Goal: Task Accomplishment & Management: Manage account settings

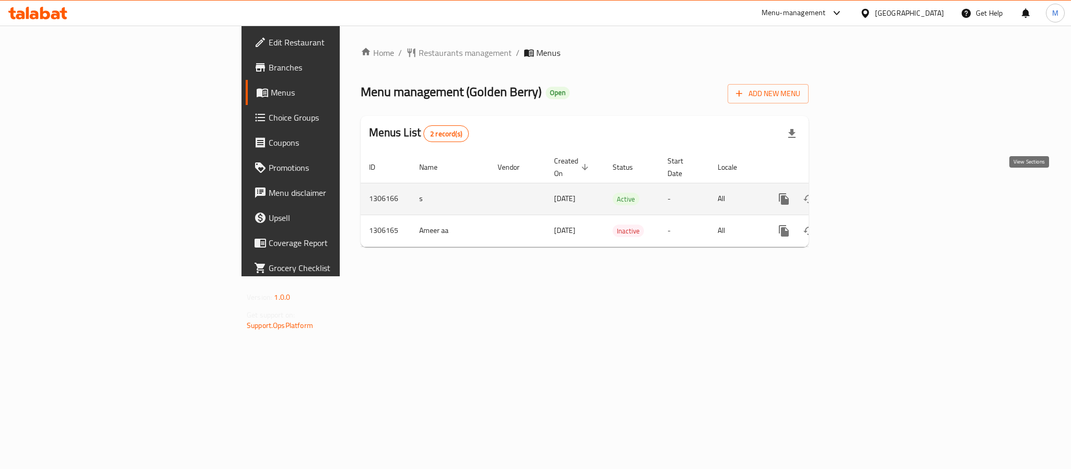
click at [866, 193] on icon "enhanced table" at bounding box center [859, 199] width 13 height 13
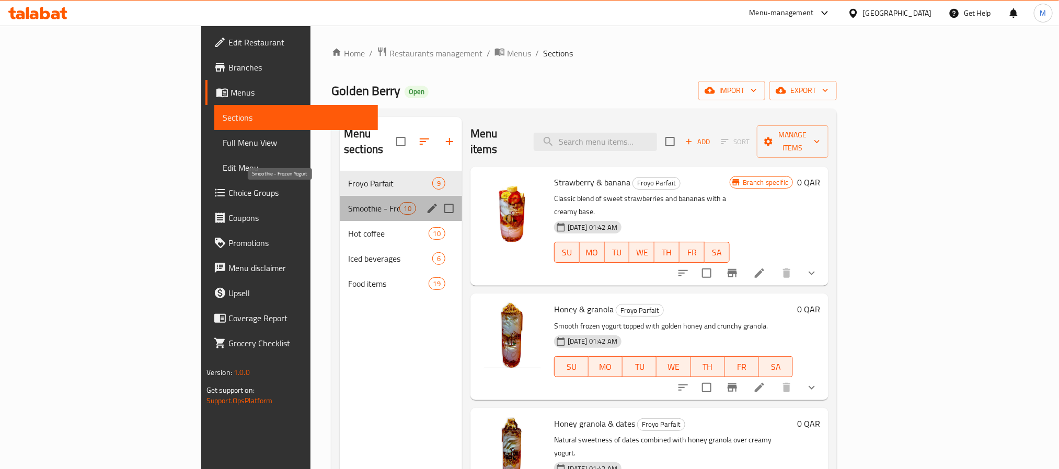
click at [348, 202] on span "Smoothie - Frozen Yogurt" at bounding box center [373, 208] width 51 height 13
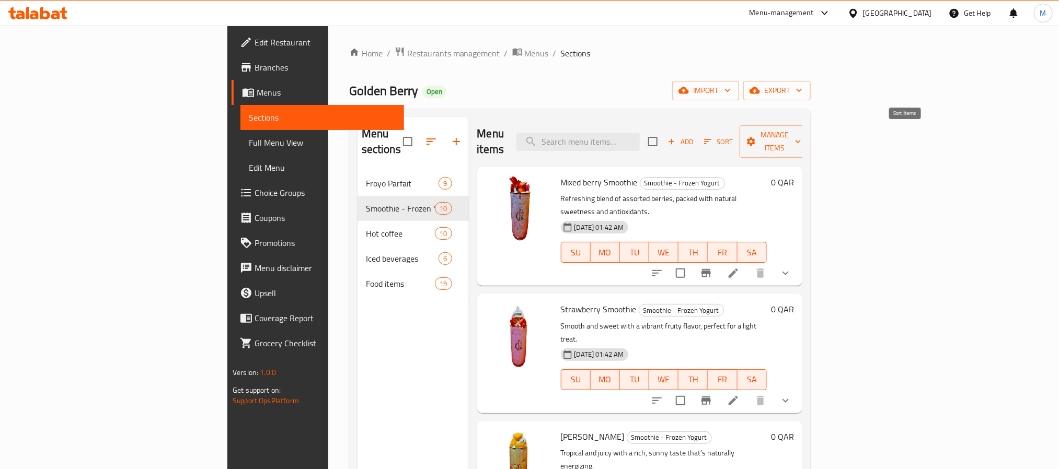
click at [713, 137] on icon "button" at bounding box center [707, 141] width 9 height 9
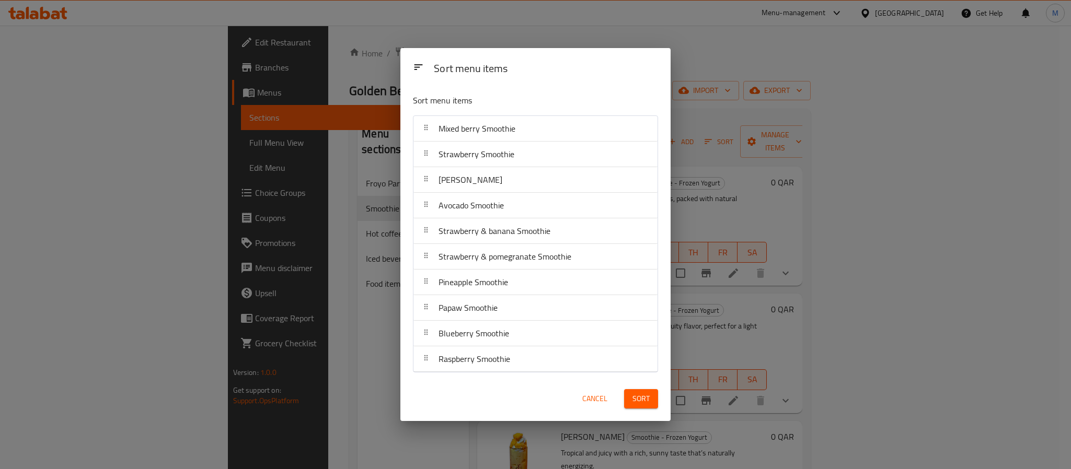
drag, startPoint x: 600, startPoint y: 397, endPoint x: 605, endPoint y: 391, distance: 8.9
click at [600, 396] on span "Cancel" at bounding box center [594, 399] width 25 height 13
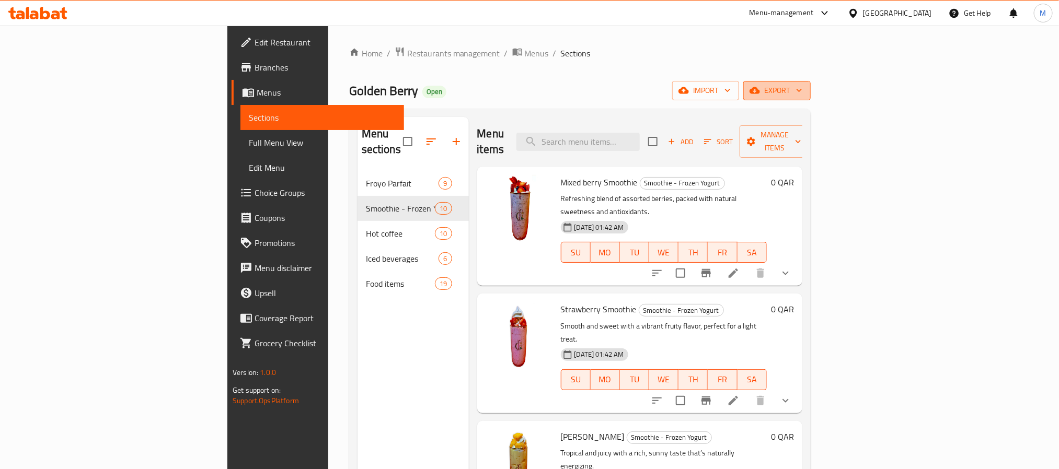
click at [803, 85] on span "export" at bounding box center [777, 90] width 51 height 13
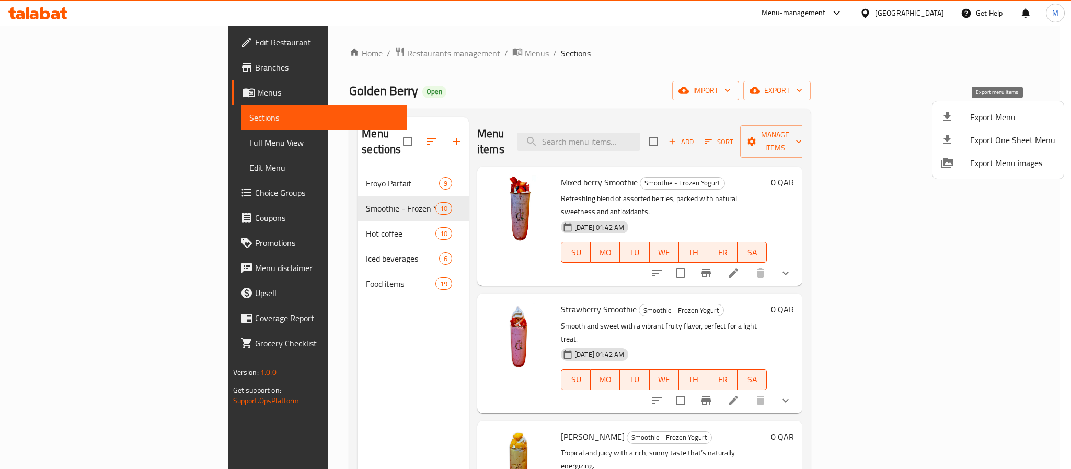
click at [981, 116] on span "Export Menu" at bounding box center [1012, 117] width 85 height 13
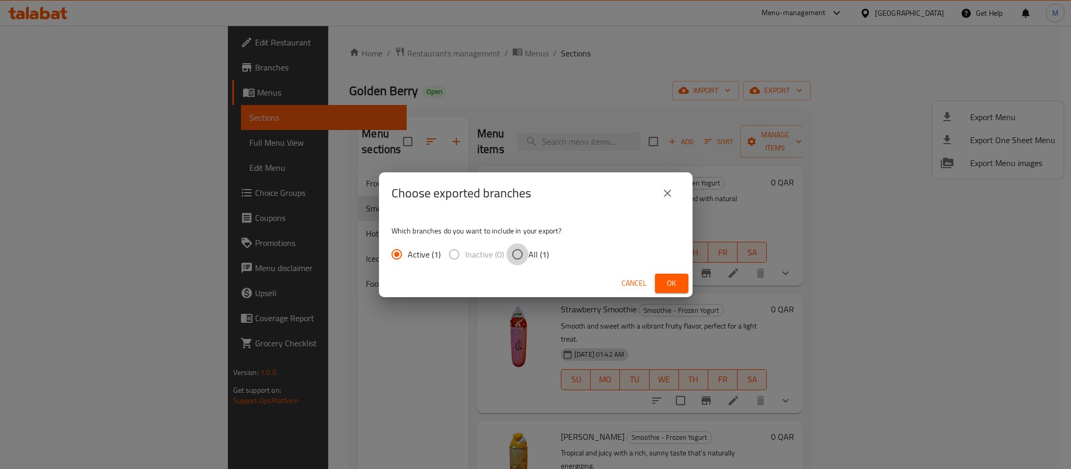
click at [515, 251] on input "All (1)" at bounding box center [518, 255] width 22 height 22
radio input "true"
click at [673, 277] on span "Ok" at bounding box center [671, 283] width 17 height 13
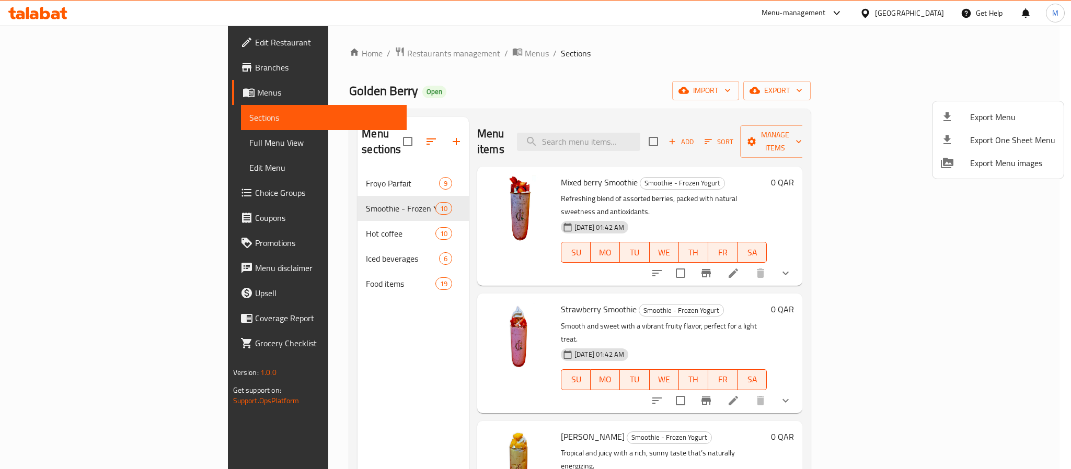
click at [773, 75] on div at bounding box center [535, 234] width 1071 height 469
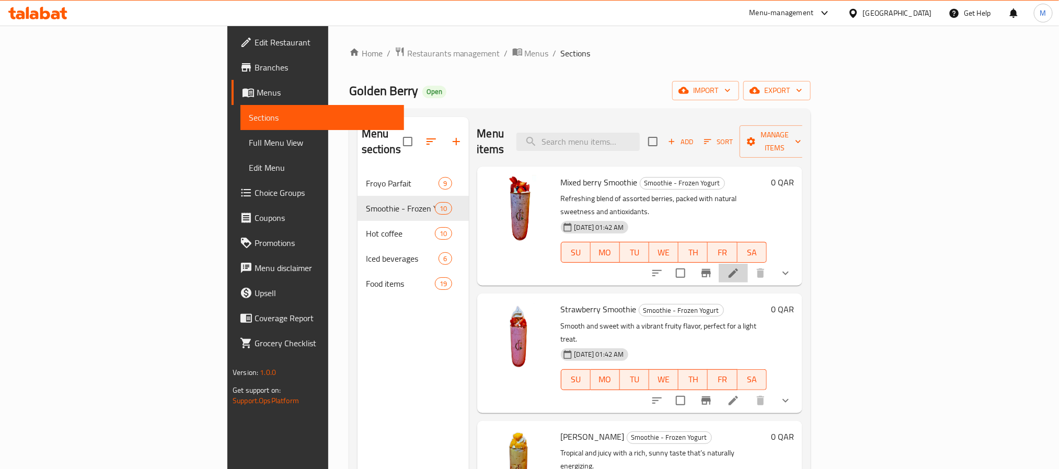
click at [748, 264] on li at bounding box center [733, 273] width 29 height 19
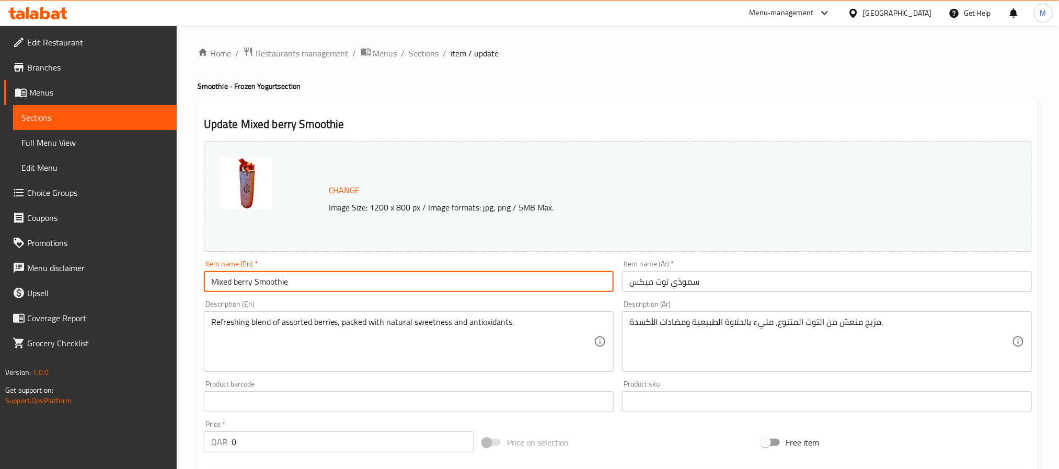
click at [424, 288] on input "Mixed berry Smoothie" at bounding box center [409, 281] width 410 height 21
paste input "Berry Fusion"
type input "Berry Fusion Smoothie"
click at [648, 283] on input "سموذي توت ميكس" at bounding box center [827, 281] width 410 height 21
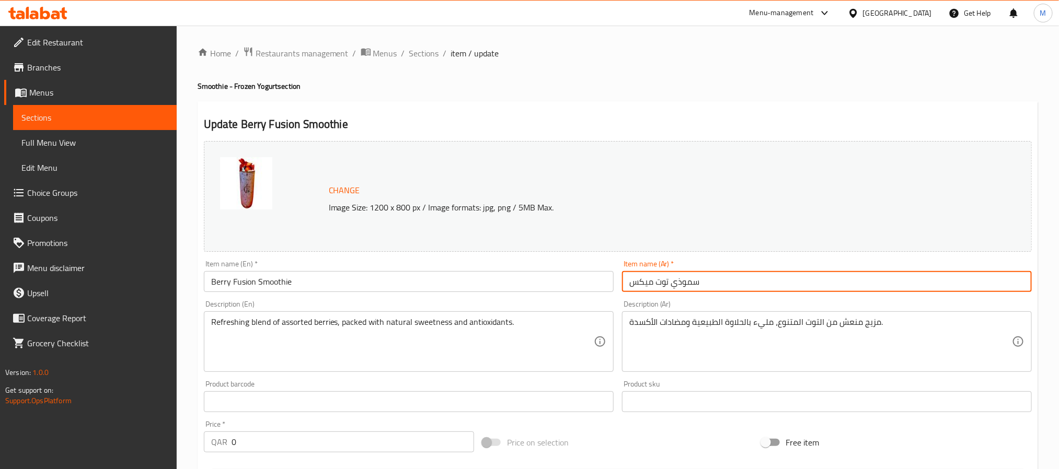
click at [648, 282] on input "سموذي توت ميكس" at bounding box center [827, 281] width 410 height 21
click at [649, 283] on input "سموذي توت ميكس" at bounding box center [827, 281] width 410 height 21
type input "سموذي توت مشكل"
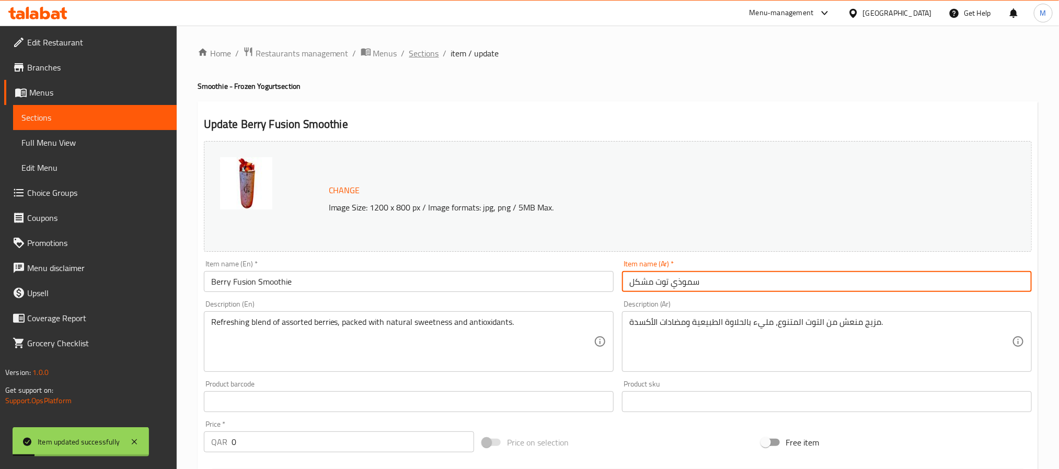
click at [422, 47] on span "Sections" at bounding box center [424, 53] width 30 height 13
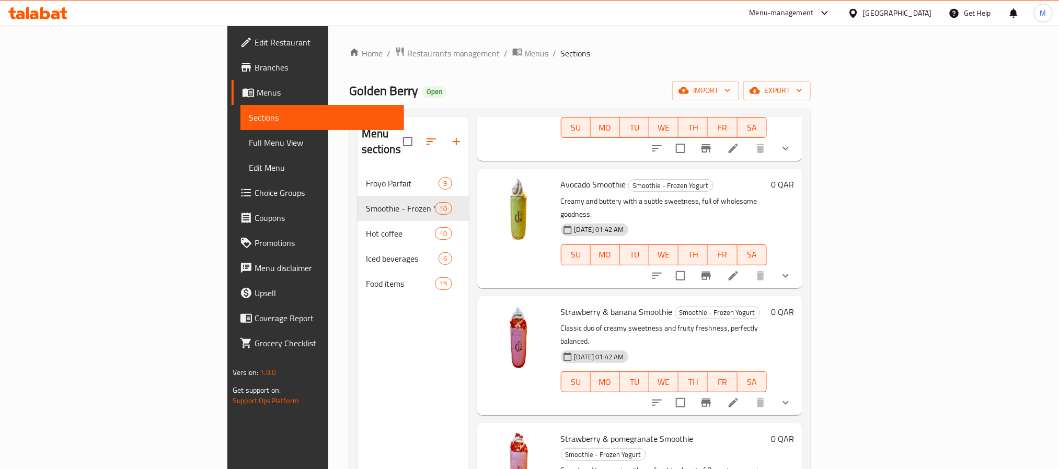
scroll to position [392, 0]
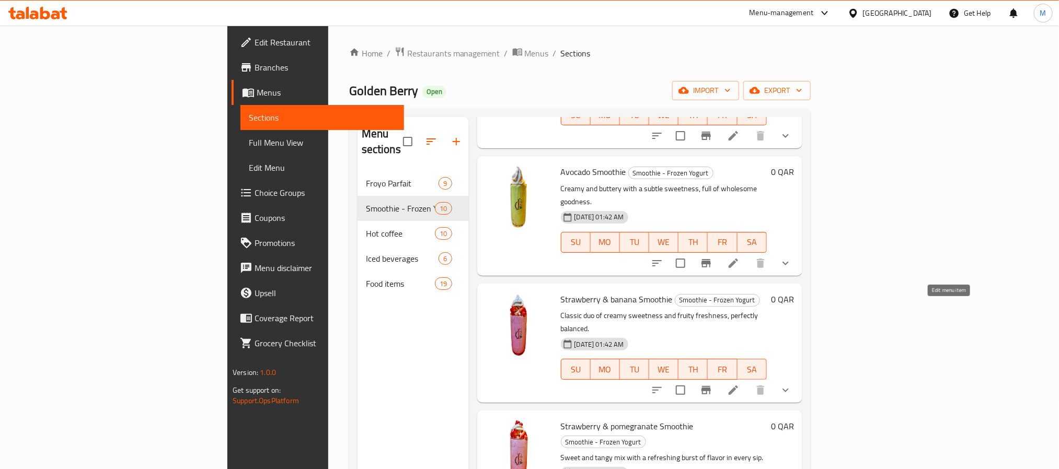
click at [738, 386] on icon at bounding box center [733, 390] width 9 height 9
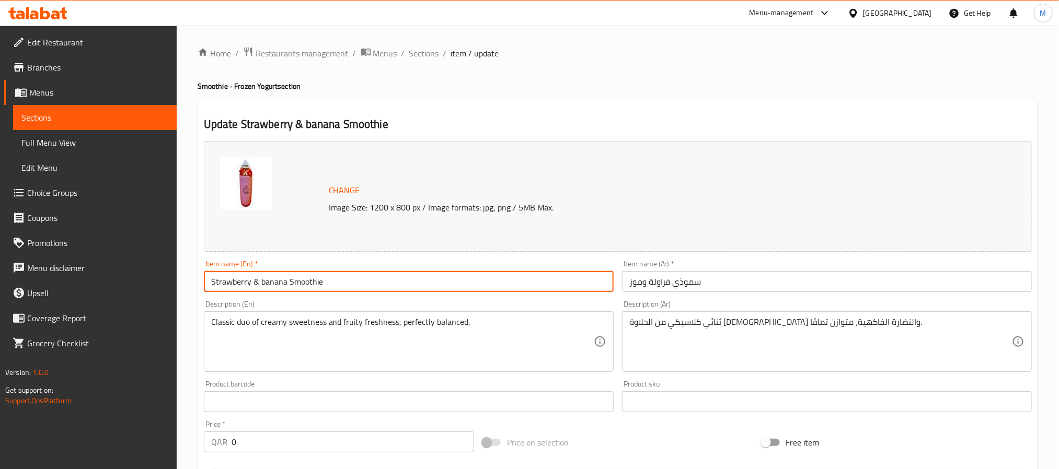
click at [366, 280] on input "Strawberry & banana Smoothie" at bounding box center [409, 281] width 410 height 21
paste input "And B"
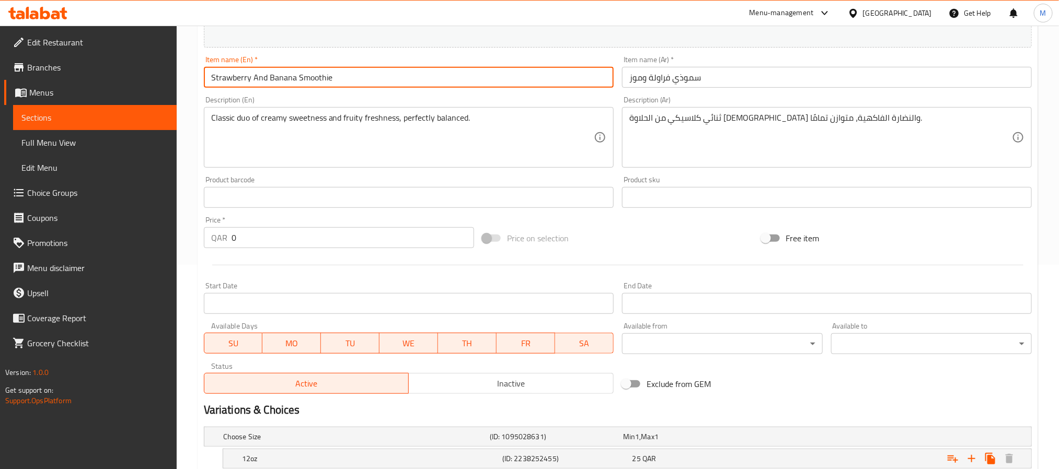
scroll to position [309, 0]
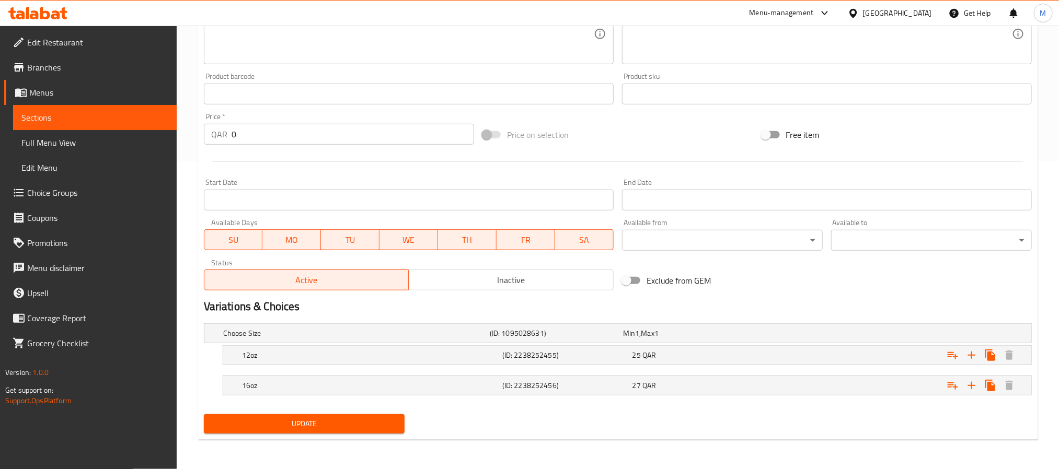
type input "Strawberry And Banana Smoothie"
click at [204, 415] on button "Update" at bounding box center [304, 424] width 201 height 19
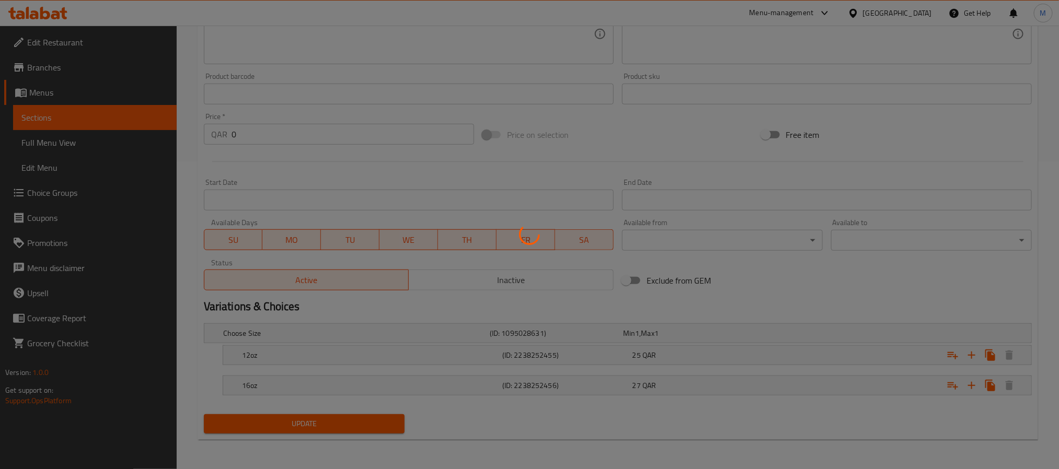
scroll to position [0, 0]
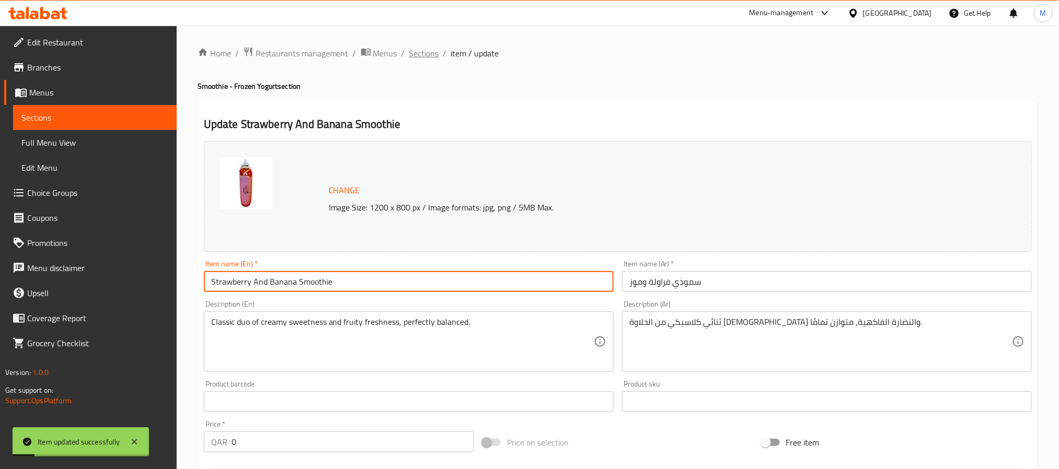
click at [429, 53] on span "Sections" at bounding box center [424, 53] width 30 height 13
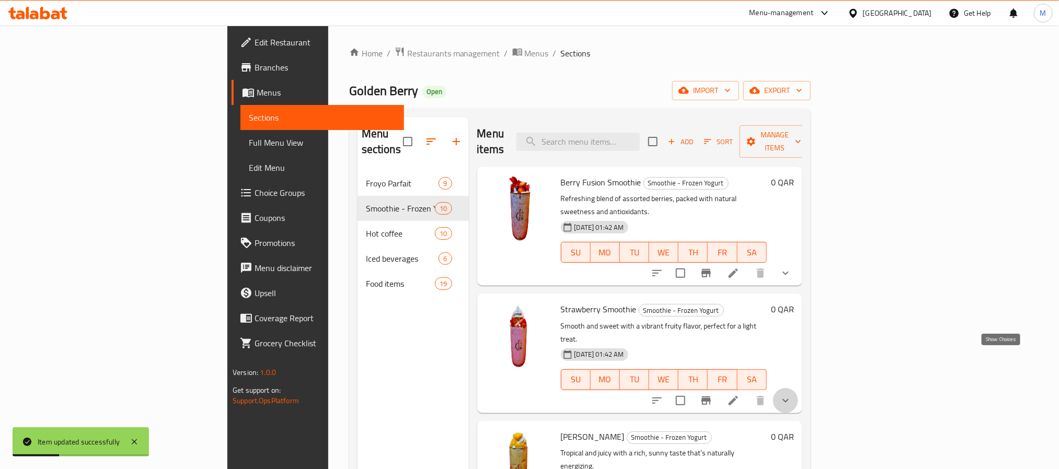
click at [792, 395] on icon "show more" at bounding box center [786, 401] width 13 height 13
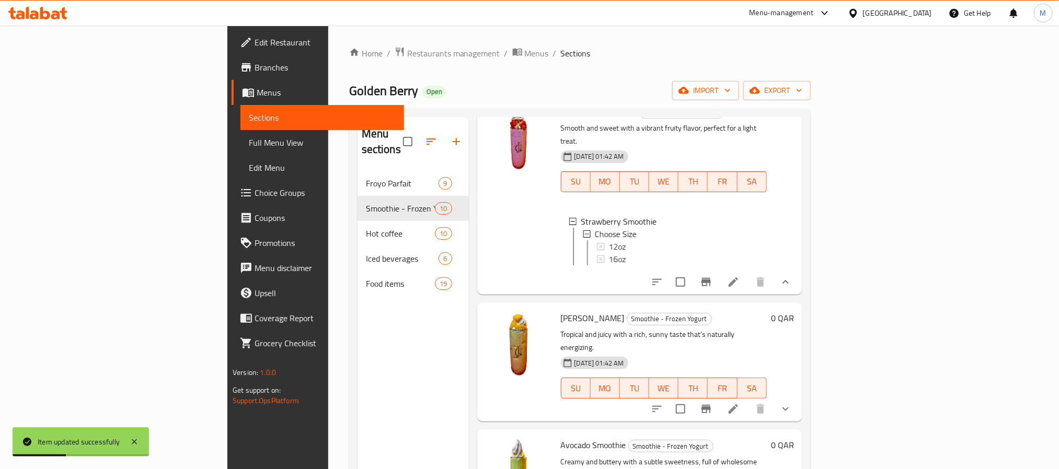
scroll to position [235, 0]
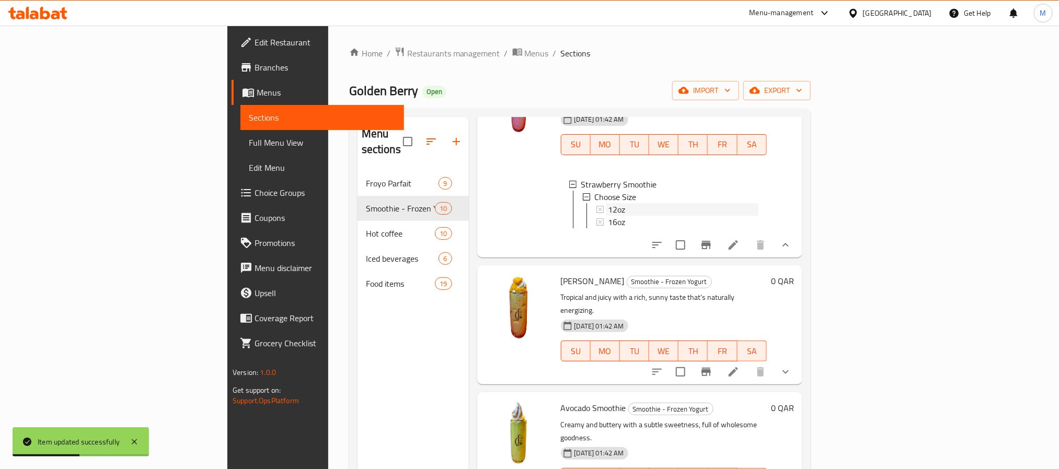
click at [609, 203] on div "12oz" at bounding box center [684, 209] width 150 height 13
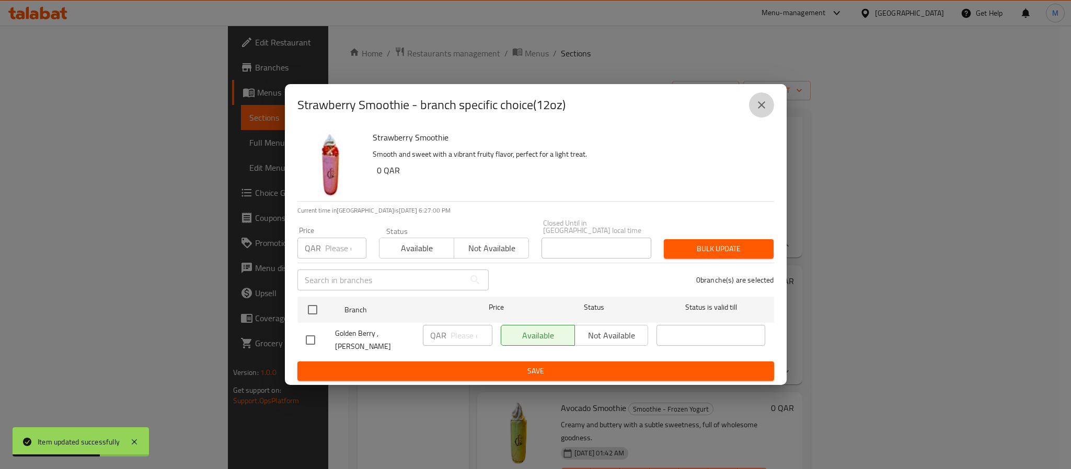
click at [757, 104] on icon "close" at bounding box center [761, 105] width 13 height 13
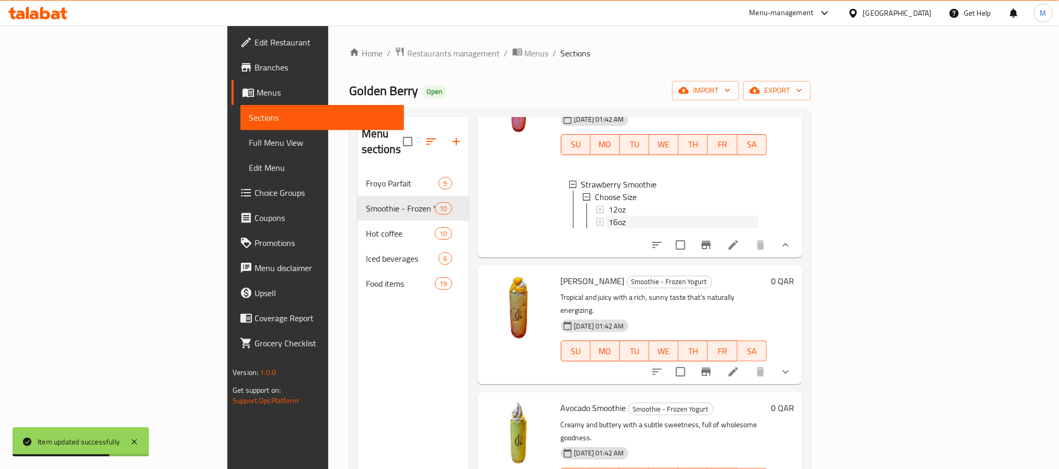
click at [609, 216] on div "16oz" at bounding box center [684, 222] width 150 height 13
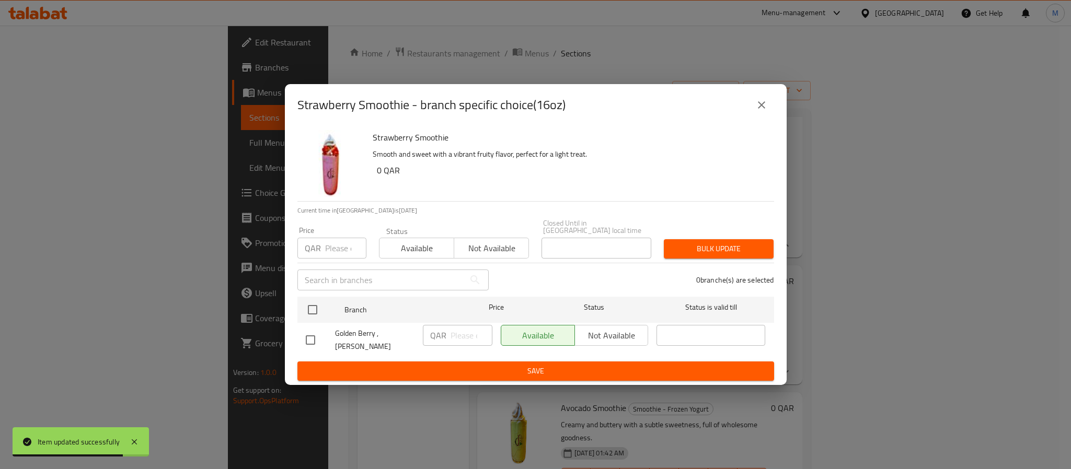
click at [759, 109] on icon "close" at bounding box center [761, 104] width 7 height 7
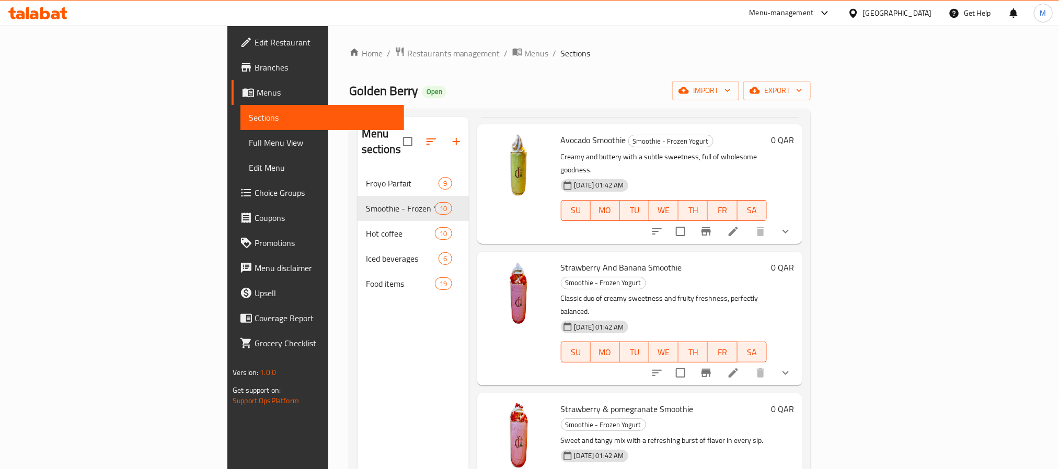
scroll to position [549, 0]
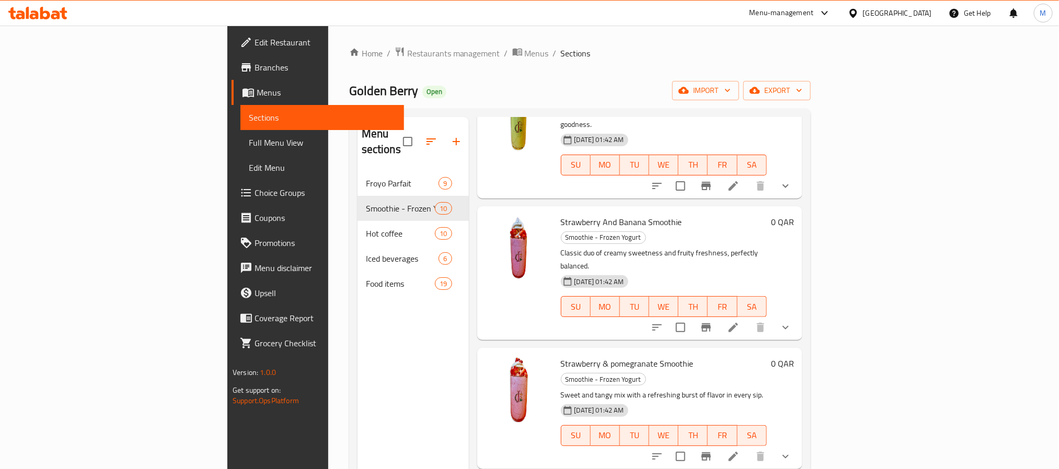
click at [748, 448] on li at bounding box center [733, 457] width 29 height 19
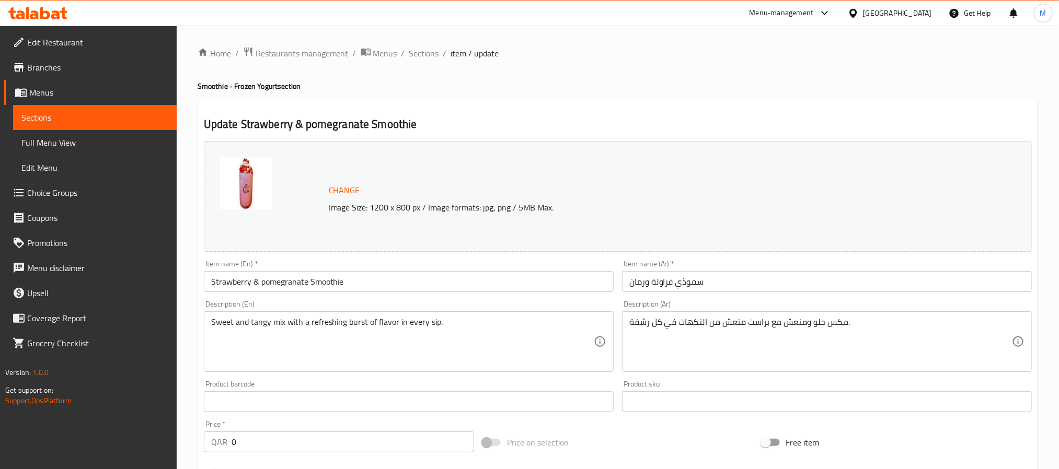
click at [480, 277] on input "Strawberry & pomegranate Smoothie" at bounding box center [409, 281] width 410 height 21
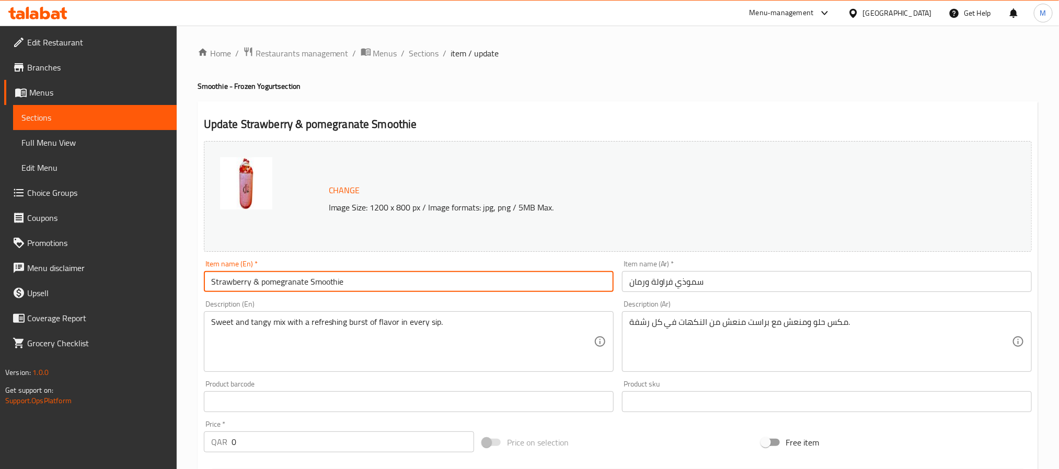
paste input "And Pomegre"
type input "Strawberry And Pomegranate Smoothie"
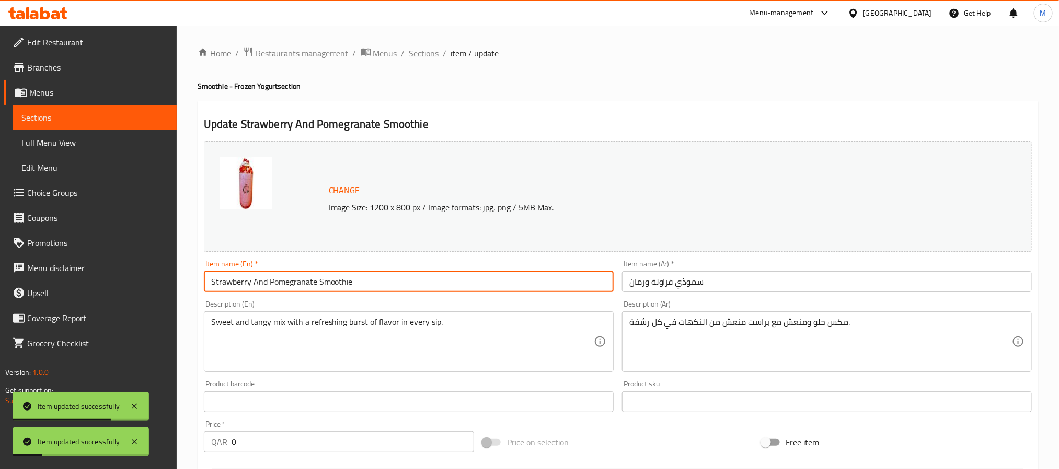
click at [418, 57] on span "Sections" at bounding box center [424, 53] width 30 height 13
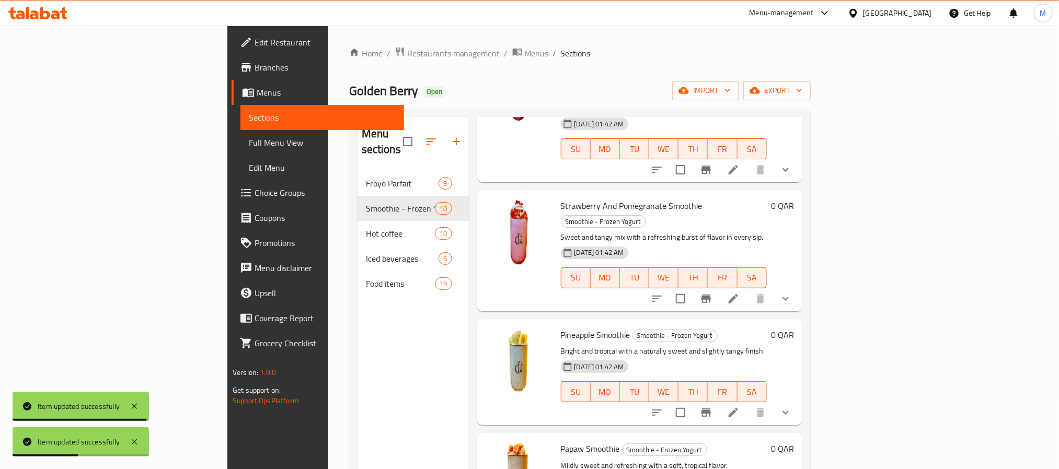
scroll to position [698, 0]
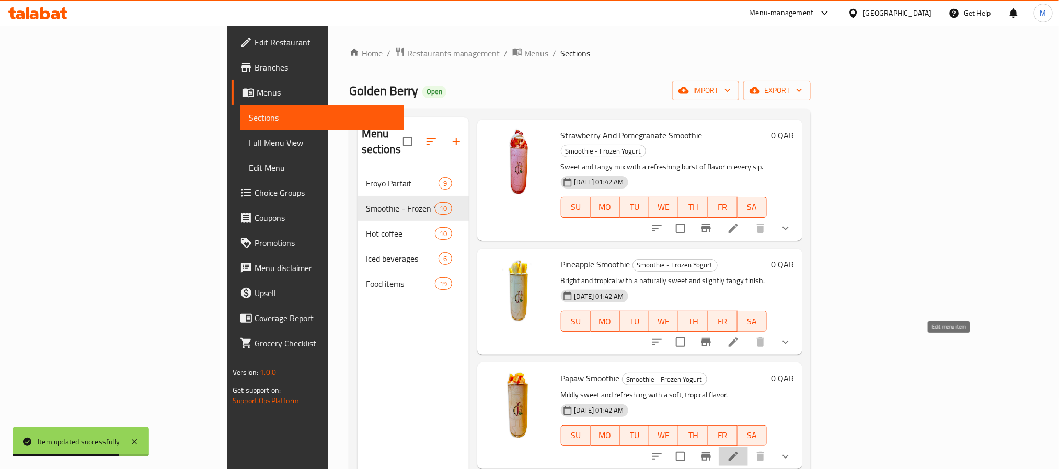
click at [740, 451] on icon at bounding box center [733, 457] width 13 height 13
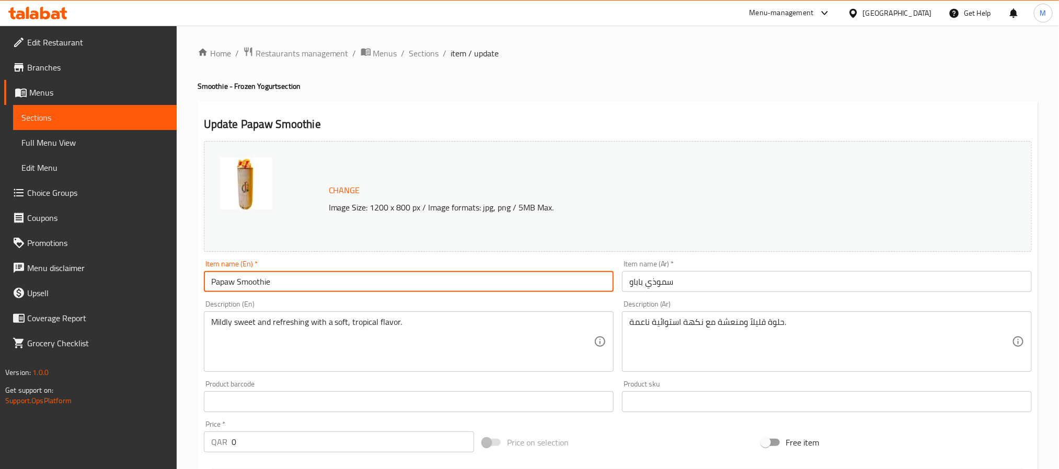
click at [463, 281] on input "Papaw Smoothie" at bounding box center [409, 281] width 410 height 21
paste input "ya"
type input "Papaya Smoothie"
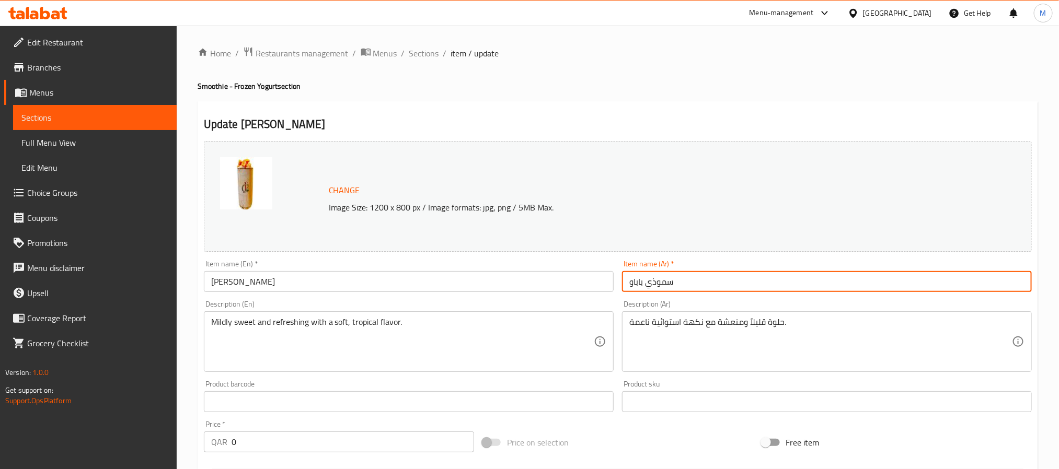
drag, startPoint x: 643, startPoint y: 289, endPoint x: 531, endPoint y: 284, distance: 112.5
click at [533, 284] on div "Change Image Size: 1200 x 800 px / Image formats: jpg, png / 5MB Max. Item name…" at bounding box center [618, 370] width 837 height 466
paste input "لبابايا"
type input "سموذي بابايا"
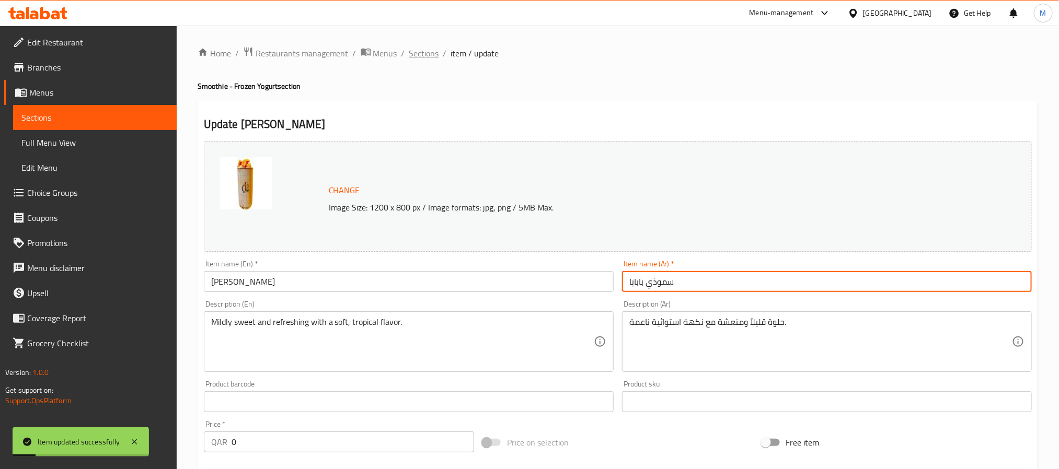
click at [419, 52] on span "Sections" at bounding box center [424, 53] width 30 height 13
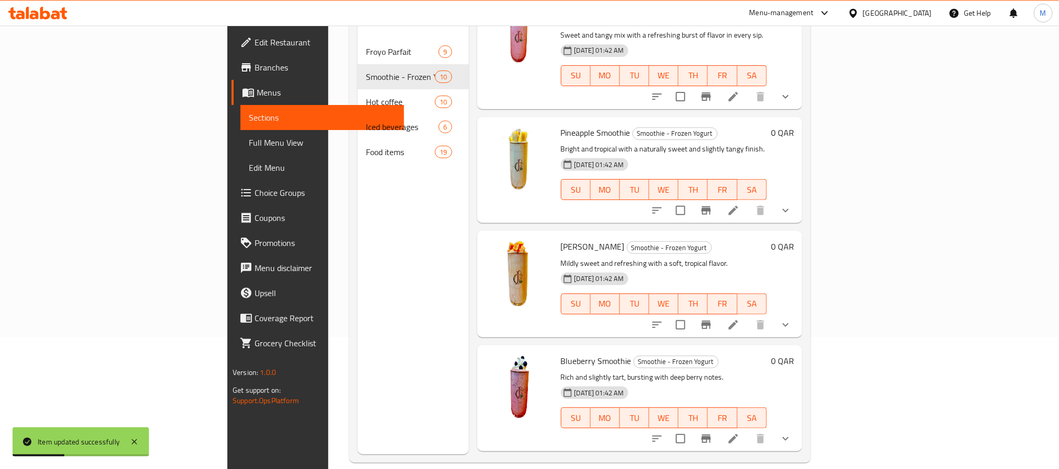
scroll to position [146, 0]
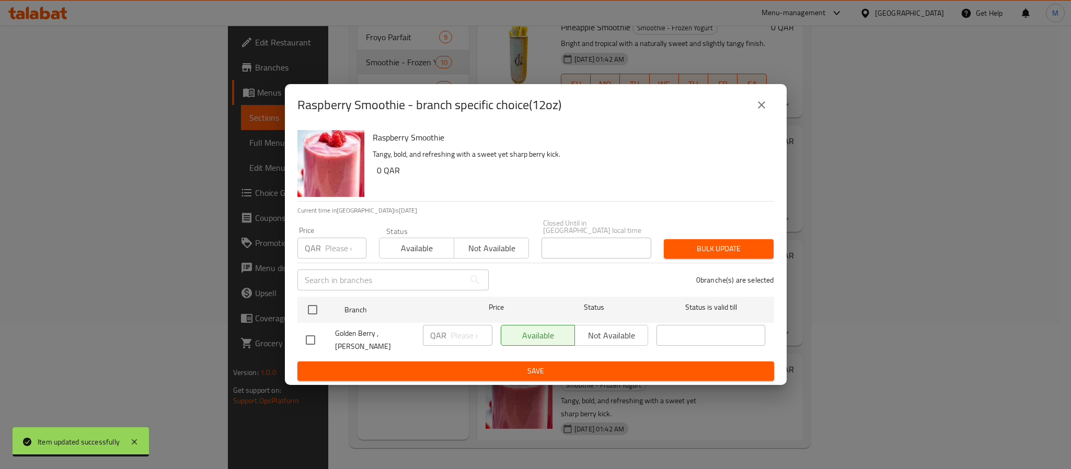
click at [761, 102] on icon "close" at bounding box center [761, 105] width 13 height 13
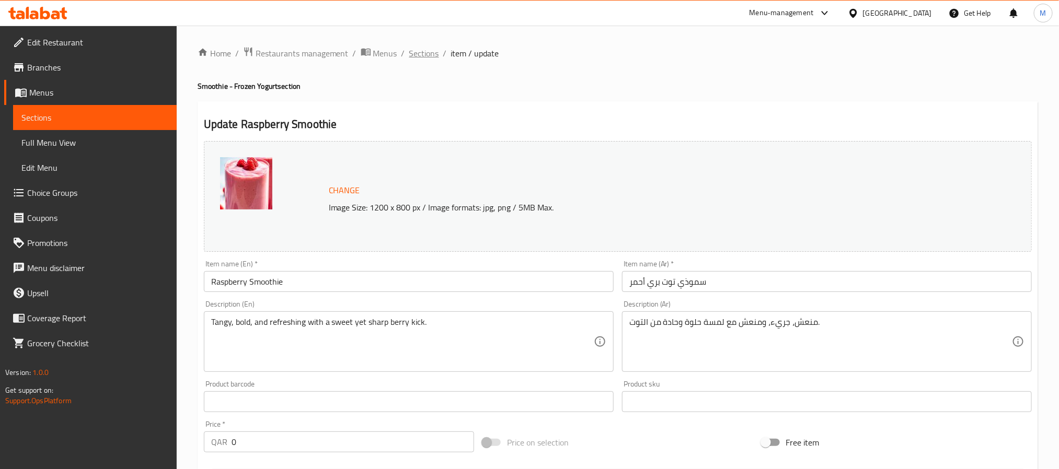
click at [424, 50] on span "Sections" at bounding box center [424, 53] width 30 height 13
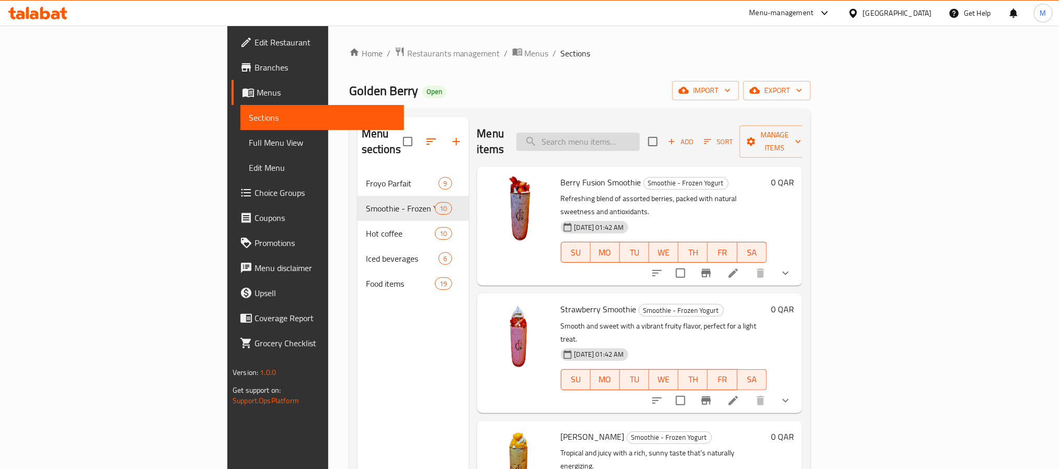
click at [624, 133] on input "search" at bounding box center [578, 142] width 123 height 18
paste input "Frozen Yogurt"
type input "Frozen Yogurt"
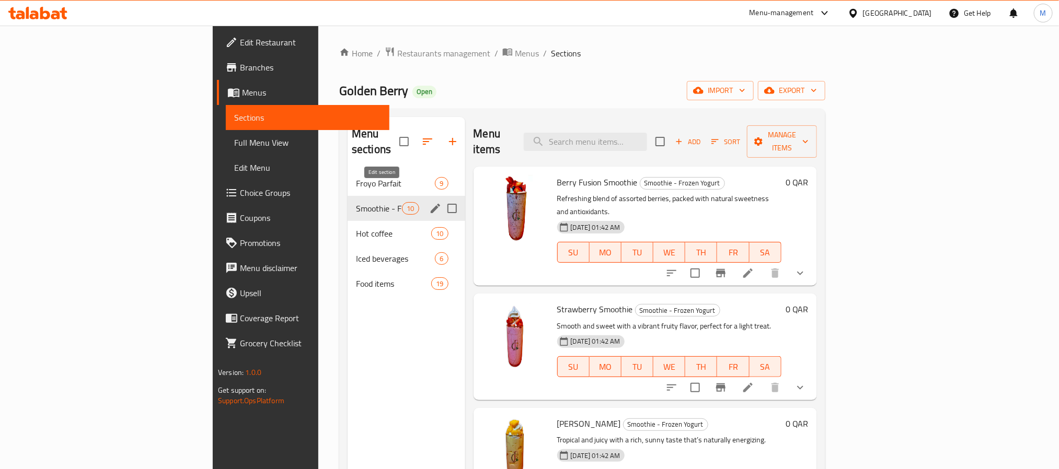
click at [429, 202] on icon "edit" at bounding box center [435, 208] width 13 height 13
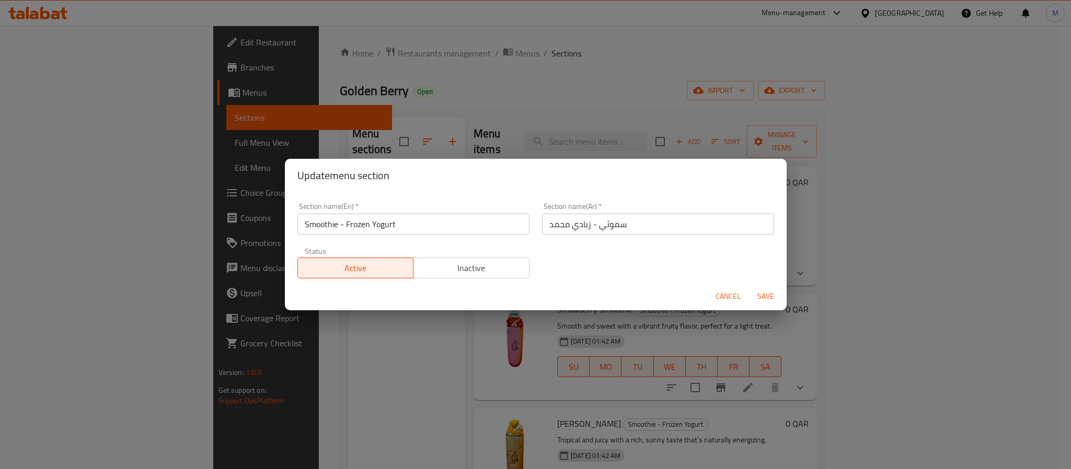
click at [446, 228] on input "Smoothie - Frozen Yogurt" at bounding box center [413, 224] width 232 height 21
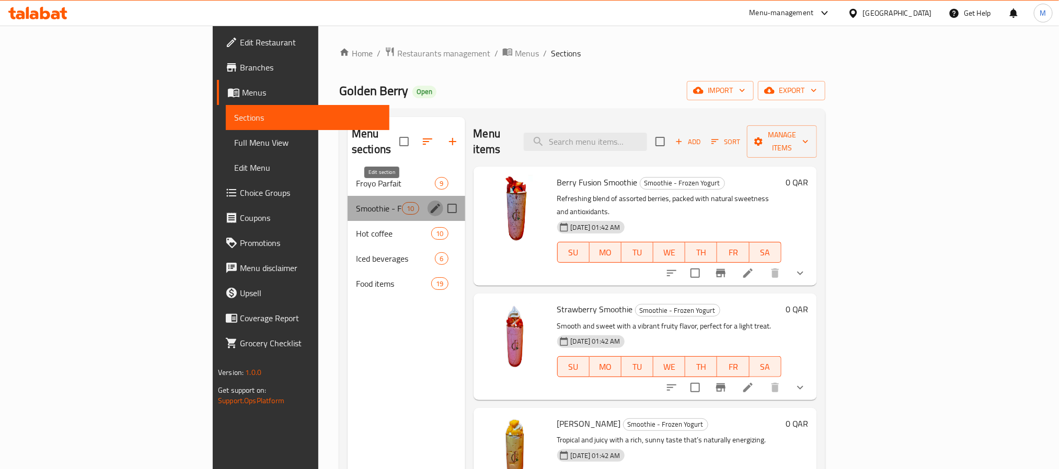
click at [429, 202] on icon "edit" at bounding box center [435, 208] width 13 height 13
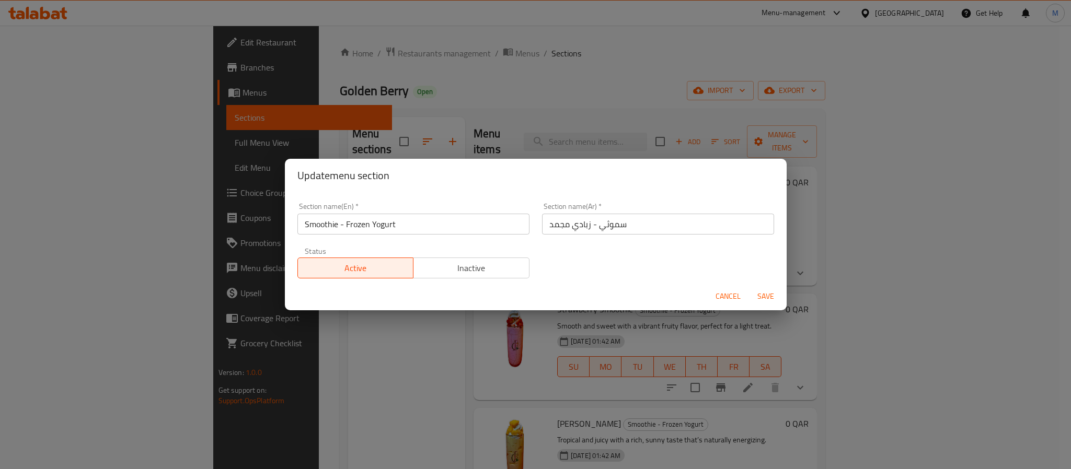
click at [393, 229] on input "Smoothie - Frozen Yogurt" at bounding box center [413, 224] width 232 height 21
paste input "Frozen Yogurt Smoothies"
type input "Frozen Yogurt Smoothies"
click at [749, 287] on button "Save" at bounding box center [765, 296] width 33 height 19
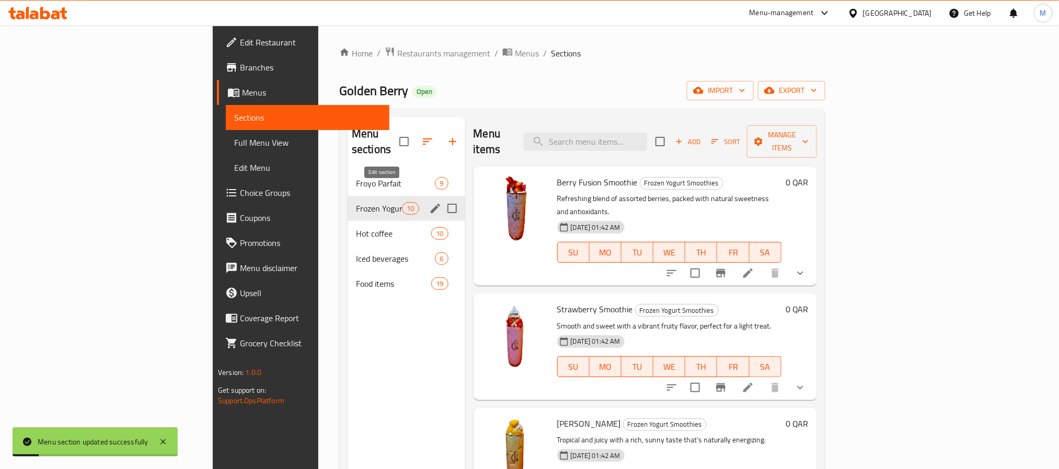
click at [431, 204] on icon "edit" at bounding box center [435, 208] width 9 height 9
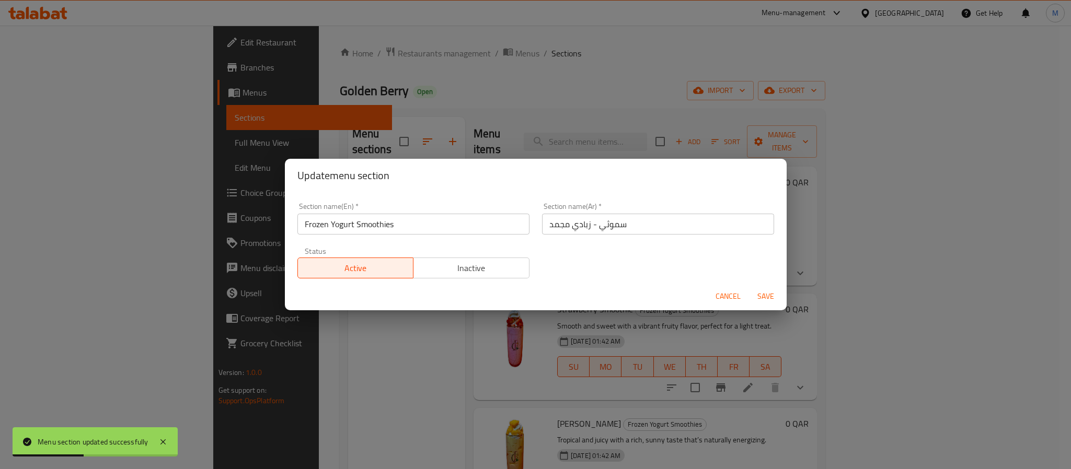
click at [598, 229] on input "سموثي - زبادي مجمد" at bounding box center [658, 224] width 232 height 21
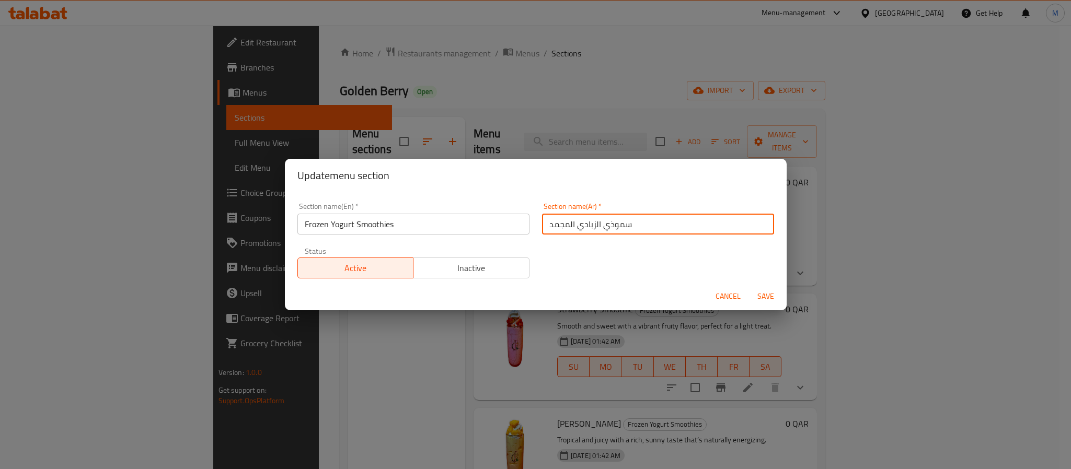
type input "سموذي الزبادي المجمد"
click at [749, 287] on button "Save" at bounding box center [765, 296] width 33 height 19
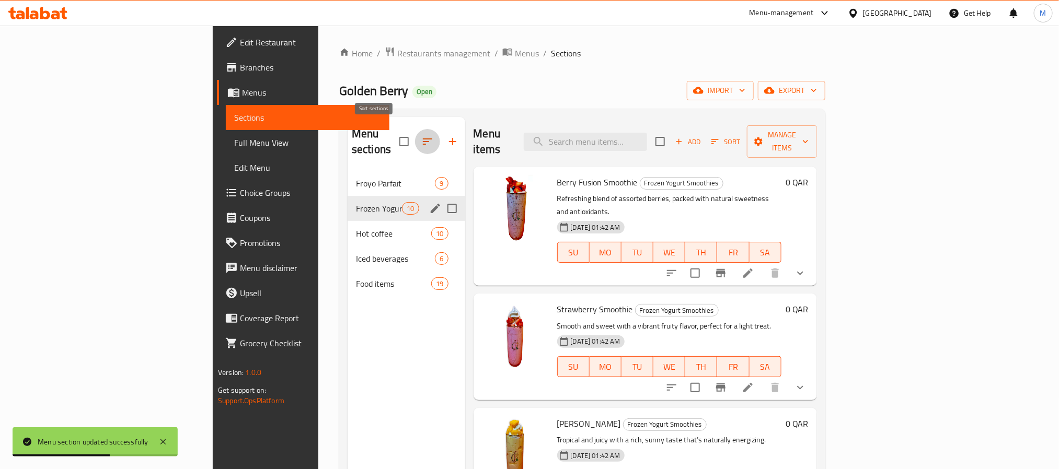
click at [415, 142] on button "button" at bounding box center [427, 141] width 25 height 25
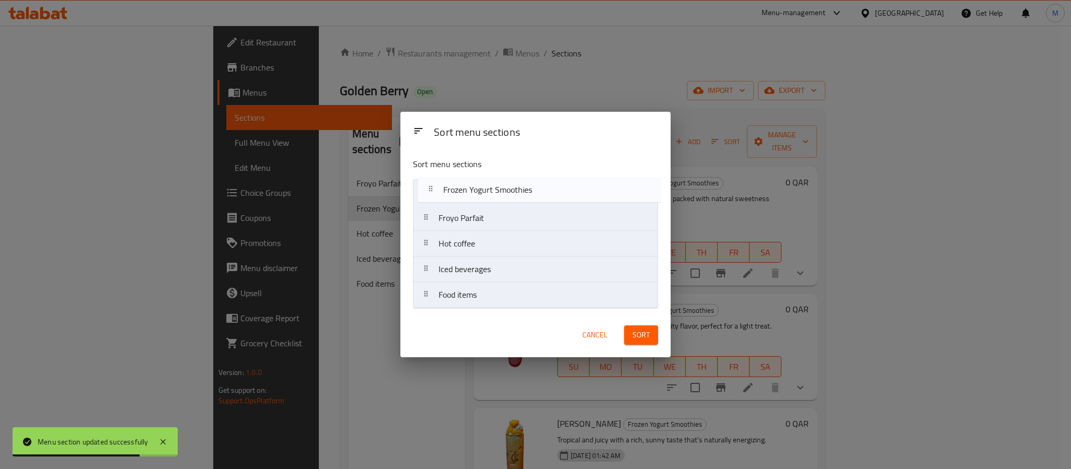
drag, startPoint x: 438, startPoint y: 220, endPoint x: 442, endPoint y: 189, distance: 31.2
click at [442, 189] on nav "Froyo Parfait Frozen Yogurt Smoothies Hot coffee Iced beverages Food items" at bounding box center [535, 243] width 245 height 129
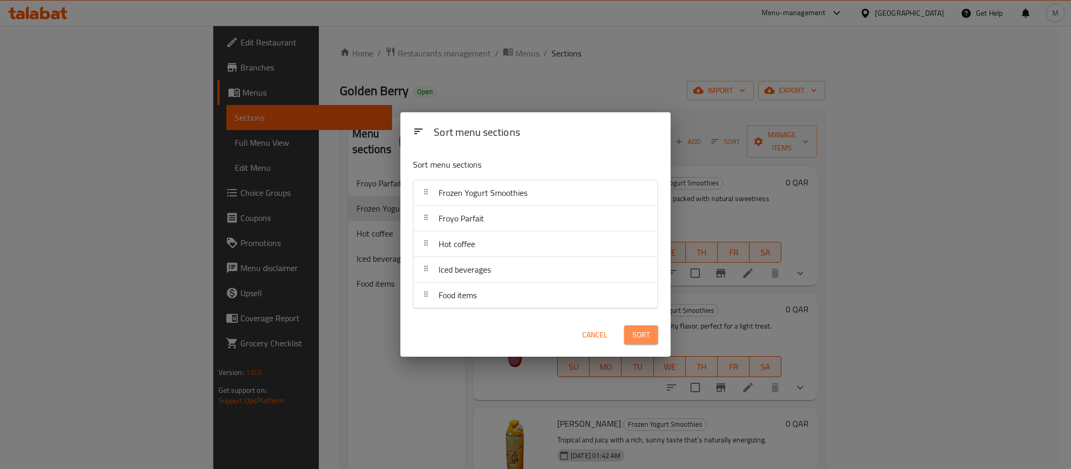
click at [644, 336] on span "Sort" at bounding box center [641, 335] width 17 height 13
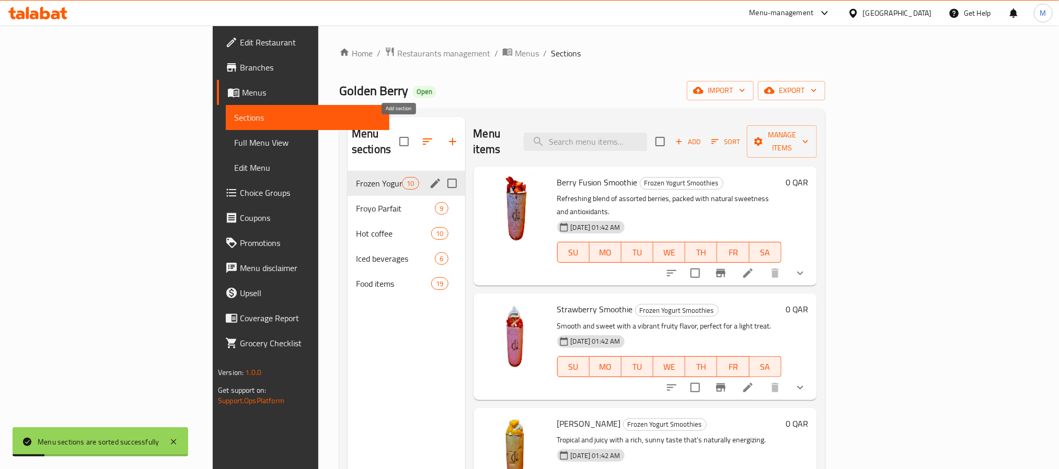
click at [446, 136] on icon "button" at bounding box center [452, 141] width 13 height 13
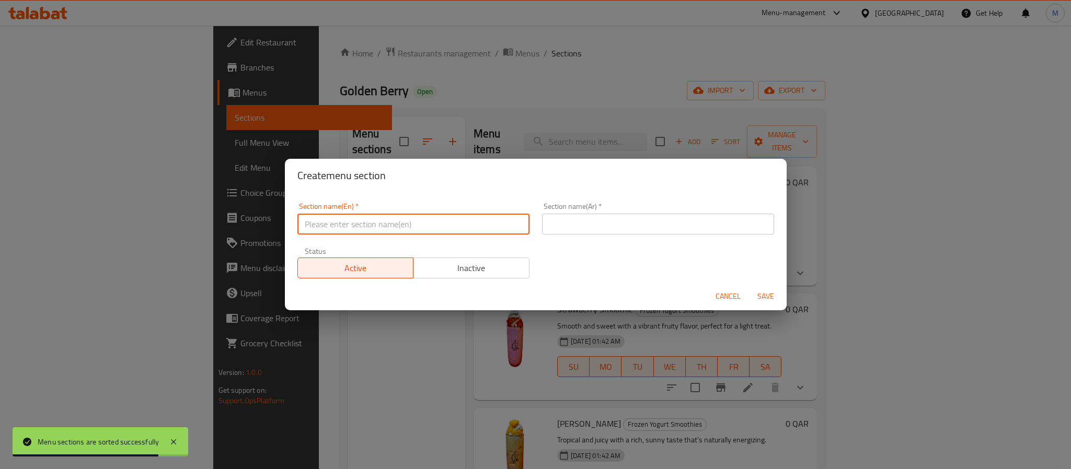
click at [444, 220] on input "text" at bounding box center [413, 224] width 232 height 21
paste input "Golden Signature Frozen Yogurt"
type input "Golden Signature Frozen Yogurt"
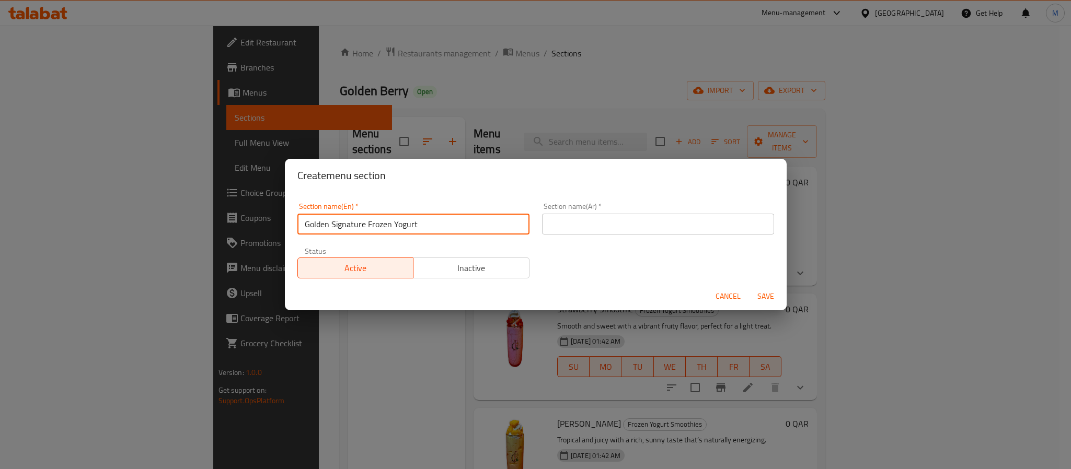
click at [644, 229] on input "text" at bounding box center [658, 224] width 232 height 21
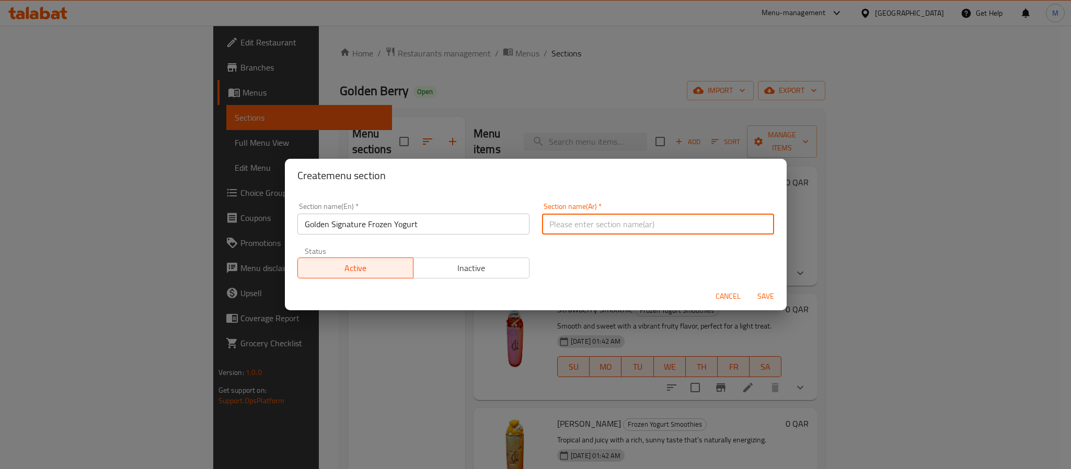
paste input "الزبادي المجمد الذهبي المميز"
click at [587, 229] on input "الزبادي المجمد الذهبي المميز" at bounding box center [658, 224] width 232 height 21
paste input "الزبادي المجمد الذهبي ا"
type input "جولدن سجنتشر الزبادي المجمد"
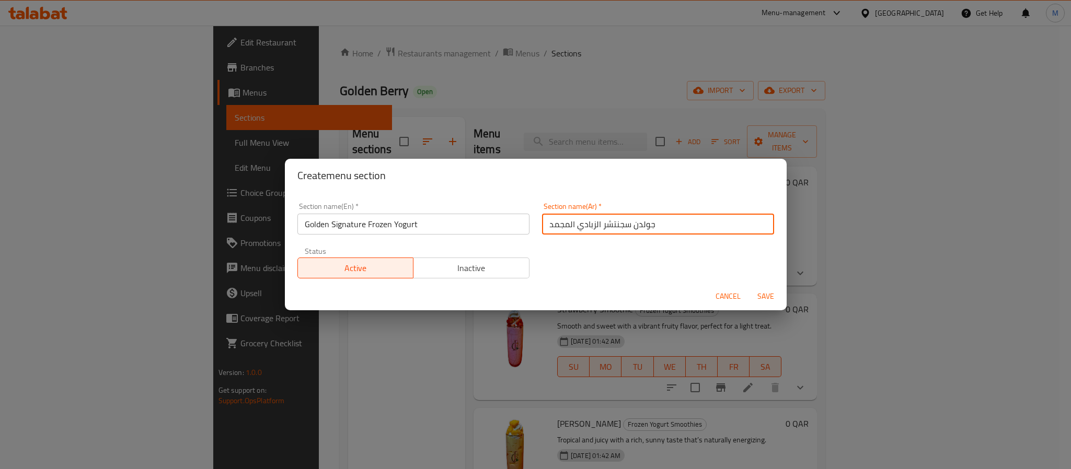
click at [749, 287] on button "Save" at bounding box center [765, 296] width 33 height 19
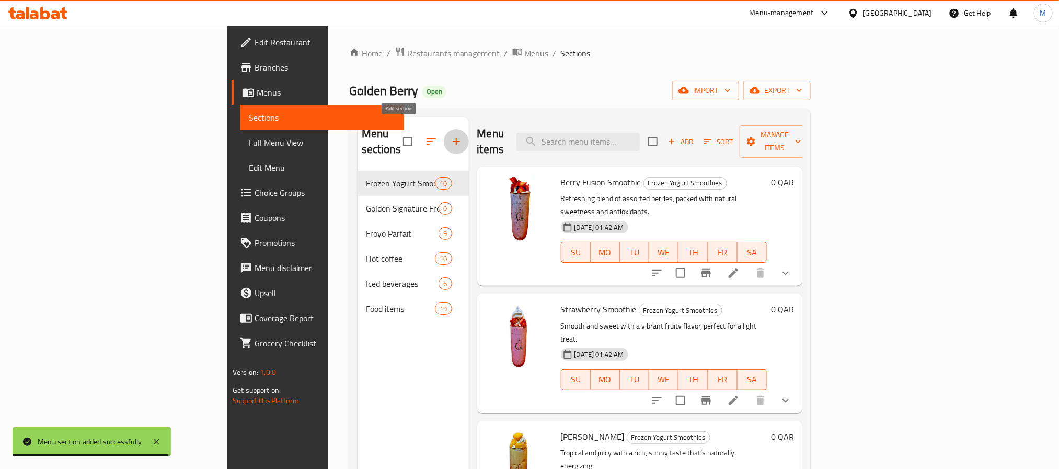
click at [255, 197] on span "Choice Groups" at bounding box center [325, 193] width 141 height 13
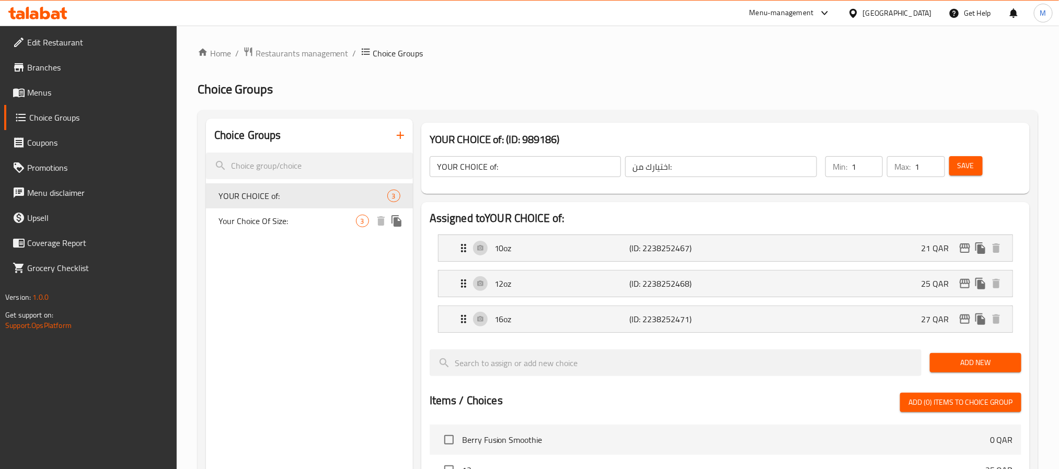
click at [305, 231] on div "Your Choice Of Size: 3" at bounding box center [309, 221] width 207 height 25
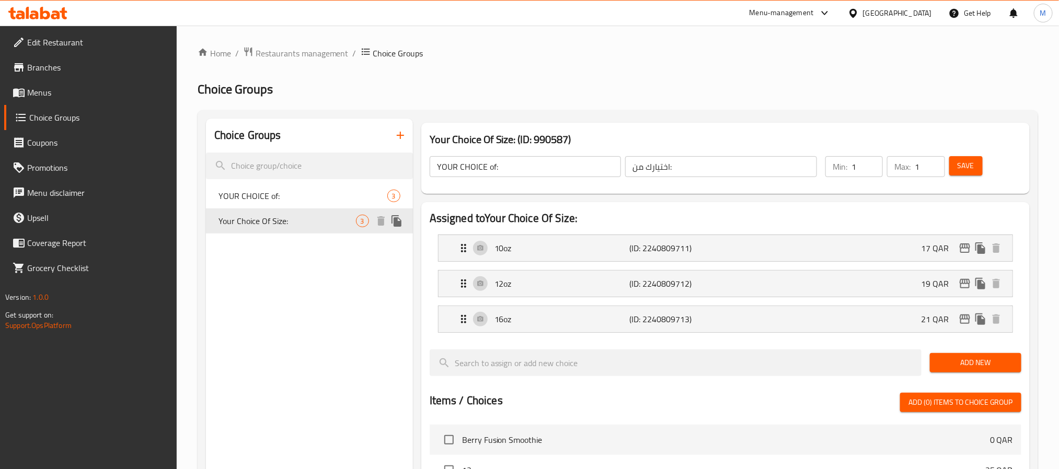
type input "Your Choice Of Size:"
type input "اختيارك من الحجم:"
drag, startPoint x: 405, startPoint y: 226, endPoint x: 400, endPoint y: 222, distance: 6.7
click at [400, 222] on icon "duplicate" at bounding box center [397, 221] width 10 height 12
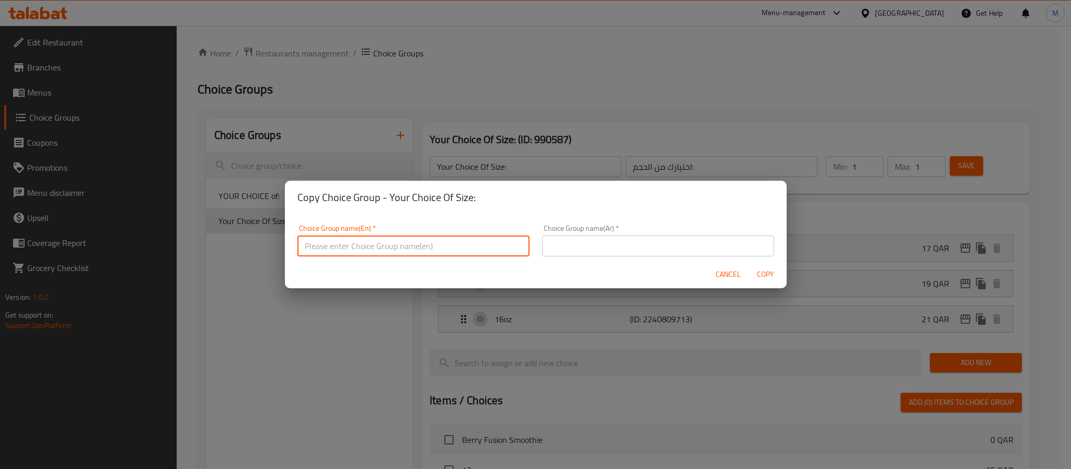
drag, startPoint x: 438, startPoint y: 250, endPoint x: 433, endPoint y: 256, distance: 7.4
click at [438, 250] on input "text" at bounding box center [413, 246] width 232 height 21
type input "Your Choice Of Size:"
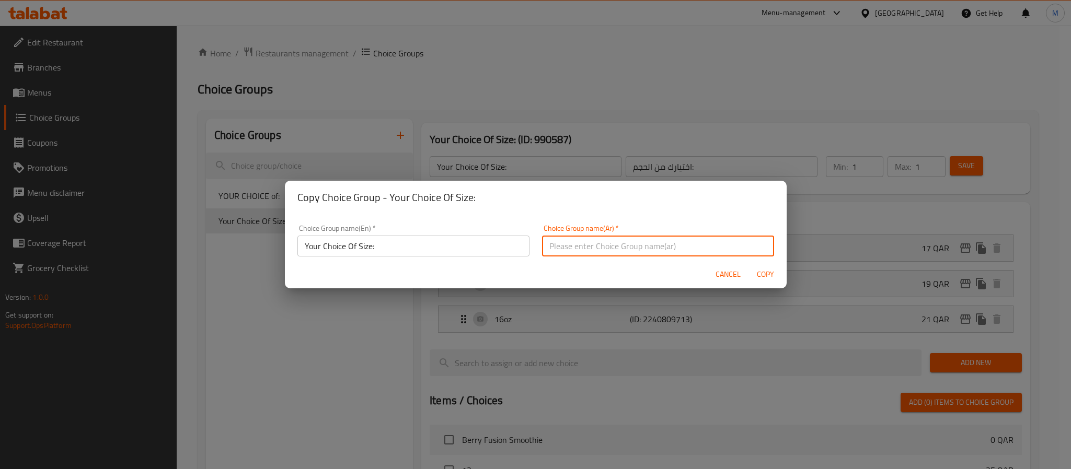
click at [611, 236] on input "text" at bounding box center [658, 246] width 232 height 21
type input "إختيارك من الحجم:"
click at [769, 277] on span "Copy" at bounding box center [765, 274] width 25 height 13
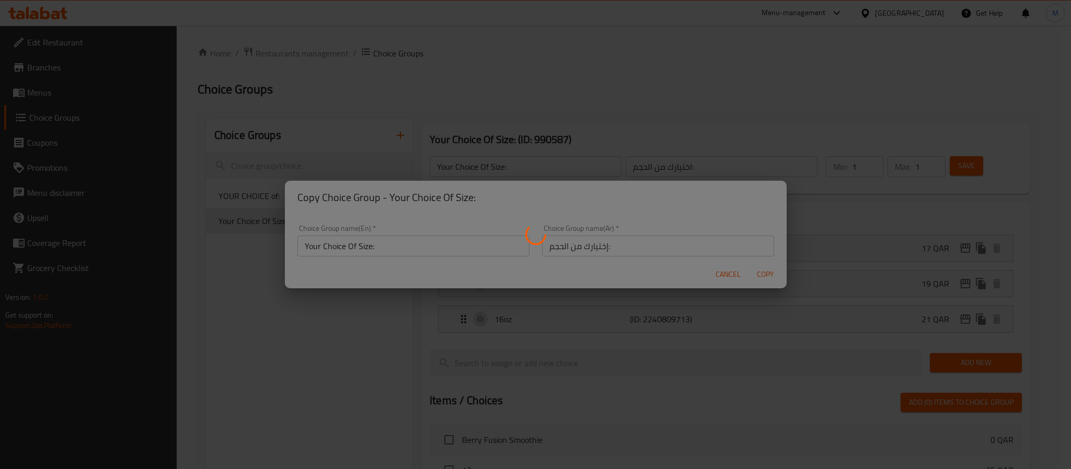
type input "Your Choice Of Size:"
type input "إختيارك من الحجم:"
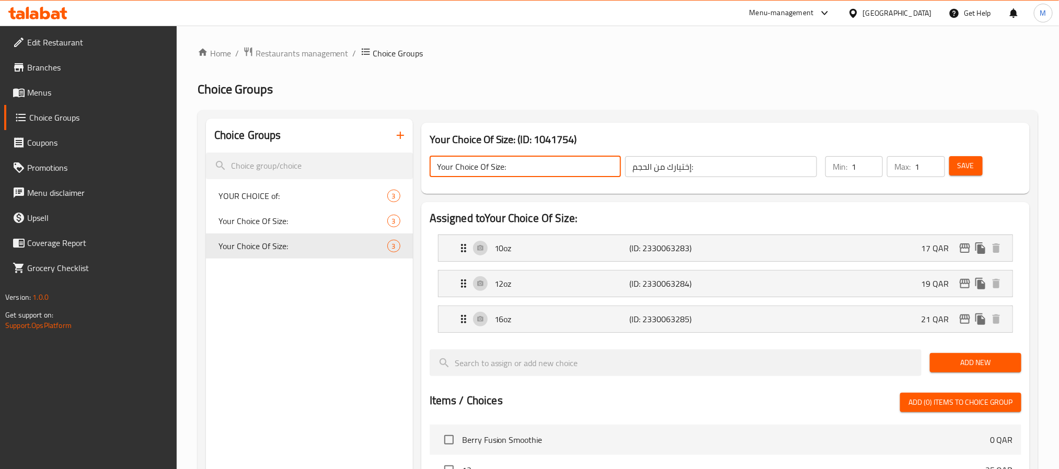
click at [553, 157] on input "Your Choice Of Size:" at bounding box center [526, 166] width 192 height 21
type input "Your Choice Of Size:"
click at [871, 244] on div "10oz (ID: 2330063283) 17 QAR" at bounding box center [728, 248] width 543 height 26
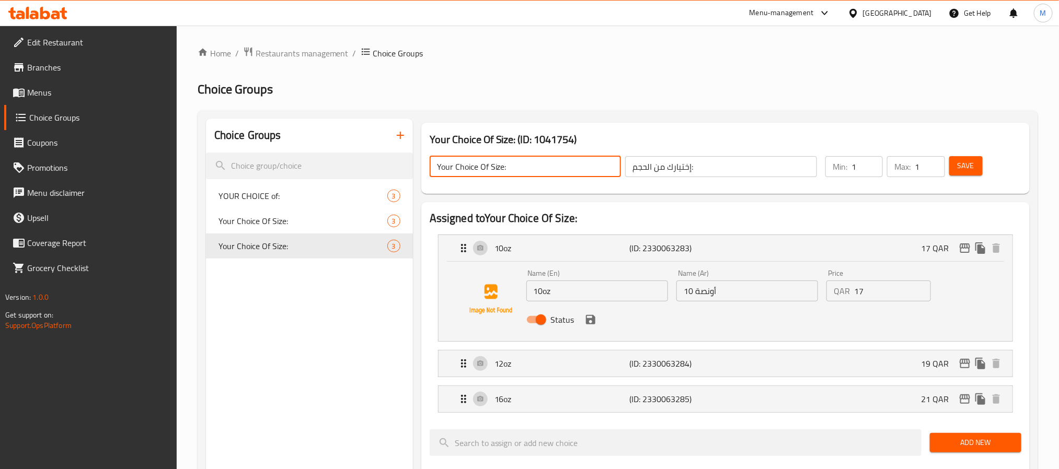
click at [888, 293] on input "17" at bounding box center [892, 291] width 76 height 21
paste input "24"
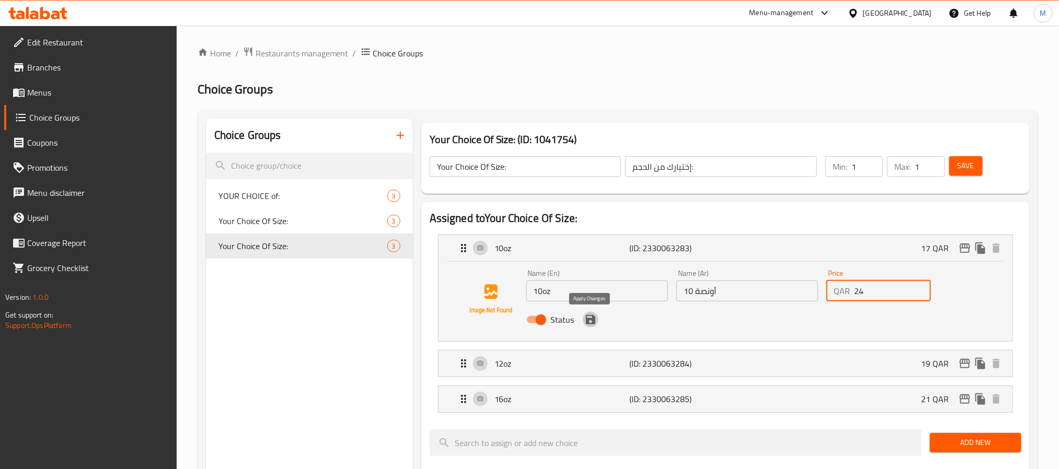
click at [585, 320] on icon "save" at bounding box center [591, 320] width 13 height 13
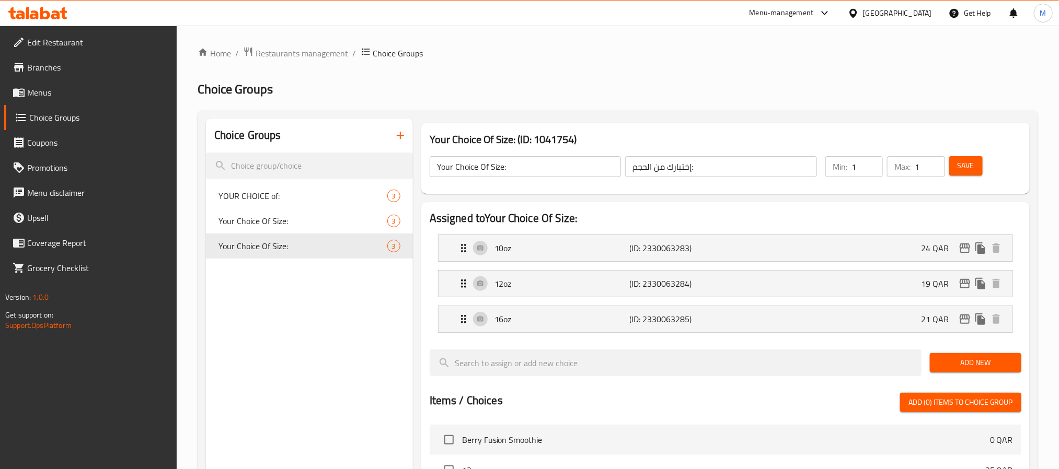
type input "24"
drag, startPoint x: 527, startPoint y: 253, endPoint x: 532, endPoint y: 256, distance: 5.7
click at [526, 253] on p "10oz" at bounding box center [562, 248] width 135 height 13
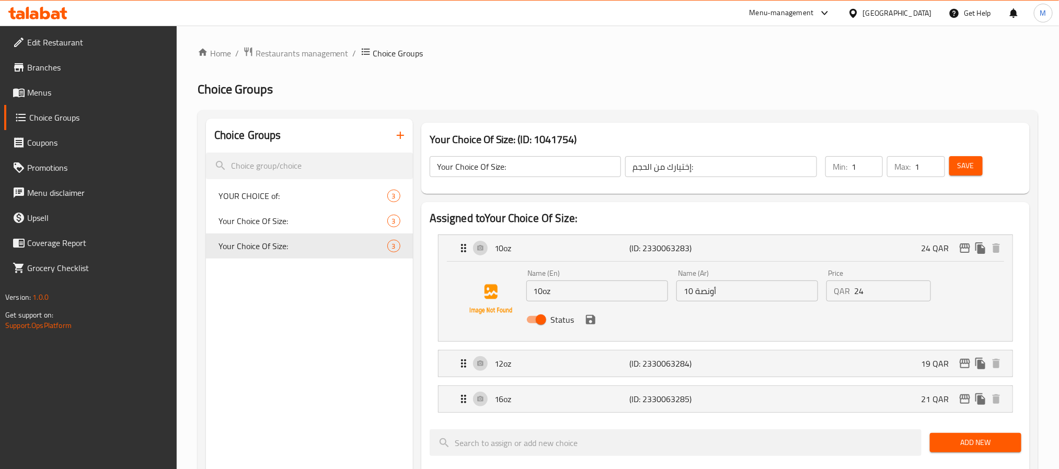
click at [543, 289] on input "10oz" at bounding box center [597, 291] width 142 height 21
click at [594, 320] on icon "save" at bounding box center [590, 319] width 9 height 9
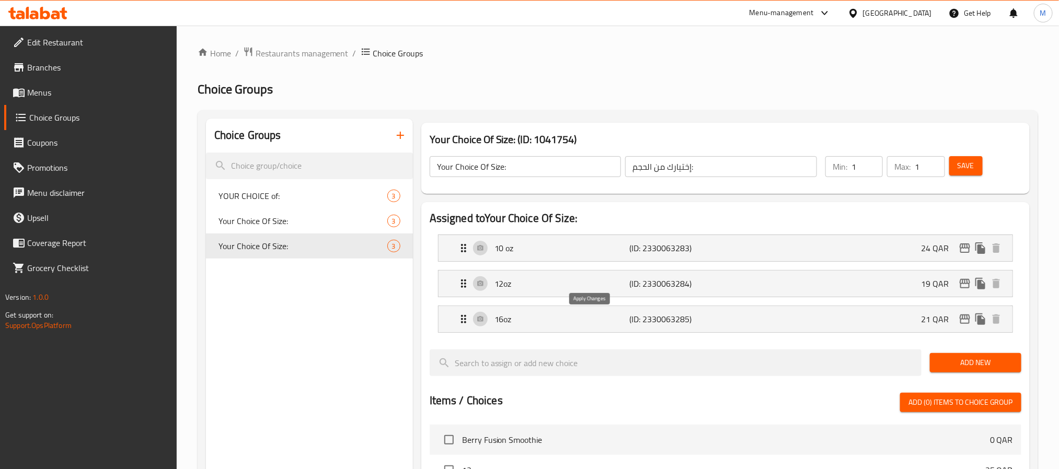
type input "10 oz"
click at [670, 290] on p "(ID: 2330063284)" at bounding box center [674, 284] width 90 height 13
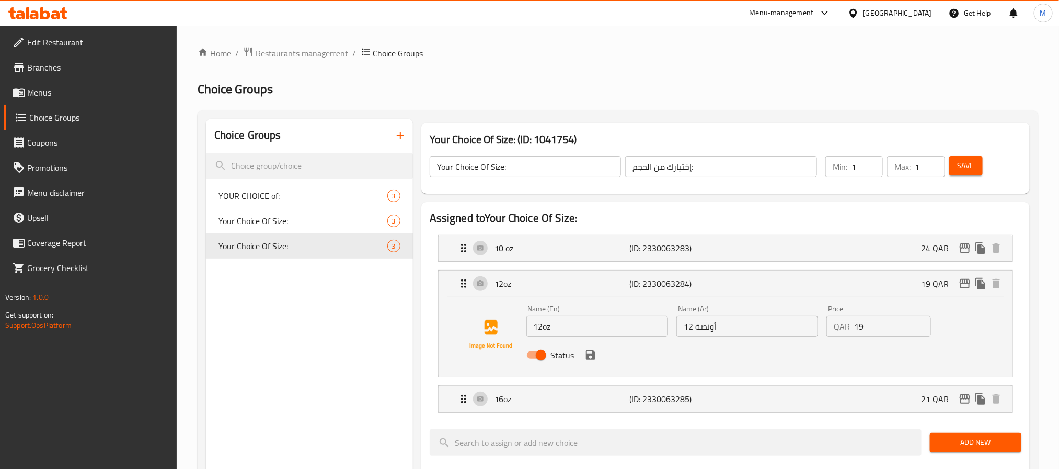
click at [546, 327] on input "12oz" at bounding box center [597, 326] width 142 height 21
drag, startPoint x: 541, startPoint y: 328, endPoint x: 560, endPoint y: 330, distance: 19.5
click at [541, 328] on input "12oz" at bounding box center [597, 326] width 142 height 21
type input "12 oz"
click at [872, 322] on input "19" at bounding box center [892, 326] width 76 height 21
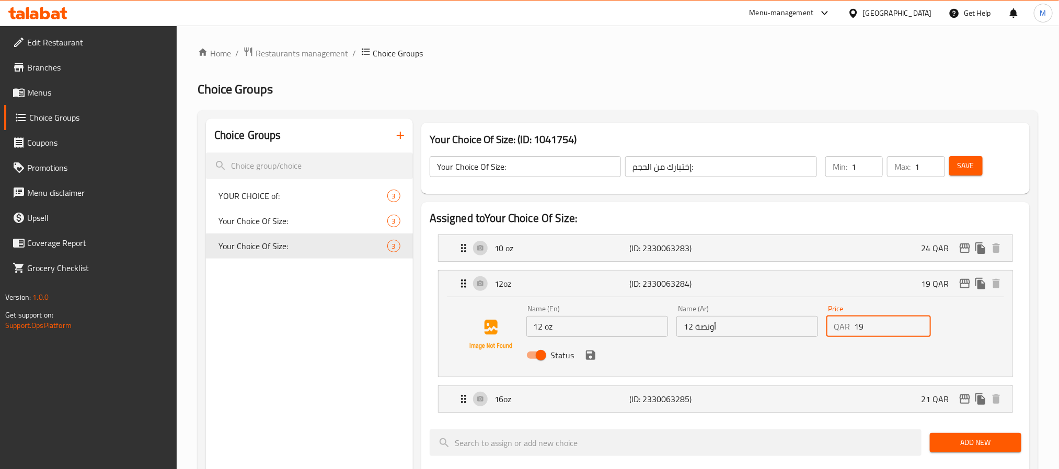
paste input "26"
click at [586, 358] on icon "save" at bounding box center [590, 355] width 9 height 9
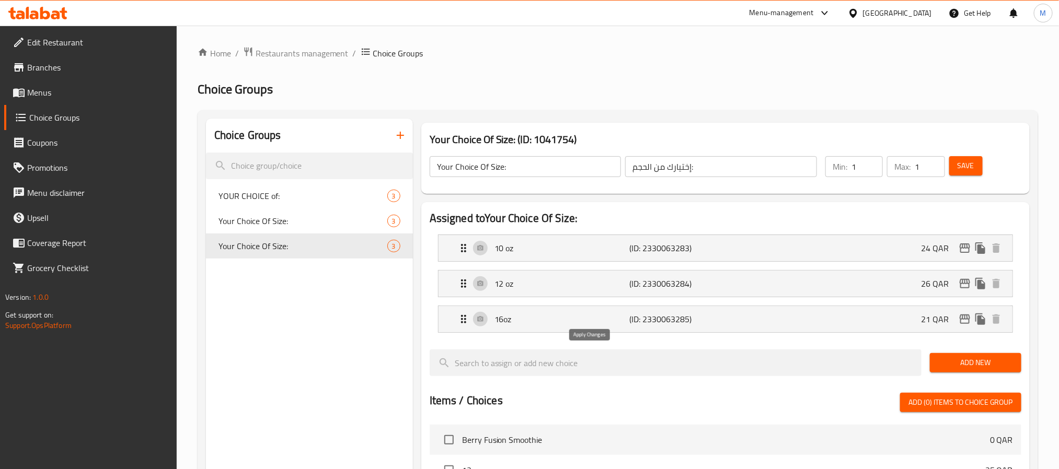
type input "26"
click at [609, 324] on p "16oz" at bounding box center [562, 319] width 135 height 13
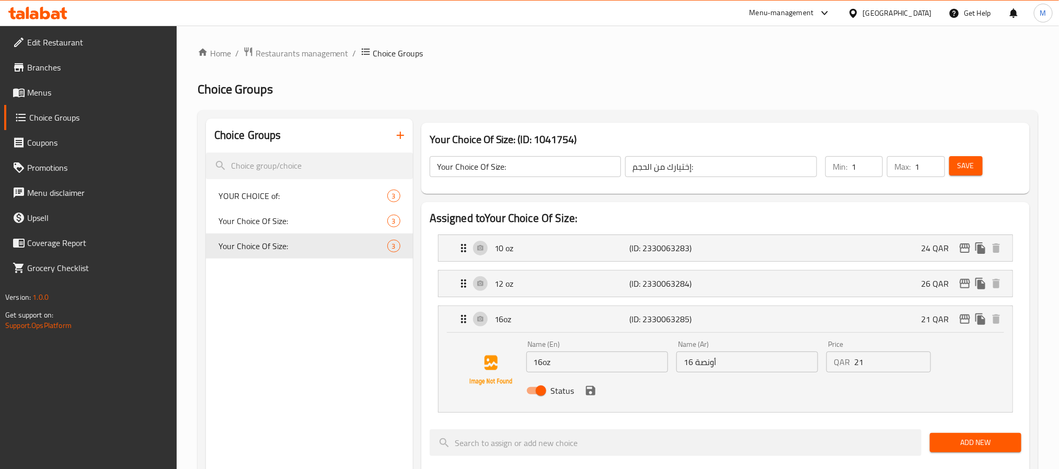
drag, startPoint x: 544, startPoint y: 366, endPoint x: 557, endPoint y: 367, distance: 12.6
click at [545, 367] on input "16oz" at bounding box center [597, 362] width 142 height 21
type input "16 oz"
click at [878, 361] on input "21" at bounding box center [892, 362] width 76 height 21
paste input "9"
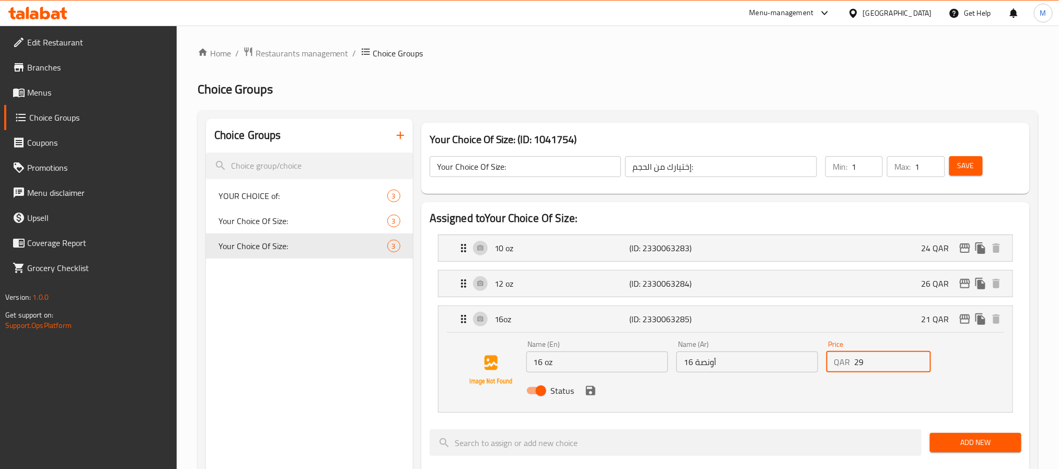
click at [591, 389] on icon "save" at bounding box center [591, 391] width 13 height 13
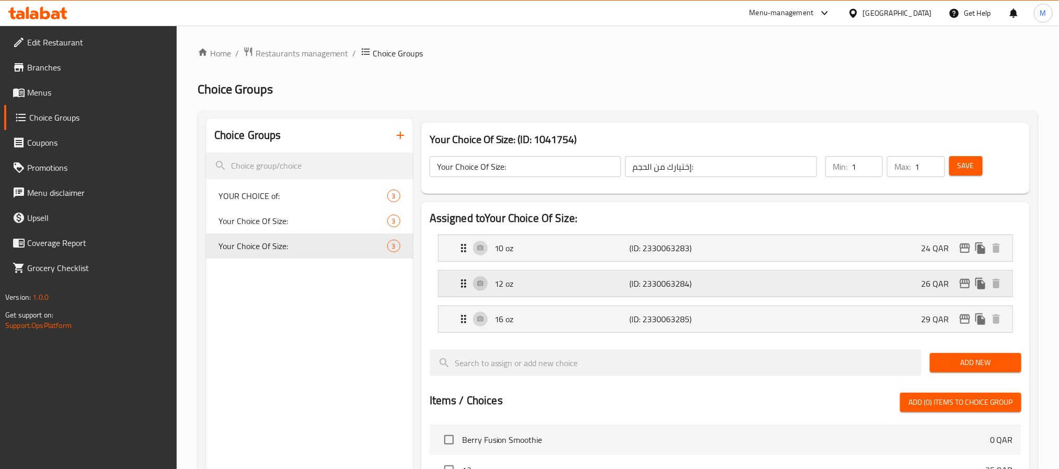
type input "29"
click at [957, 165] on button "Save" at bounding box center [965, 165] width 33 height 19
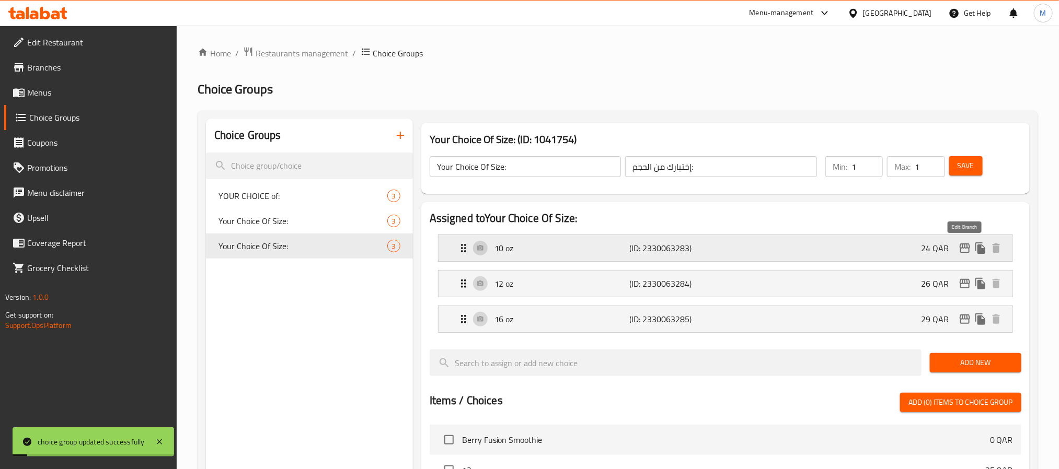
click at [960, 251] on icon "edit" at bounding box center [965, 248] width 10 height 9
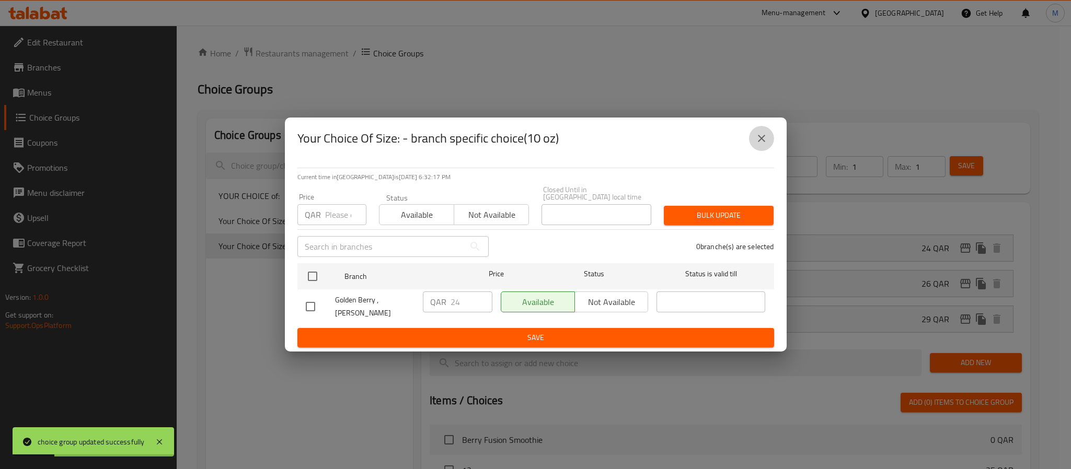
click at [757, 145] on icon "close" at bounding box center [761, 138] width 13 height 13
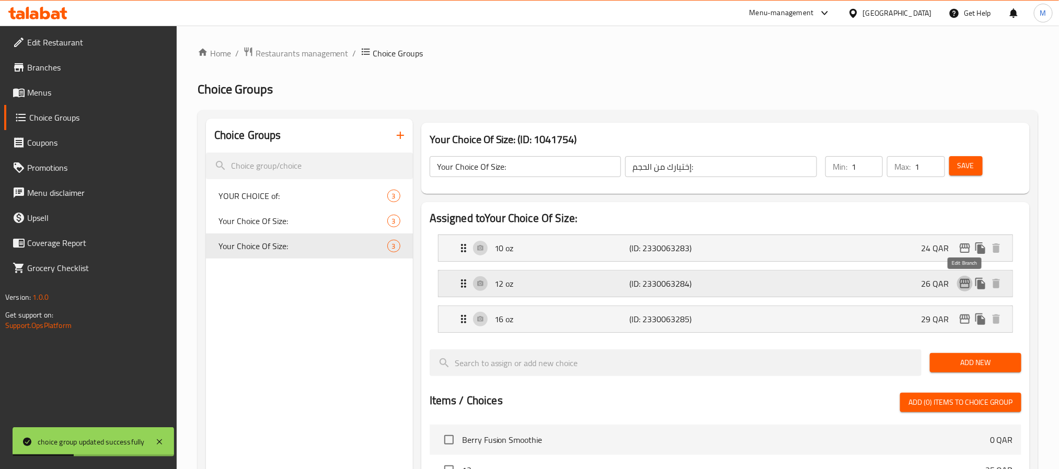
click at [965, 288] on icon "edit" at bounding box center [965, 284] width 13 height 13
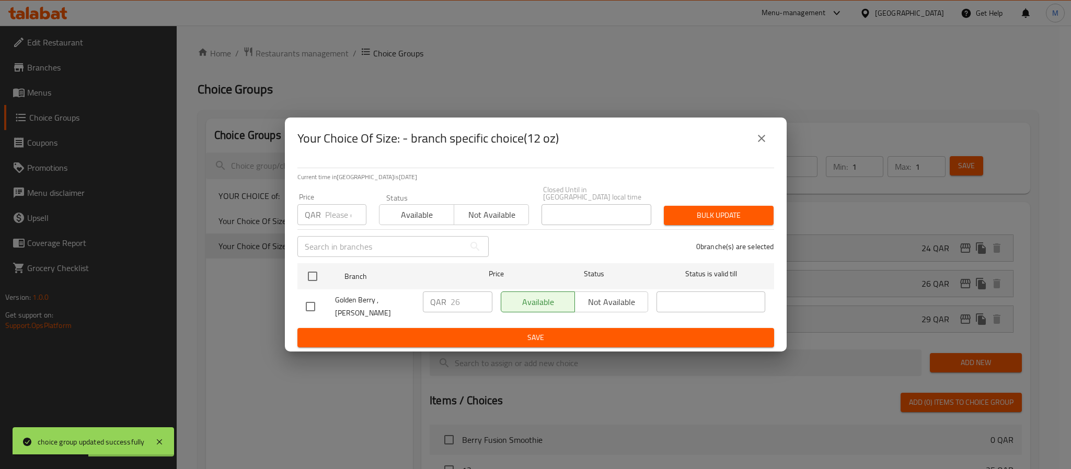
click at [761, 144] on icon "close" at bounding box center [761, 138] width 13 height 13
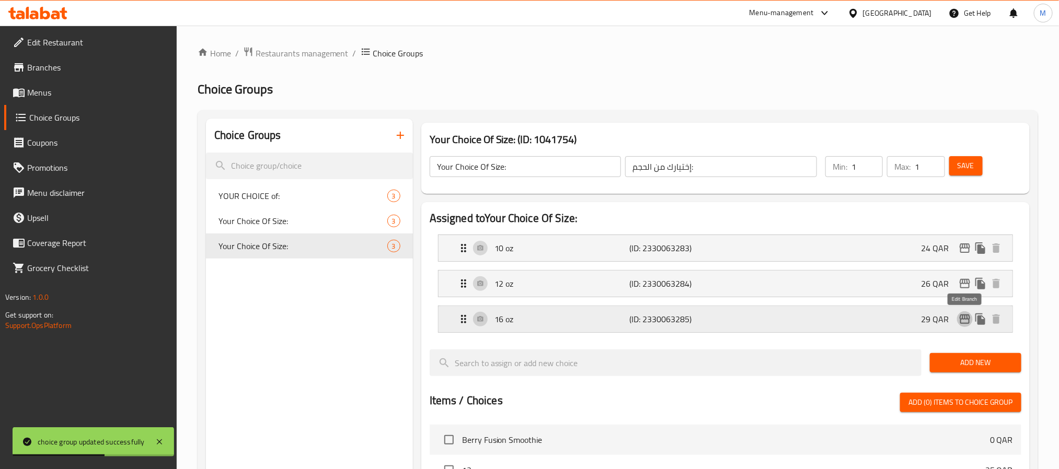
click at [967, 327] on button "edit" at bounding box center [965, 320] width 16 height 16
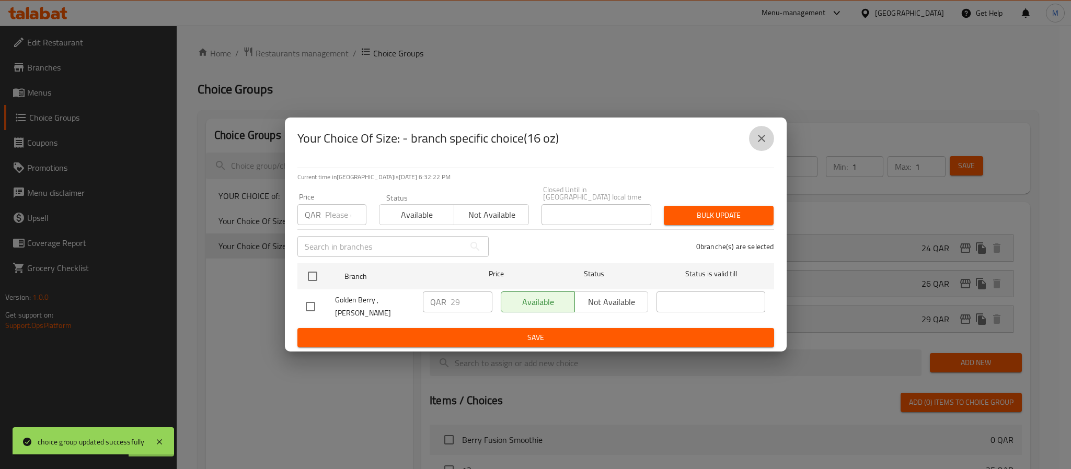
click at [755, 145] on icon "close" at bounding box center [761, 138] width 13 height 13
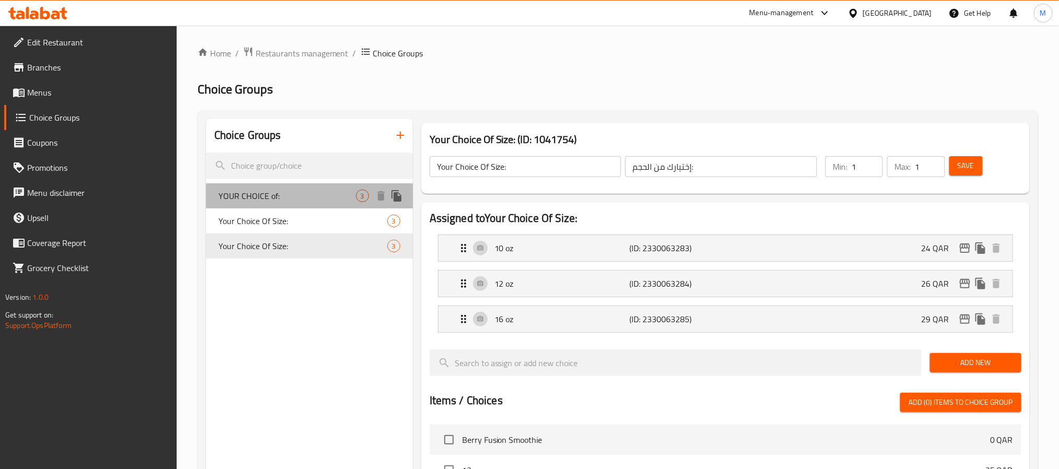
click at [301, 204] on div "YOUR CHOICE of: 3" at bounding box center [309, 196] width 207 height 25
type input "YOUR CHOICE of:"
type input "اختيارك من:"
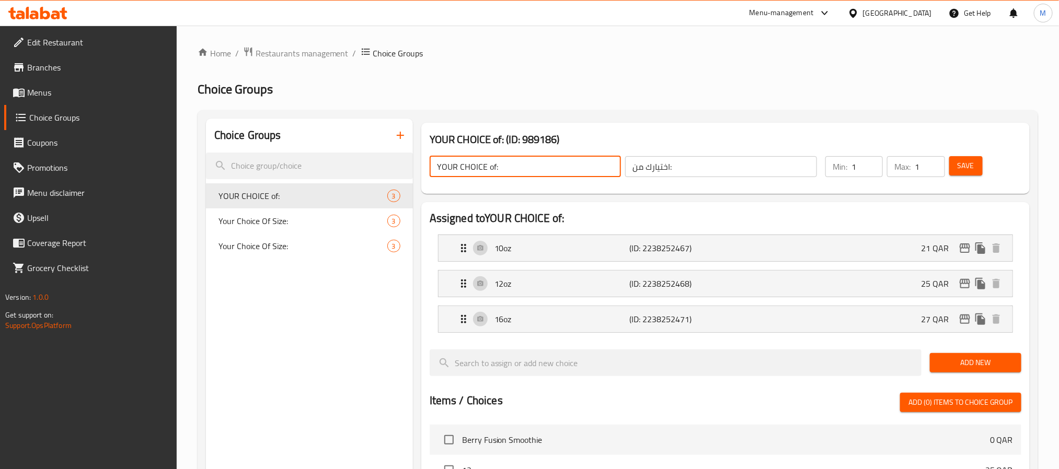
click at [548, 166] on input "YOUR CHOICE of:" at bounding box center [526, 166] width 192 height 21
click at [955, 168] on button "Save" at bounding box center [965, 165] width 33 height 19
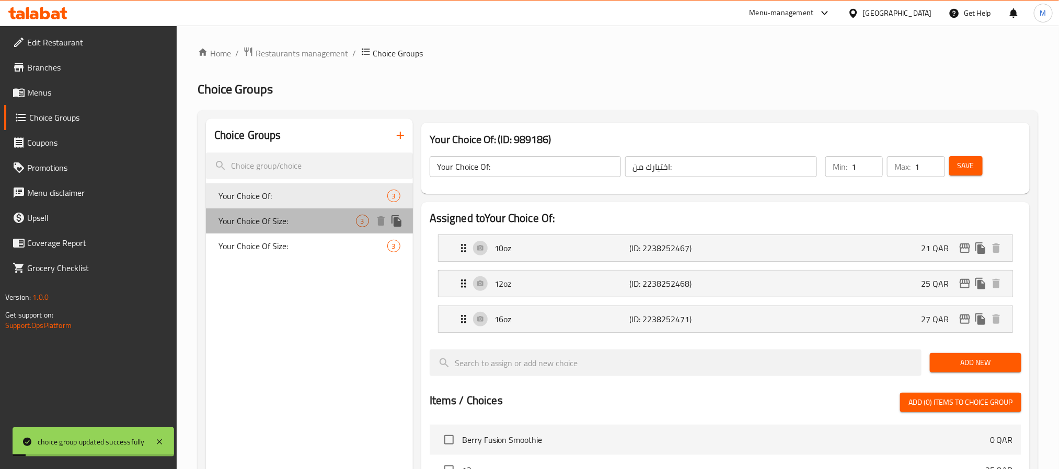
click at [289, 221] on span "Your Choice Of Size:" at bounding box center [288, 221] width 138 height 13
type input "Your Choice Of Size:"
type input "اختيارك من الحجم:"
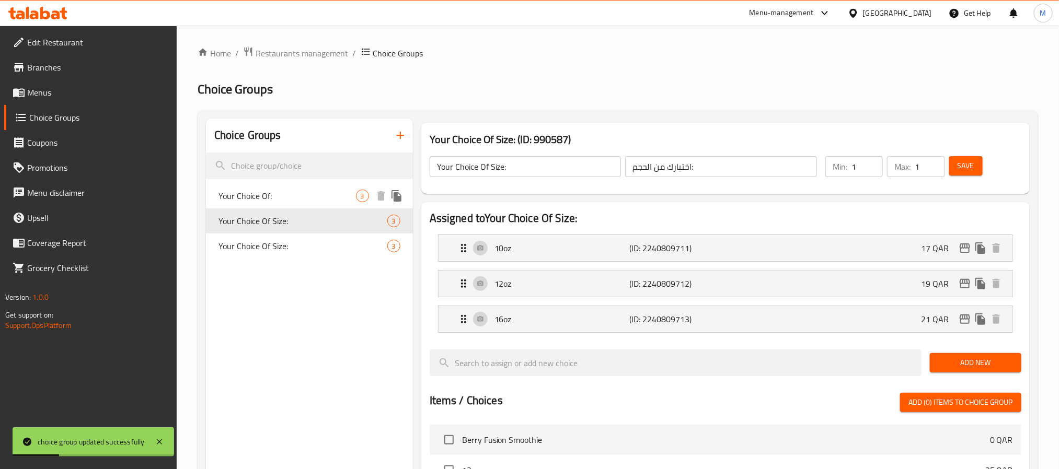
click at [295, 201] on span "Your Choice Of:" at bounding box center [288, 196] width 138 height 13
type input "Your Choice Of:"
type input "اختيارك من:"
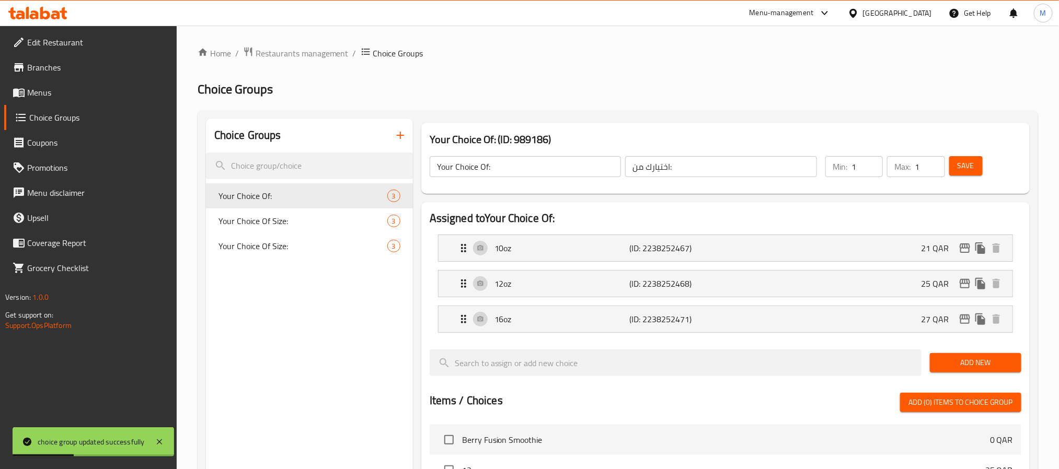
click at [516, 168] on input "Your Choice Of:" at bounding box center [526, 166] width 192 height 21
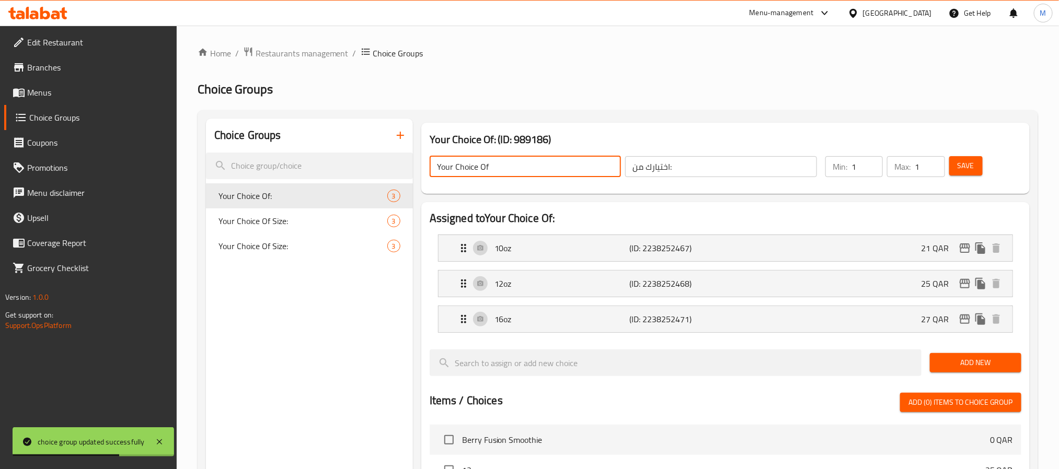
type input "Your Choice Of Size:"
click at [692, 171] on input "اختيارك من:" at bounding box center [721, 166] width 192 height 21
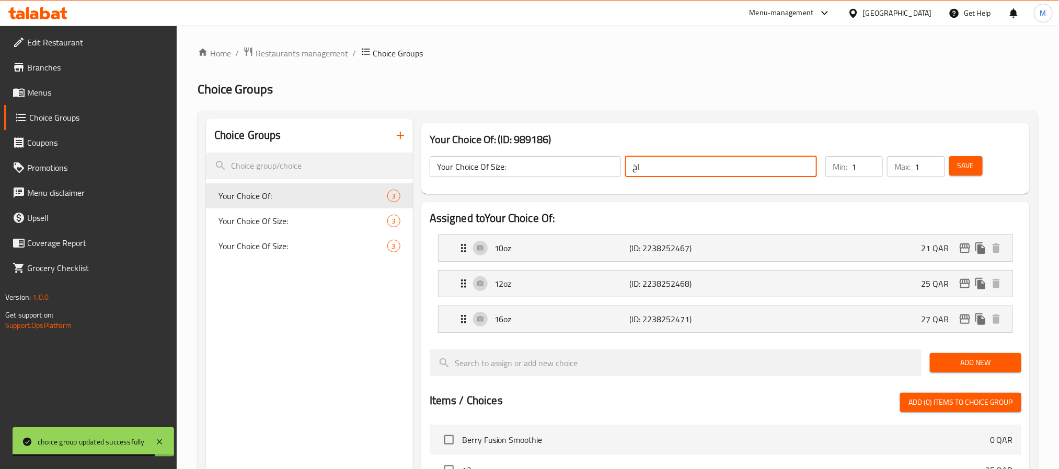
type input "ا"
click at [692, 170] on input "text" at bounding box center [721, 166] width 192 height 21
click at [970, 173] on button "Save" at bounding box center [965, 165] width 33 height 19
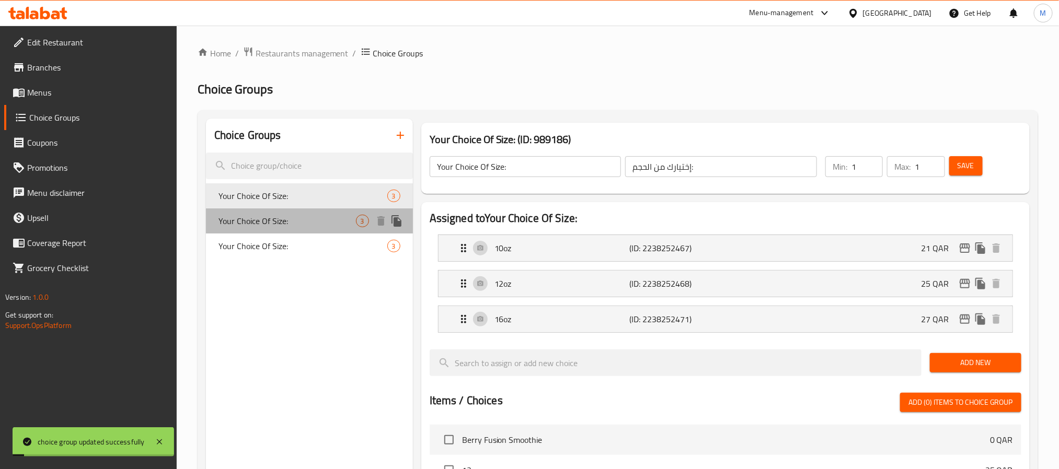
click at [310, 220] on span "Your Choice Of Size:" at bounding box center [288, 221] width 138 height 13
type input "اختيارك من الحجم:"
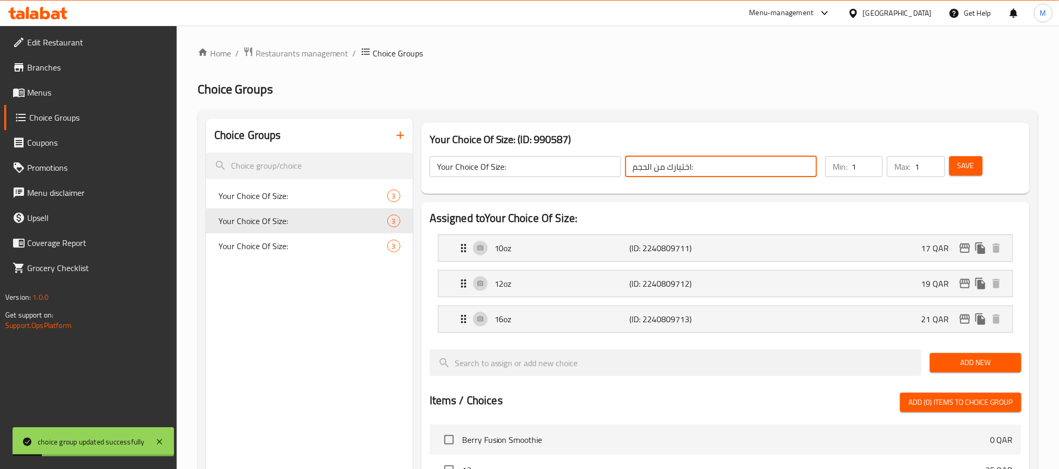
click at [720, 166] on input "اختيارك من الحجم:" at bounding box center [721, 166] width 192 height 21
click at [678, 168] on input "اختيارك من الحجم:" at bounding box center [721, 166] width 192 height 21
click at [678, 167] on input "اختيارك من الحجم:" at bounding box center [721, 166] width 192 height 21
click at [678, 166] on input "text" at bounding box center [721, 166] width 192 height 21
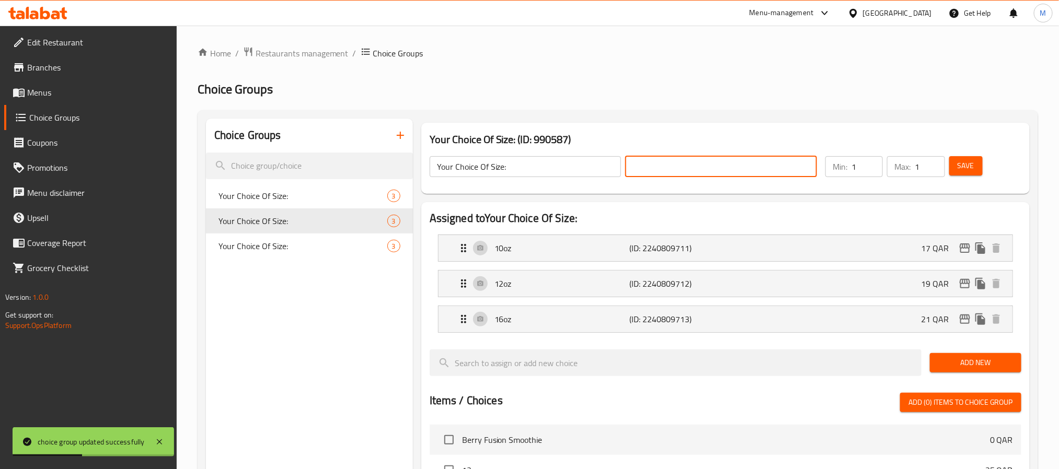
type input "إختيارك من الحجم:"
click at [968, 167] on span "Save" at bounding box center [966, 165] width 17 height 13
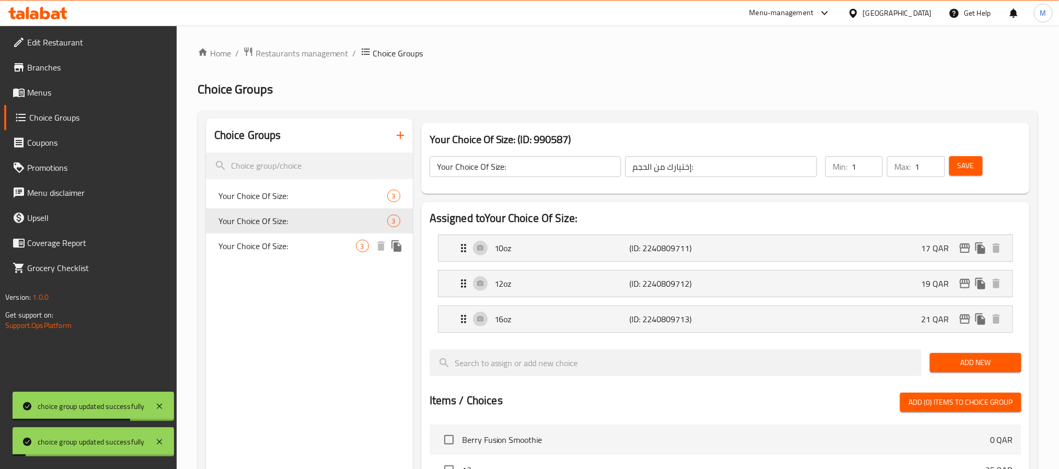
click at [307, 244] on span "Your Choice Of Size:" at bounding box center [288, 246] width 138 height 13
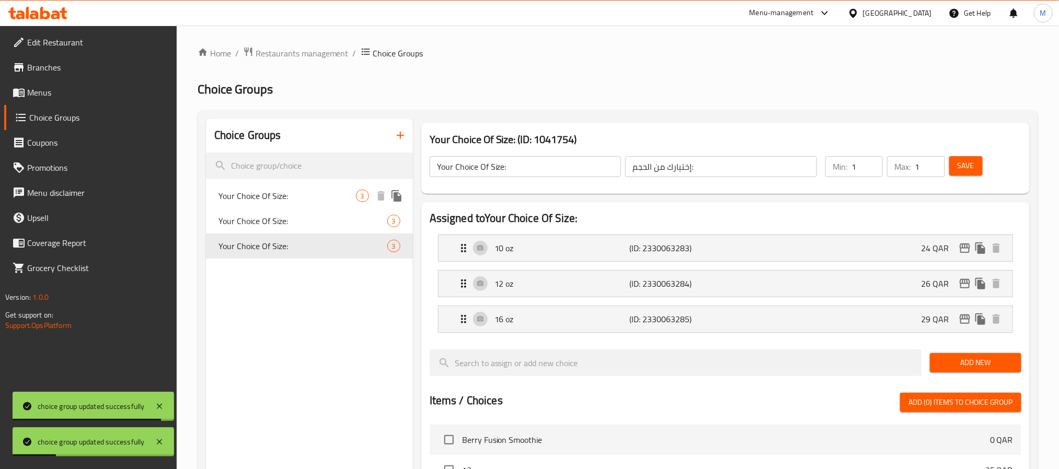
drag, startPoint x: 295, startPoint y: 197, endPoint x: 311, endPoint y: 206, distance: 17.8
click at [295, 196] on span "Your Choice Of Size:" at bounding box center [288, 196] width 138 height 13
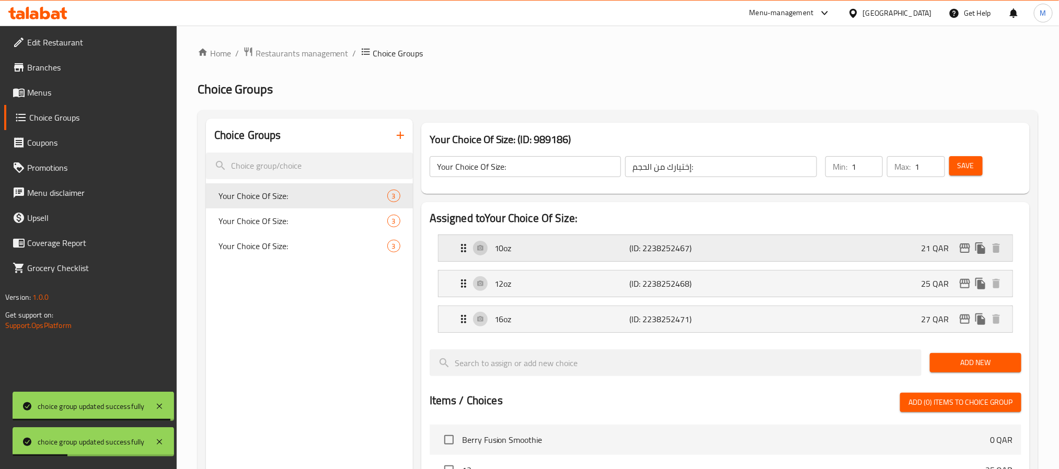
click at [601, 259] on div "10oz (ID: 2238252467) 21 QAR" at bounding box center [728, 248] width 543 height 26
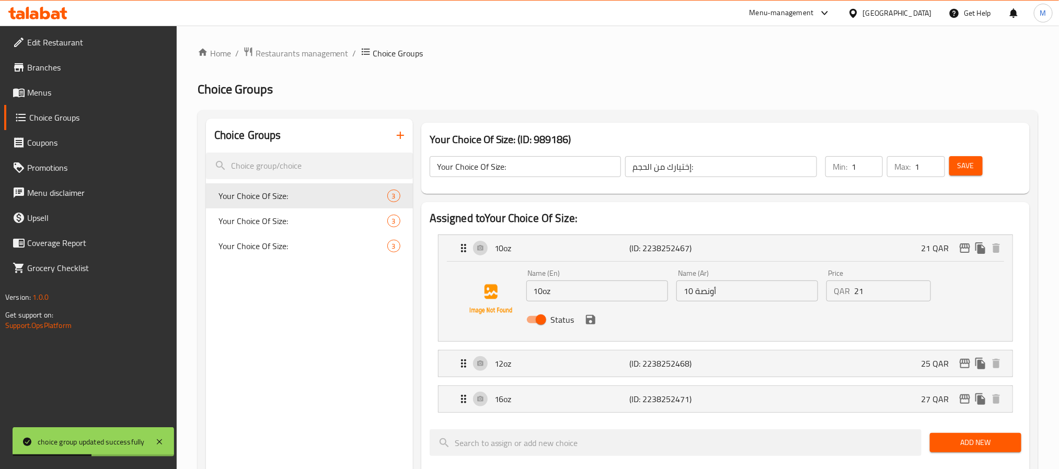
click at [543, 293] on input "10oz" at bounding box center [597, 291] width 142 height 21
click at [593, 319] on icon "save" at bounding box center [590, 319] width 9 height 9
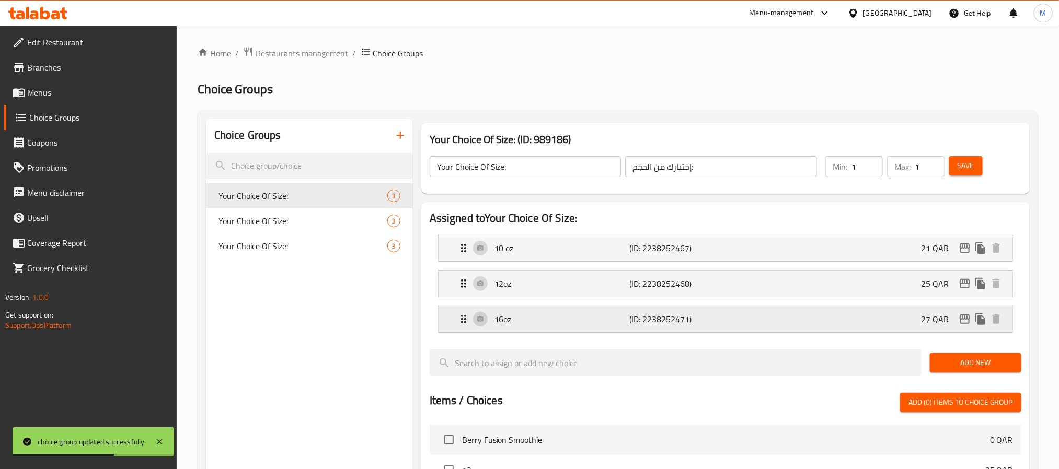
type input "10 oz"
click at [598, 291] on div "12oz (ID: 2238252468) 25 QAR" at bounding box center [728, 284] width 543 height 26
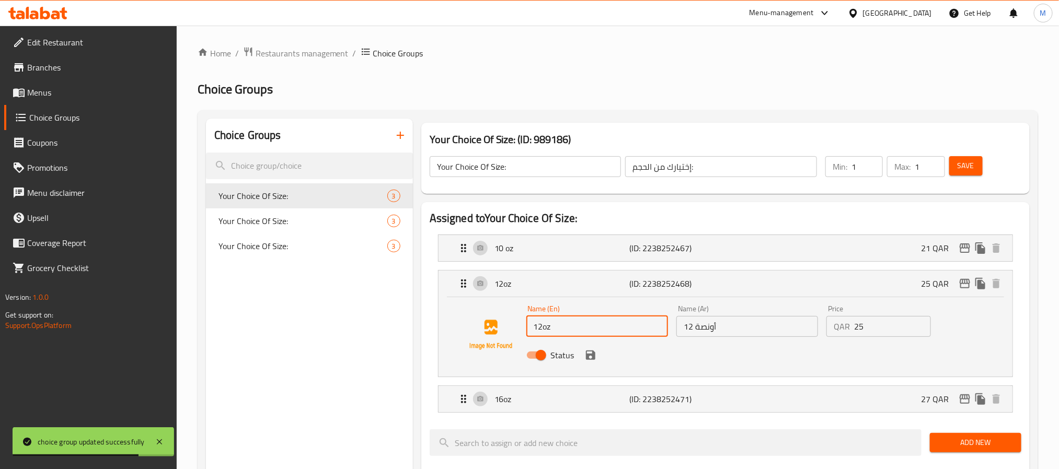
click at [544, 325] on input "12oz" at bounding box center [597, 326] width 142 height 21
click at [596, 361] on icon "save" at bounding box center [591, 355] width 13 height 13
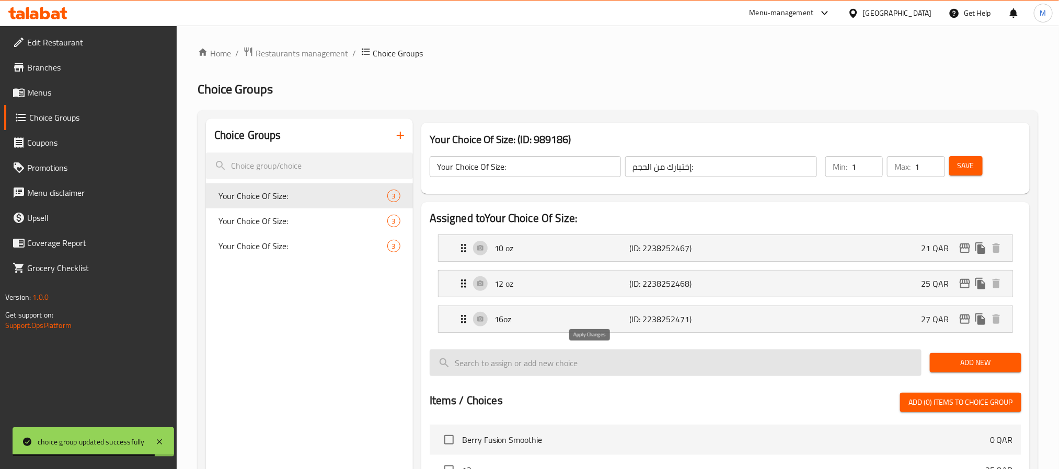
type input "12 oz"
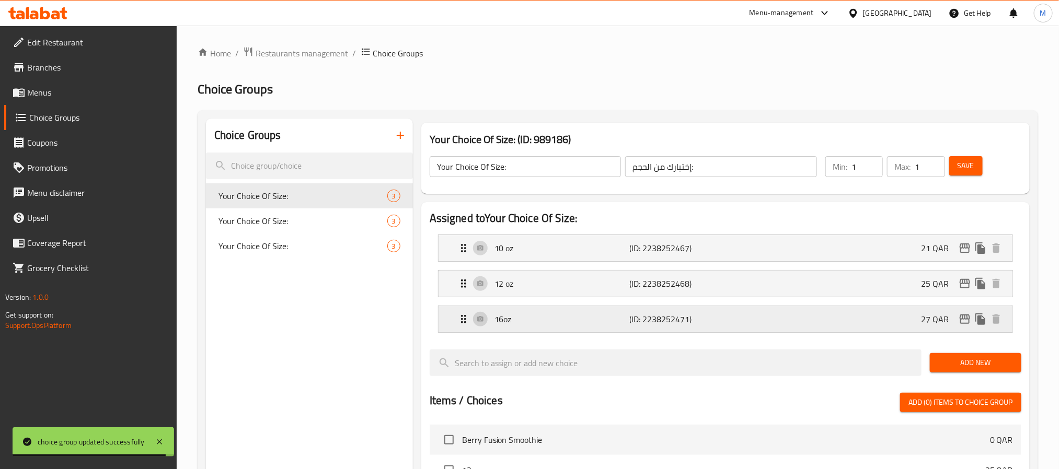
click at [593, 316] on p "16oz" at bounding box center [562, 319] width 135 height 13
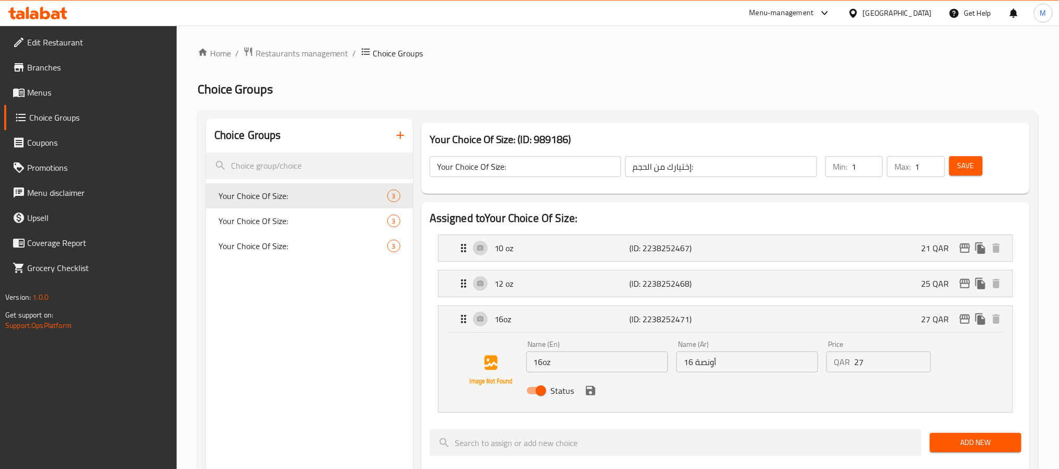
click at [543, 361] on input "16oz" at bounding box center [597, 362] width 142 height 21
click at [590, 393] on icon "save" at bounding box center [591, 391] width 13 height 13
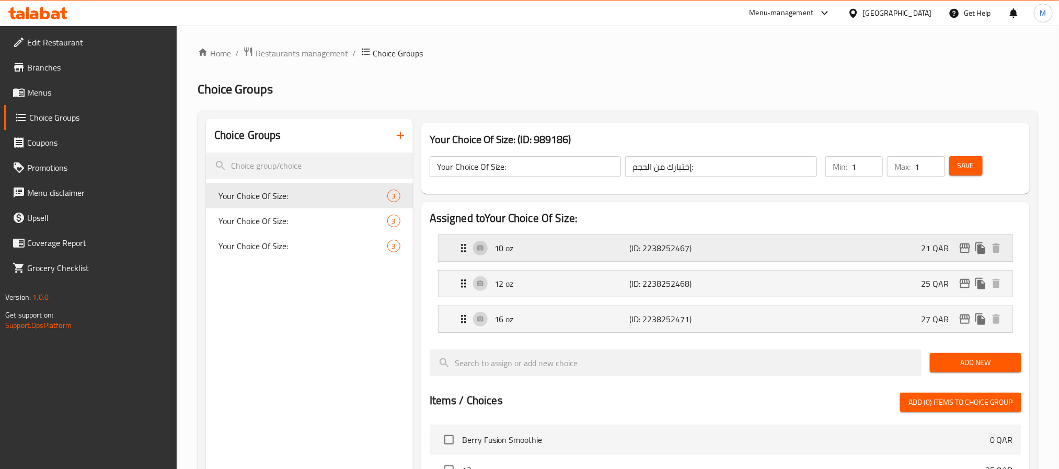
type input "16 oz"
click at [959, 156] on button "Save" at bounding box center [965, 165] width 33 height 19
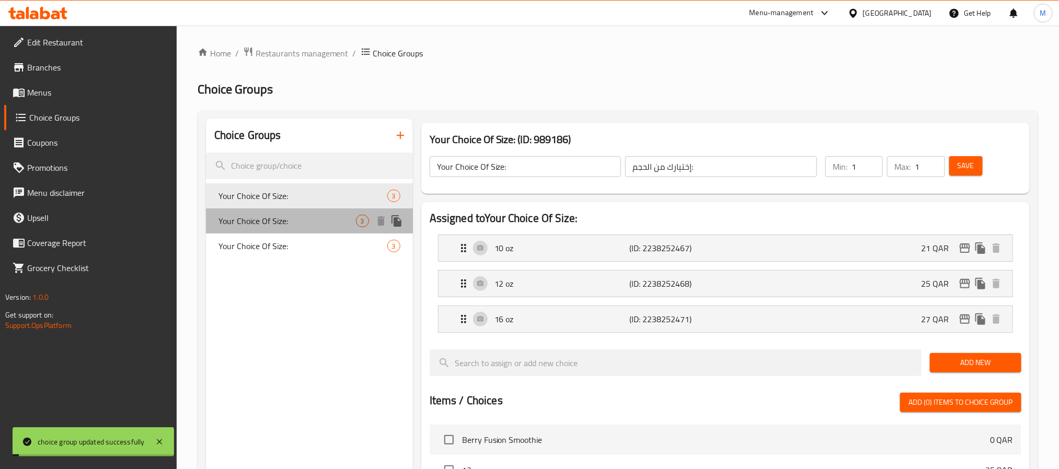
click at [295, 220] on span "Your Choice Of Size:" at bounding box center [288, 221] width 138 height 13
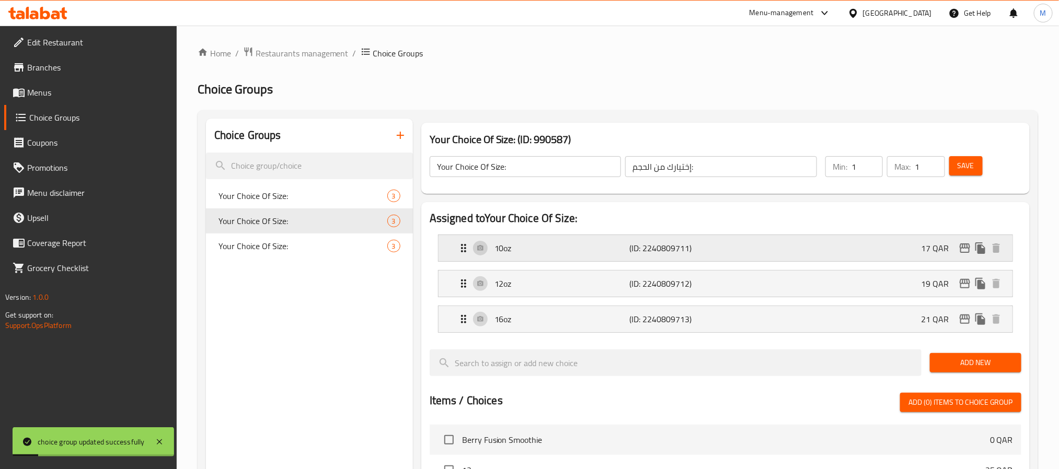
drag, startPoint x: 579, startPoint y: 253, endPoint x: 513, endPoint y: 259, distance: 66.2
click at [578, 253] on p "10oz" at bounding box center [562, 248] width 135 height 13
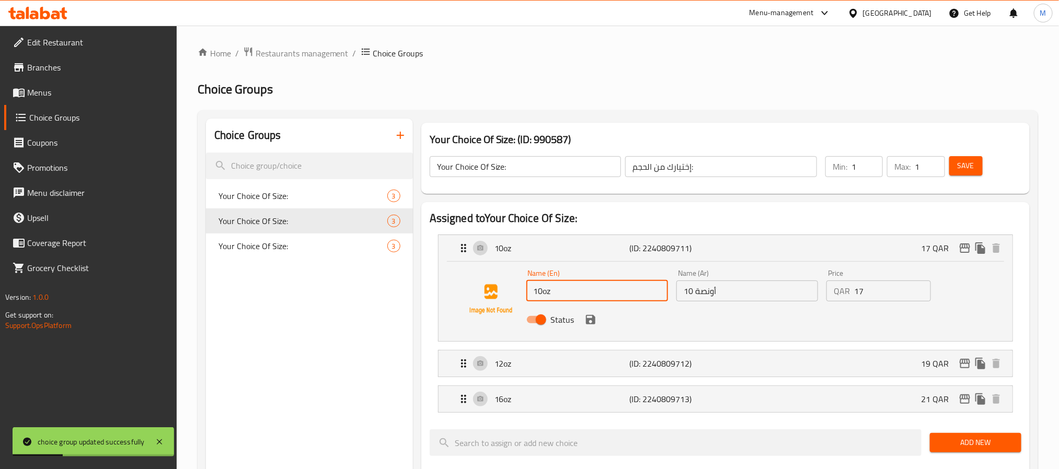
click at [543, 296] on input "10oz" at bounding box center [597, 291] width 142 height 21
click at [590, 319] on icon "save" at bounding box center [590, 319] width 9 height 9
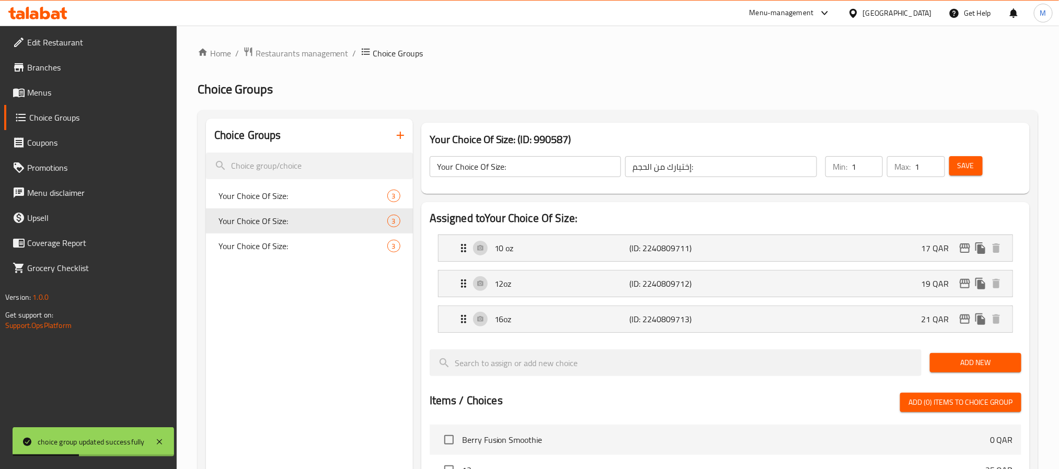
type input "10 oz"
click at [549, 284] on p "12oz" at bounding box center [562, 284] width 135 height 13
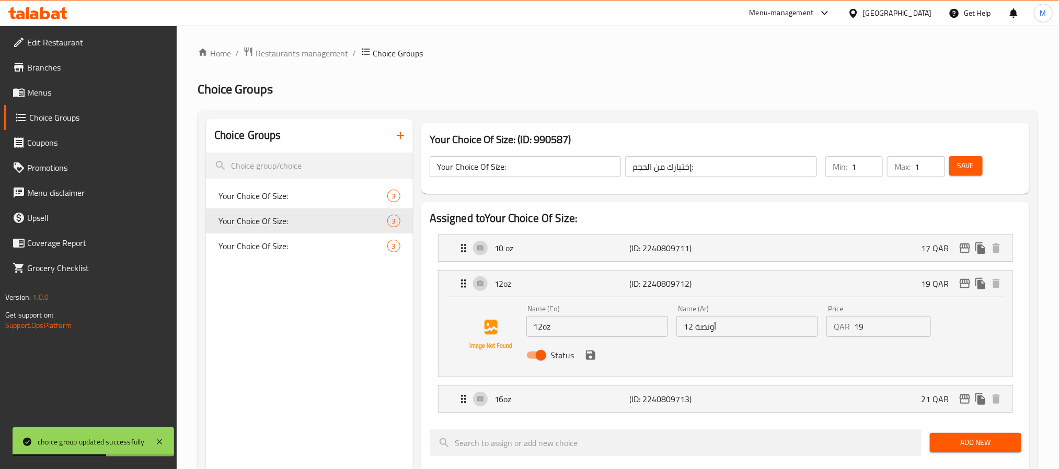
click at [543, 329] on input "12oz" at bounding box center [597, 326] width 142 height 21
type input "12 oz"
click at [597, 358] on button "save" at bounding box center [591, 356] width 16 height 16
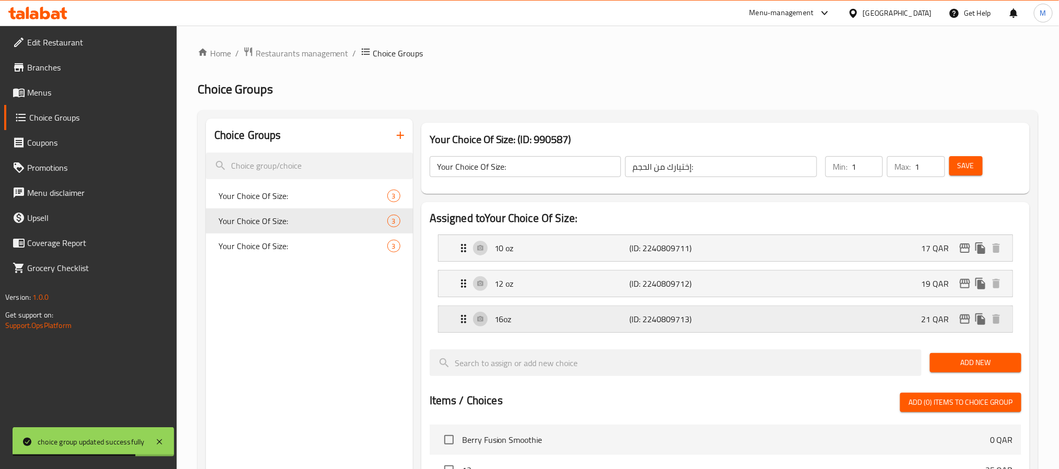
click at [574, 331] on div "16oz (ID: 2240809713) 21 QAR" at bounding box center [728, 319] width 543 height 26
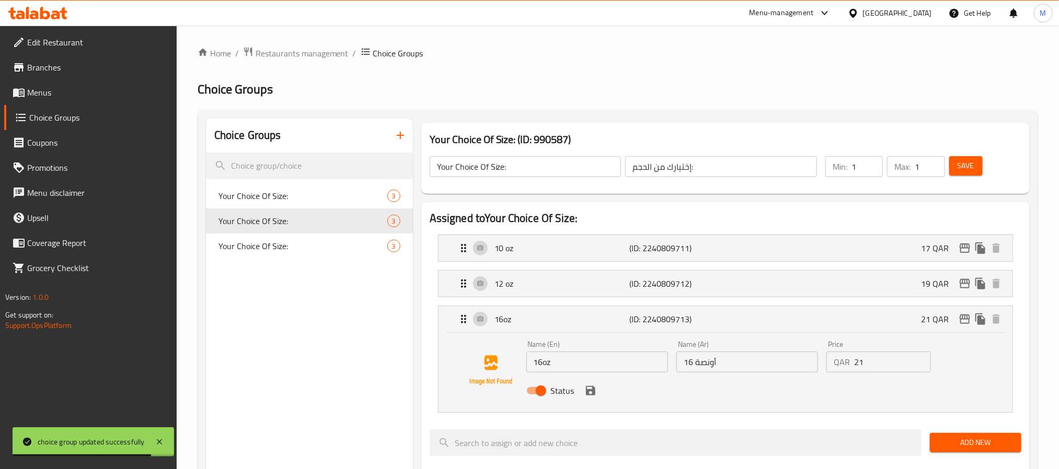
click at [542, 361] on input "16oz" at bounding box center [597, 362] width 142 height 21
click at [587, 391] on icon "save" at bounding box center [590, 390] width 9 height 9
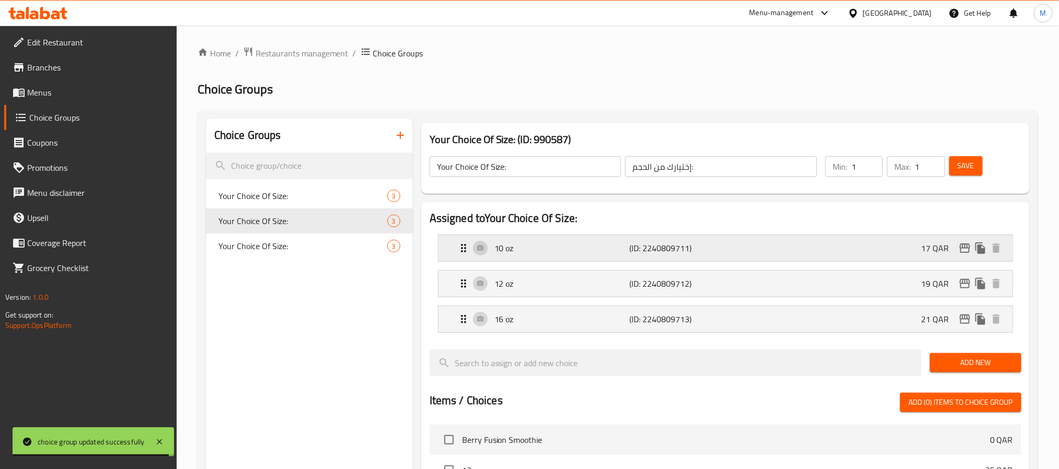
type input "16 oz"
click at [975, 164] on button "Save" at bounding box center [965, 165] width 33 height 19
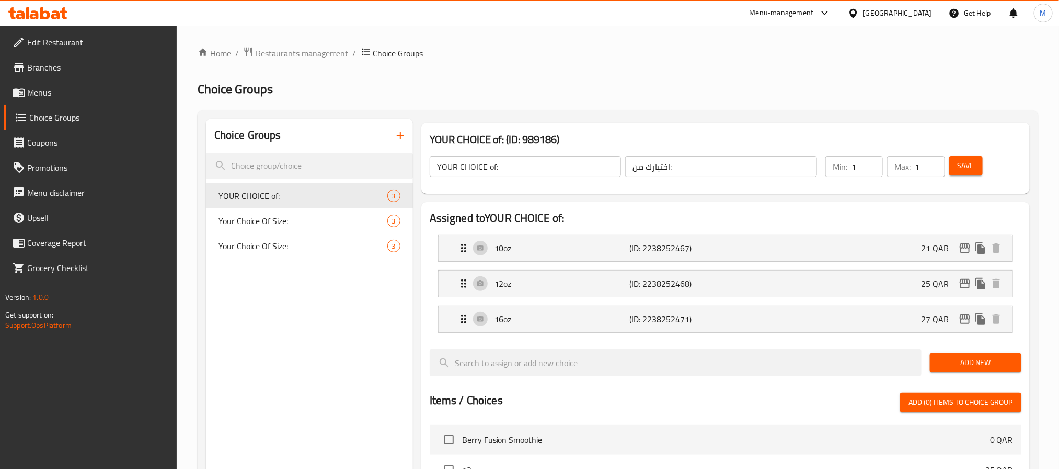
click at [59, 96] on span "Menus" at bounding box center [97, 92] width 141 height 13
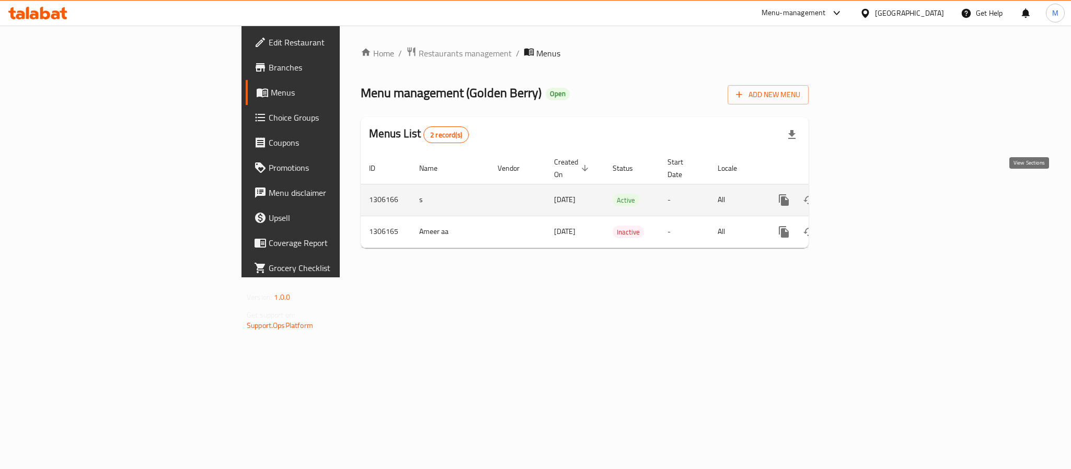
click at [866, 194] on icon "enhanced table" at bounding box center [859, 200] width 13 height 13
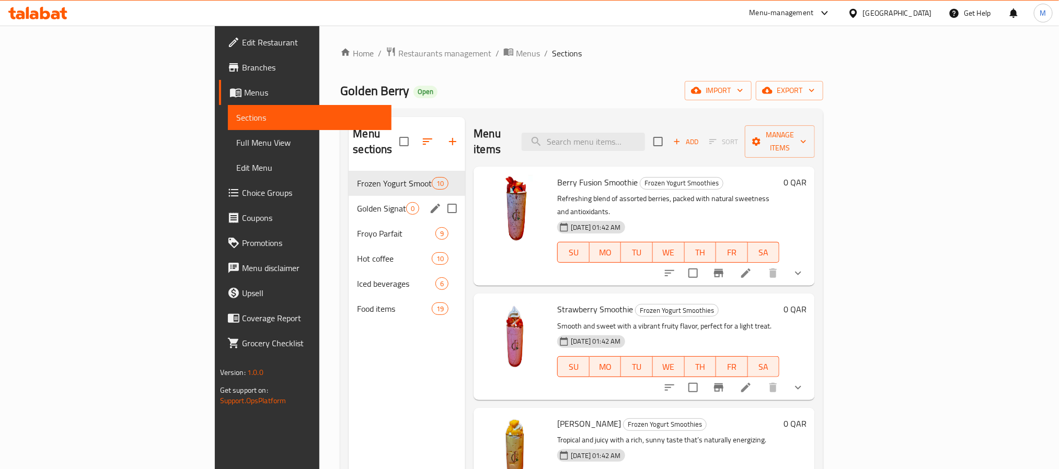
click at [349, 201] on div "Golden Signature Frozen Yogurt 0" at bounding box center [407, 208] width 117 height 25
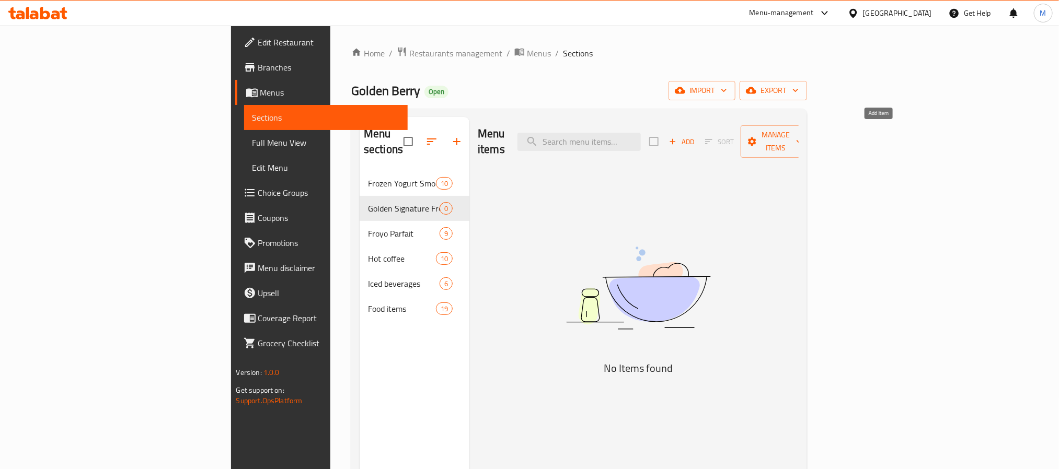
click at [696, 137] on span "Add" at bounding box center [682, 142] width 28 height 12
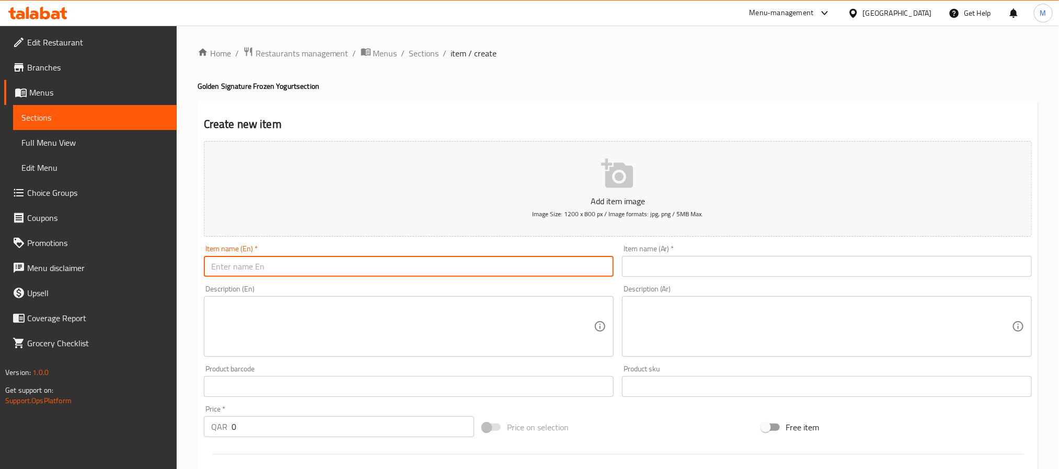
click at [346, 265] on input "text" at bounding box center [409, 266] width 410 height 21
paste input "Goldenberry Special Frozen Yogurt"
type input "Goldenberry Special Frozen Yogurt"
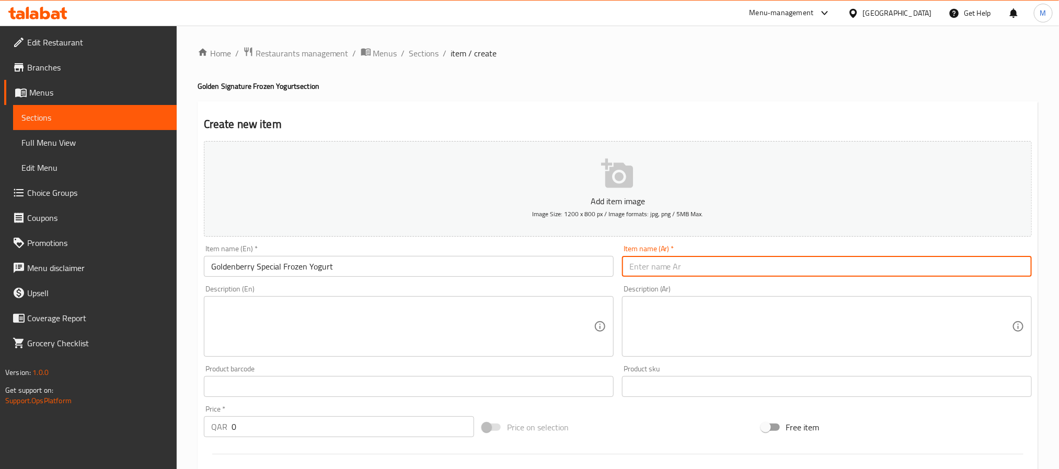
click at [717, 264] on input "text" at bounding box center [827, 266] width 410 height 21
paste input "زبادي مجمد خاص من جولدن بيري"
click at [695, 271] on input "زبادي مجمد خاص من جولدن بيري" at bounding box center [827, 266] width 410 height 21
type input "زبادي مجمد مميز جولدن بيري"
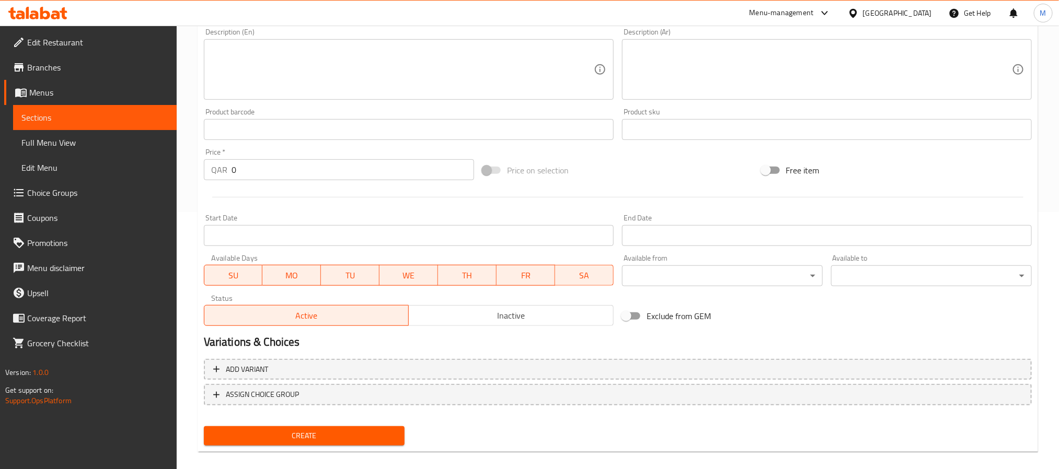
scroll to position [268, 0]
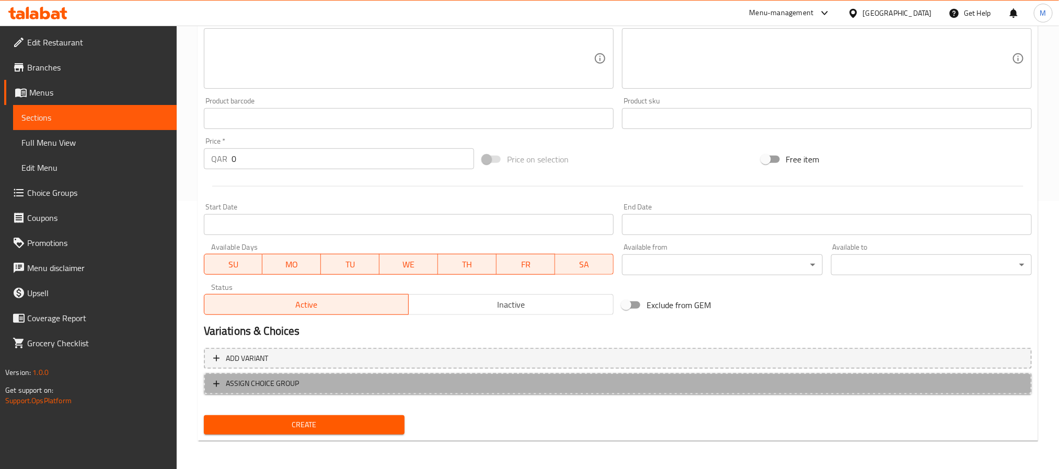
click at [459, 389] on span "ASSIGN CHOICE GROUP" at bounding box center [617, 383] width 809 height 13
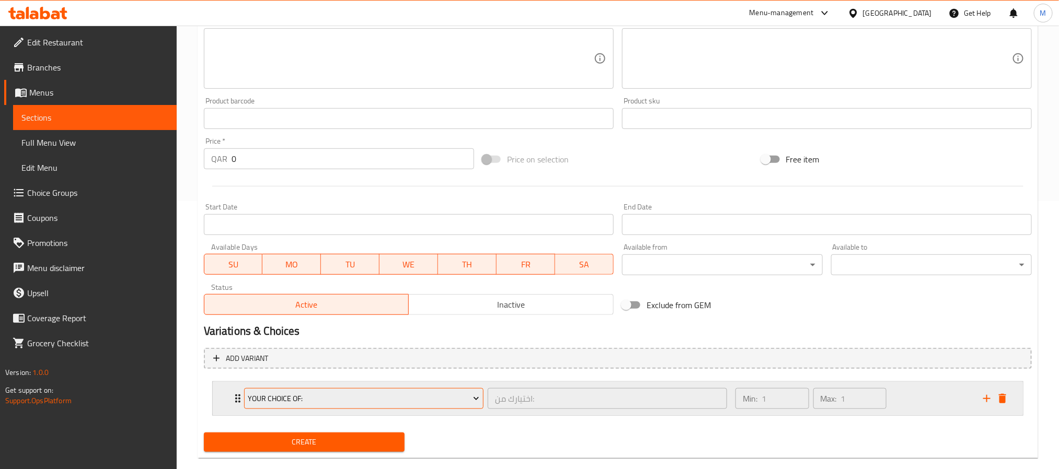
click at [388, 406] on button "YOUR CHOICE of:" at bounding box center [363, 398] width 239 height 21
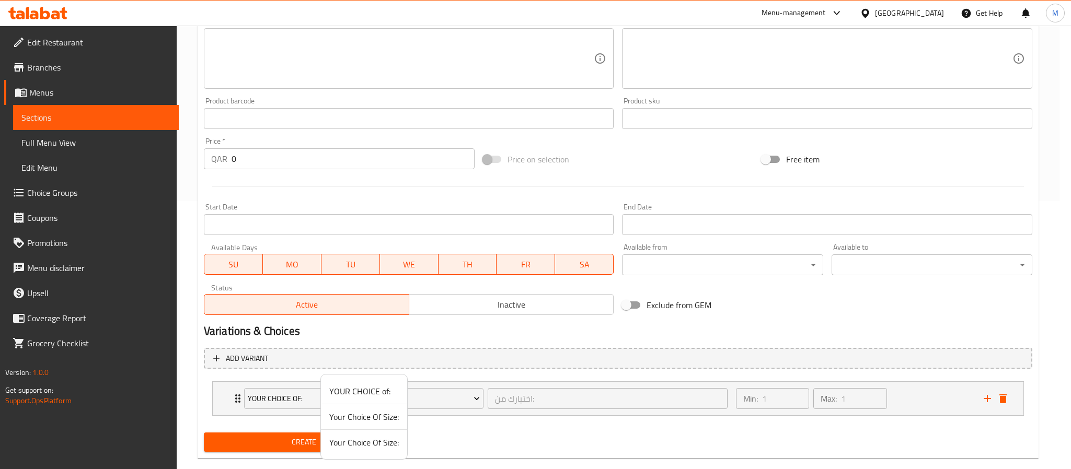
click at [364, 440] on span "Your Choice Of Size:" at bounding box center [364, 443] width 70 height 13
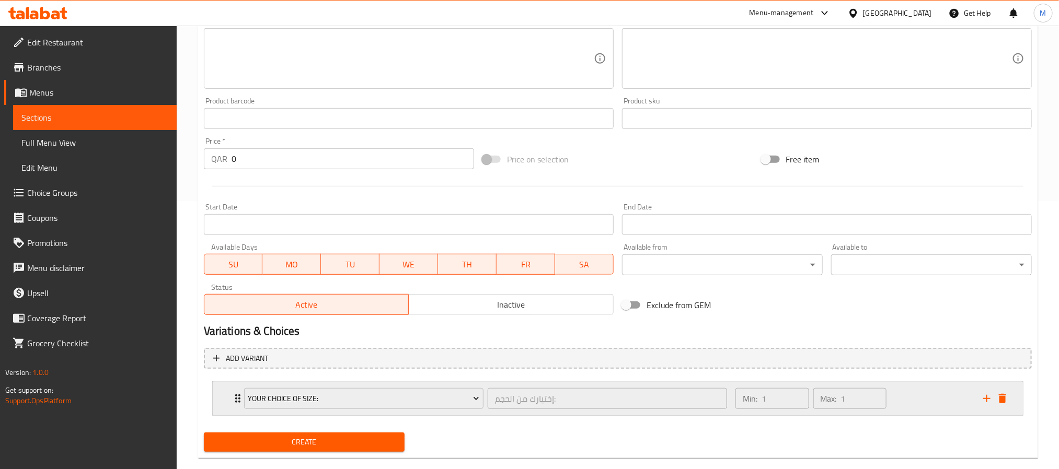
click at [922, 409] on div "Min: 1 ​ Max: 1 ​" at bounding box center [853, 398] width 248 height 33
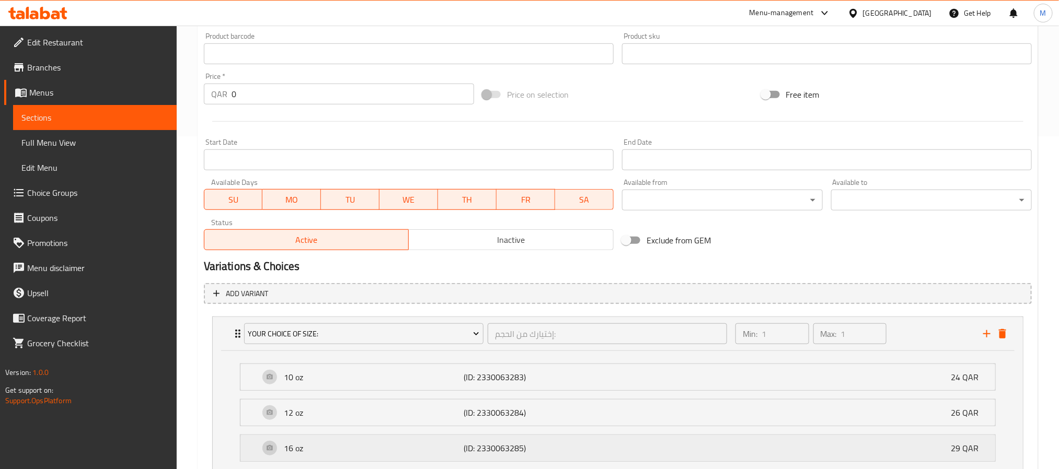
scroll to position [416, 0]
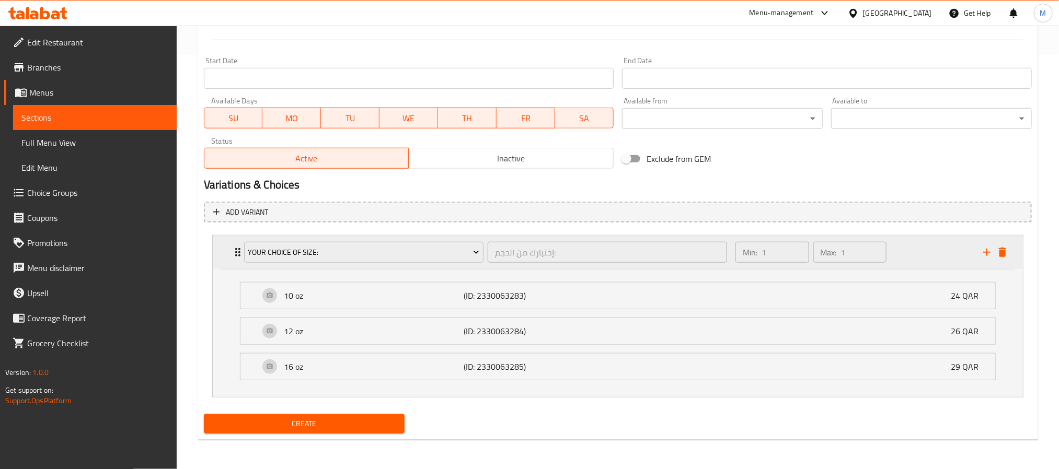
click at [913, 250] on div "Min: 1 ​ Max: 1 ​" at bounding box center [853, 252] width 248 height 33
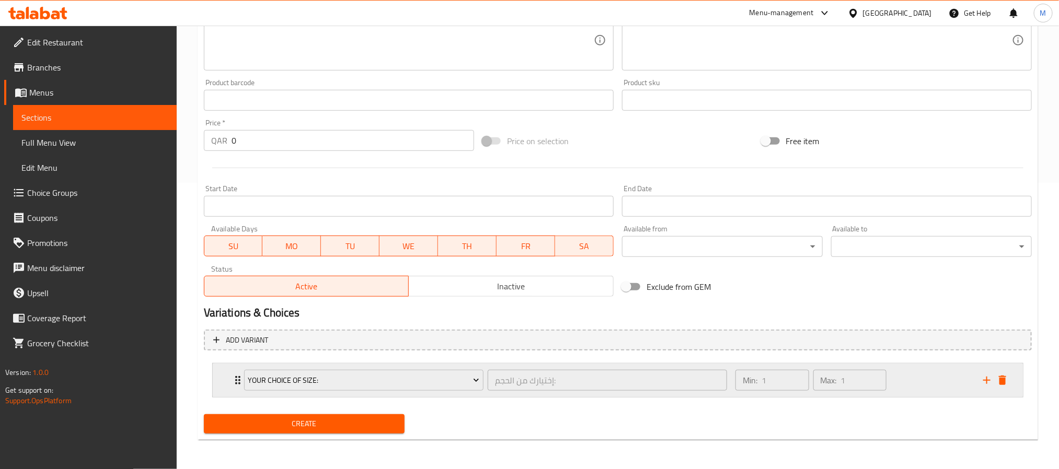
scroll to position [287, 0]
click at [373, 430] on span "Create" at bounding box center [304, 424] width 184 height 13
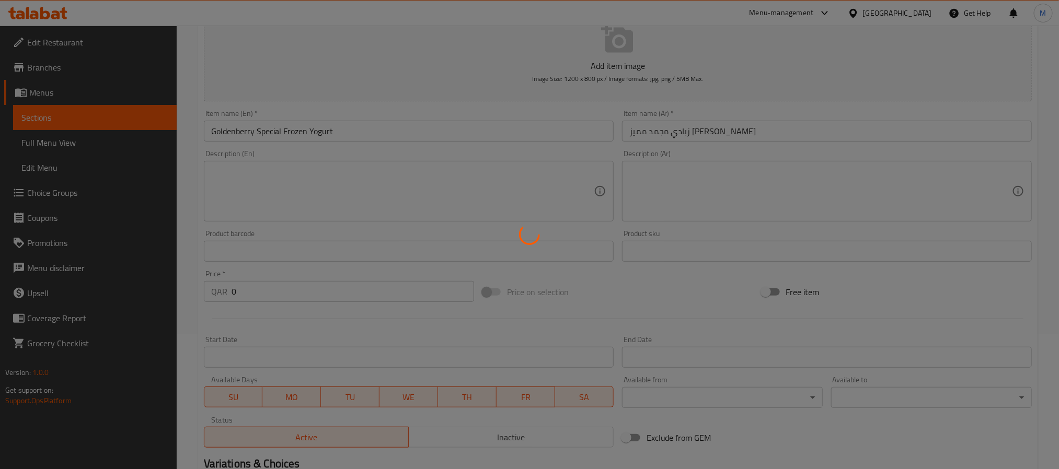
scroll to position [0, 0]
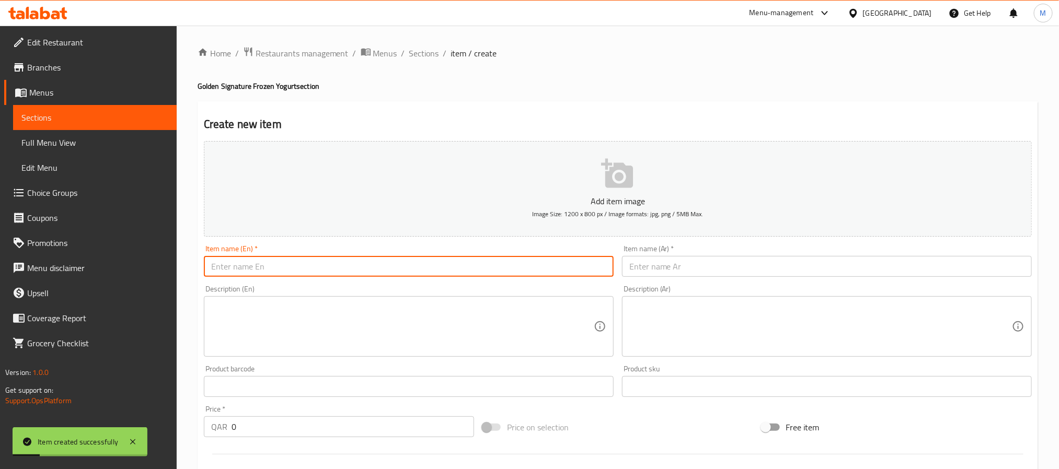
click at [368, 259] on input "text" at bounding box center [409, 266] width 410 height 21
paste input "Crunchy Peanuts with Grated Coconut"
click at [276, 268] on input "Crunchy Peanuts with Grated Coconut" at bounding box center [409, 266] width 410 height 21
type input "Crunchy Peanuts With Grated Coconut"
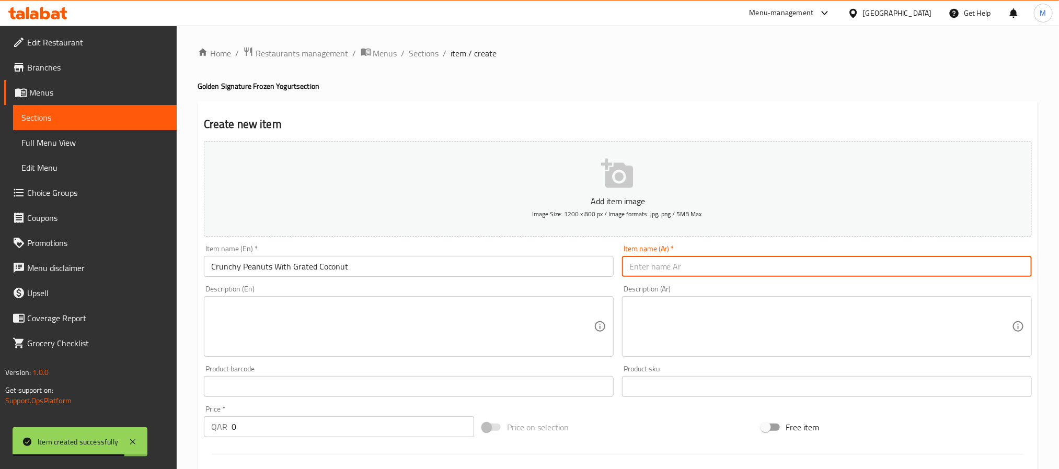
click at [673, 267] on input "text" at bounding box center [827, 266] width 410 height 21
paste input "فول سوداني مقرمش مع جوز الهند المبشور"
type input "فول سوداني مقرمش مع جوز الهند المبشور"
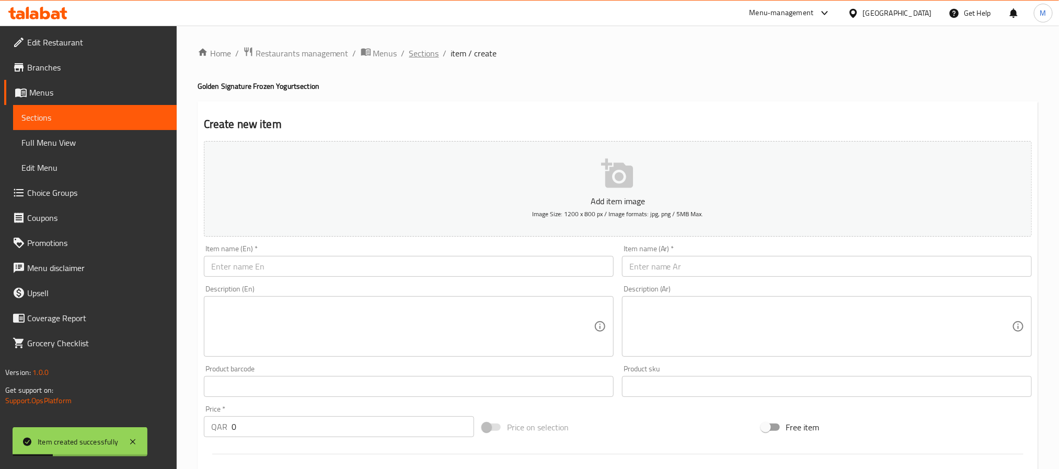
click at [420, 49] on span "Sections" at bounding box center [424, 53] width 30 height 13
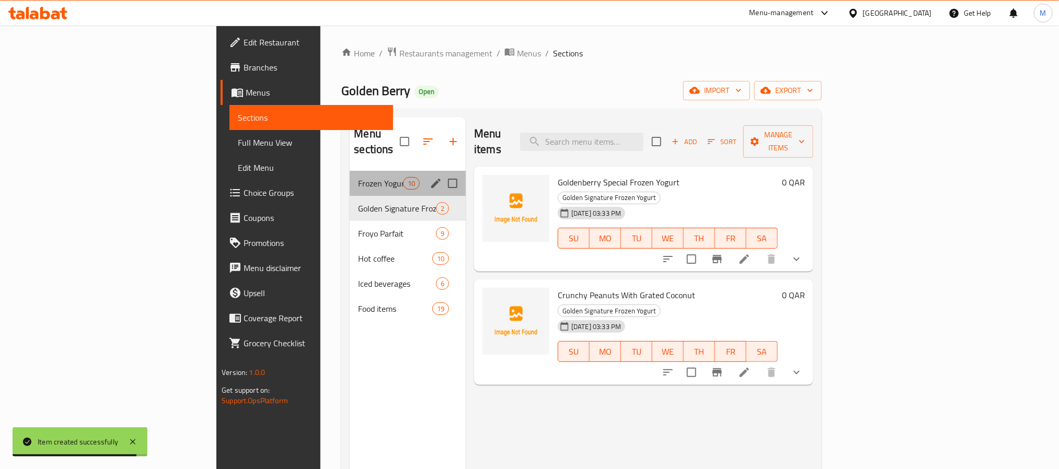
click at [350, 171] on div "Frozen Yogurt Smoothies 10" at bounding box center [408, 183] width 116 height 25
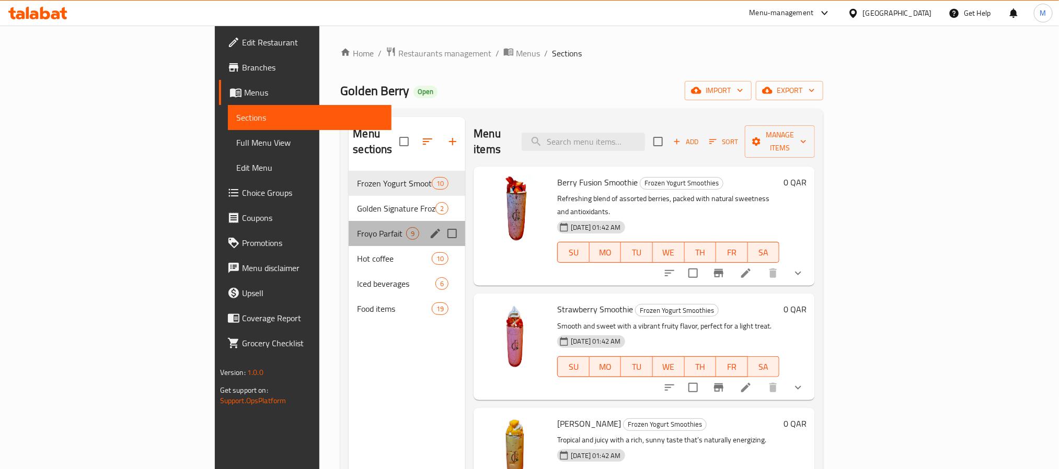
click at [349, 221] on div "Froyo Parfait 9" at bounding box center [407, 233] width 117 height 25
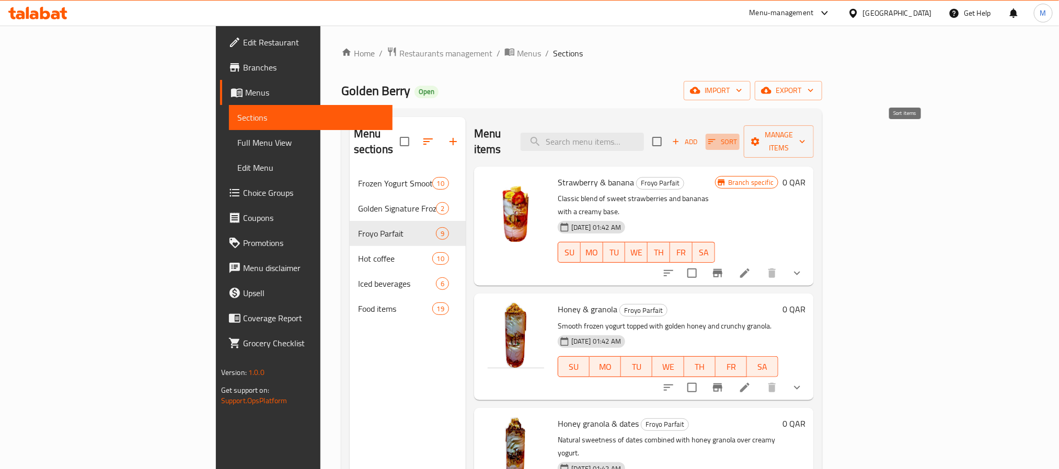
click at [717, 137] on icon "button" at bounding box center [711, 141] width 9 height 9
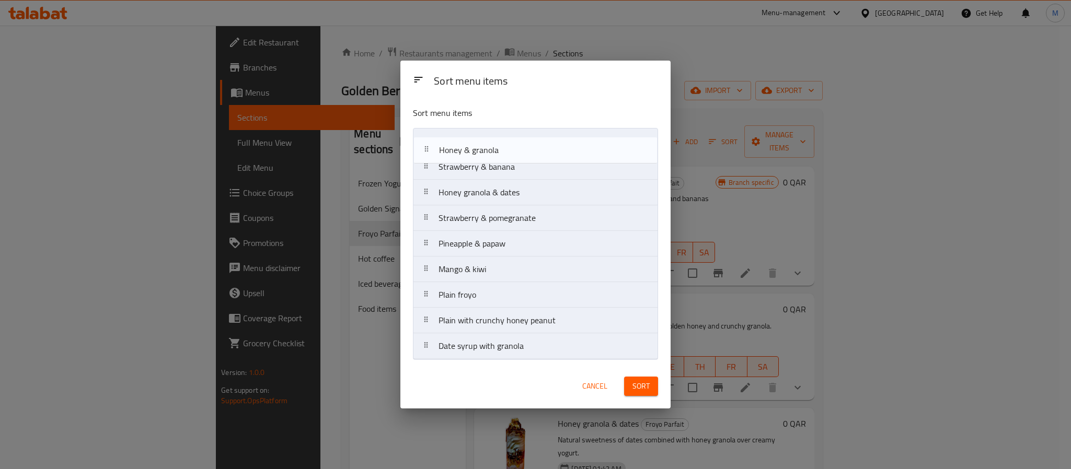
drag, startPoint x: 535, startPoint y: 168, endPoint x: 534, endPoint y: 146, distance: 22.0
click at [534, 146] on nav "Strawberry & banana Honey & granola Honey granola & dates Strawberry & pomegran…" at bounding box center [535, 244] width 245 height 232
drag, startPoint x: 476, startPoint y: 251, endPoint x: 482, endPoint y: 197, distance: 54.7
click at [482, 197] on nav "Honey & granola Strawberry & banana Honey granola & dates Strawberry & pomegran…" at bounding box center [535, 244] width 245 height 232
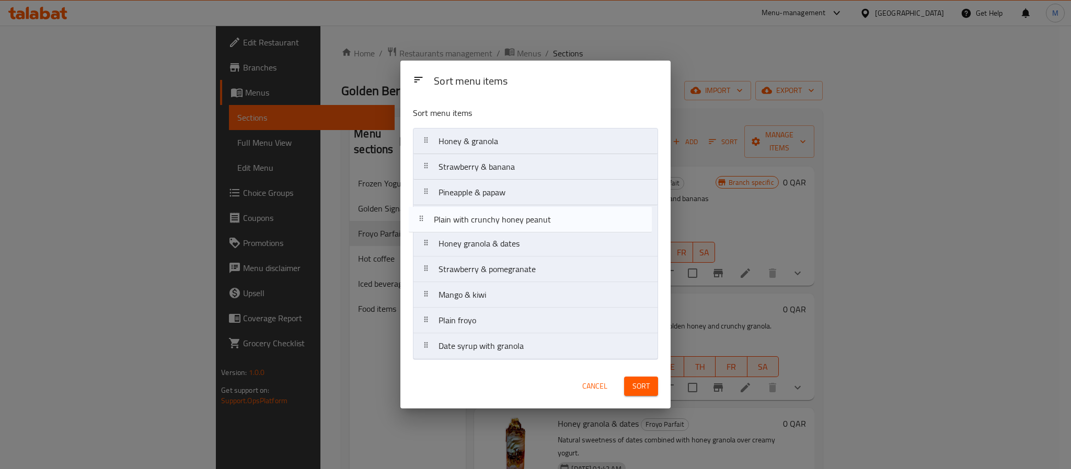
drag, startPoint x: 535, startPoint y: 326, endPoint x: 530, endPoint y: 222, distance: 104.7
click at [530, 222] on nav "Honey & granola Strawberry & banana Pineapple & papaw Honey granola & dates Str…" at bounding box center [535, 244] width 245 height 232
drag, startPoint x: 498, startPoint y: 347, endPoint x: 510, endPoint y: 212, distance: 135.4
click at [510, 212] on nav "Honey & granola Strawberry & banana Pineapple & papaw Plain with crunchy honey …" at bounding box center [535, 244] width 245 height 232
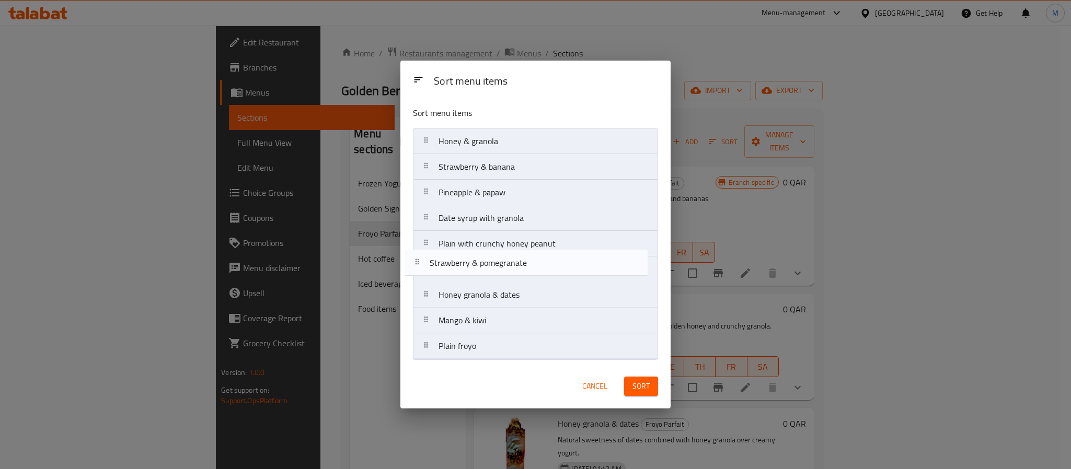
drag, startPoint x: 522, startPoint y: 302, endPoint x: 513, endPoint y: 259, distance: 43.3
click at [513, 259] on nav "Honey & granola Strawberry & banana Pineapple & papaw Date syrup with granola P…" at bounding box center [535, 244] width 245 height 232
drag, startPoint x: 455, startPoint y: 303, endPoint x: 455, endPoint y: 246, distance: 56.5
click at [455, 246] on nav "Honey & granola Strawberry & banana Pineapple & papaw Date syrup with granola P…" at bounding box center [535, 244] width 245 height 232
drag, startPoint x: 471, startPoint y: 216, endPoint x: 487, endPoint y: 302, distance: 86.7
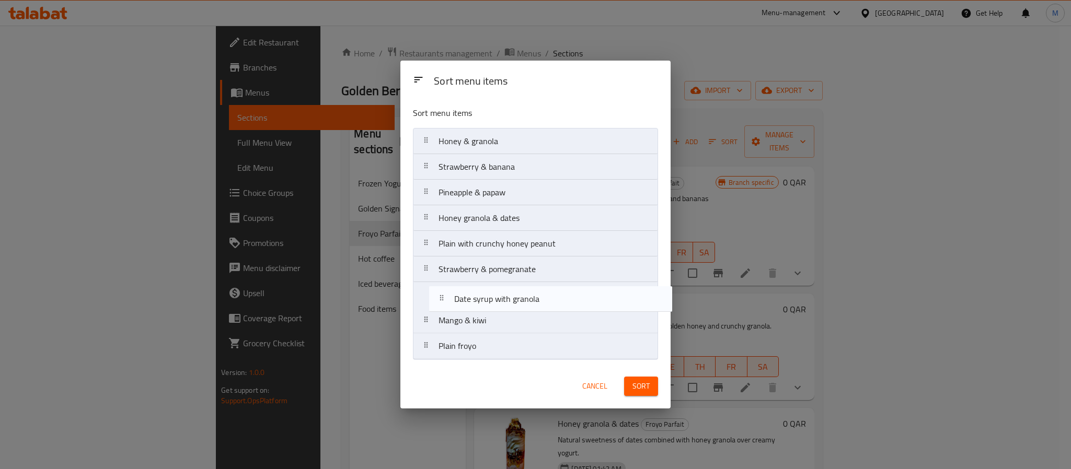
click at [487, 302] on nav "Honey & granola Strawberry & banana Pineapple & papaw Date syrup with granola H…" at bounding box center [535, 244] width 245 height 232
drag, startPoint x: 545, startPoint y: 250, endPoint x: 531, endPoint y: 358, distance: 108.6
click at [531, 360] on nav "Honey & granola Strawberry & banana Pineapple & papaw Honey granola & dates Pla…" at bounding box center [535, 244] width 245 height 232
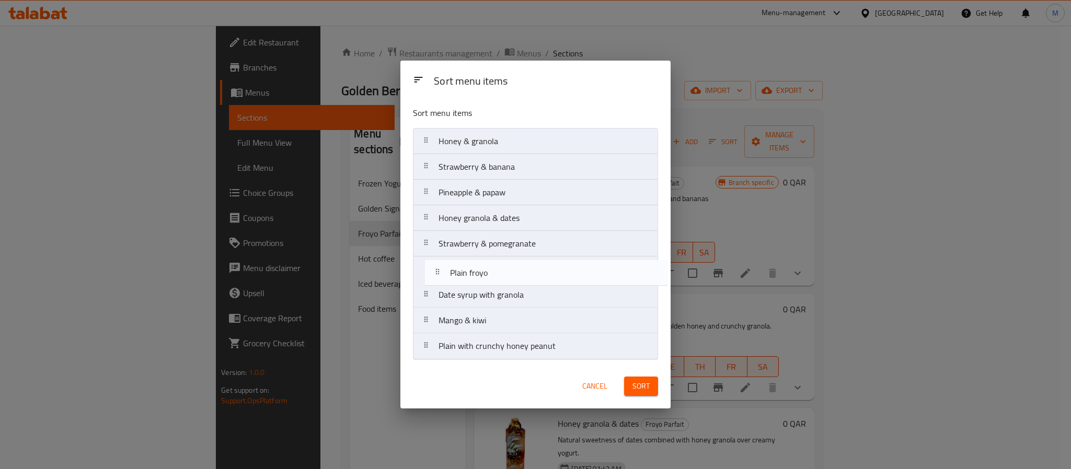
drag, startPoint x: 472, startPoint y: 317, endPoint x: 482, endPoint y: 264, distance: 53.7
click at [482, 264] on nav "Honey & granola Strawberry & banana Pineapple & papaw Honey granola & dates Str…" at bounding box center [535, 244] width 245 height 232
drag, startPoint x: 492, startPoint y: 347, endPoint x: 491, endPoint y: 288, distance: 59.6
click at [491, 288] on nav "Honey & granola Strawberry & banana Pineapple & papaw Honey granola & dates Str…" at bounding box center [535, 244] width 245 height 232
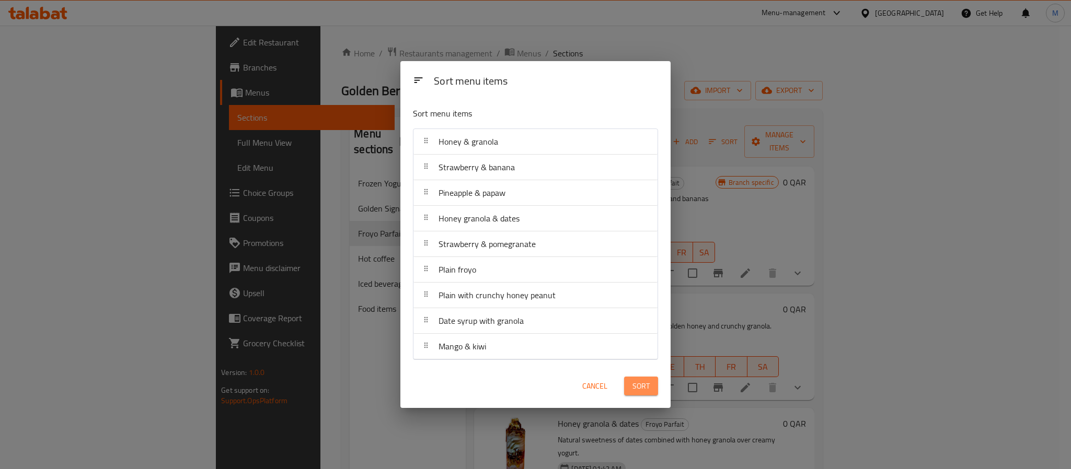
click at [636, 391] on span "Sort" at bounding box center [641, 386] width 17 height 13
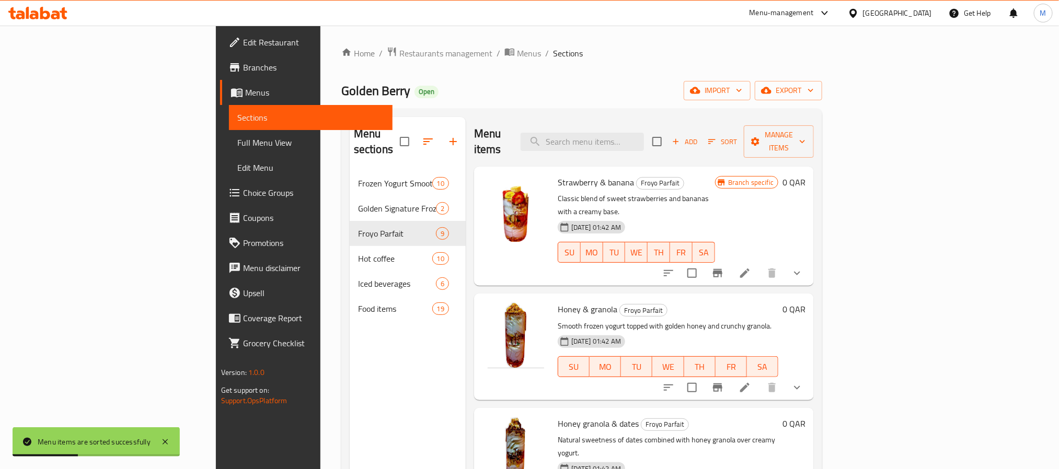
click at [466, 88] on div "Golden Berry Open import export" at bounding box center [581, 90] width 481 height 19
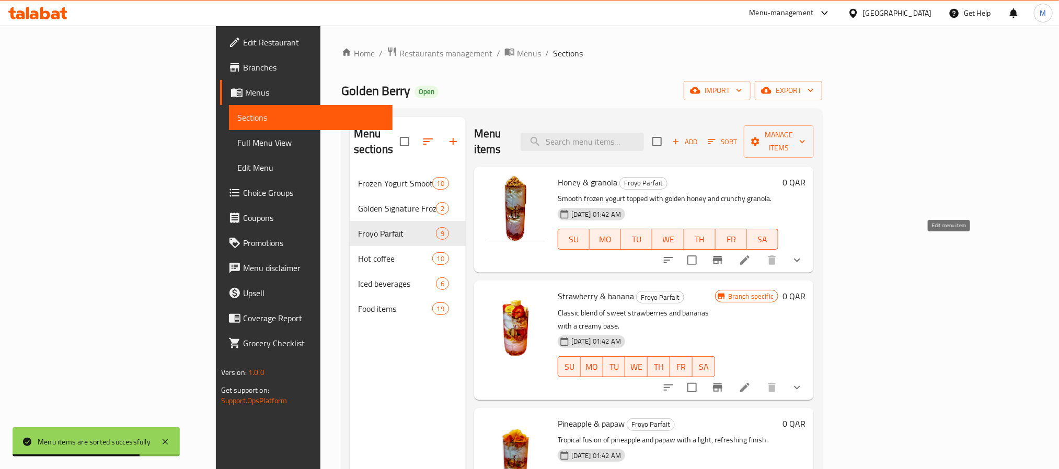
click at [751, 254] on icon at bounding box center [745, 260] width 13 height 13
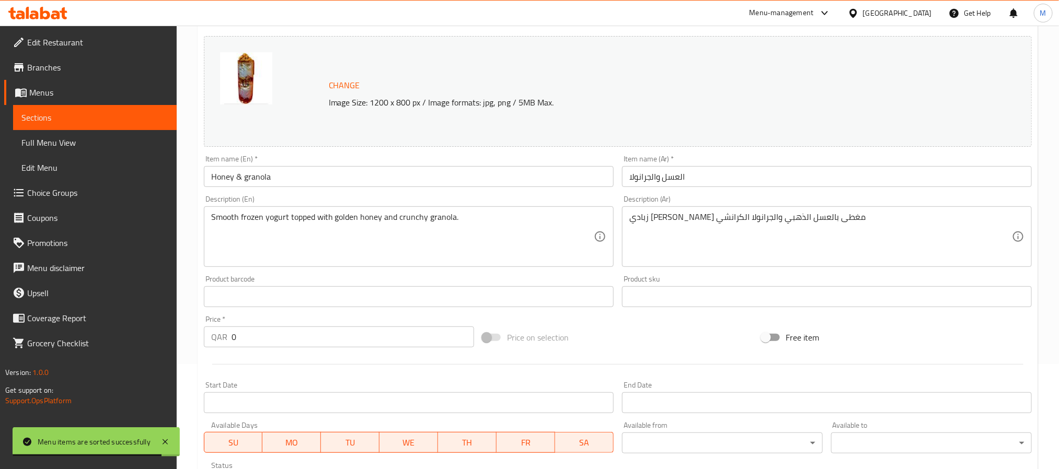
scroll to position [302, 0]
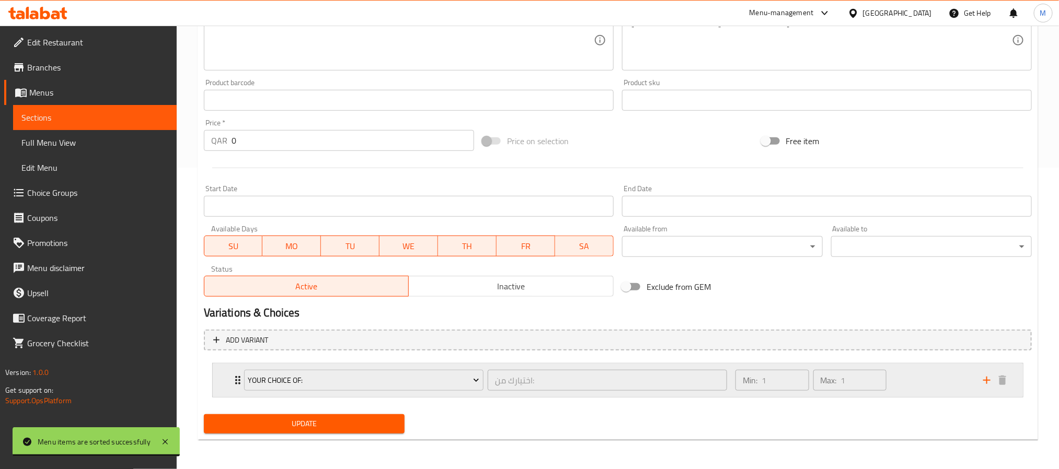
click at [946, 383] on div "Min: 1 ​ Max: 1 ​" at bounding box center [853, 380] width 248 height 33
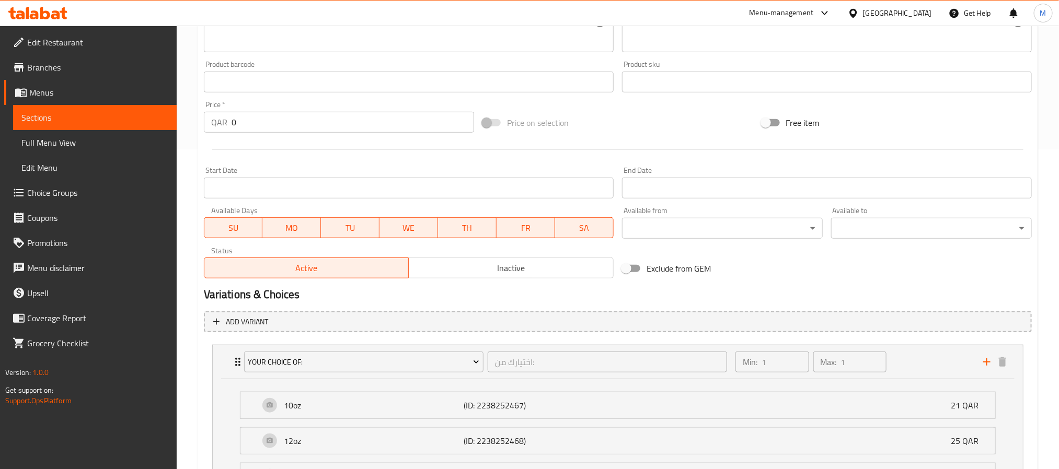
scroll to position [118, 0]
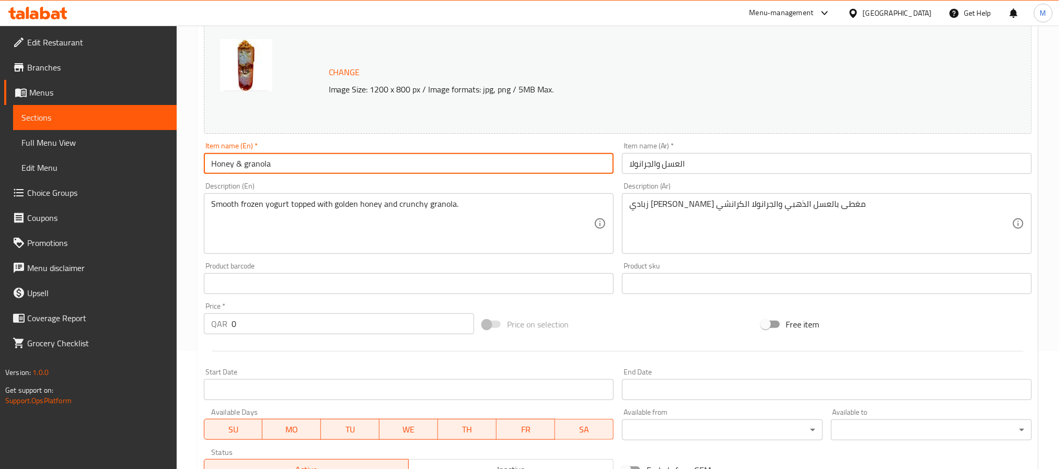
click at [345, 161] on input "Honey & granola" at bounding box center [409, 163] width 410 height 21
paste input "Goldenberry With Honey And Granola - Frozen Yogurt"
type input "Goldenberry With Honey And Granola - Frozen Yogurt"
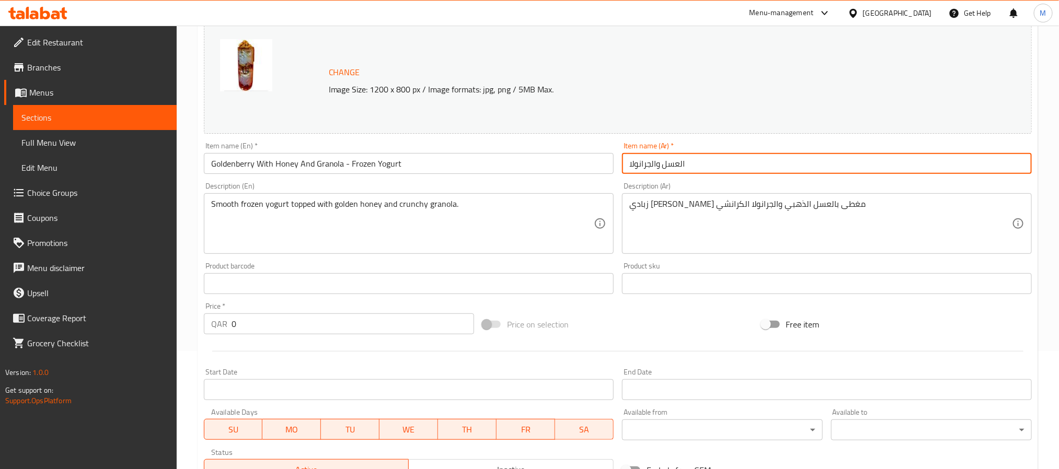
click at [761, 166] on input "العسل والجرانولا" at bounding box center [827, 163] width 410 height 21
paste input "وت الذهبي مع العسل والجرانولا - الزبادي المجمد"
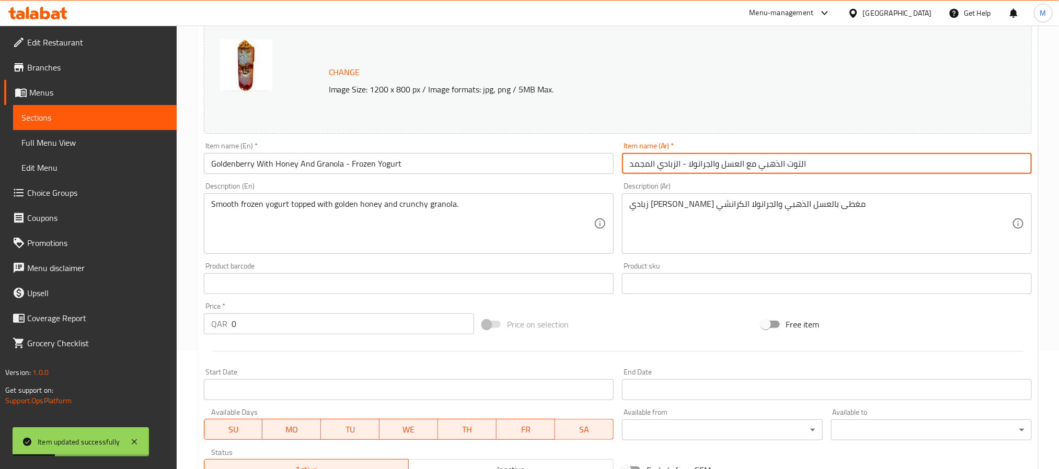
click at [769, 165] on input "التوت الذهبي مع العسل والجرانولا - الزبادي المجمد" at bounding box center [827, 163] width 410 height 21
type input "جولدن بيري مع العسل والجرانولا - الزبادي المجمد"
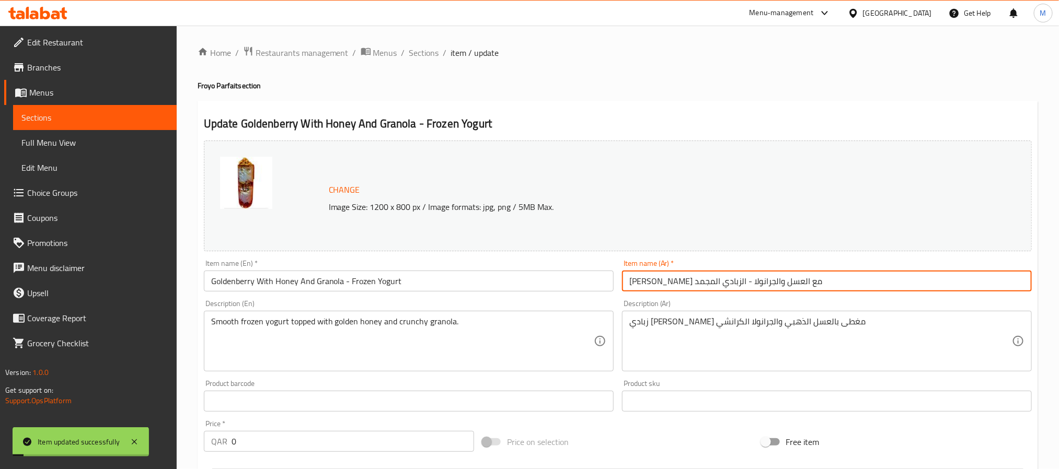
scroll to position [0, 0]
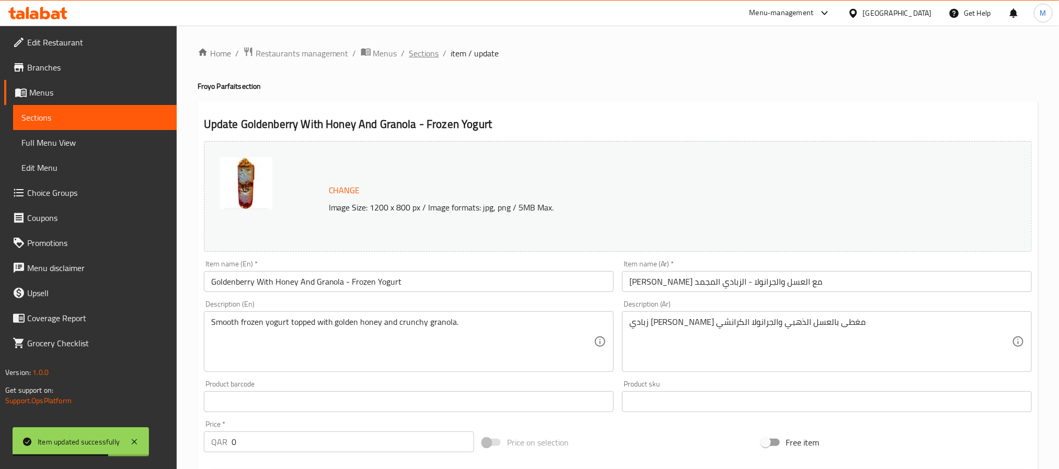
click at [419, 60] on span "Sections" at bounding box center [424, 53] width 30 height 13
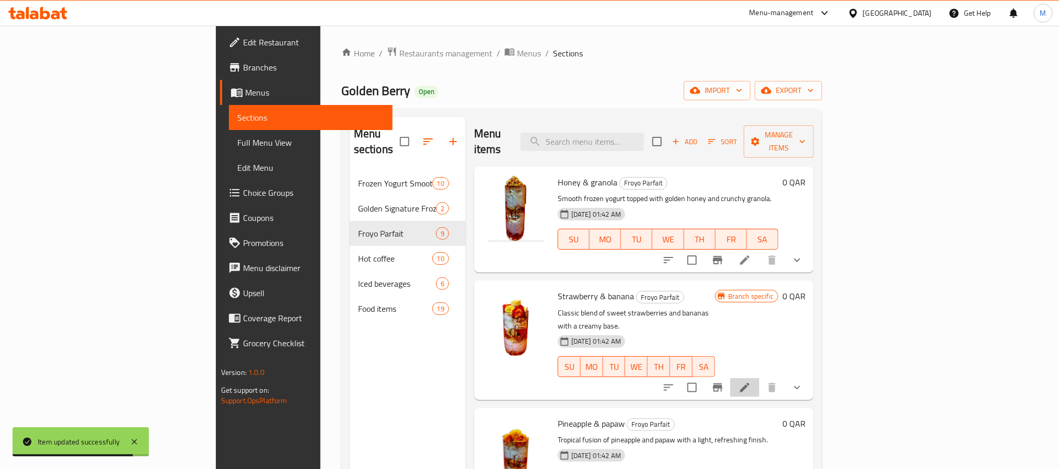
click at [760, 379] on li at bounding box center [744, 388] width 29 height 19
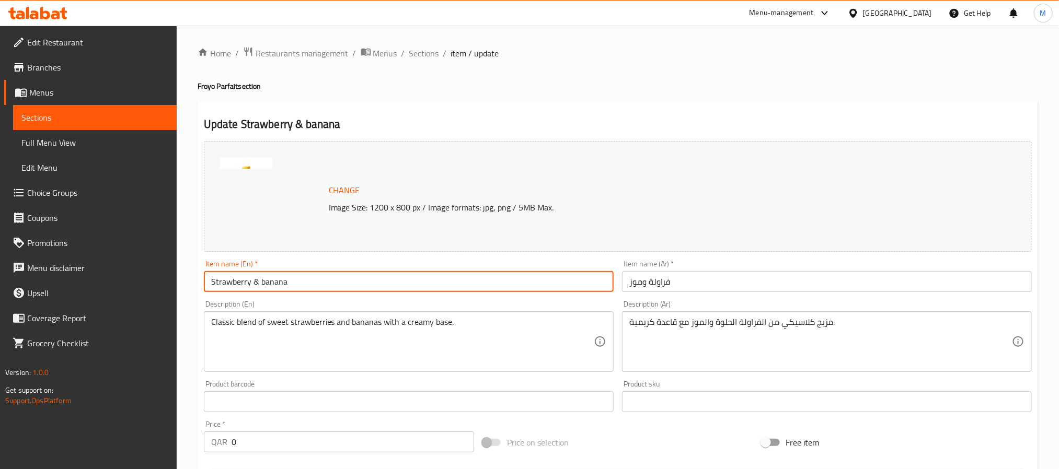
click at [331, 275] on input "Strawberry & banana" at bounding box center [409, 281] width 410 height 21
paste input "rawberry And Banana - Frozen Yogurt"
type input "Srawberry And Banana - Frozen Yogurt"
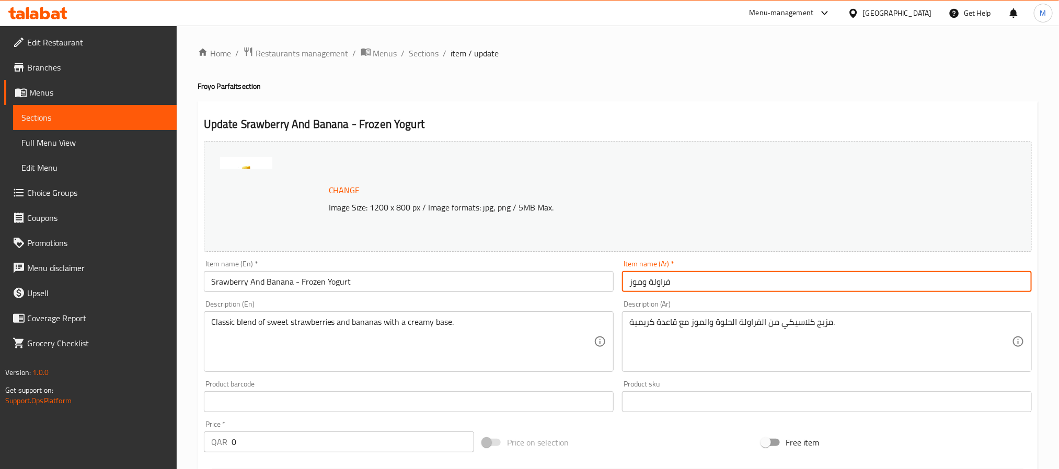
click at [681, 284] on input "فراولة وموز" at bounding box center [827, 281] width 410 height 21
paste input "الفراولة والموز - الزبادي المجمد"
type input "فراولة وموز - الزبادي المجمد"
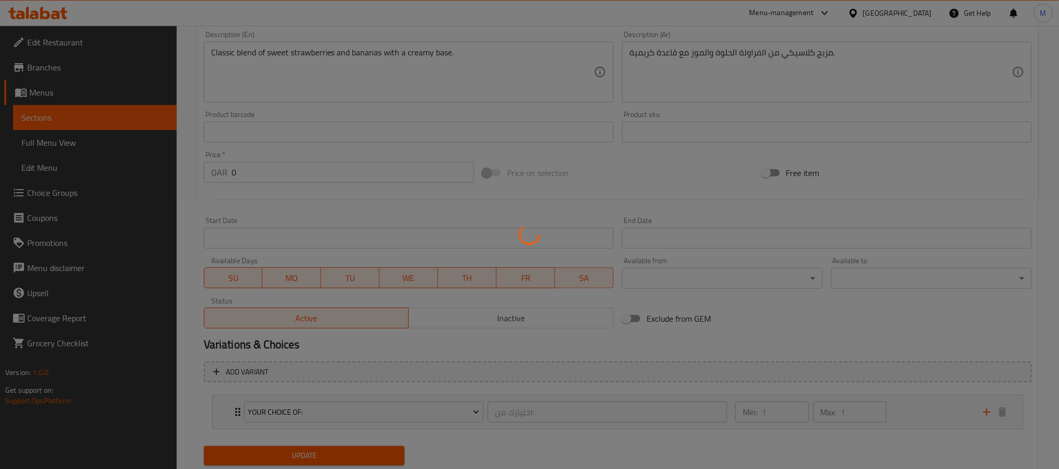
scroll to position [302, 0]
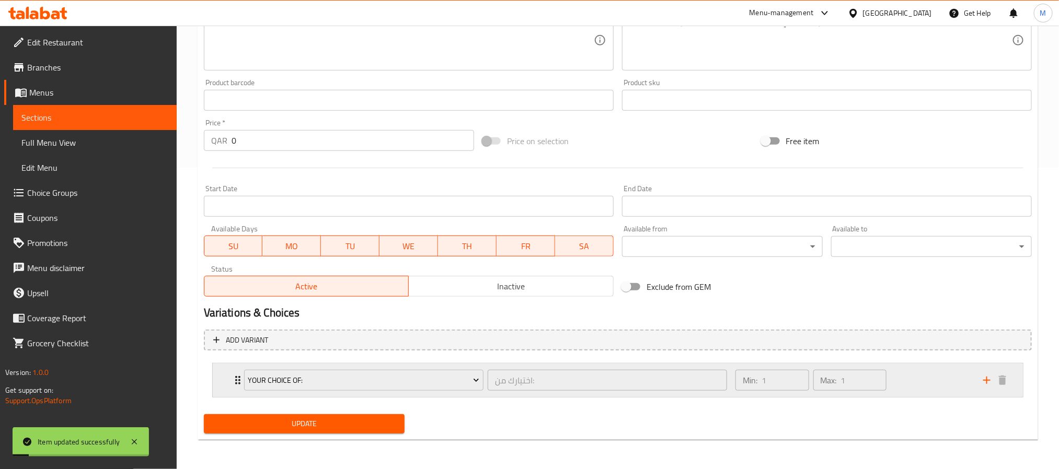
click at [905, 386] on div "Min: 1 ​ Max: 1 ​" at bounding box center [853, 380] width 248 height 33
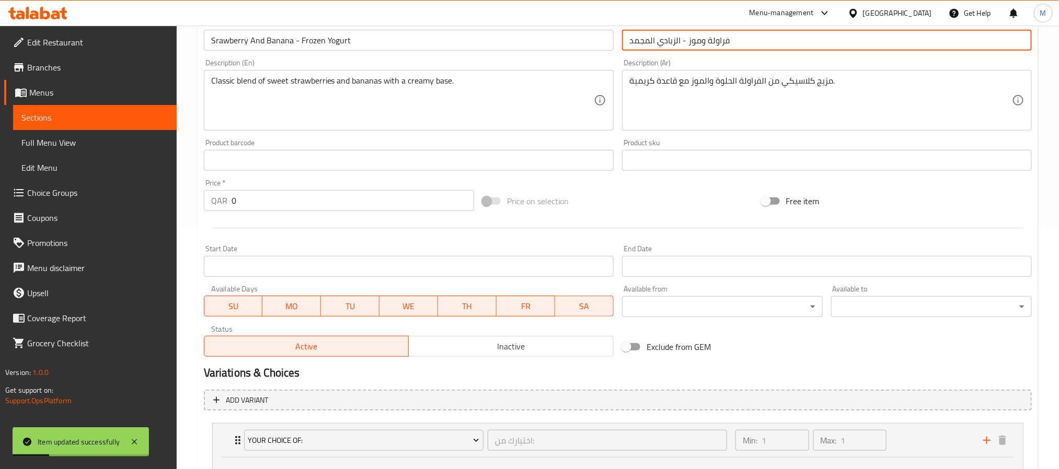
scroll to position [0, 0]
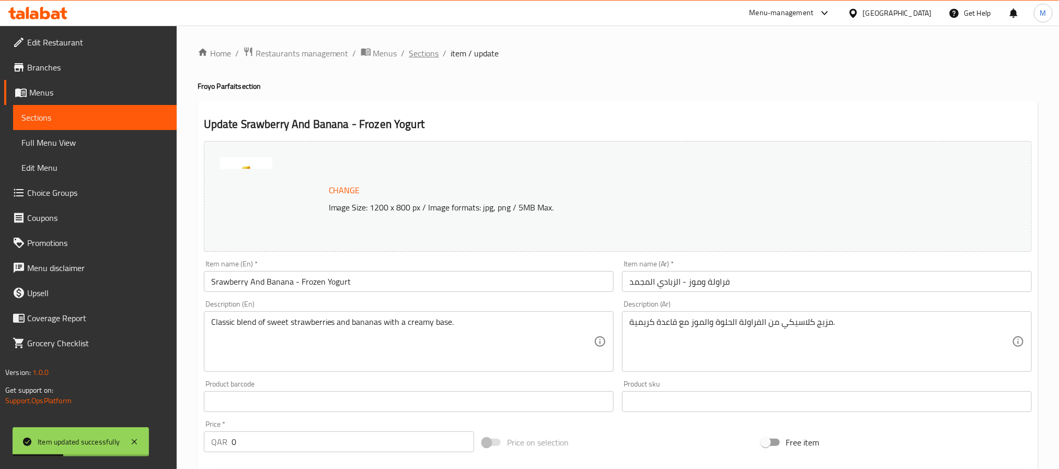
click at [418, 55] on span "Sections" at bounding box center [424, 53] width 30 height 13
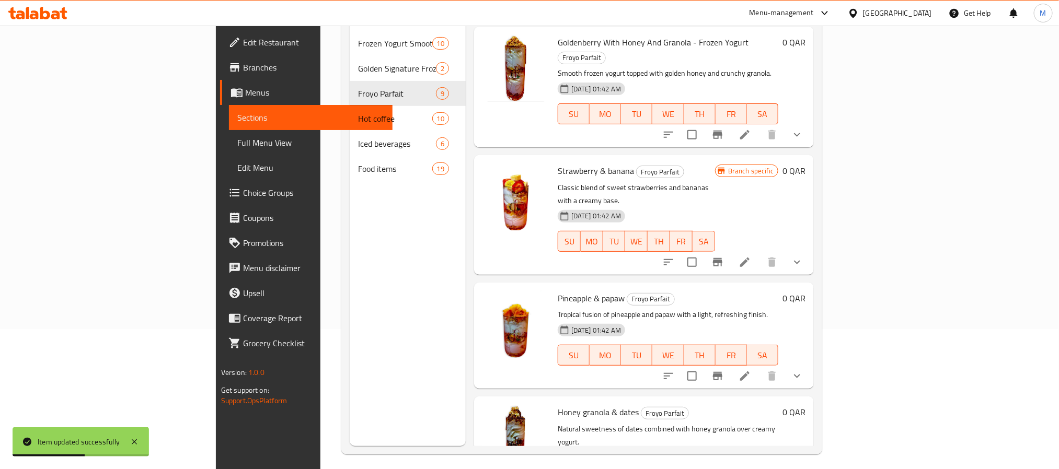
scroll to position [146, 0]
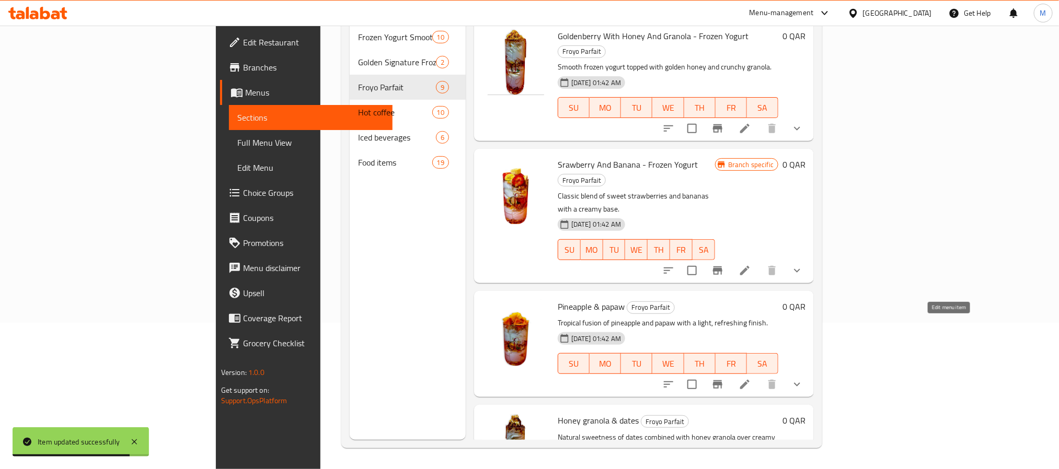
click at [751, 379] on icon at bounding box center [745, 385] width 13 height 13
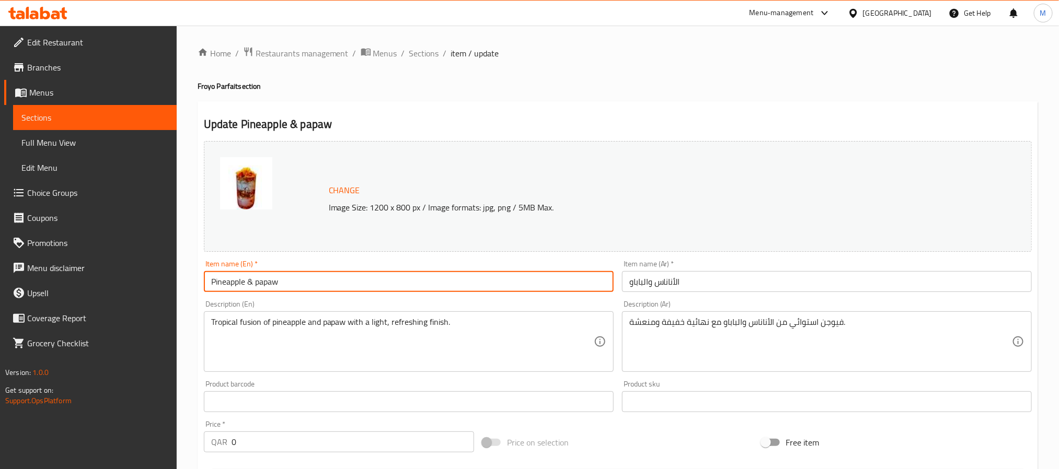
click at [486, 281] on input "Pineapple & papaw" at bounding box center [409, 281] width 410 height 21
paste input "And Papaya - Frozen Yogurt"
type input "Pineapple And Papaya - Frozen Yogurt"
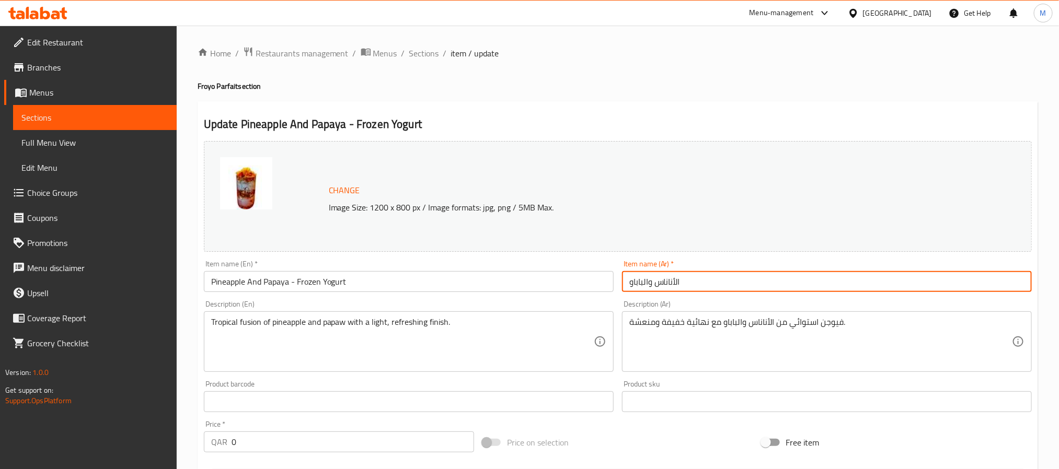
click at [754, 280] on input "الأناناس والباباو" at bounding box center [827, 281] width 410 height 21
paste input "ا - الزبادي المجمد"
type input "الأناناس والبابايا - الزبادي المجمد"
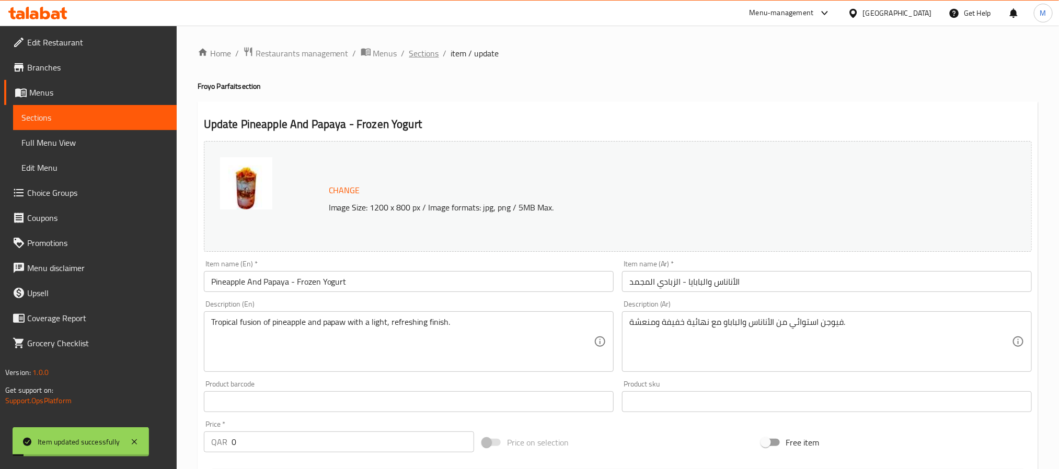
click at [427, 49] on span "Sections" at bounding box center [424, 53] width 30 height 13
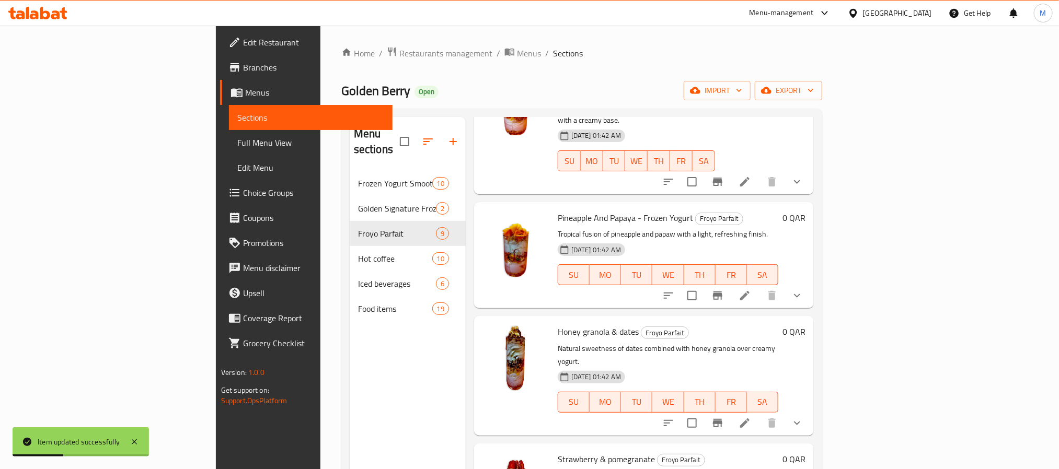
scroll to position [314, 0]
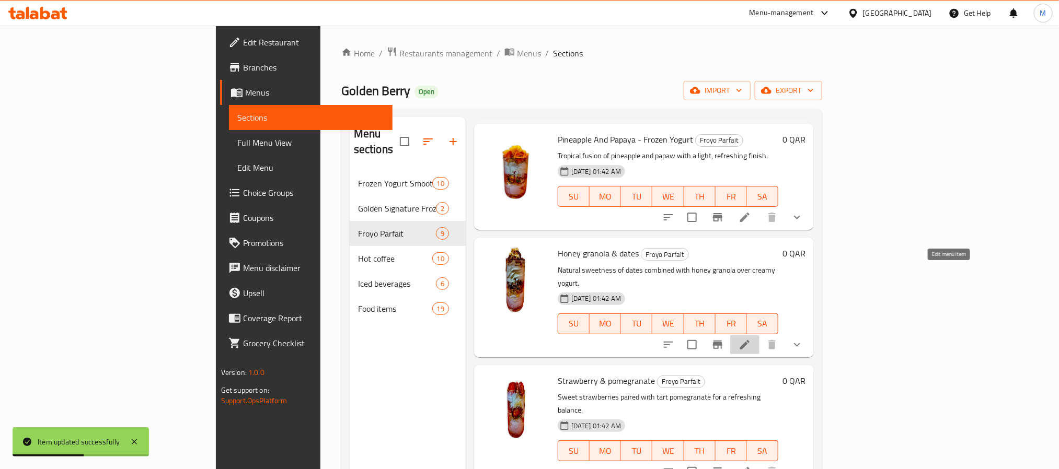
click at [751, 339] on icon at bounding box center [745, 345] width 13 height 13
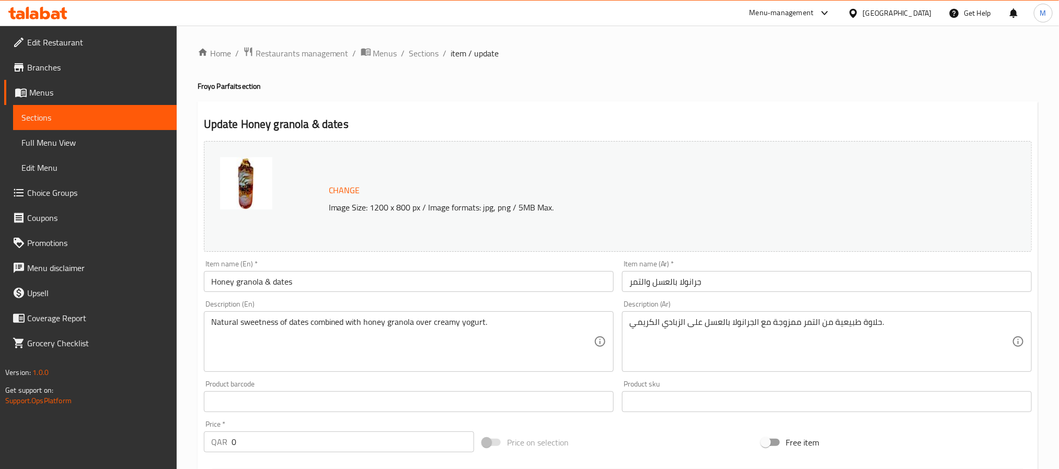
click at [339, 286] on input "Honey granola & dates" at bounding box center [409, 281] width 410 height 21
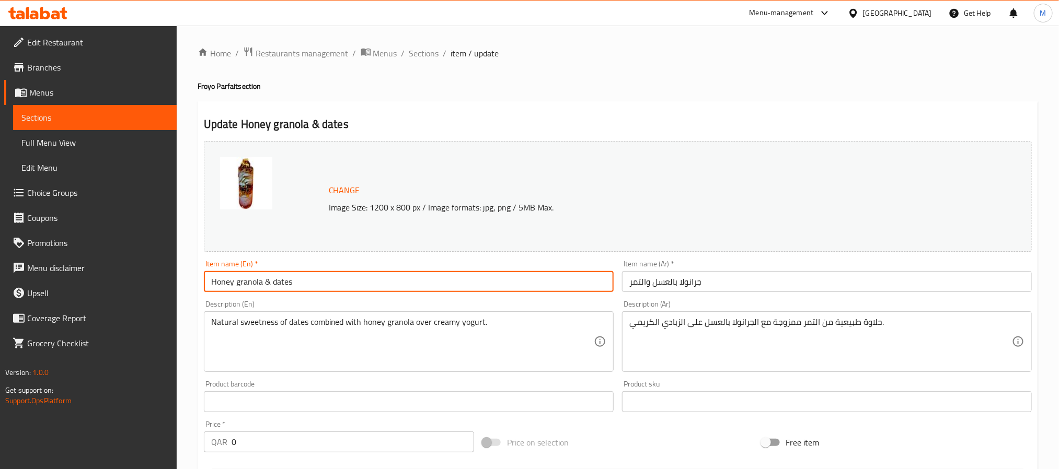
paste input "Date With Honey And Crunchy Granola - Frozen Yogurt"
type input "Date With Honey And Crunchy Granola - Frozen Yogurt"
click at [692, 279] on input "جرانولا بالعسل والتمر" at bounding box center [827, 281] width 410 height 21
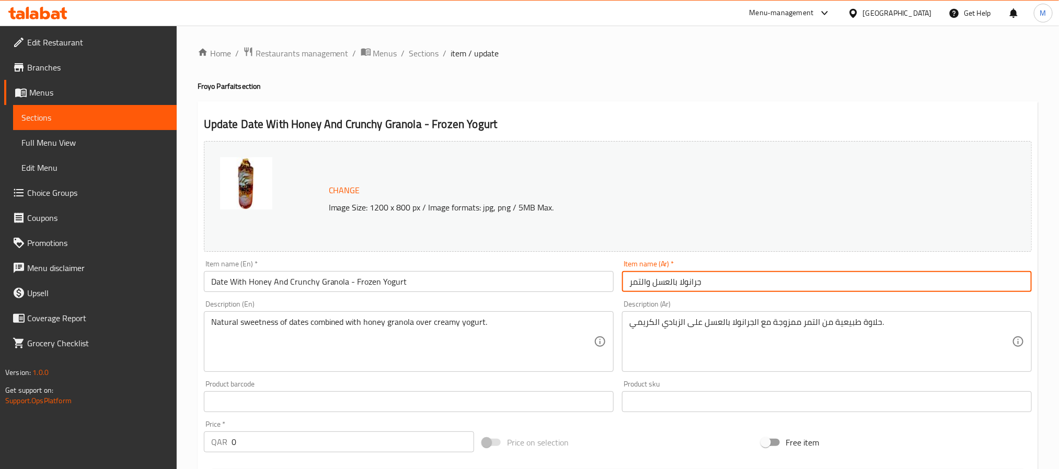
paste input "مر مع عسل وجرانولا مقرمشة - زبادي مجمد"
type input "تمر مع عسل وجرانولا مقرمشة - زبادي مجمد"
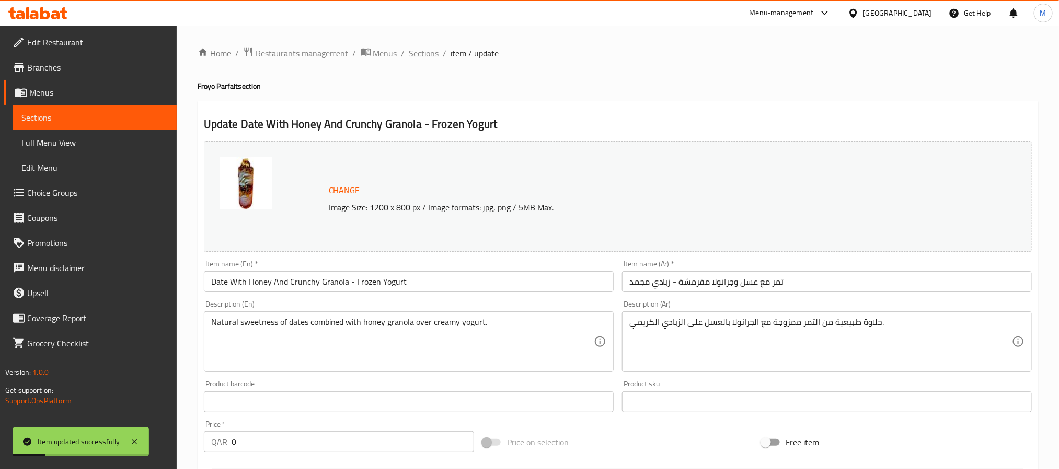
click at [427, 52] on span "Sections" at bounding box center [424, 53] width 30 height 13
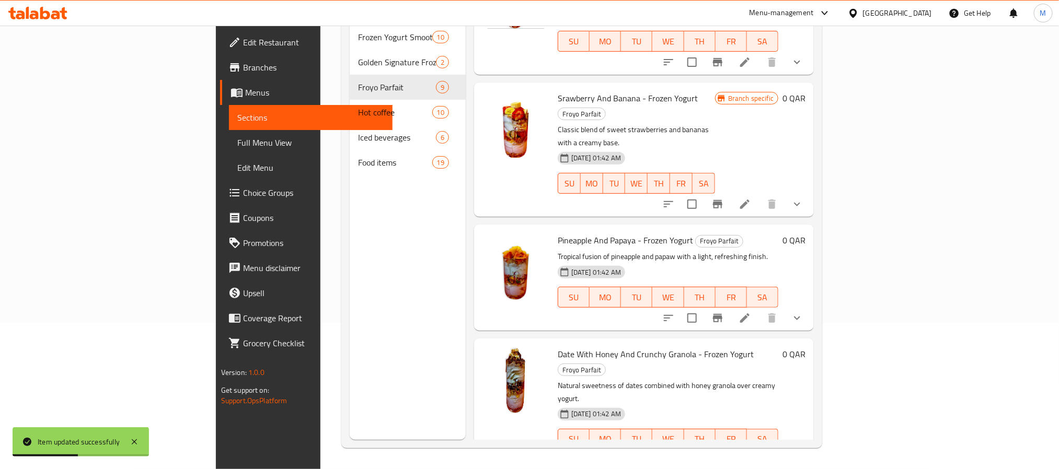
scroll to position [157, 0]
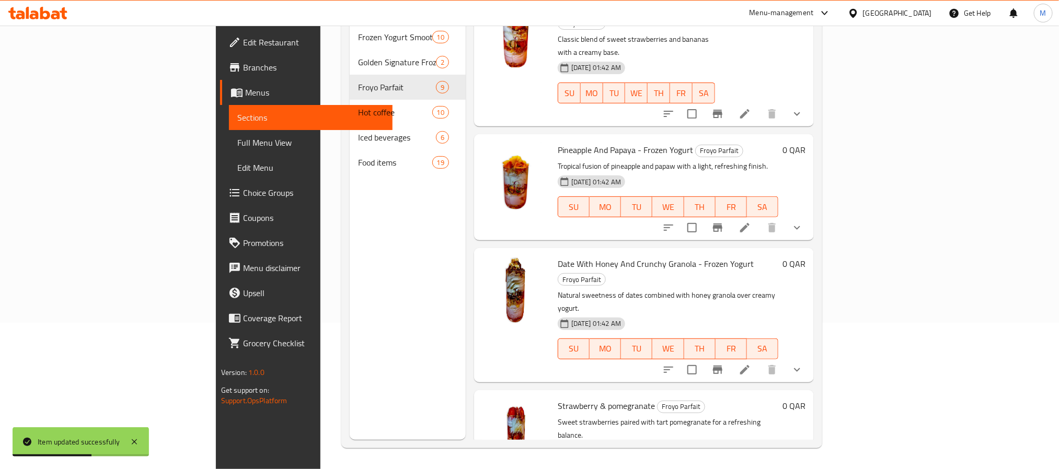
click at [760, 361] on li at bounding box center [744, 370] width 29 height 19
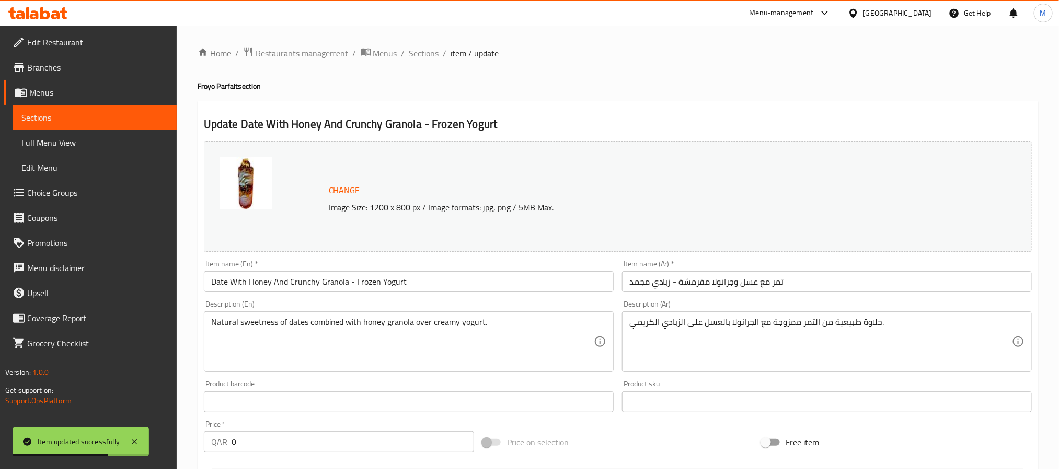
scroll to position [302, 0]
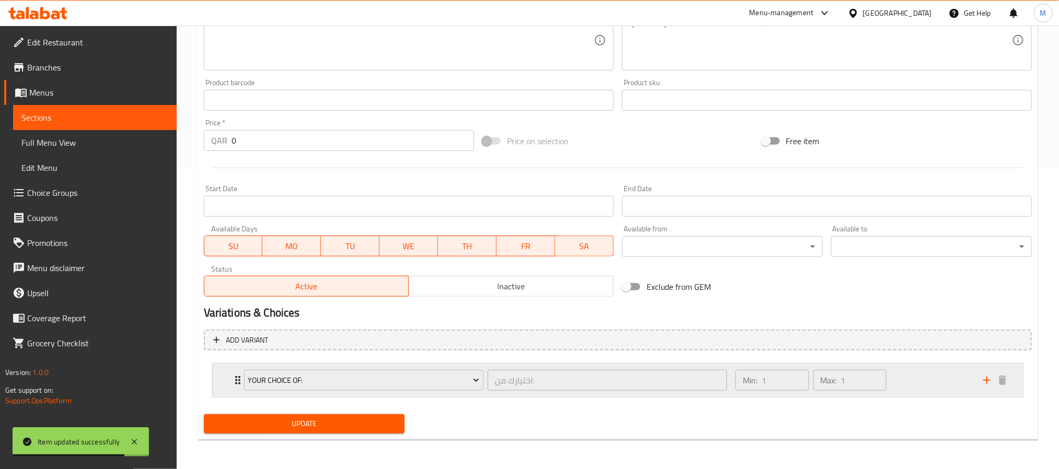
click at [916, 376] on div "Min: 1 ​ Max: 1 ​" at bounding box center [853, 380] width 248 height 33
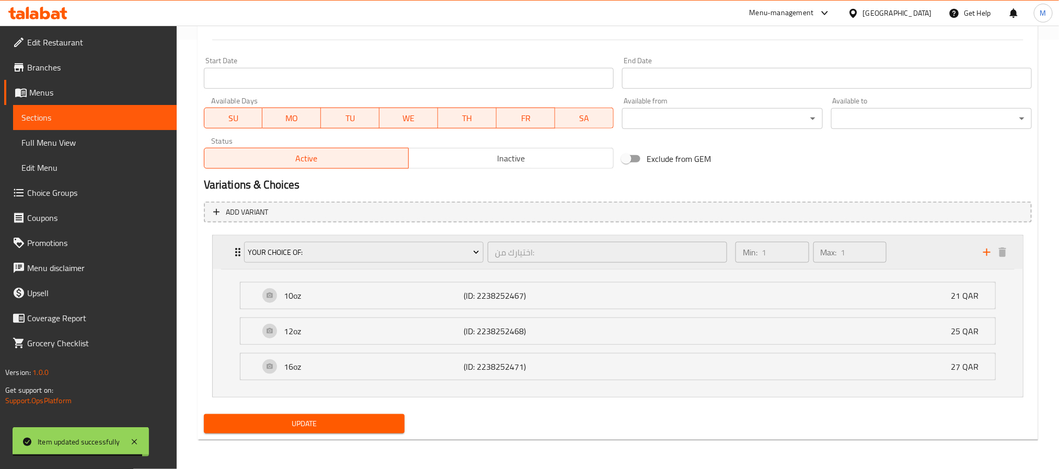
click at [910, 245] on div "Min: 1 ​ Max: 1 ​" at bounding box center [853, 252] width 248 height 33
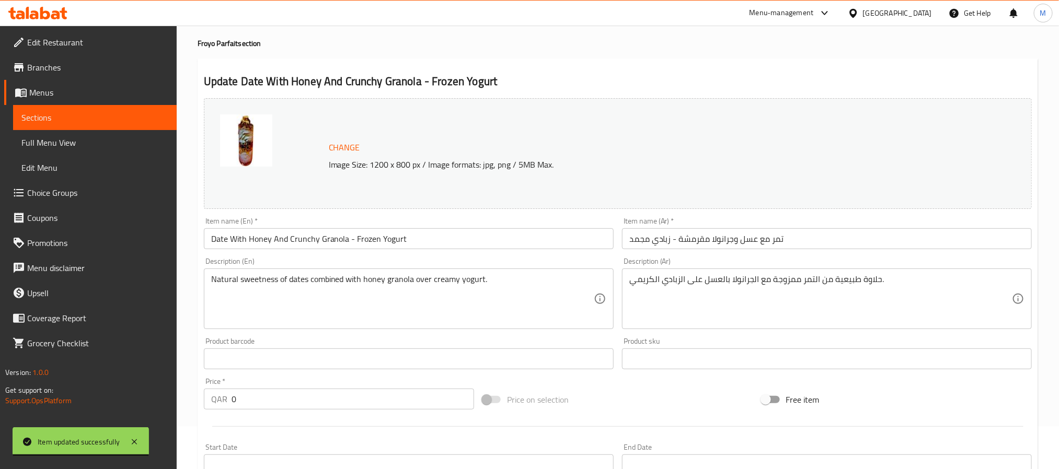
scroll to position [0, 0]
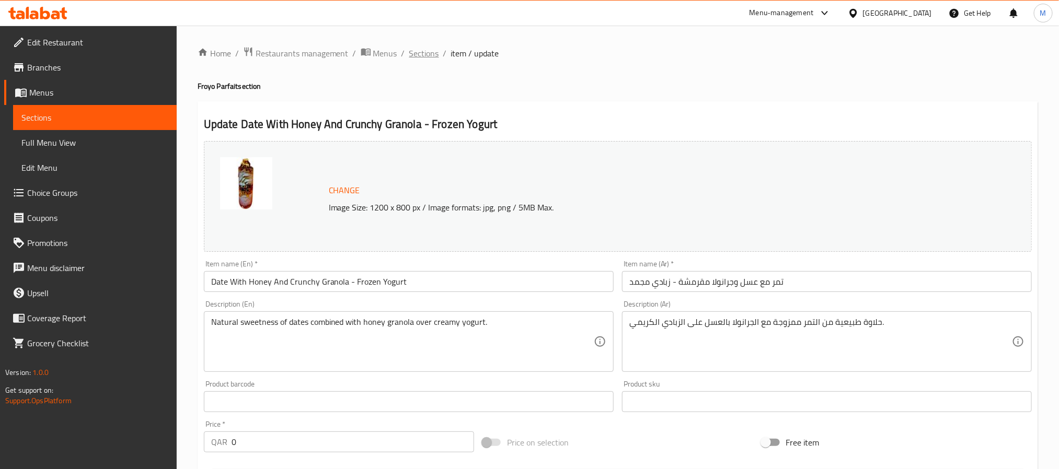
click at [421, 55] on span "Sections" at bounding box center [424, 53] width 30 height 13
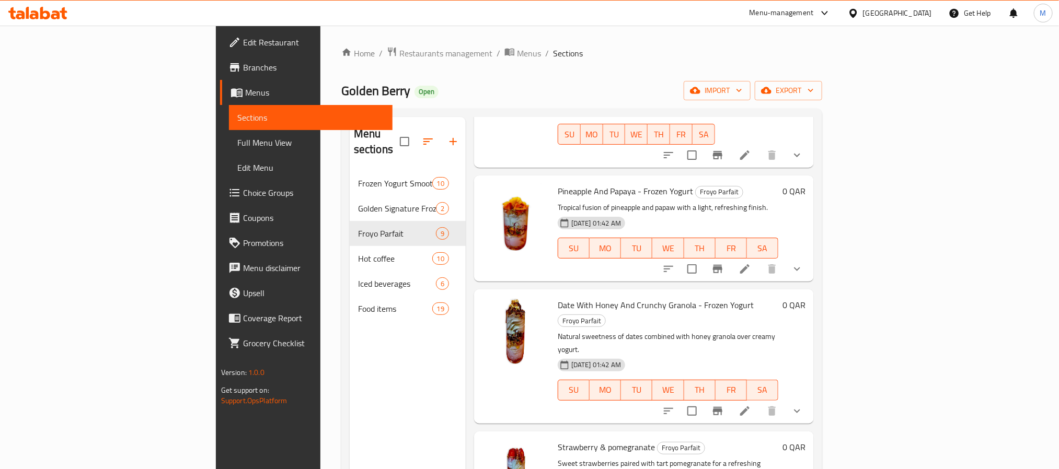
scroll to position [314, 0]
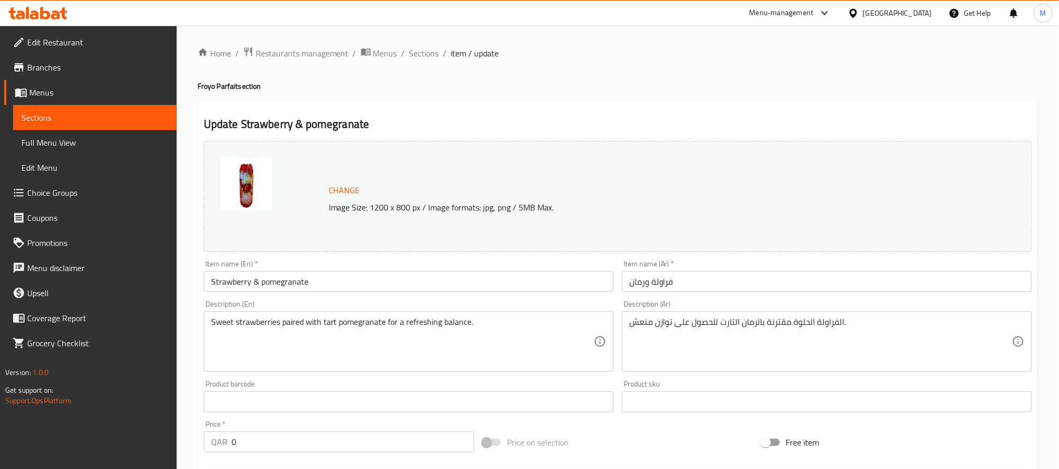
click at [439, 289] on input "Strawberry & pomegranate" at bounding box center [409, 281] width 410 height 21
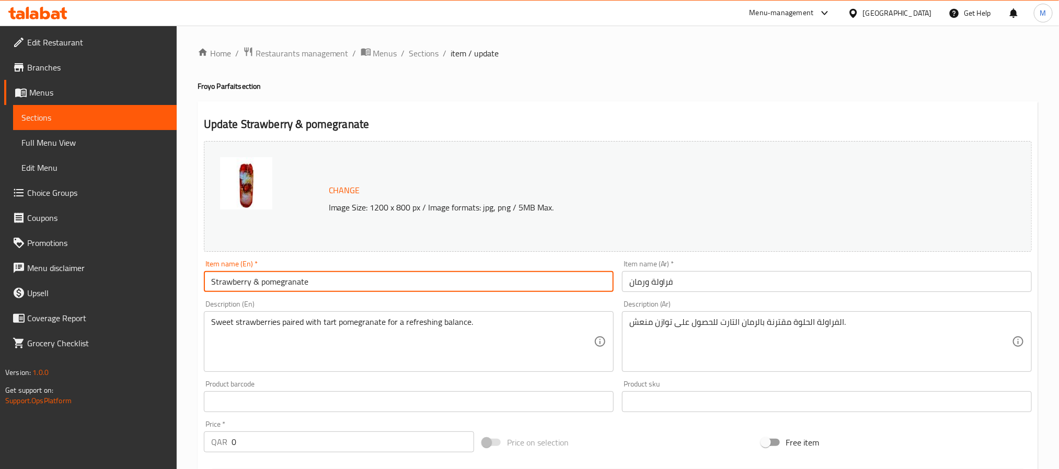
paste input "And Pomegranate - Frozen Yogurt"
type input "Strawberry And Pomegranate - Frozen Yogurt"
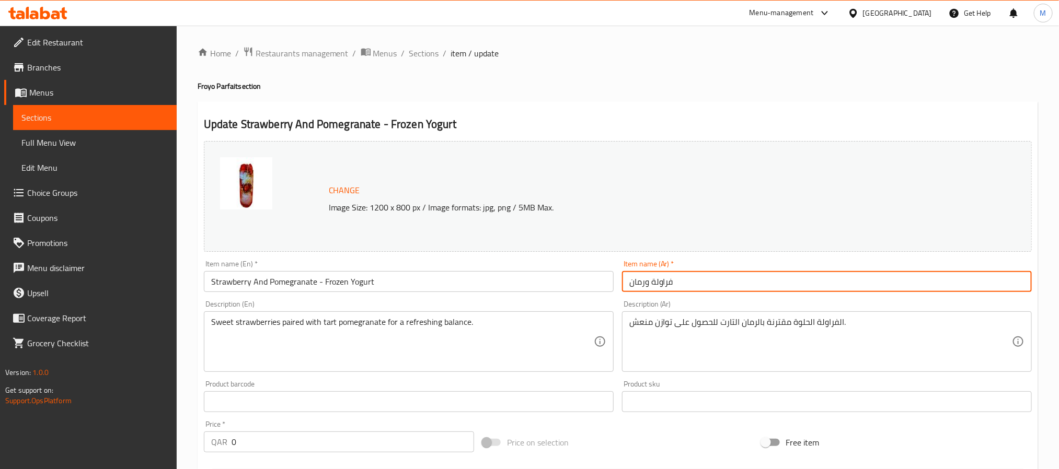
click at [713, 284] on input "فراولة ورمان" at bounding box center [827, 281] width 410 height 21
paste input "- زبادي مجمد"
type input "فراولة ورمان - زبادي مجمد"
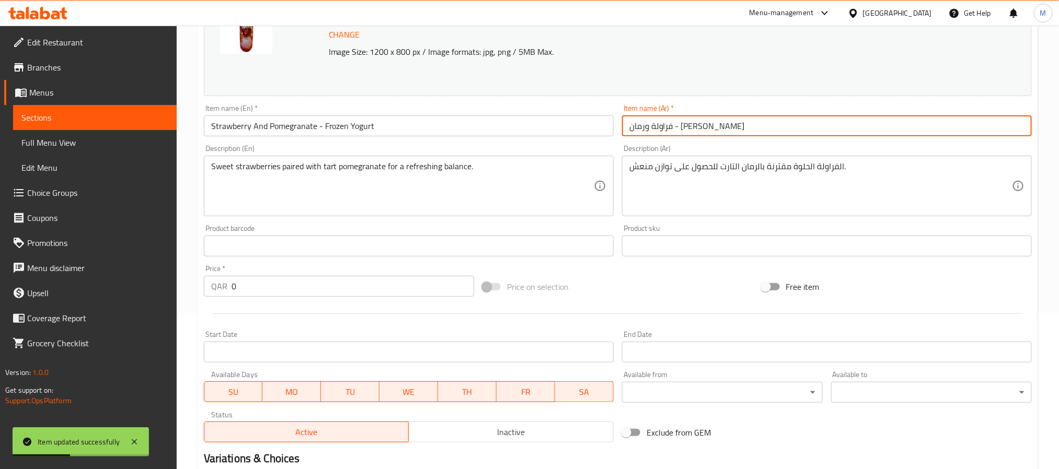
scroll to position [302, 0]
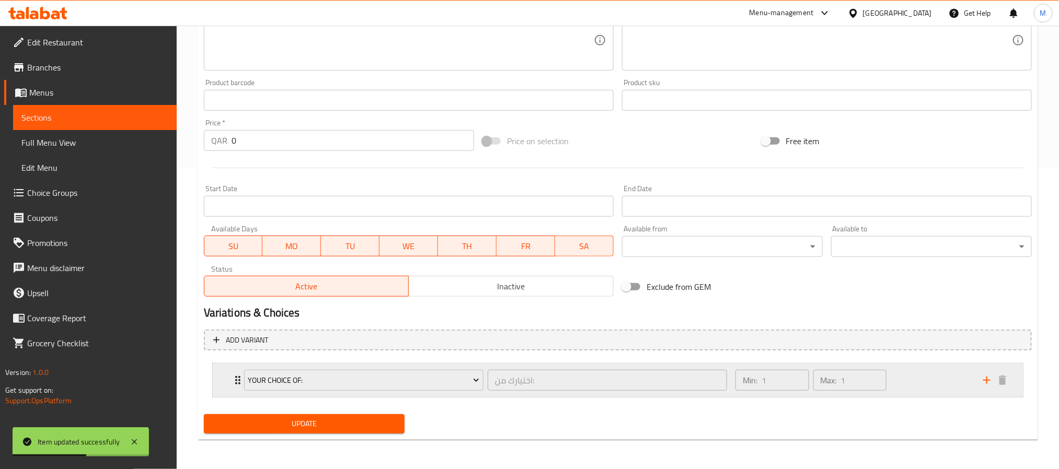
click at [927, 378] on div "Min: 1 ​ Max: 1 ​" at bounding box center [853, 380] width 248 height 33
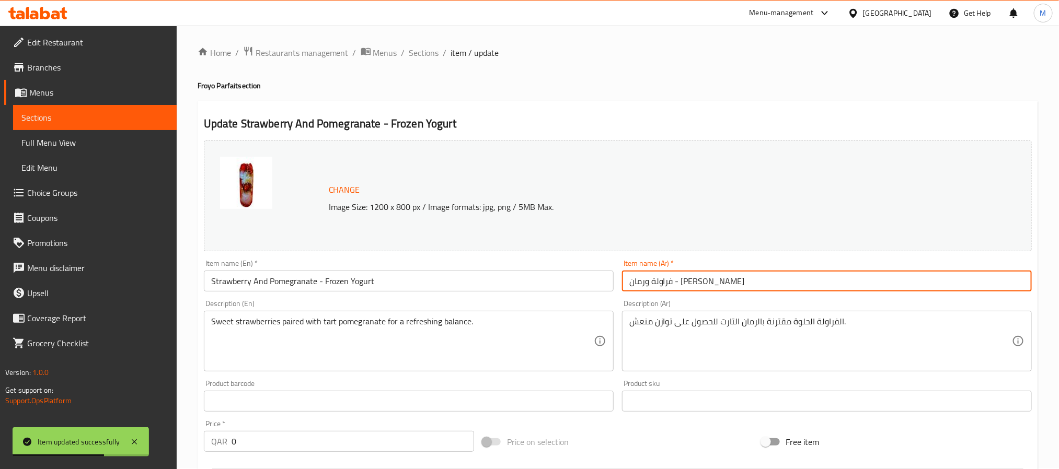
scroll to position [0, 0]
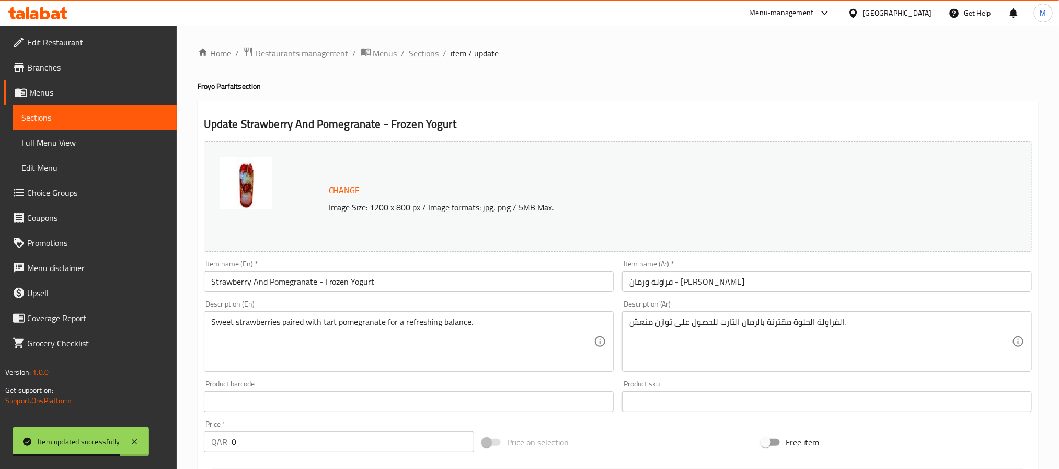
click at [417, 53] on span "Sections" at bounding box center [424, 53] width 30 height 13
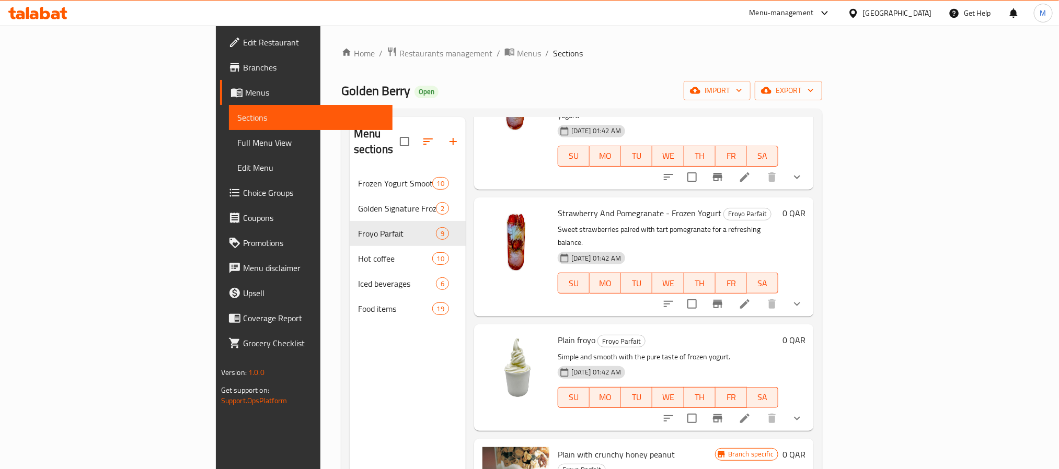
scroll to position [471, 0]
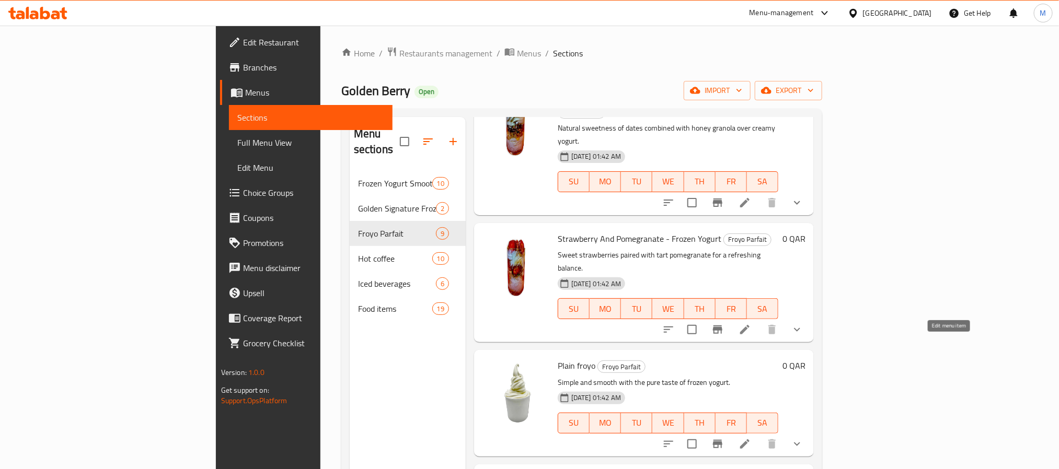
click at [751, 438] on icon at bounding box center [745, 444] width 13 height 13
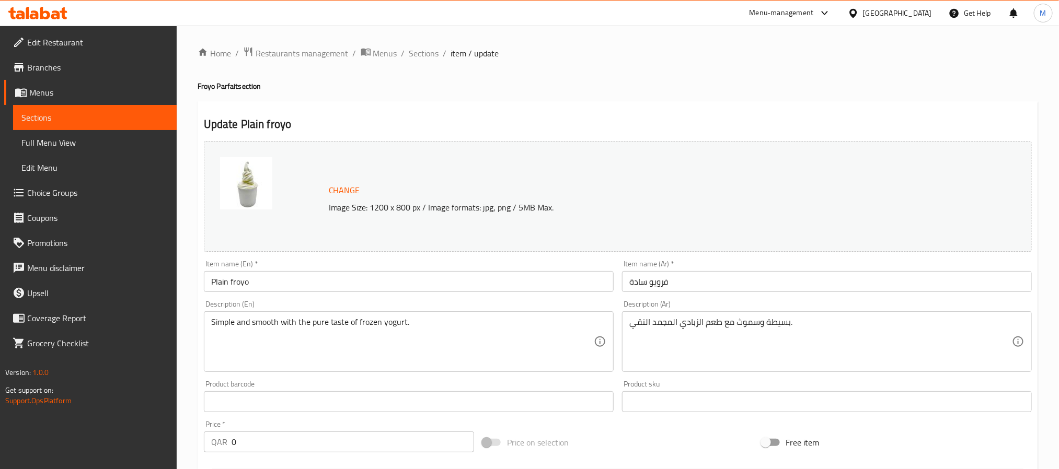
type input "إختيارك من الحجم:"
click at [217, 287] on input "Plain froyo" at bounding box center [409, 281] width 410 height 21
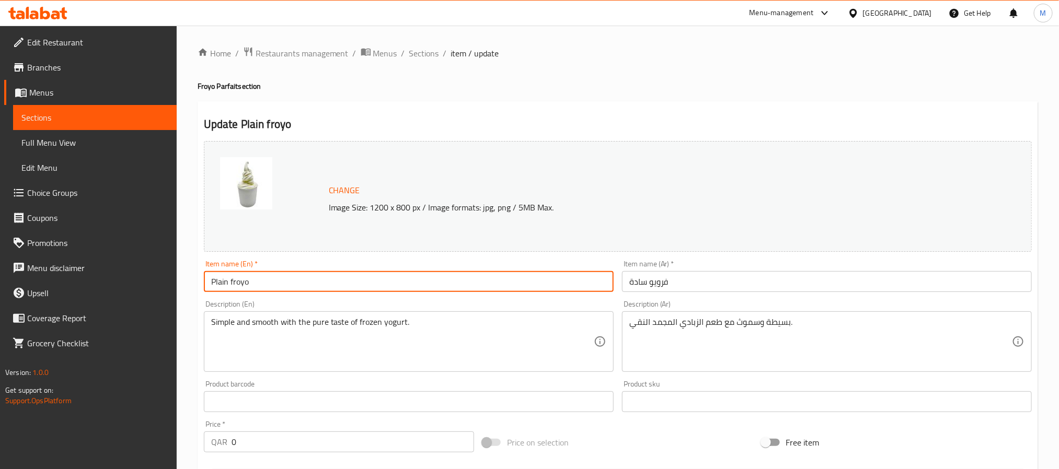
click at [217, 287] on input "Plain froyo" at bounding box center [409, 281] width 410 height 21
click at [392, 291] on input "Plain froyo" at bounding box center [409, 281] width 410 height 21
paste input "Frozen Yogurt"
type input "Plain Frozen Yogurt"
click at [696, 282] on input "فرويو سادة" at bounding box center [827, 281] width 410 height 21
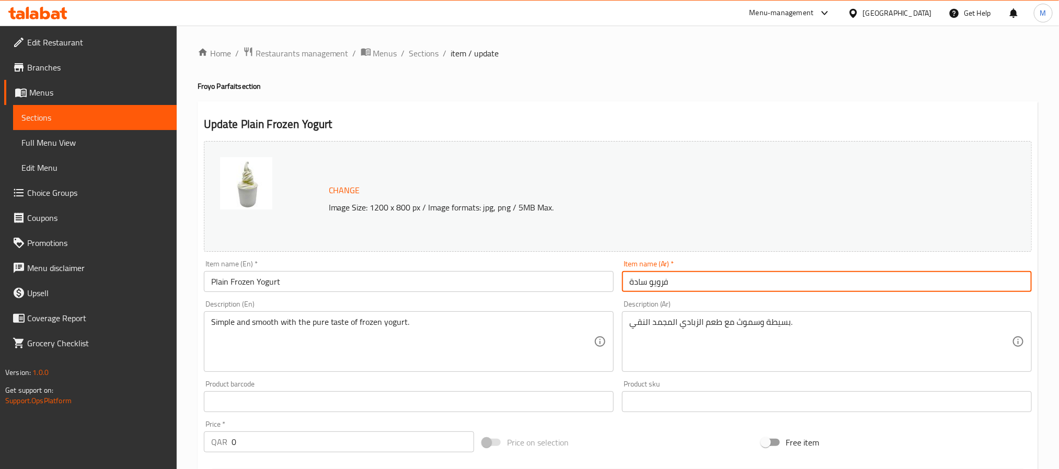
paste input "زبادي مجمد"
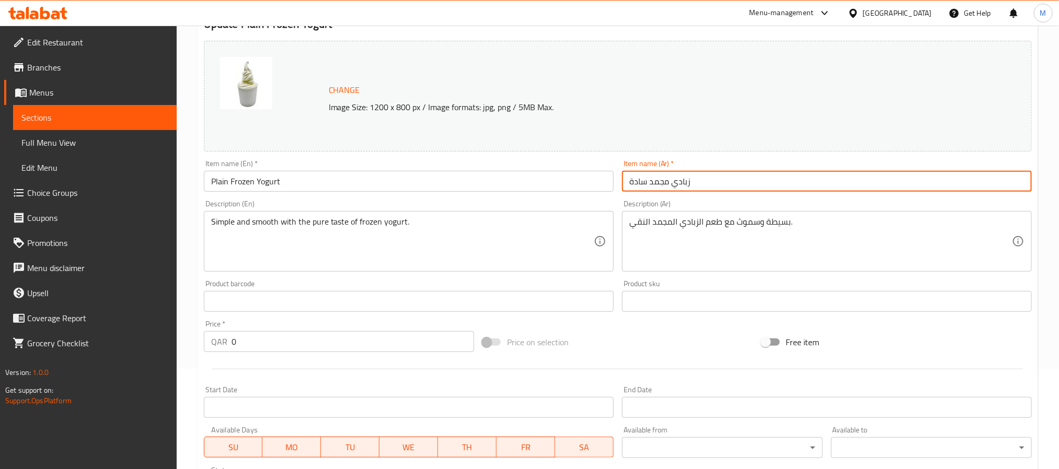
scroll to position [302, 0]
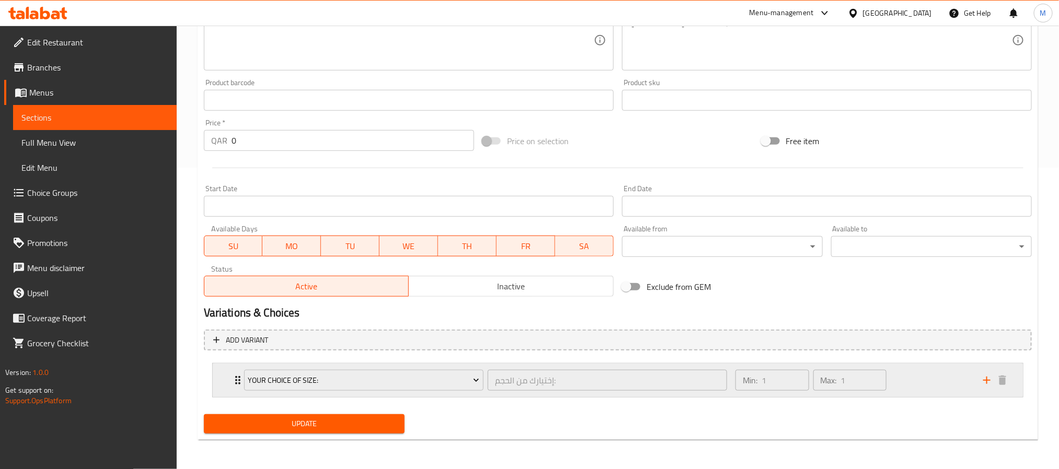
click at [934, 386] on div "Min: 1 ​ Max: 1 ​" at bounding box center [853, 380] width 248 height 33
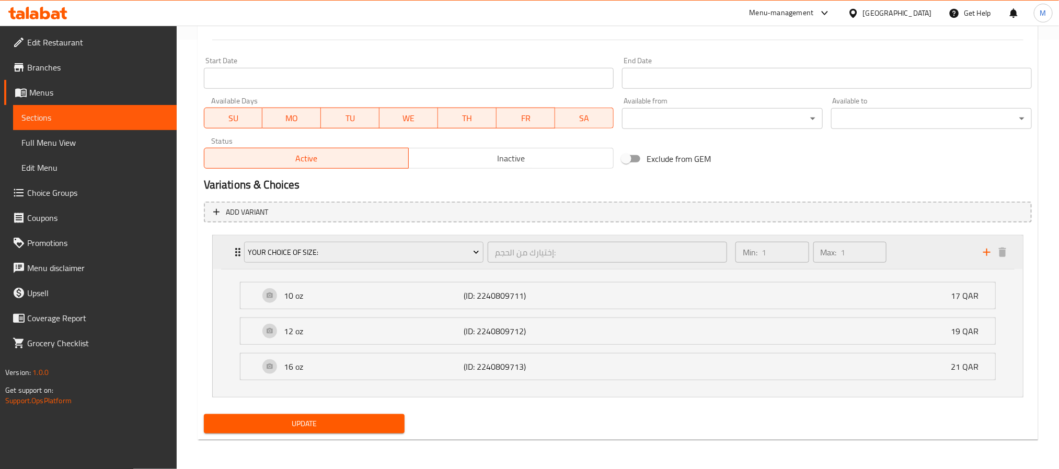
scroll to position [432, 0]
click at [920, 259] on div "Min: 1 ​ Max: 1 ​" at bounding box center [853, 252] width 248 height 33
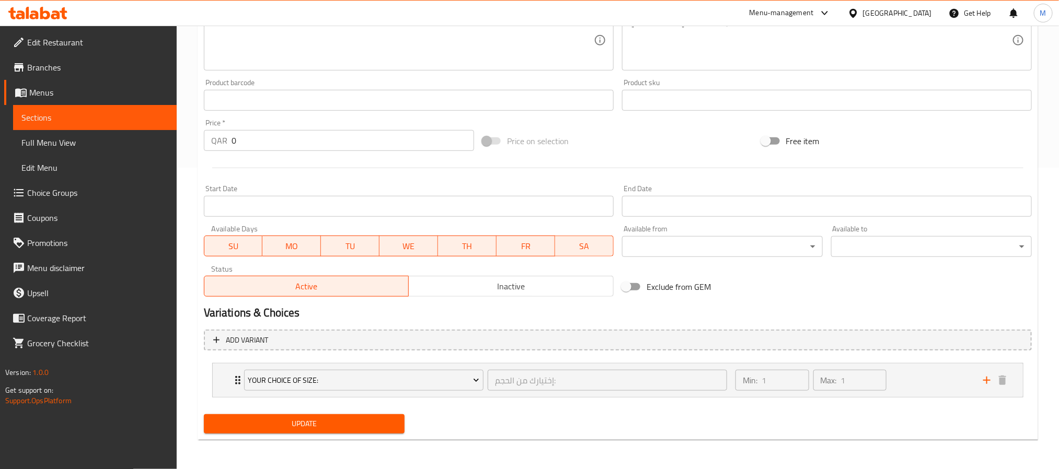
scroll to position [302, 0]
type input "زبادي مجمد سادة"
click at [378, 411] on div "Update" at bounding box center [304, 424] width 209 height 28
click at [380, 425] on span "Update" at bounding box center [304, 424] width 184 height 13
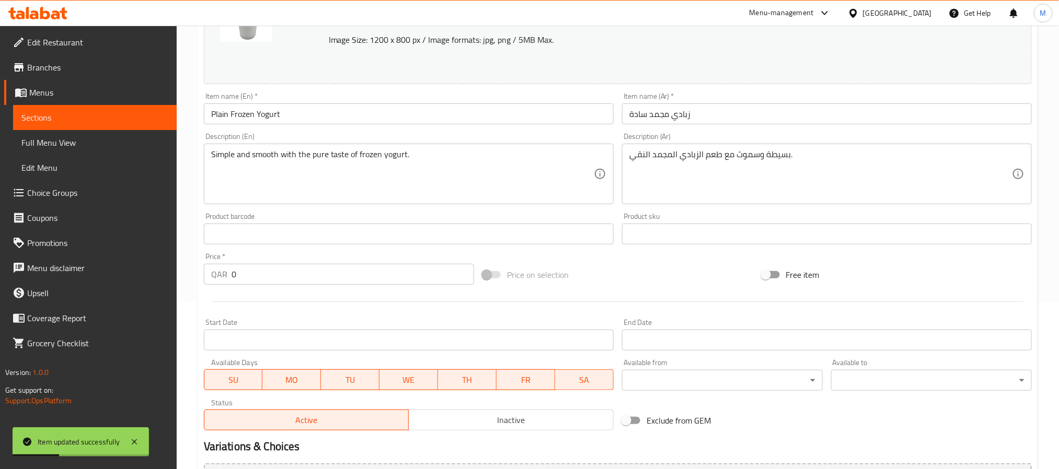
scroll to position [0, 0]
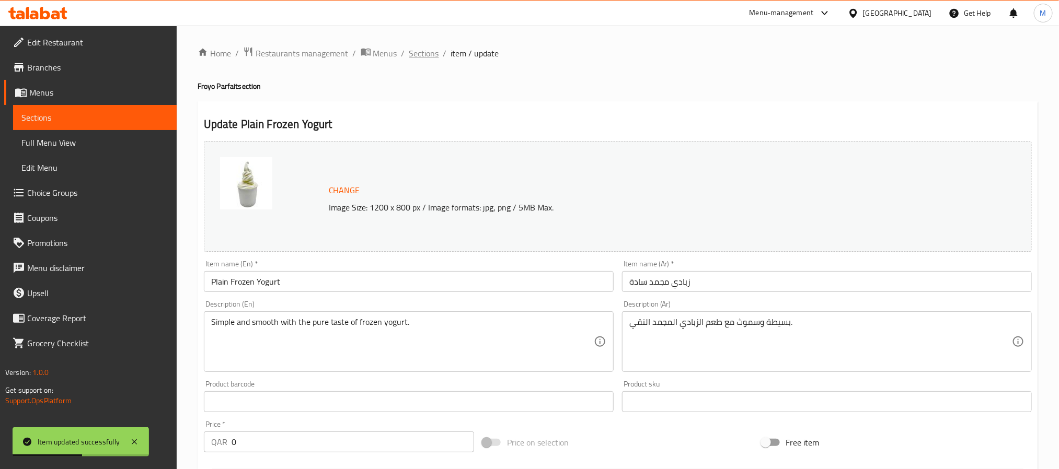
click at [428, 57] on span "Sections" at bounding box center [424, 53] width 30 height 13
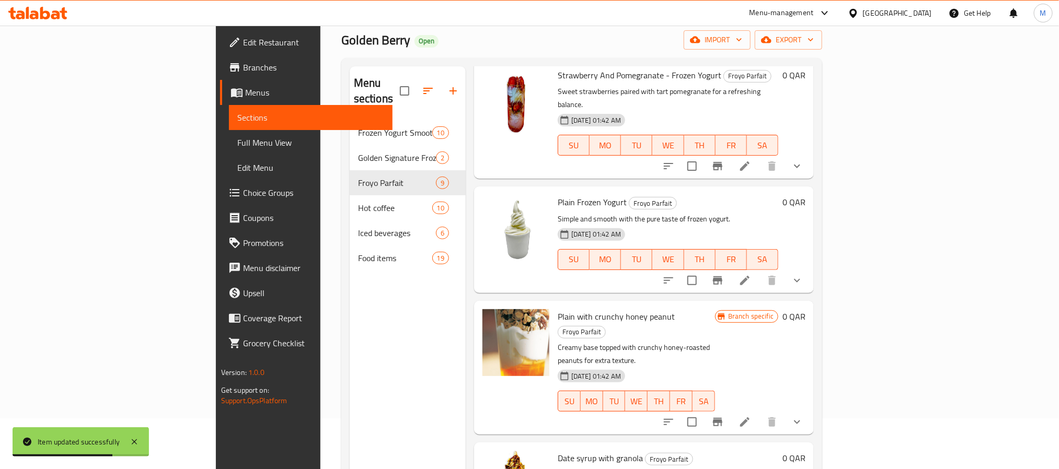
scroll to position [146, 0]
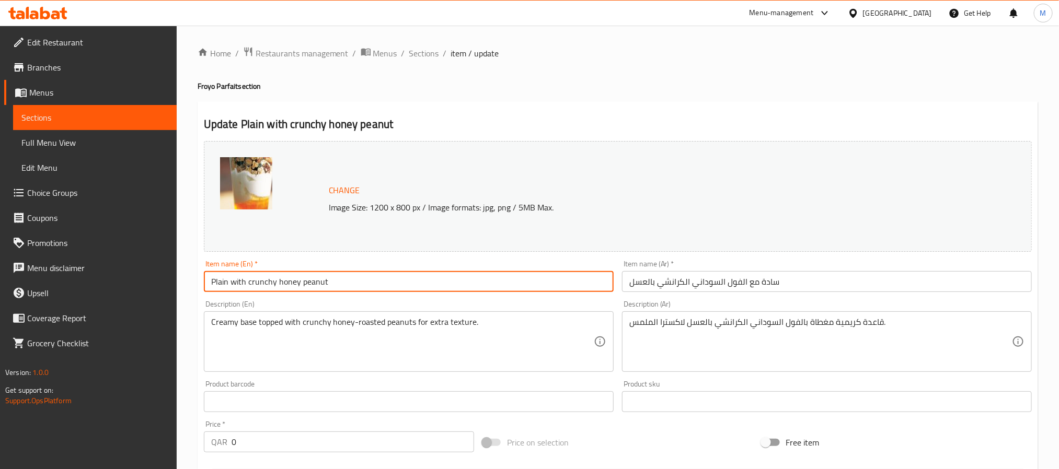
click at [384, 281] on input "Plain with crunchy honey peanut" at bounding box center [409, 281] width 410 height 21
paste input "Crunchy Peanuts with Honey - Frozen Yogur"
type input "Crunchy Peanuts with Honey - Frozen Yogurt"
click at [684, 281] on input "سادة مع الفول السوداني الكرانشي بالعسل" at bounding box center [827, 281] width 410 height 21
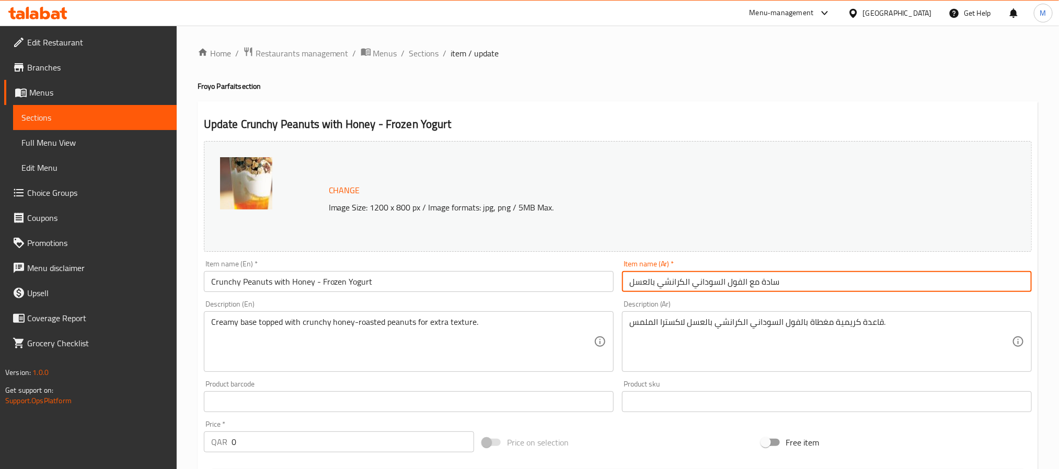
paste input "فول سوداني مقرمش بالعسل - زبادي مجمد"
type input "فول سوداني مقرمش بالعسل - زبادي مجمد"
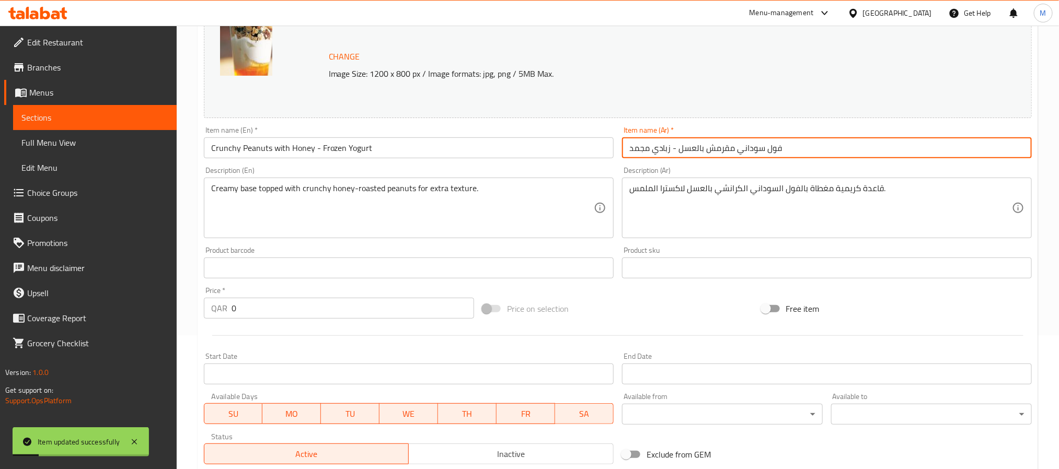
scroll to position [302, 0]
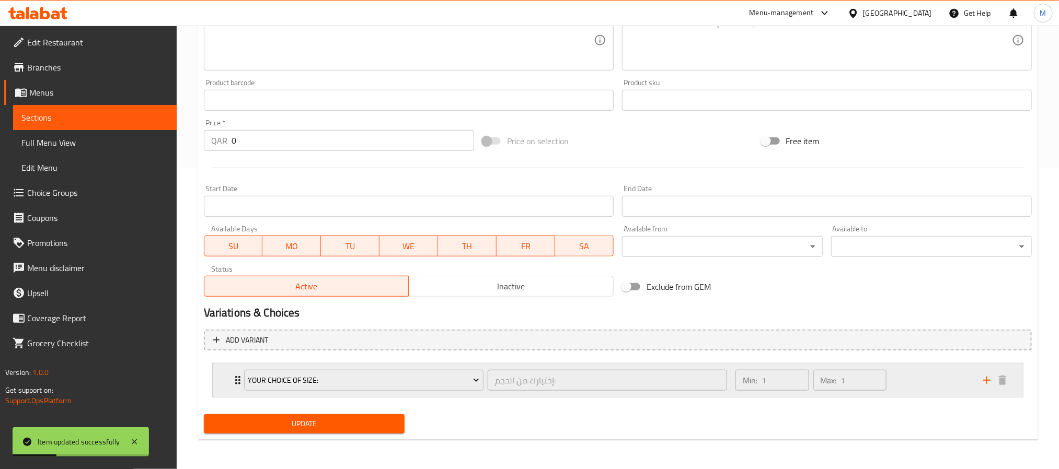
click at [938, 386] on div "Min: 1 ​ Max: 1 ​" at bounding box center [853, 380] width 248 height 33
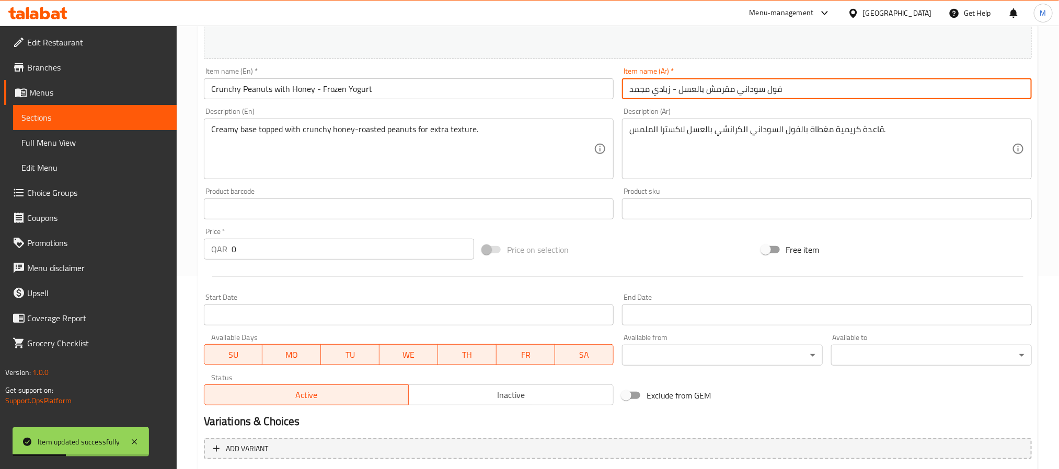
scroll to position [0, 0]
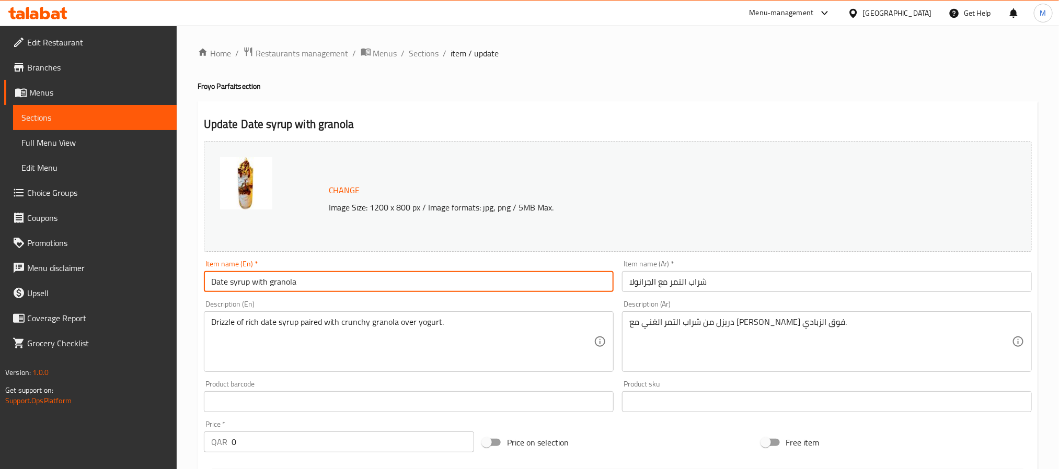
click at [304, 274] on input "Date syrup with granola" at bounding box center [409, 281] width 410 height 21
paste input "ATE SYRUP WITH GRANOLA - Frozen Yogurt"
type input "Date Syrup With Granola - Frozen Yogurt"
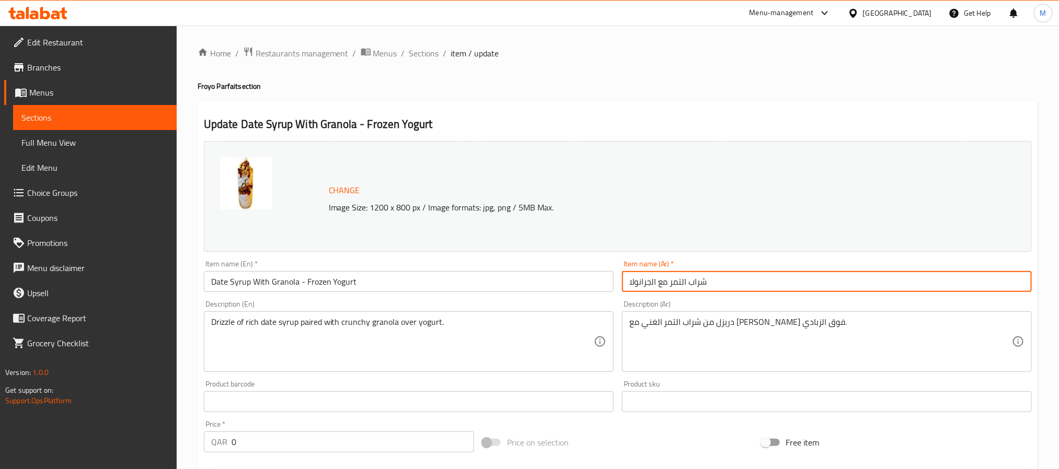
click at [726, 284] on input "شراب التمر مع الجرانولا" at bounding box center [827, 281] width 410 height 21
paste input "- زبادي مجمد"
type input "شراب التمر مع الجرانولا - زبادي مجمد"
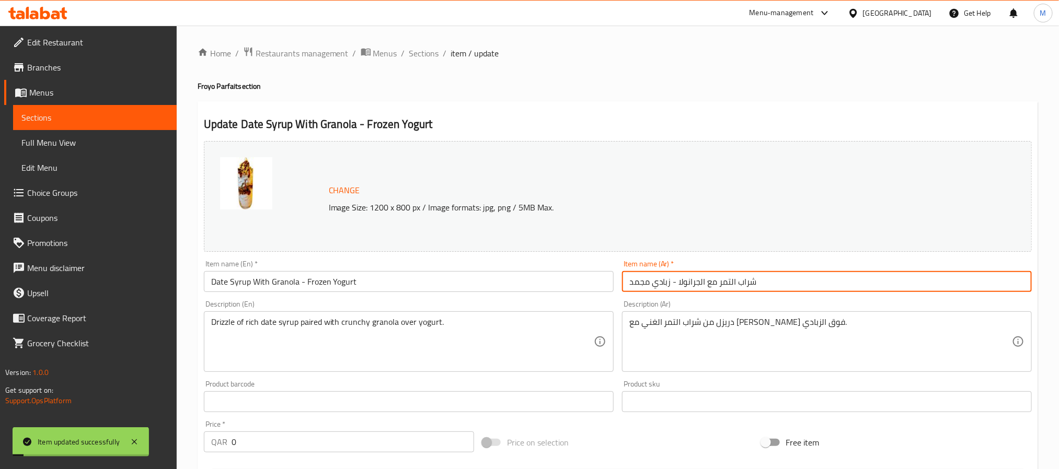
scroll to position [302, 0]
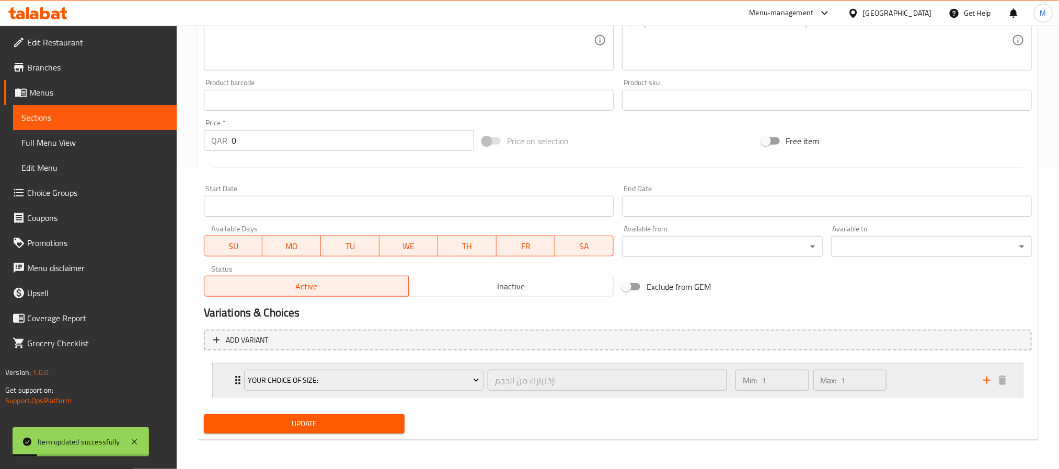
click at [908, 381] on div "Min: 1 ​ Max: 1 ​" at bounding box center [853, 380] width 248 height 33
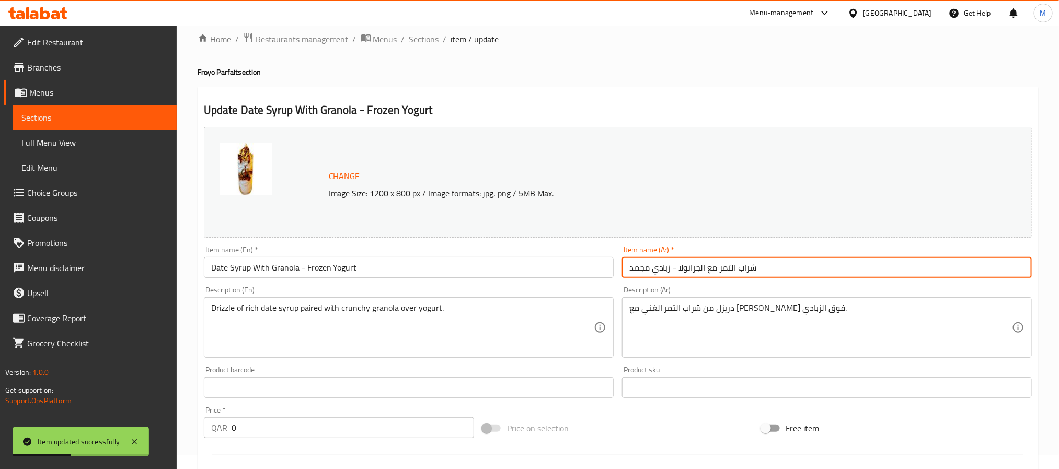
scroll to position [0, 0]
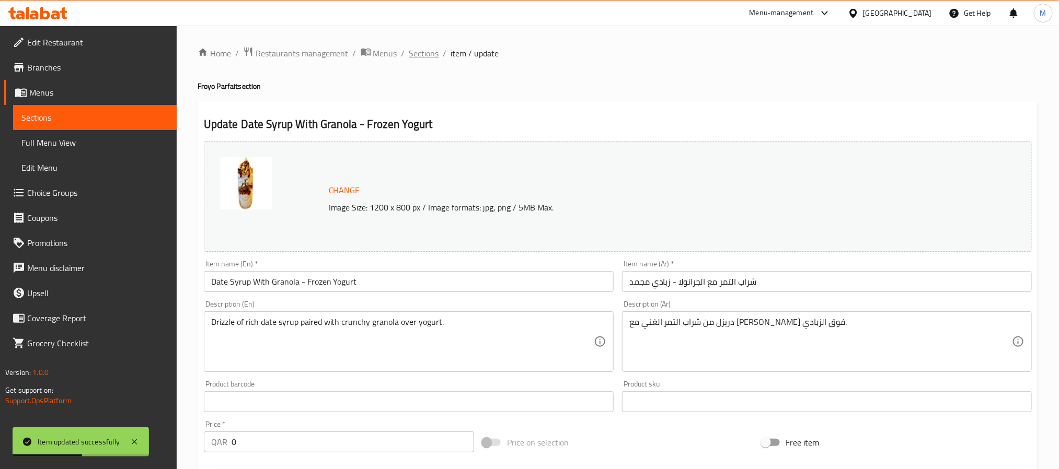
click at [425, 52] on span "Sections" at bounding box center [424, 53] width 30 height 13
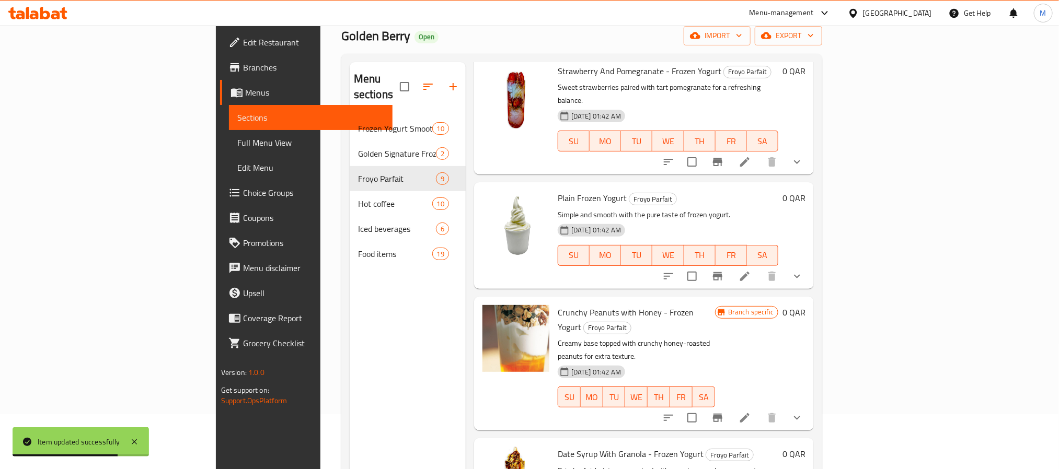
scroll to position [146, 0]
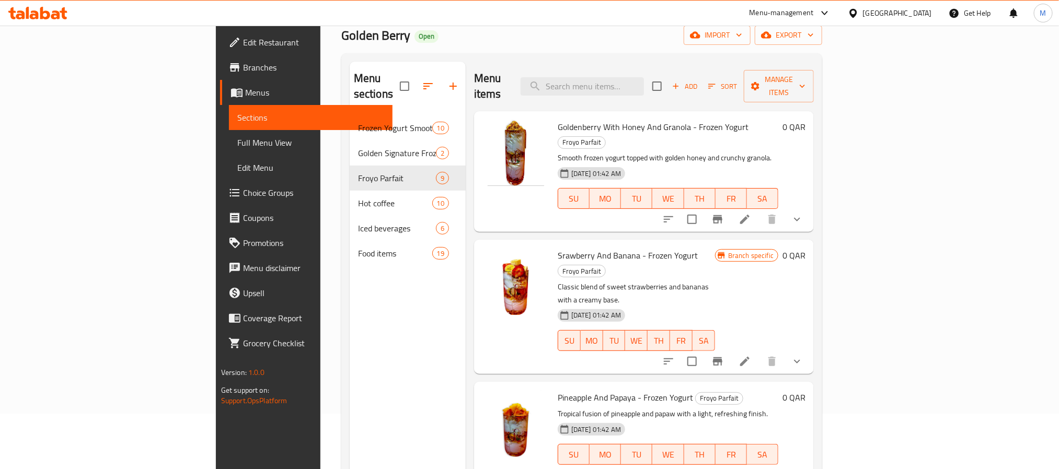
scroll to position [0, 0]
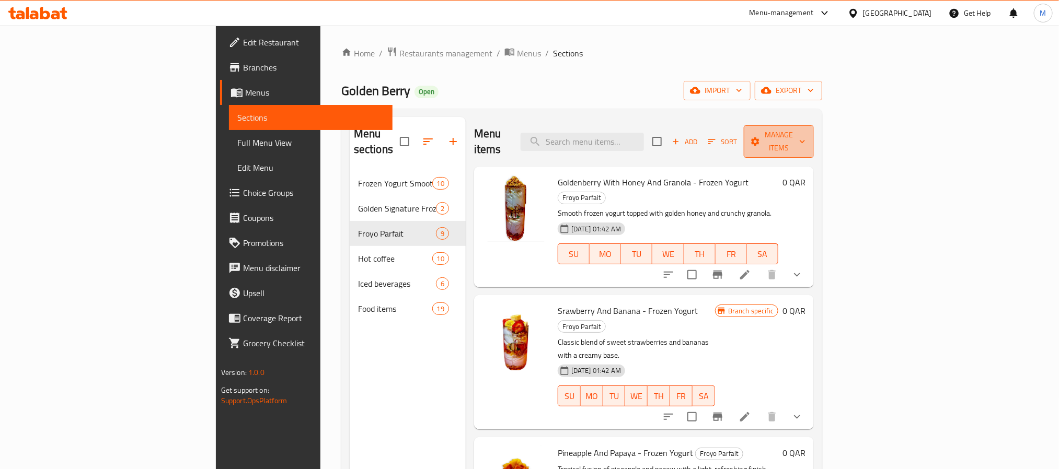
click at [814, 143] on button "Manage items" at bounding box center [779, 141] width 70 height 32
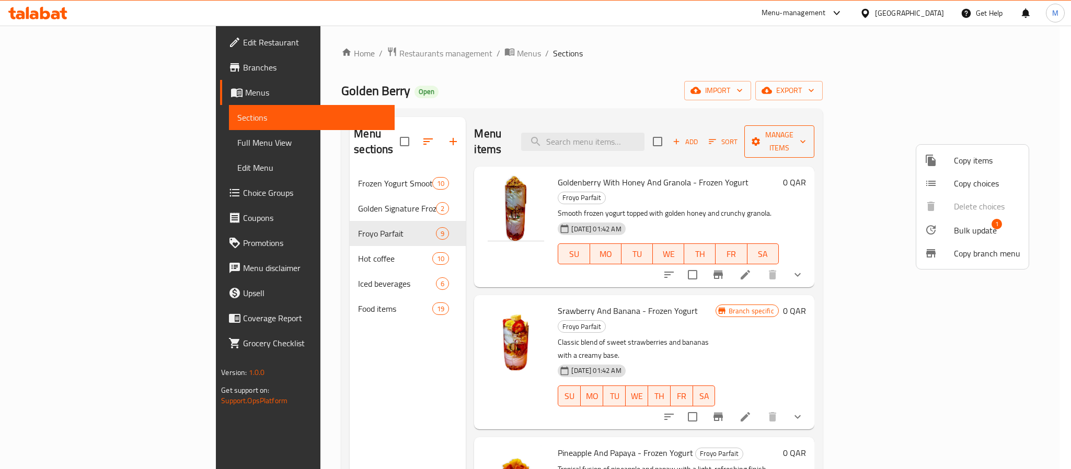
click at [941, 221] on li "Bulk update 1" at bounding box center [973, 230] width 112 height 24
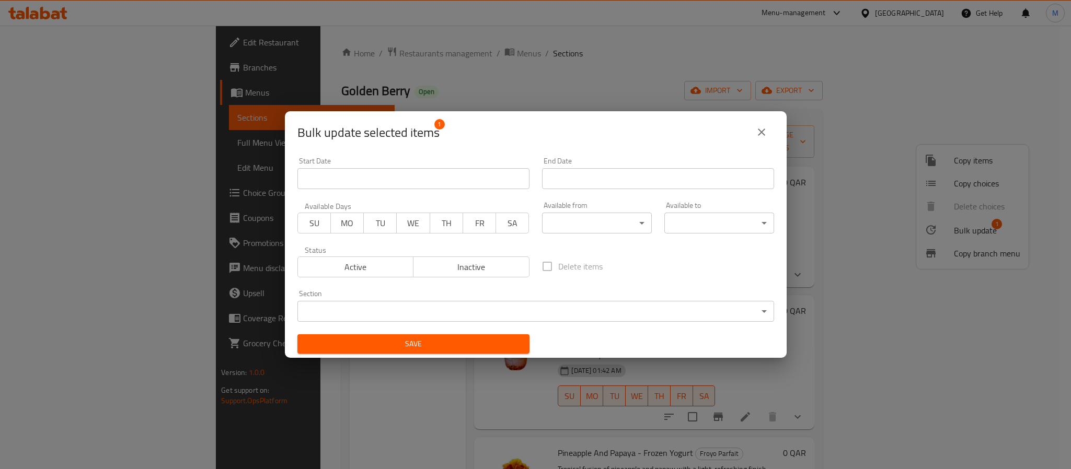
click at [444, 260] on span "Inactive" at bounding box center [472, 267] width 108 height 15
click at [458, 355] on div "Save" at bounding box center [413, 344] width 245 height 32
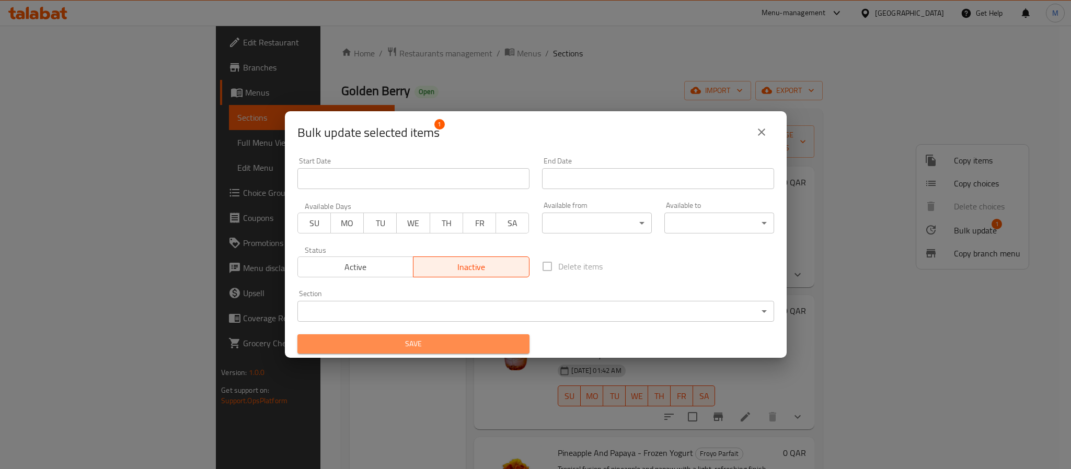
click at [455, 346] on span "Save" at bounding box center [413, 344] width 215 height 13
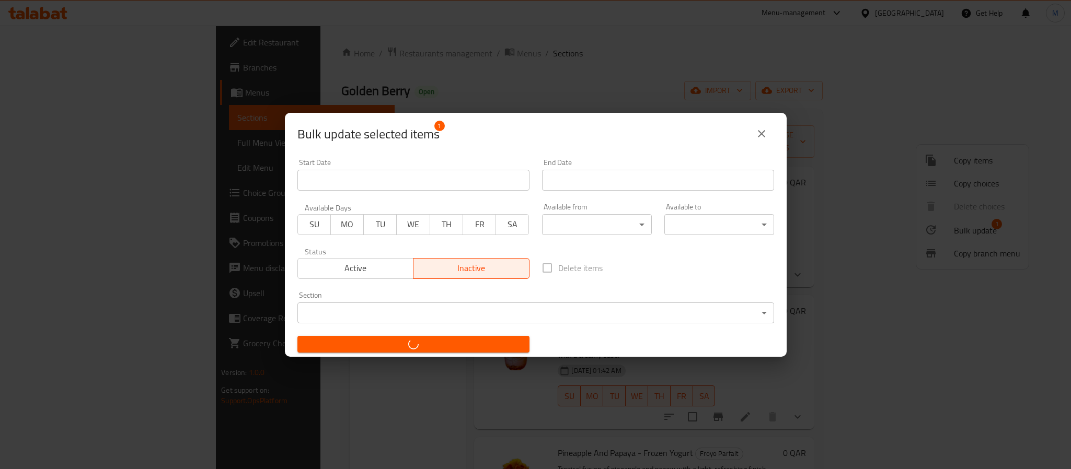
checkbox input "false"
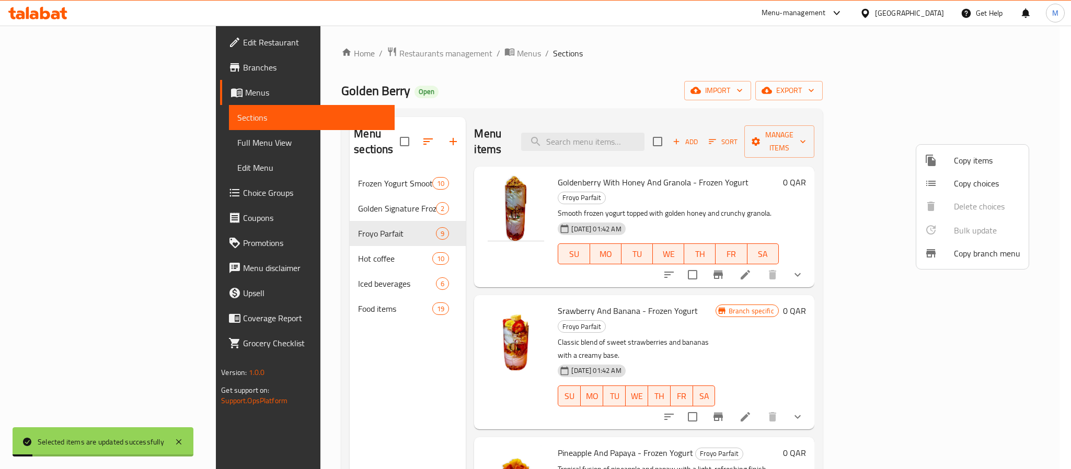
click at [640, 61] on div at bounding box center [535, 234] width 1071 height 469
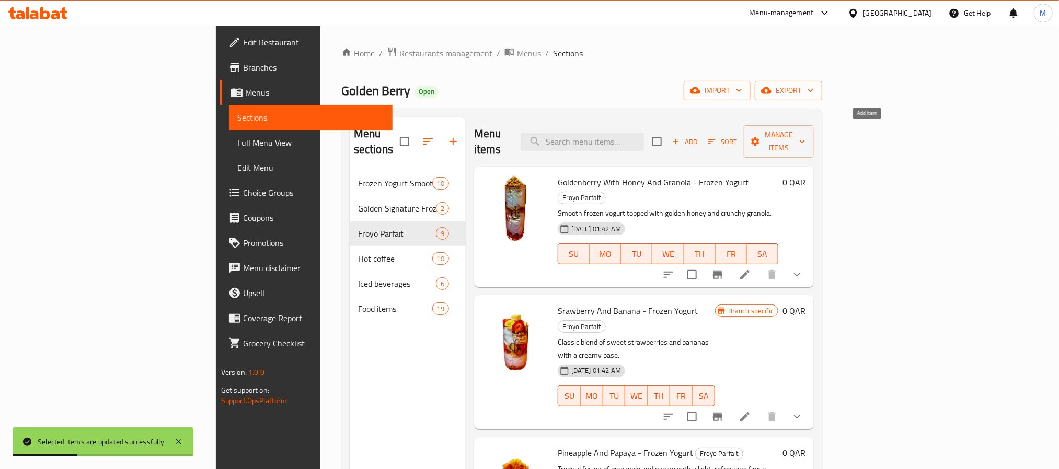
click at [699, 136] on span "Add" at bounding box center [685, 142] width 28 height 12
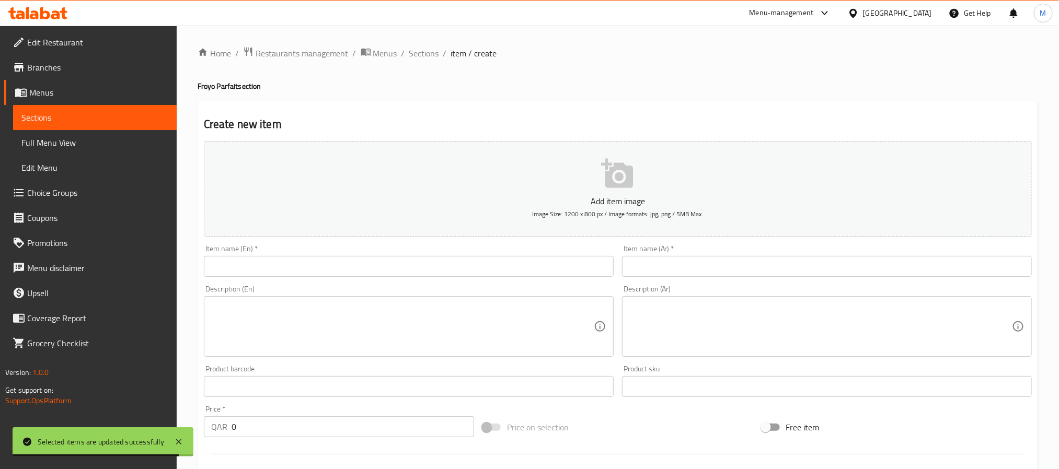
click at [348, 268] on input "text" at bounding box center [409, 266] width 410 height 21
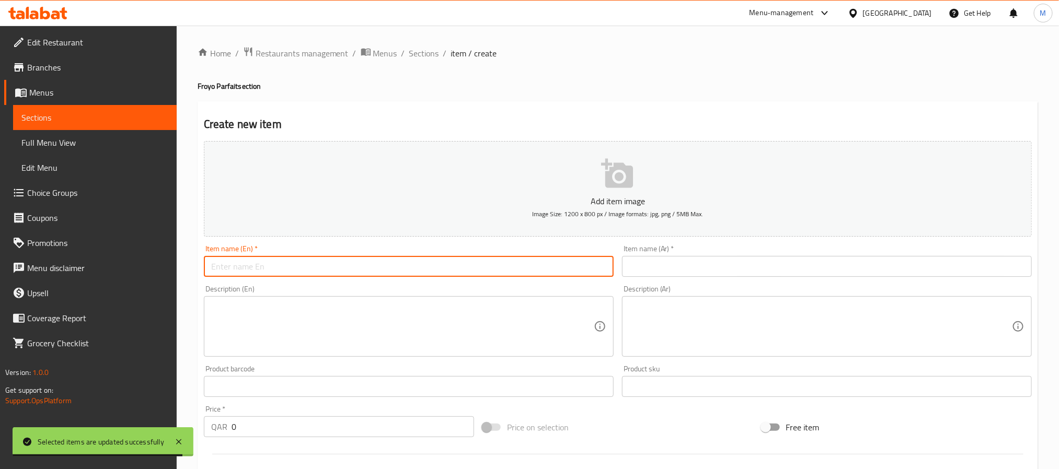
paste input "Berry Fusion - Frozen Yogurt"
type input "Berry Fusion - Frozen Yogurt"
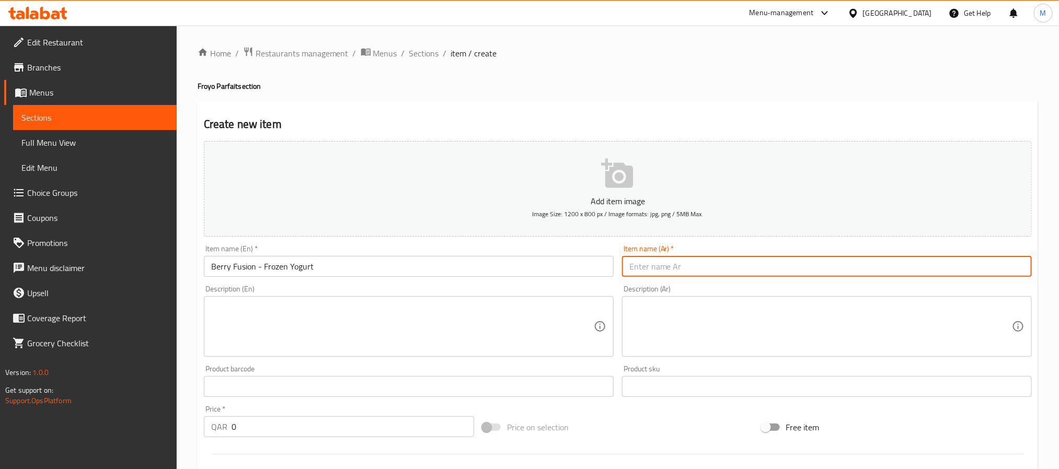
click at [640, 274] on input "text" at bounding box center [827, 266] width 410 height 21
paste input "مزيج التوت - زبادي مجمد"
click at [713, 268] on input "مزيج التوت - زبادي مجمد" at bounding box center [827, 266] width 410 height 21
click at [706, 277] on input "مزيج التوت - زبادي مجمد" at bounding box center [827, 266] width 410 height 21
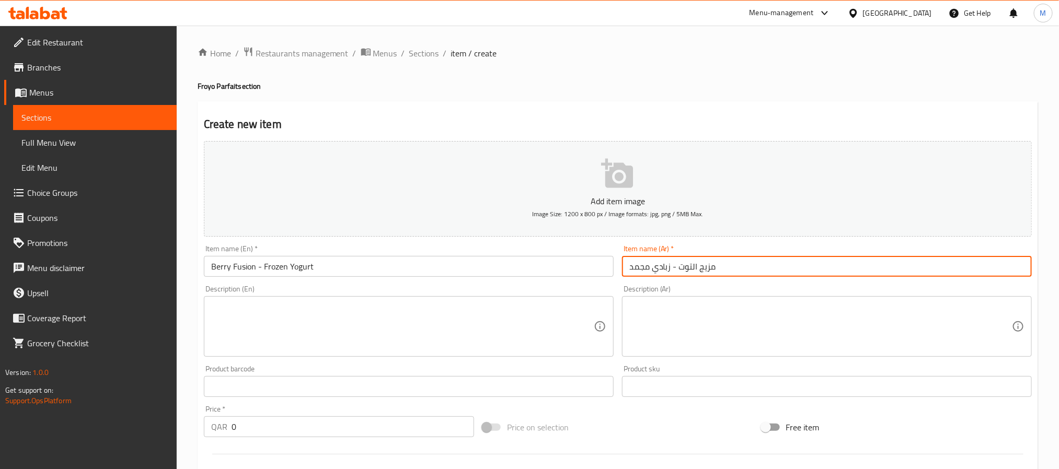
click at [706, 277] on input "مزيج التوت - زبادي مجمد" at bounding box center [827, 266] width 410 height 21
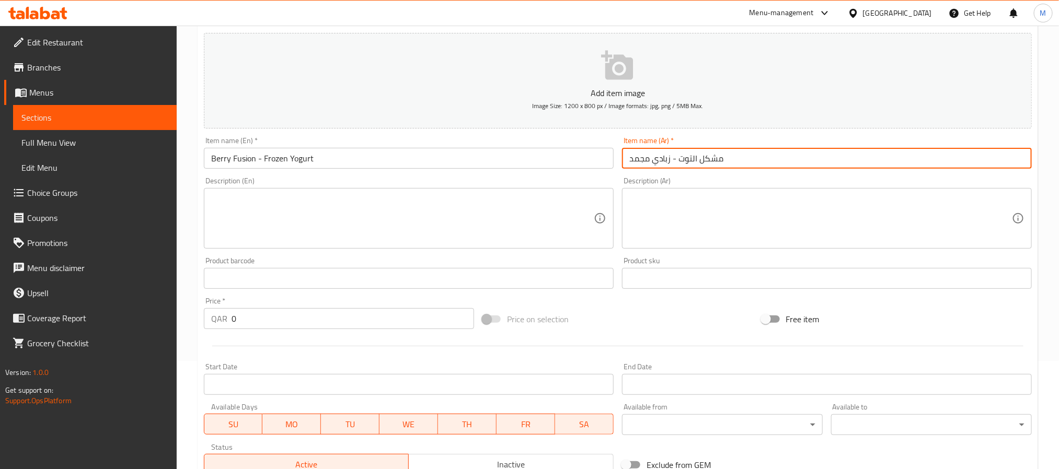
scroll to position [268, 0]
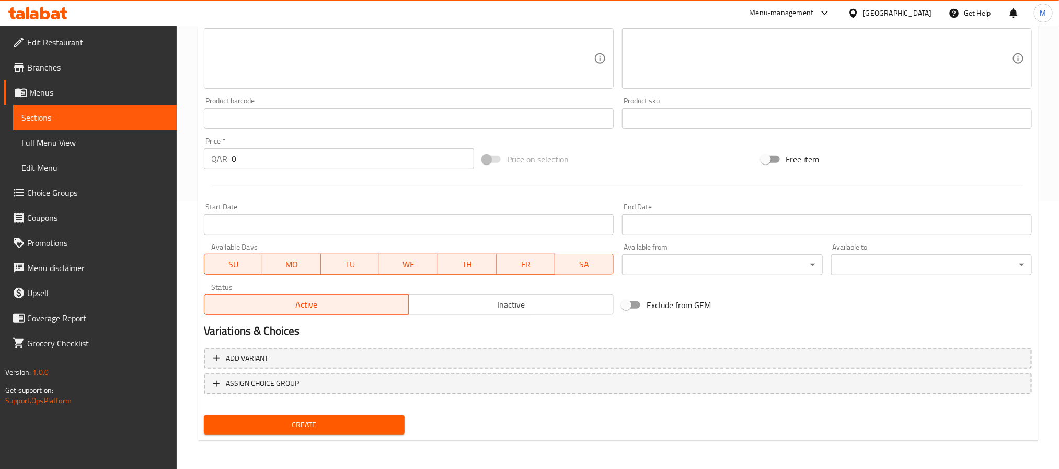
type input "مشكل التوت - زبادي مجمد"
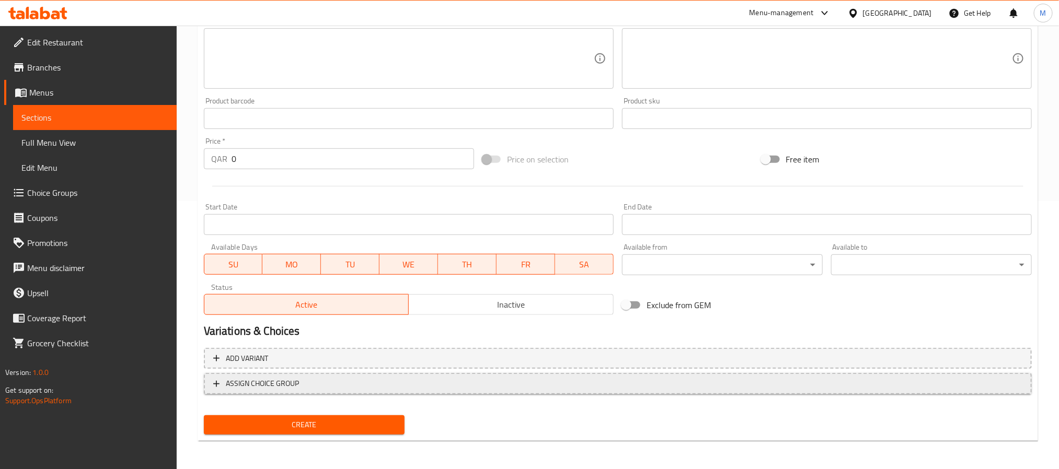
click at [487, 383] on span "ASSIGN CHOICE GROUP" at bounding box center [617, 383] width 809 height 13
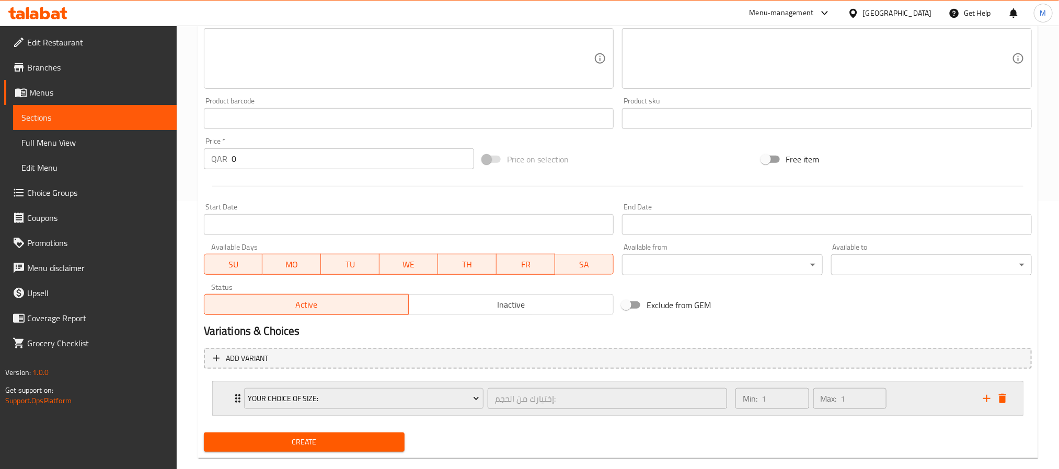
drag, startPoint x: 896, startPoint y: 404, endPoint x: 916, endPoint y: 395, distance: 22.0
click at [896, 404] on div "Min: 1 ​ Max: 1 ​" at bounding box center [853, 398] width 248 height 33
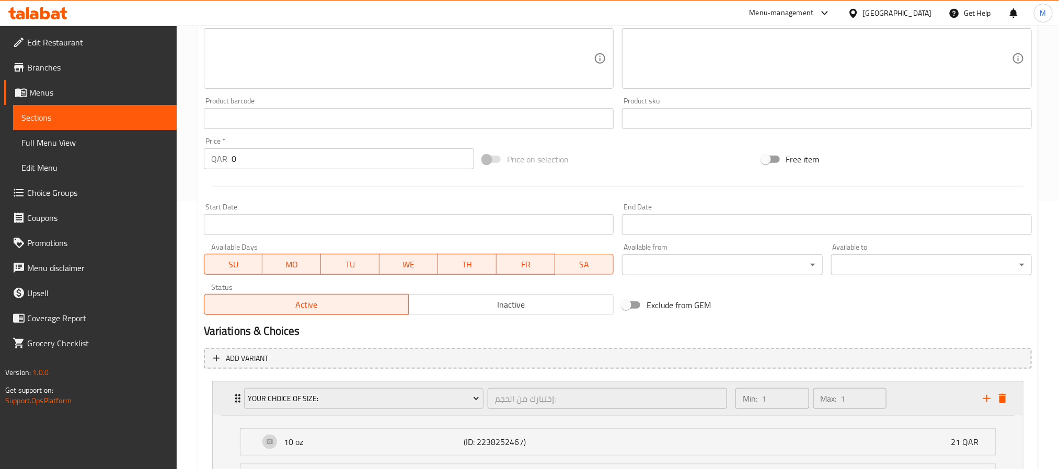
click at [924, 394] on div "Min: 1 ​ Max: 1 ​" at bounding box center [853, 398] width 248 height 33
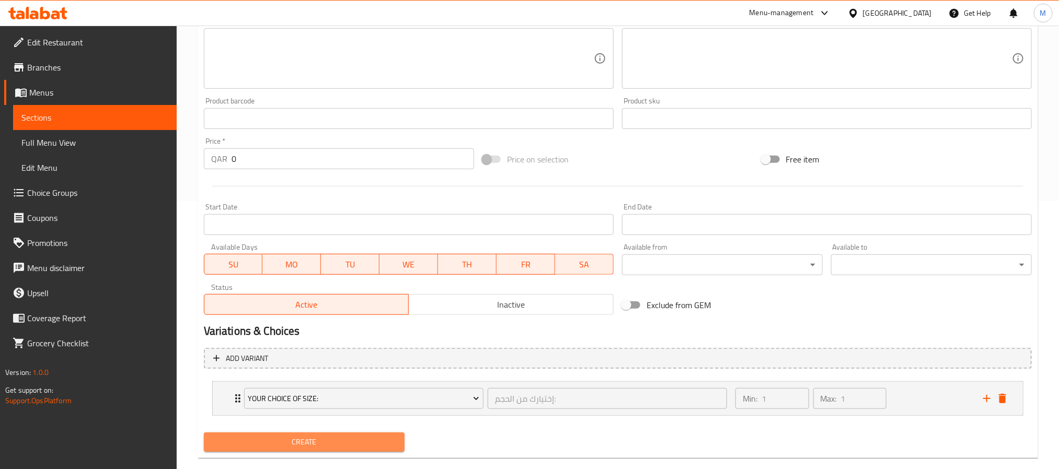
click at [345, 444] on span "Create" at bounding box center [304, 442] width 184 height 13
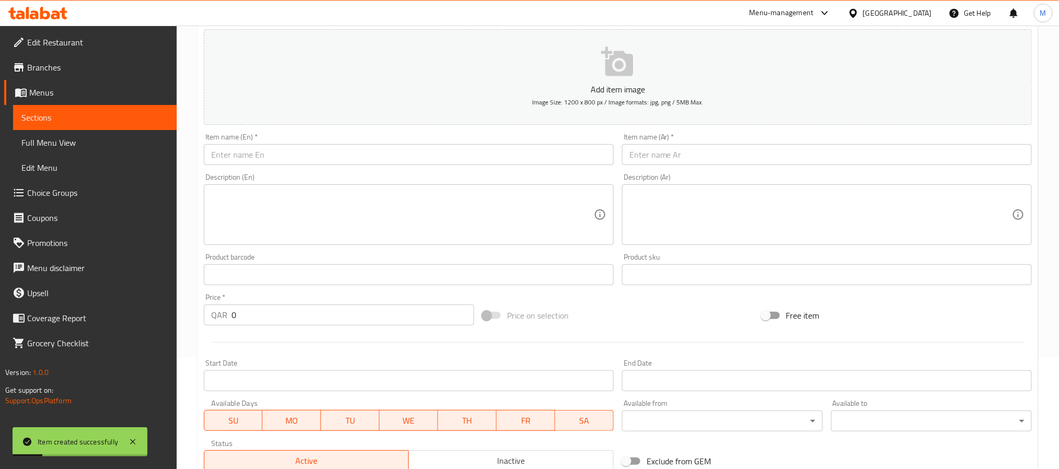
scroll to position [111, 0]
click at [285, 151] on input "text" at bounding box center [409, 155] width 410 height 21
paste input "Kiwi Pineapple - Frozen Yogurt"
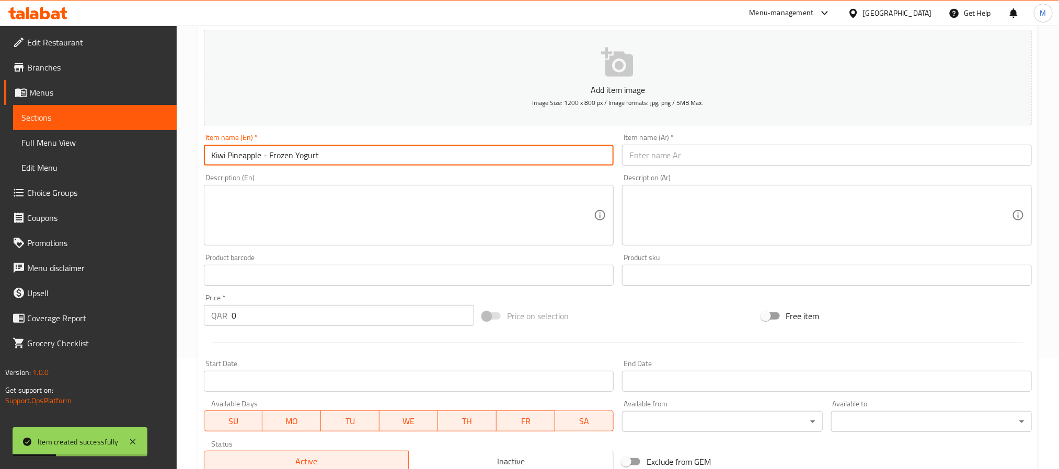
type input "Kiwi Pineapple - Frozen Yogurt"
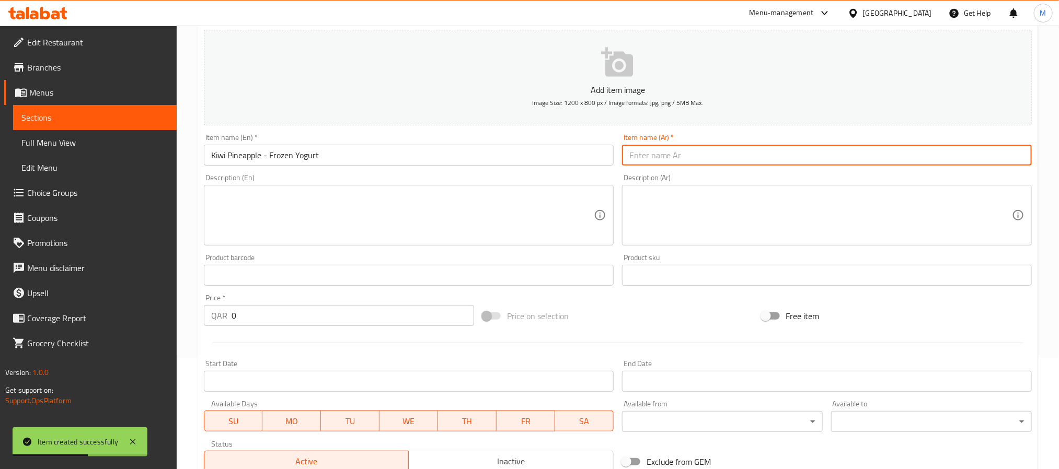
click at [692, 161] on input "text" at bounding box center [827, 155] width 410 height 21
paste input "كيوي وأناناس - زبادي مجمد"
type input "كيوي وأناناس - زبادي مجمد"
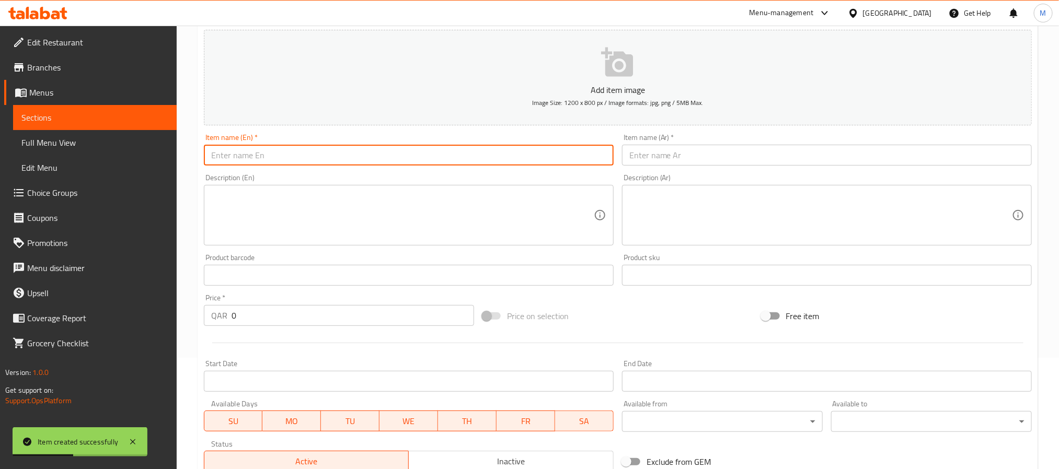
click at [301, 147] on input "text" at bounding box center [409, 155] width 410 height 21
paste input "Crunchy Granola with Honey - Frozen Yogurt"
type input "Crunchy Granola with Honey - Frozen Yogurt"
click at [684, 154] on input "text" at bounding box center [827, 155] width 410 height 21
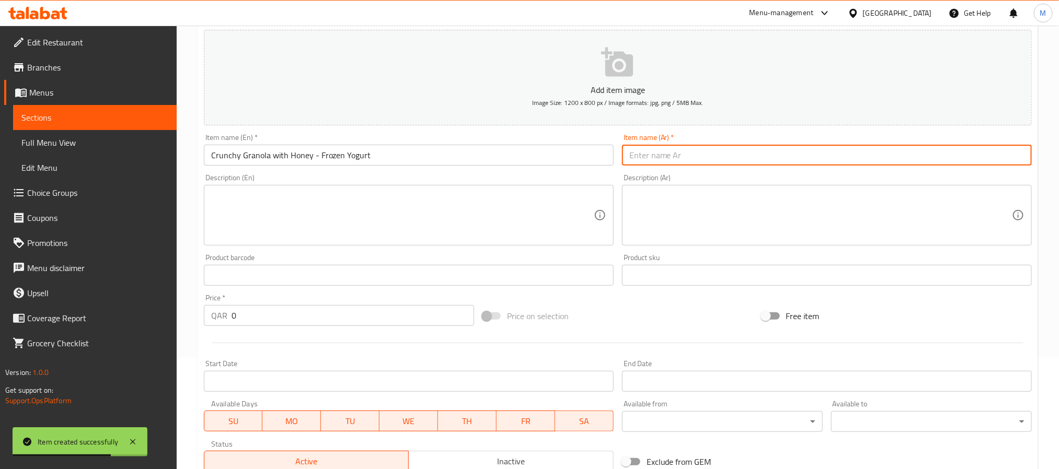
paste input "جرانولا مقرمشة بالعسل - زبادي مجمد"
type input "جرانولا مقرمشة بالعسل - زبادي مجمد"
click at [315, 143] on div "Item name (En)   * Item name (En) *" at bounding box center [409, 150] width 410 height 32
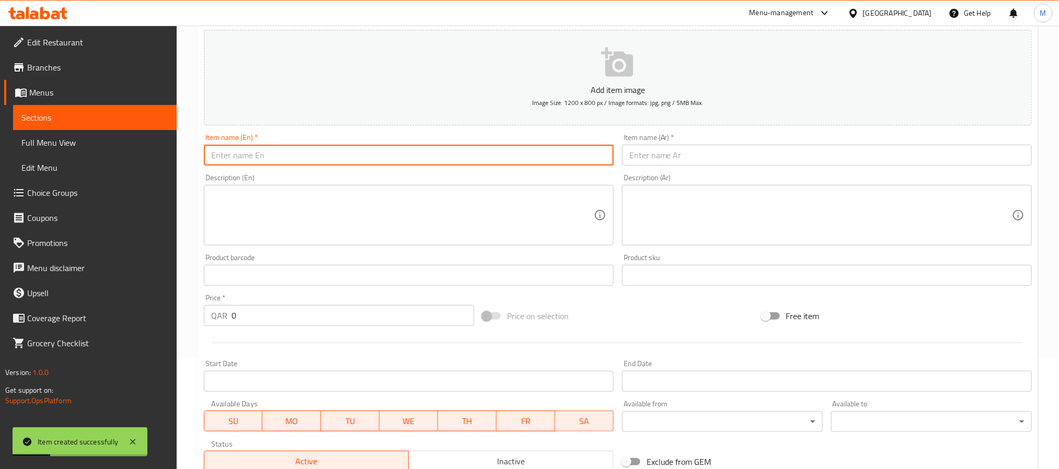
click at [322, 159] on input "text" at bounding box center [409, 155] width 410 height 21
paste input "Plain Frozen Yogurt 700 Grams"
type input "Plain Frozen Yogurt 700 Grams"
click at [651, 147] on input "text" at bounding box center [827, 155] width 410 height 21
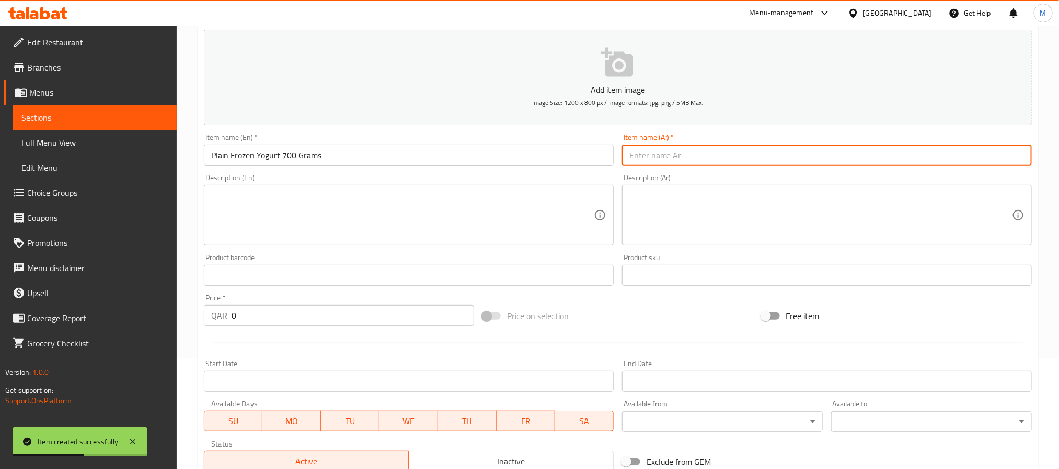
paste input "زبادي مجمد سادة 700 غرام"
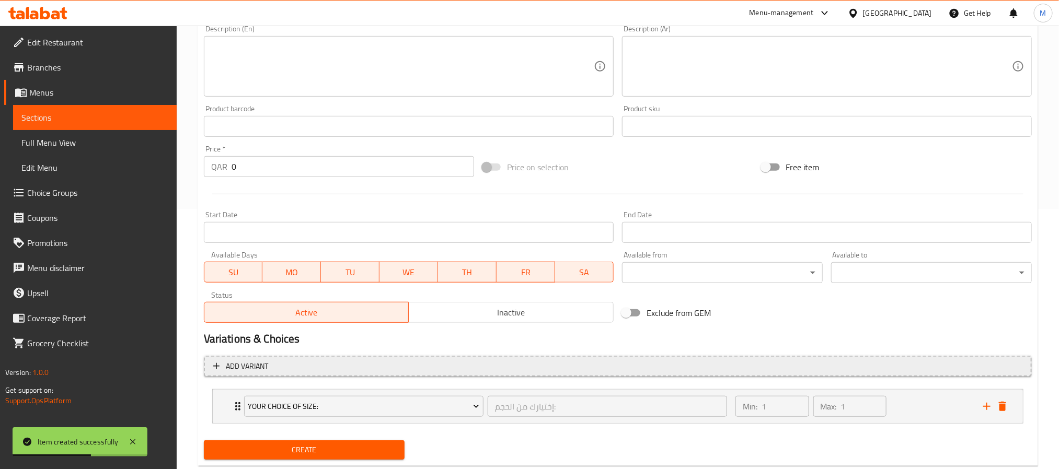
scroll to position [287, 0]
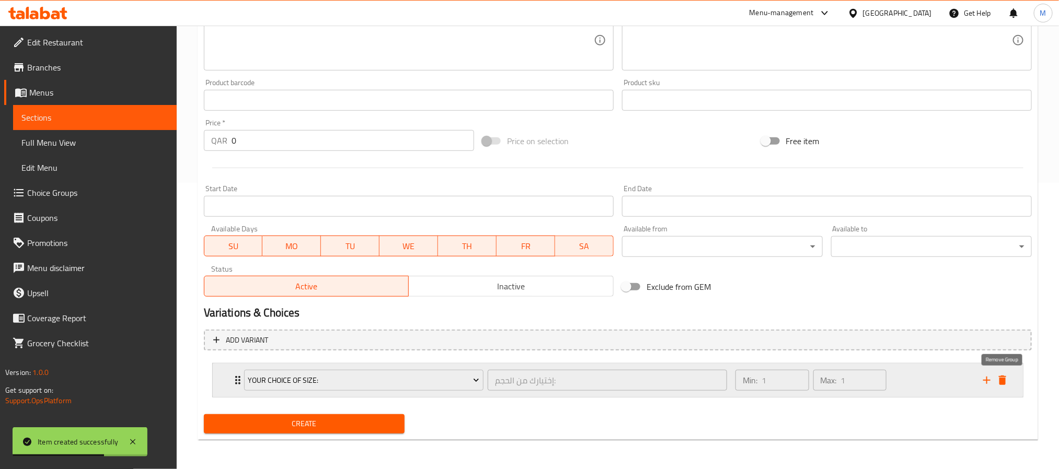
click at [1000, 375] on icon "delete" at bounding box center [1002, 380] width 13 height 13
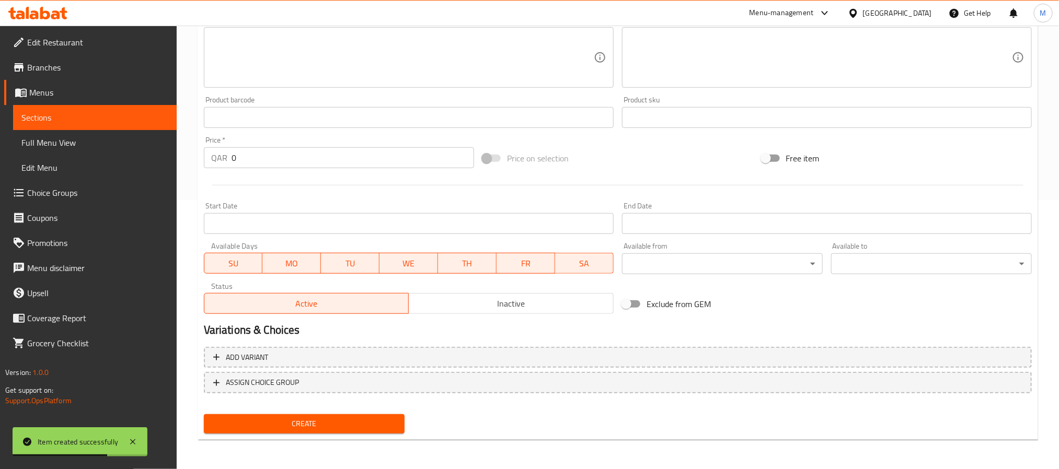
scroll to position [268, 0]
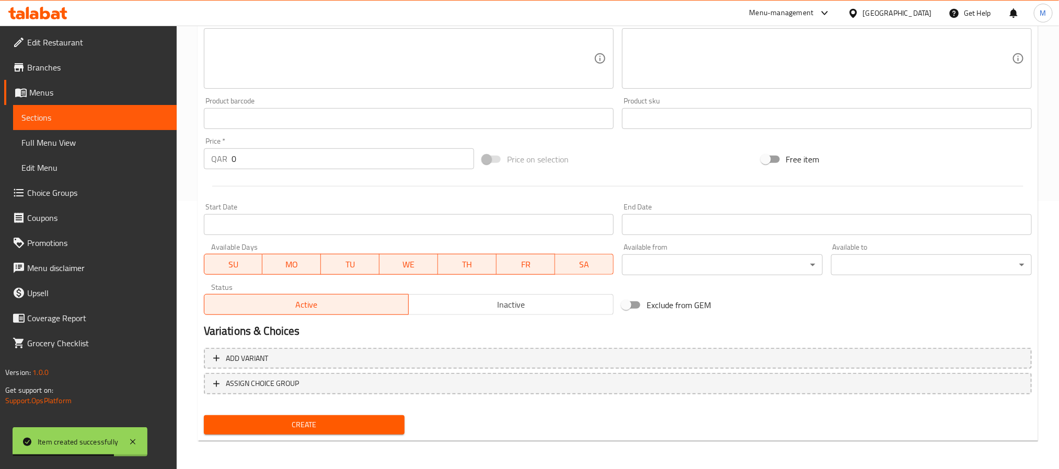
type input "زبادي مجمد سادة 700 غرام"
click at [307, 159] on input "0" at bounding box center [353, 158] width 243 height 21
paste input "46"
type input "46"
click at [204, 416] on button "Create" at bounding box center [304, 425] width 201 height 19
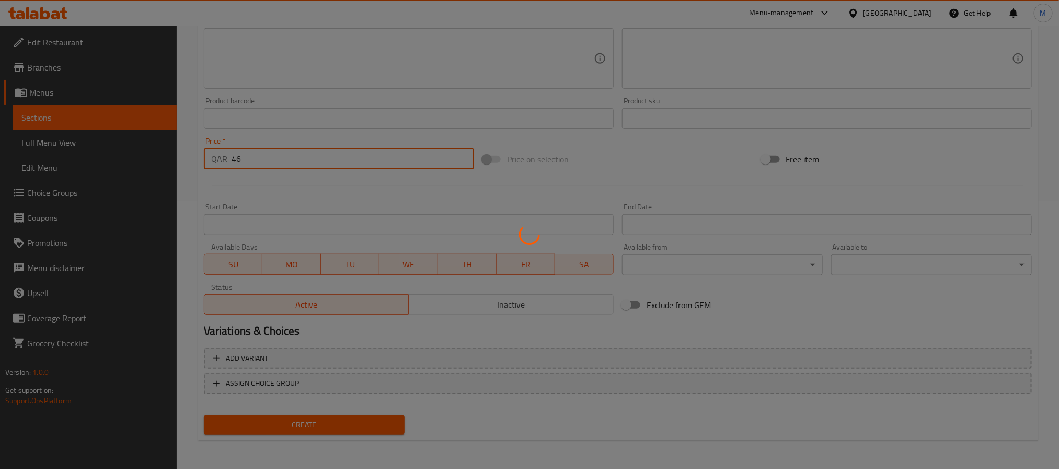
type input "0"
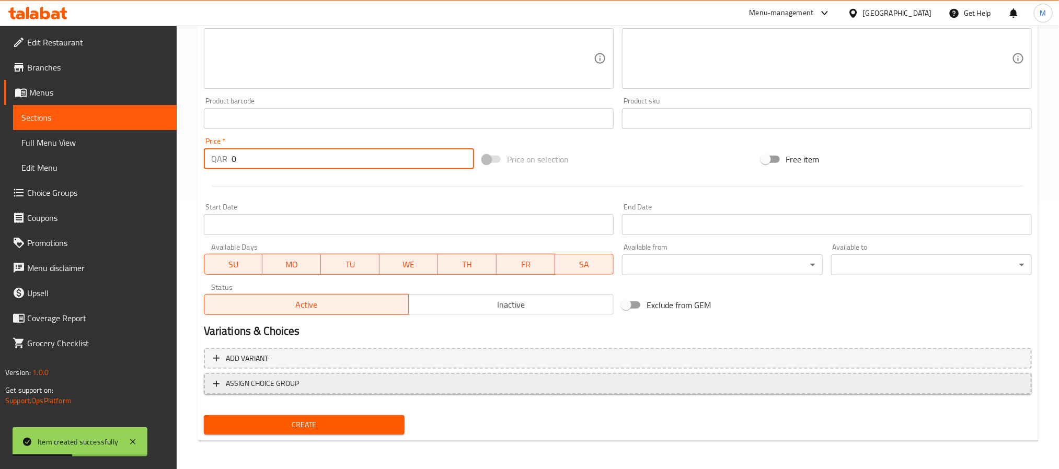
click at [386, 385] on span "ASSIGN CHOICE GROUP" at bounding box center [617, 383] width 809 height 13
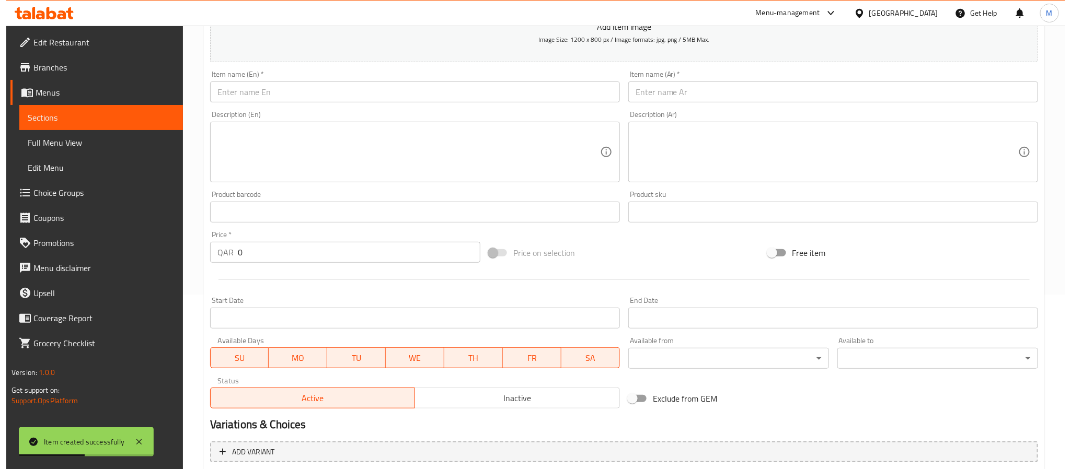
scroll to position [0, 0]
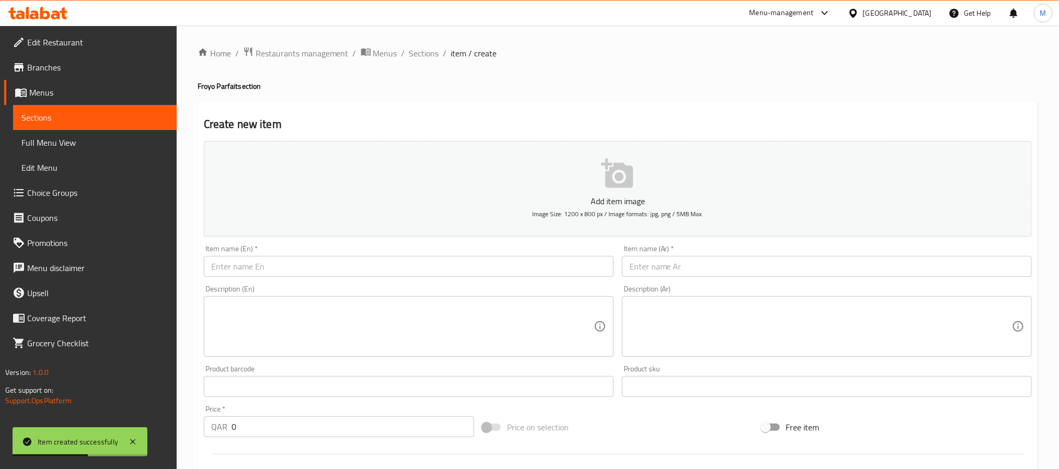
click at [364, 281] on div "Item name (En)   * Item name (En) *" at bounding box center [409, 261] width 418 height 40
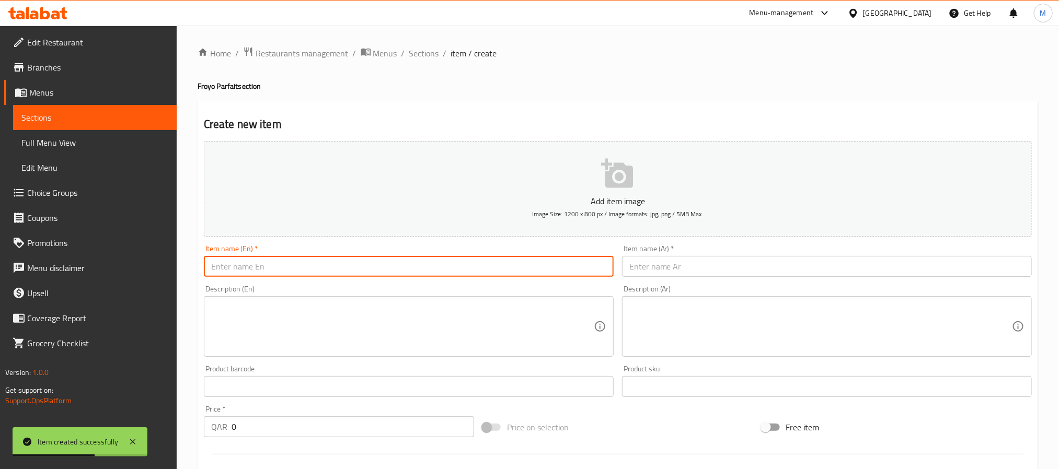
click at [364, 271] on input "text" at bounding box center [409, 266] width 410 height 21
paste input "Crunchy Peanuts with Honey - Frozen Yogurt"
type input "Crunchy Peanuts with Honey - Frozen Yogurt"
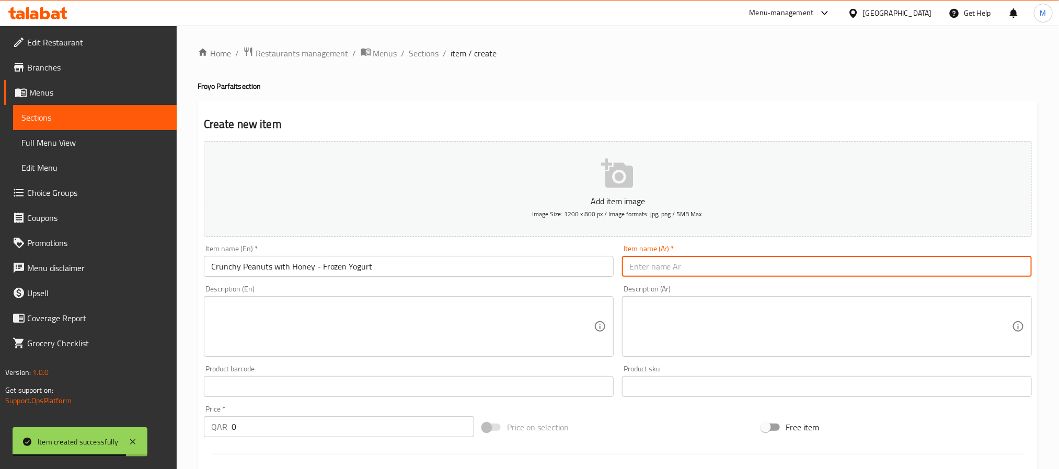
click at [680, 264] on input "text" at bounding box center [827, 266] width 410 height 21
paste input "فول سوداني مقرمش بالعسل - زبادي مجمد"
type input "فول سوداني مقرمش بالعسل - زبادي مجمد"
drag, startPoint x: 420, startPoint y: 268, endPoint x: 439, endPoint y: 209, distance: 62.5
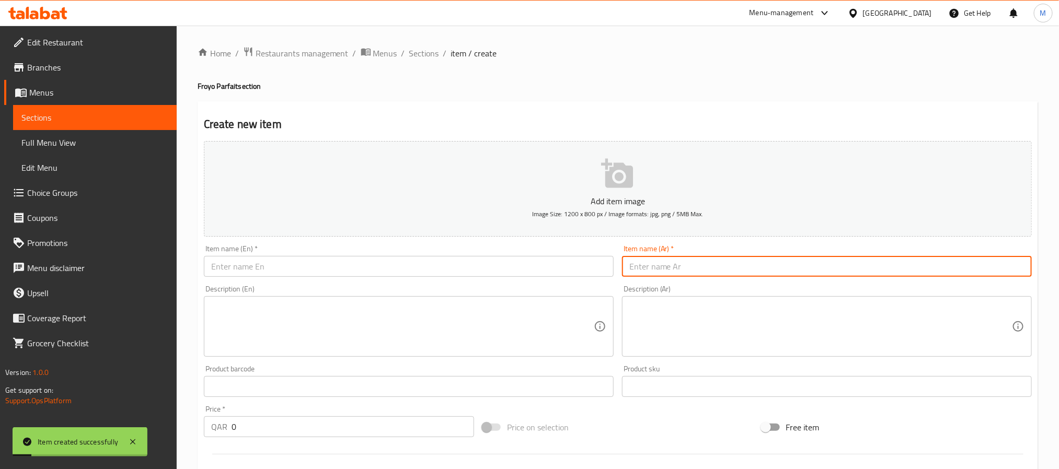
click at [419, 268] on input "text" at bounding box center [409, 266] width 410 height 21
paste input "Choco Syrup With Granola - Frozen Yogurt"
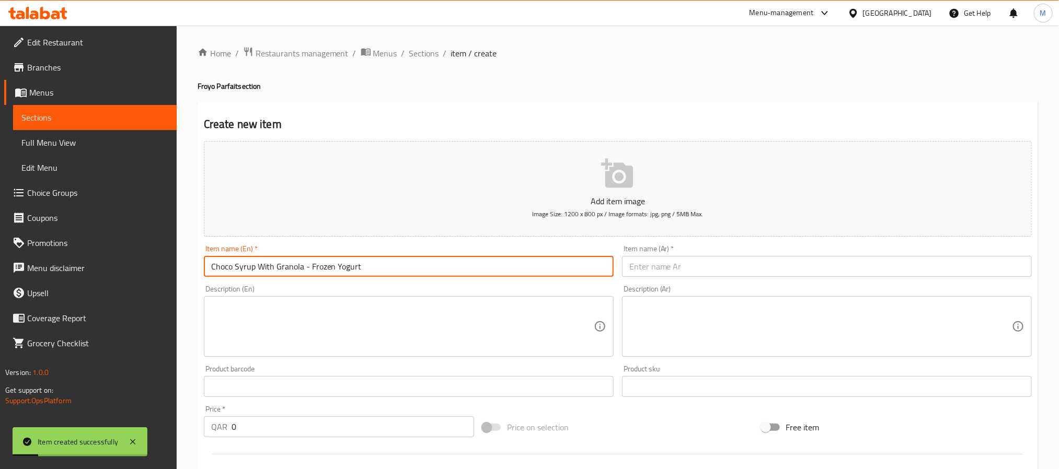
type input "Choco Syrup With Granola - Frozen Yogurt"
click at [642, 270] on input "text" at bounding box center [827, 266] width 410 height 21
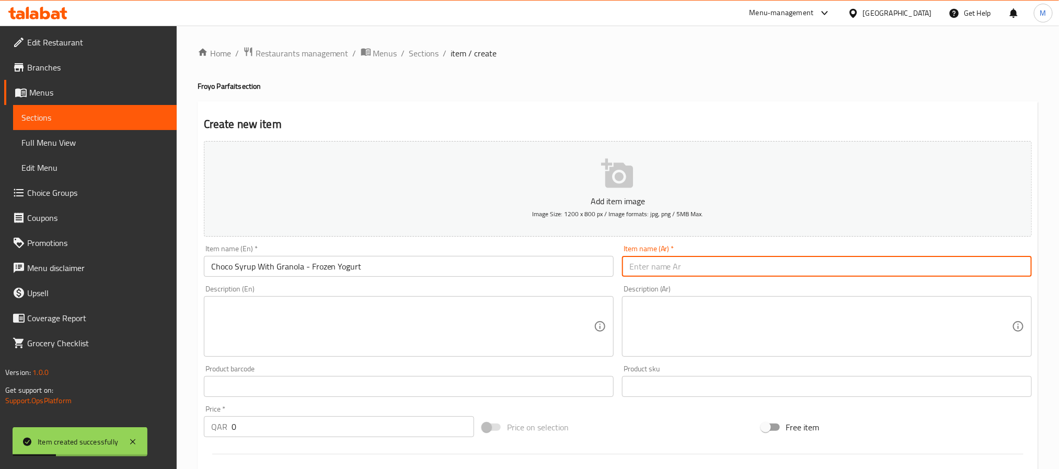
paste input "شراب الشوكولاتة مع الجرانولا - زبادي مجمد"
type input "شراب الشوكولاتة مع الجرانولا - زبادي مجمد"
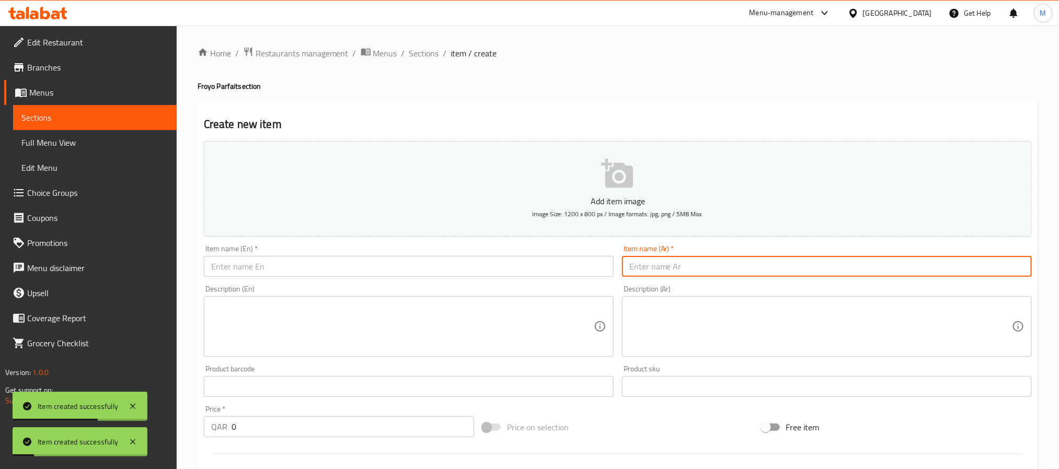
drag, startPoint x: 369, startPoint y: 269, endPoint x: 379, endPoint y: 257, distance: 14.9
click at [369, 269] on input "text" at bounding box center [409, 266] width 410 height 21
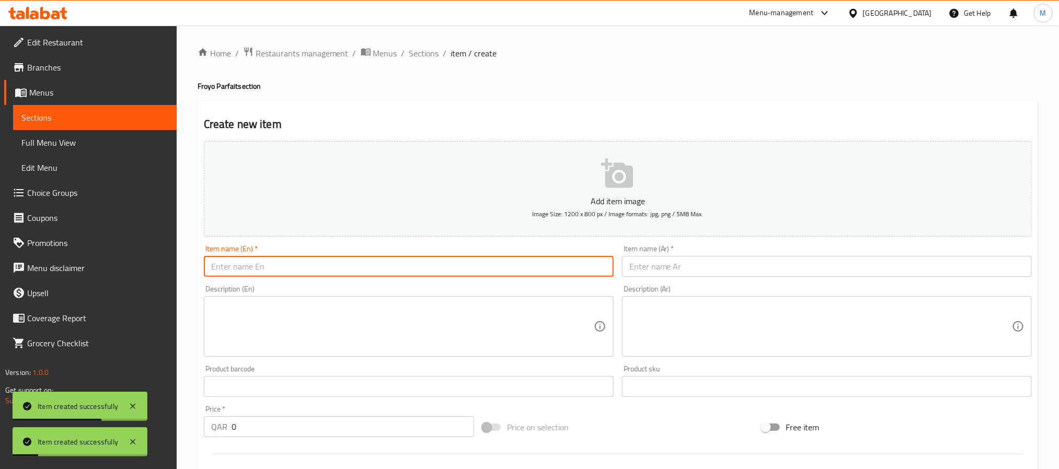
paste input "Choco Chips with Honey And Granola"
type input "Choco Chips with Honey And Granola"
click at [692, 265] on input "text" at bounding box center [827, 266] width 410 height 21
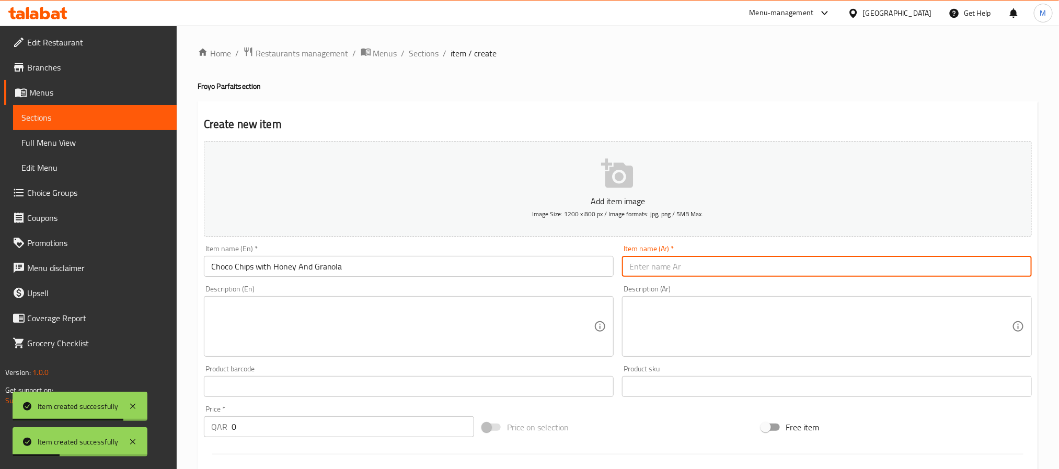
paste input "رقائق الشوكولاتة مع العسل والجرانولا"
type input "رقائق الشوكولاتة مع العسل والجرانولا"
drag, startPoint x: 388, startPoint y: 267, endPoint x: 406, endPoint y: 242, distance: 31.5
click at [388, 268] on input "text" at bounding box center [409, 266] width 410 height 21
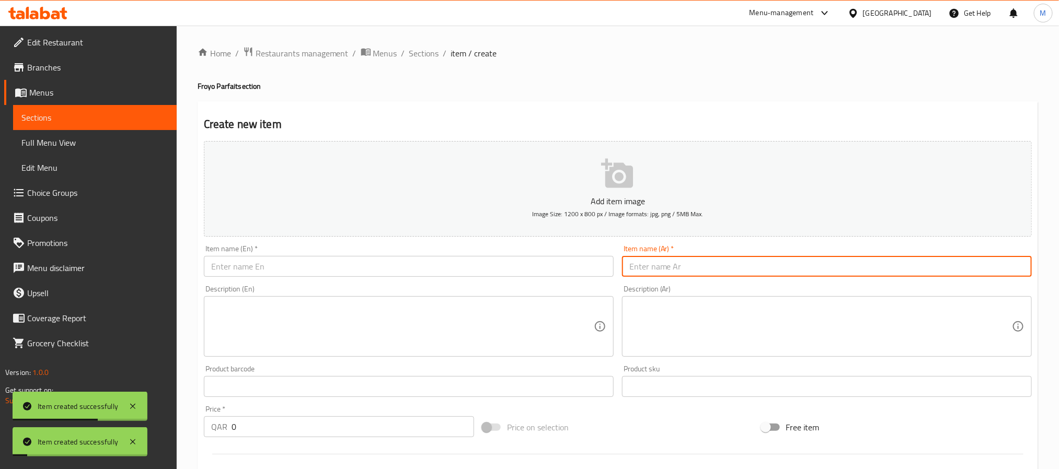
paste input "Cherry Berry - Frozen Yogurt"
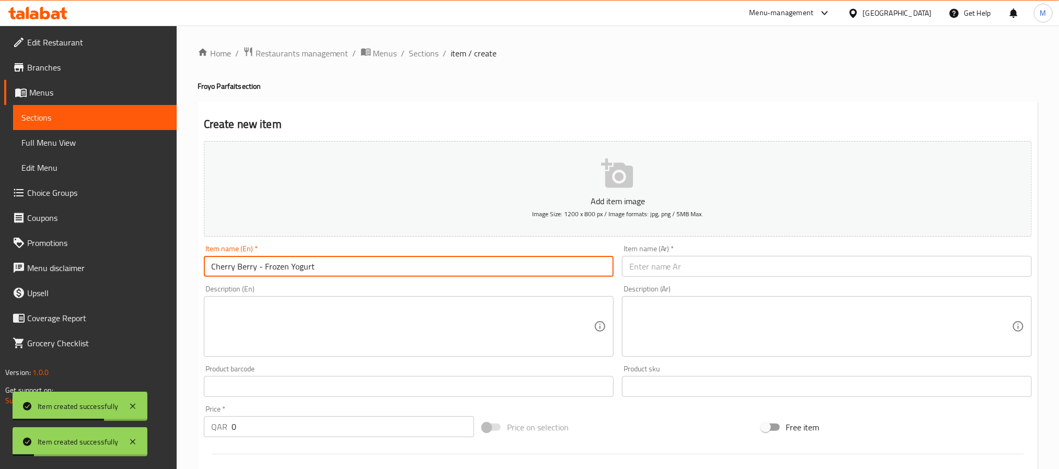
type input "Cherry Berry - Frozen Yogurt"
click at [650, 273] on input "text" at bounding box center [827, 266] width 410 height 21
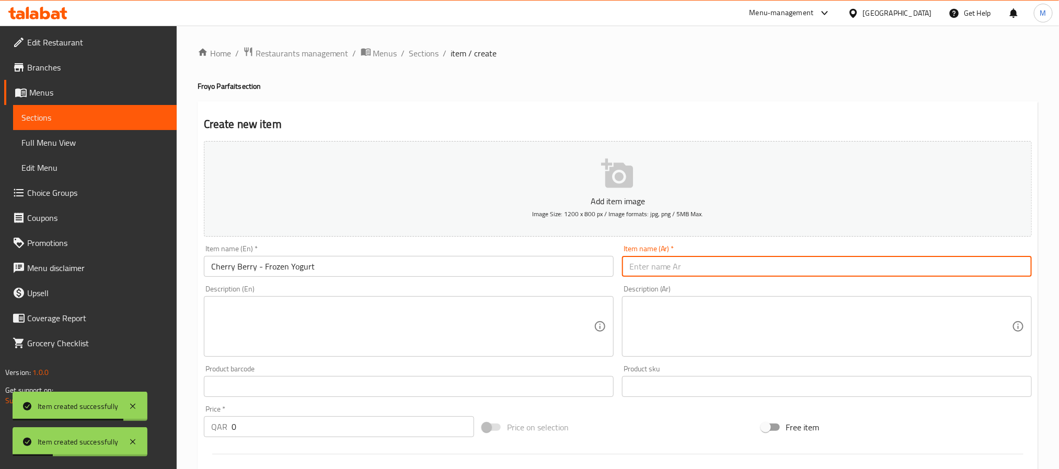
paste input "كرز وتوت - زبادي مجمد"
type input "كرز وتوت - زبادي مجمد"
click at [451, 272] on input "text" at bounding box center [409, 266] width 410 height 21
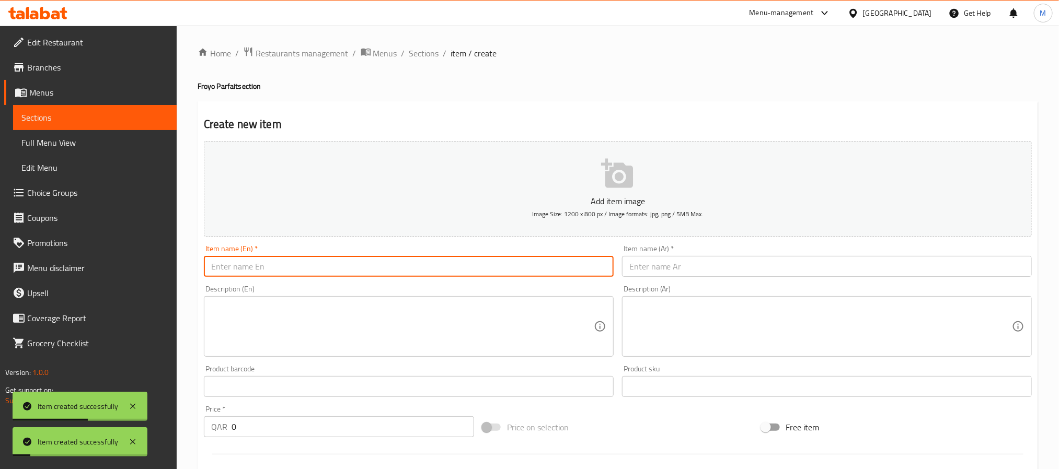
paste input "Mango with Honey And Granola - Frozen Yogurt"
type input "Mango with Honey And Granola - Frozen Yogurt"
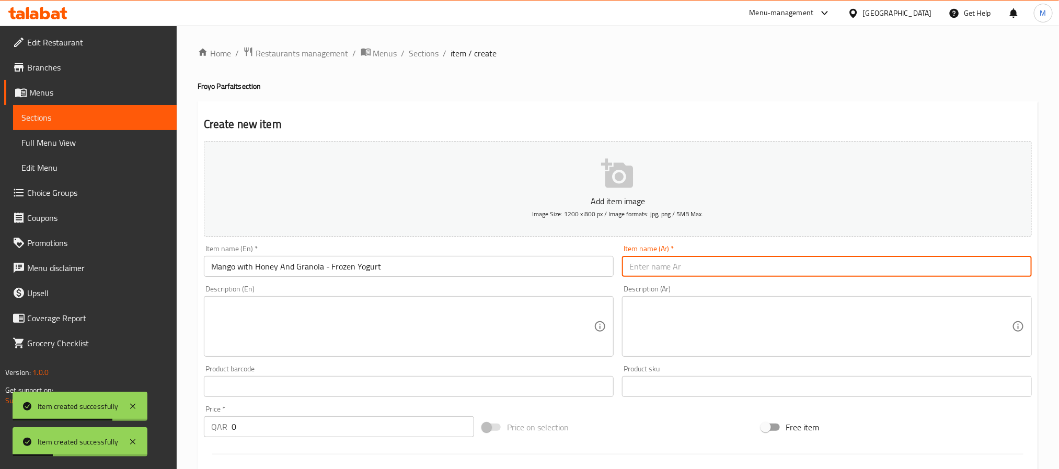
click at [692, 264] on input "text" at bounding box center [827, 266] width 410 height 21
paste input "مانجو مع العسل والجرانولا - زبادي مجمد"
type input "مانجو مع العسل والجرانولا - زبادي مجمد"
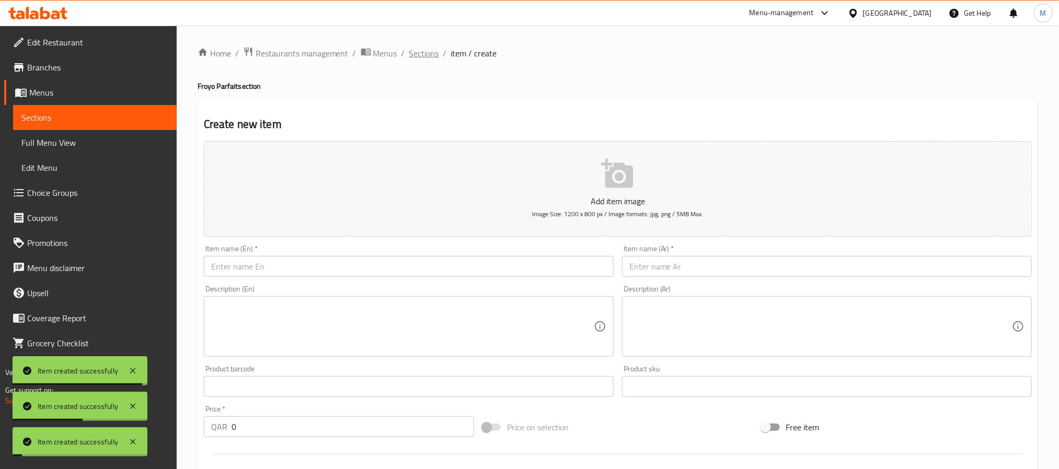
click at [423, 50] on span "Sections" at bounding box center [424, 53] width 30 height 13
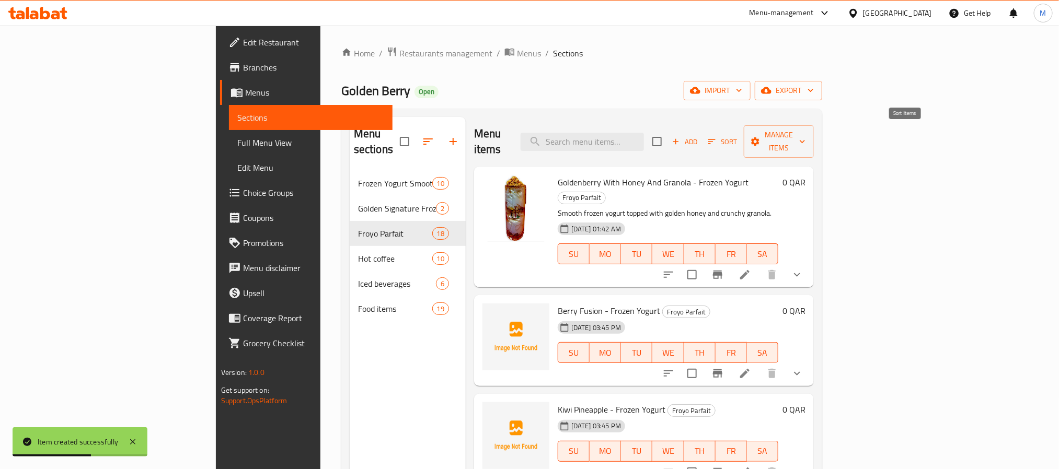
click at [737, 136] on span "Sort" at bounding box center [722, 142] width 29 height 12
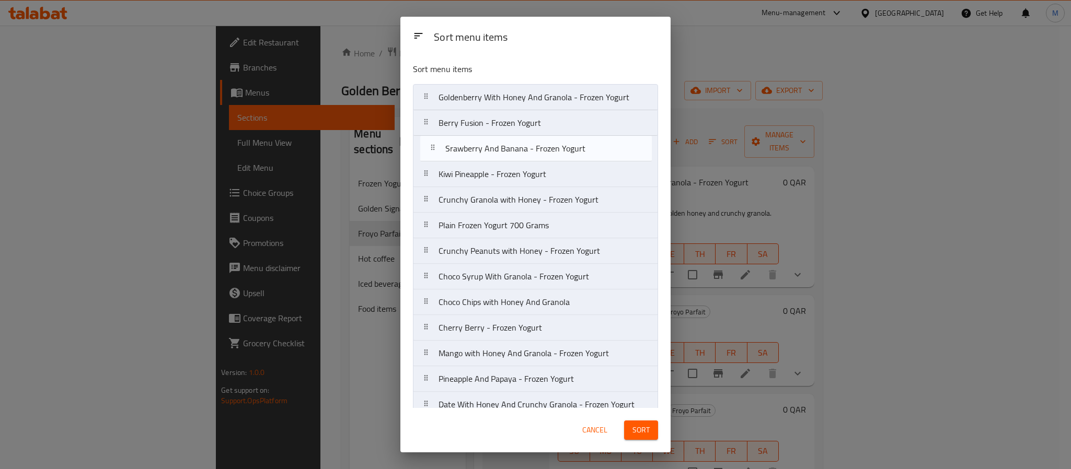
drag, startPoint x: 535, startPoint y: 285, endPoint x: 542, endPoint y: 154, distance: 131.9
click at [542, 154] on nav "Goldenberry With Honey And Granola - Frozen Yogurt Berry Fusion - Frozen Yogurt…" at bounding box center [535, 315] width 245 height 462
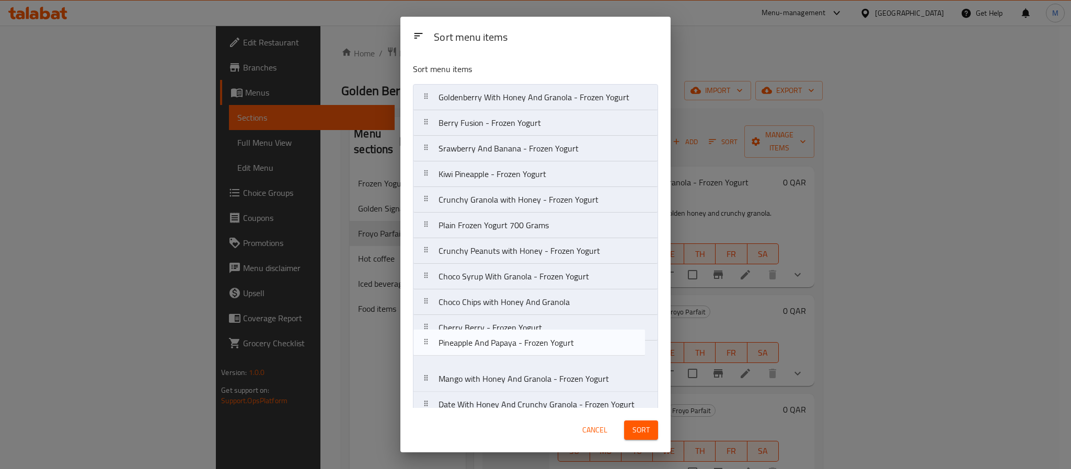
scroll to position [2, 0]
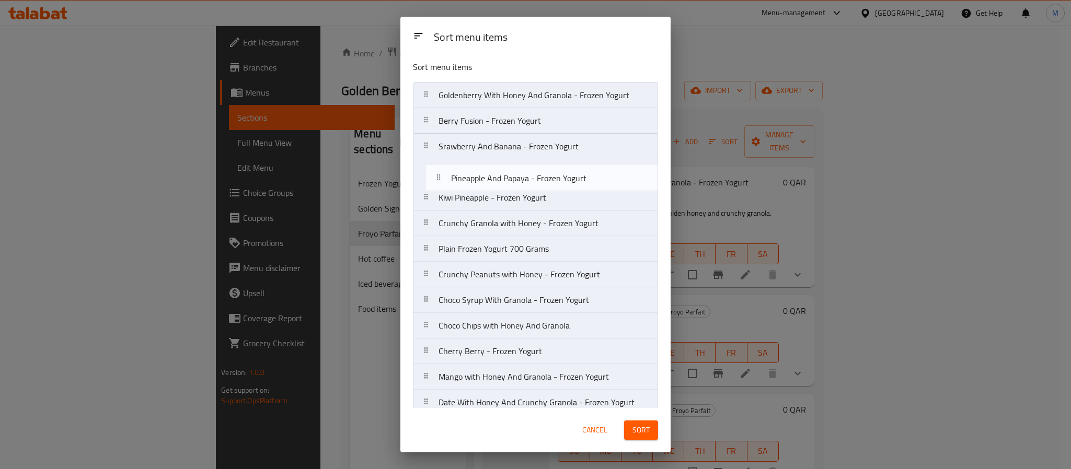
drag, startPoint x: 521, startPoint y: 388, endPoint x: 535, endPoint y: 174, distance: 214.3
click at [535, 174] on nav "Goldenberry With Honey And Granola - Frozen Yogurt Berry Fusion - Frozen Yogurt…" at bounding box center [535, 313] width 245 height 462
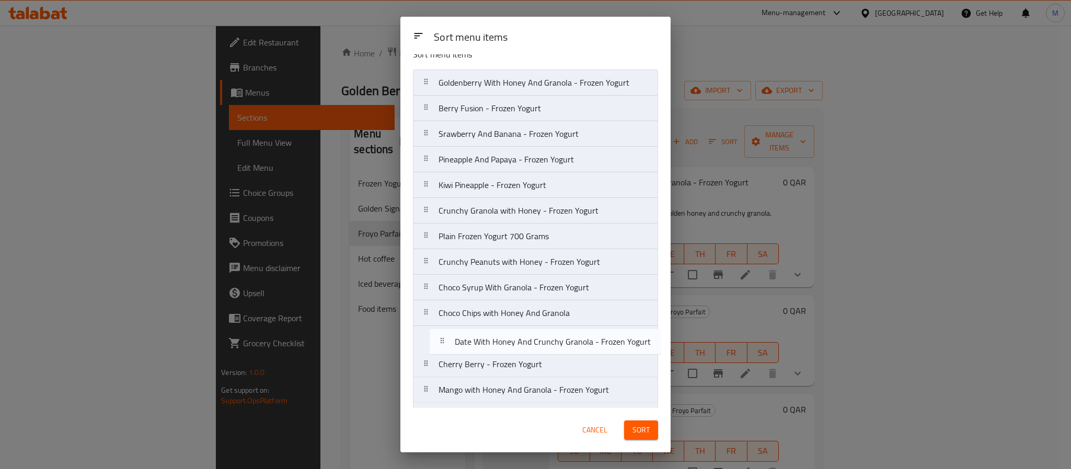
scroll to position [17, 0]
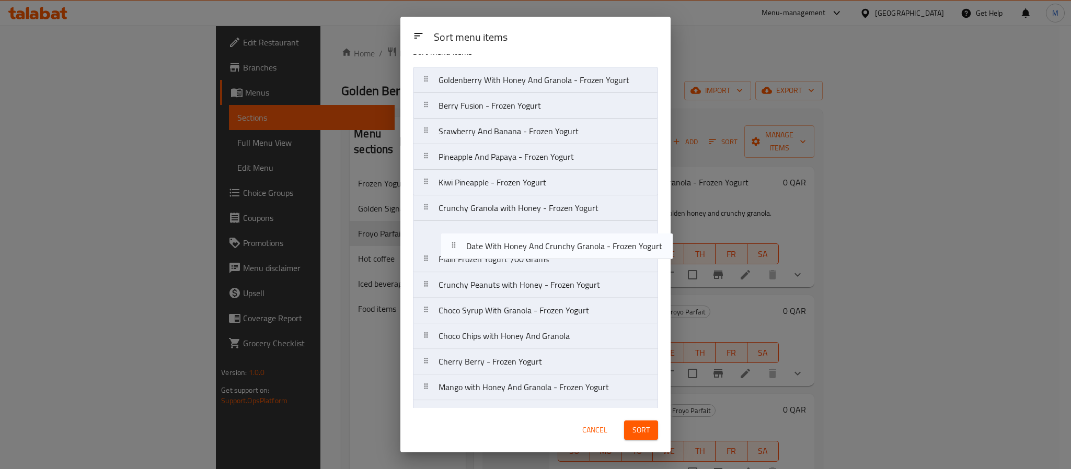
drag, startPoint x: 546, startPoint y: 402, endPoint x: 576, endPoint y: 237, distance: 167.5
click at [576, 237] on nav "Goldenberry With Honey And Granola - Frozen Yogurt Berry Fusion - Frozen Yogurt…" at bounding box center [535, 298] width 245 height 462
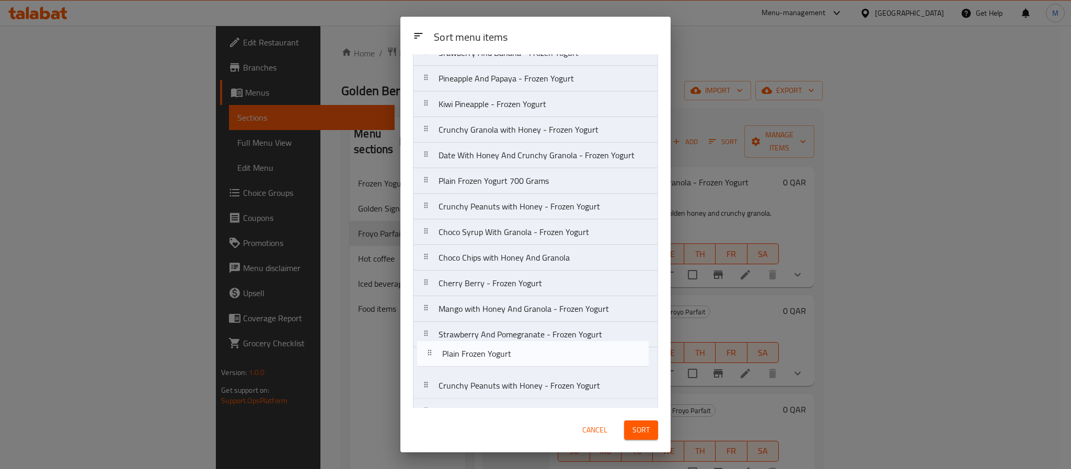
scroll to position [100, 0]
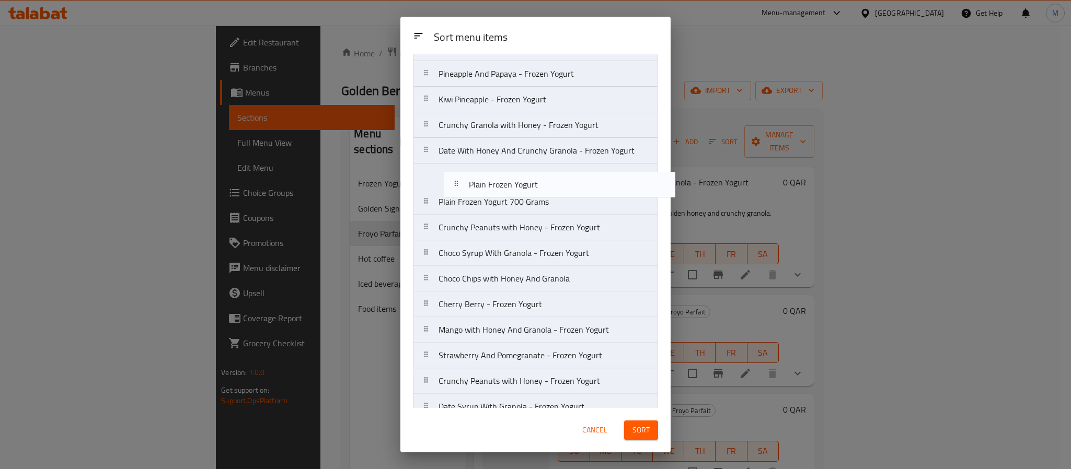
drag, startPoint x: 525, startPoint y: 369, endPoint x: 555, endPoint y: 187, distance: 184.4
click at [555, 187] on nav "Goldenberry With Honey And Granola - Frozen Yogurt Berry Fusion - Frozen Yogurt…" at bounding box center [535, 215] width 245 height 462
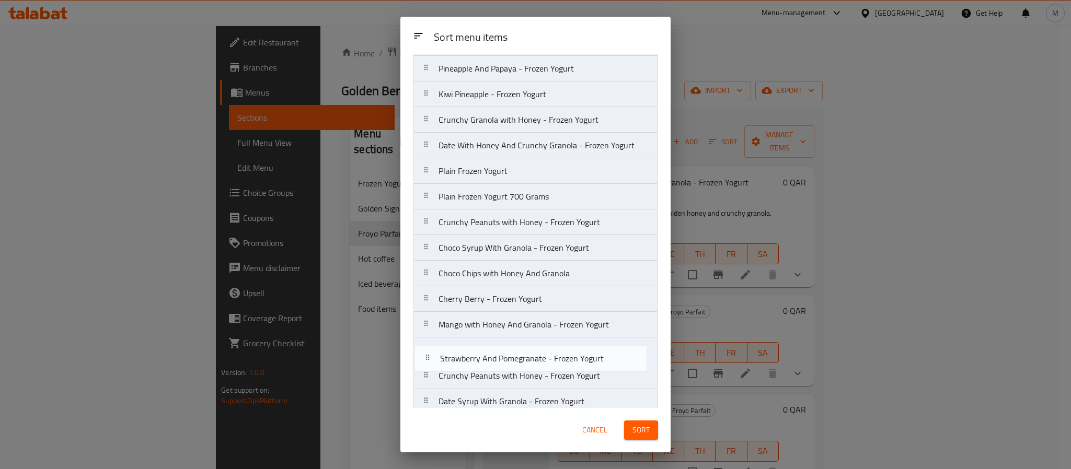
scroll to position [106, 0]
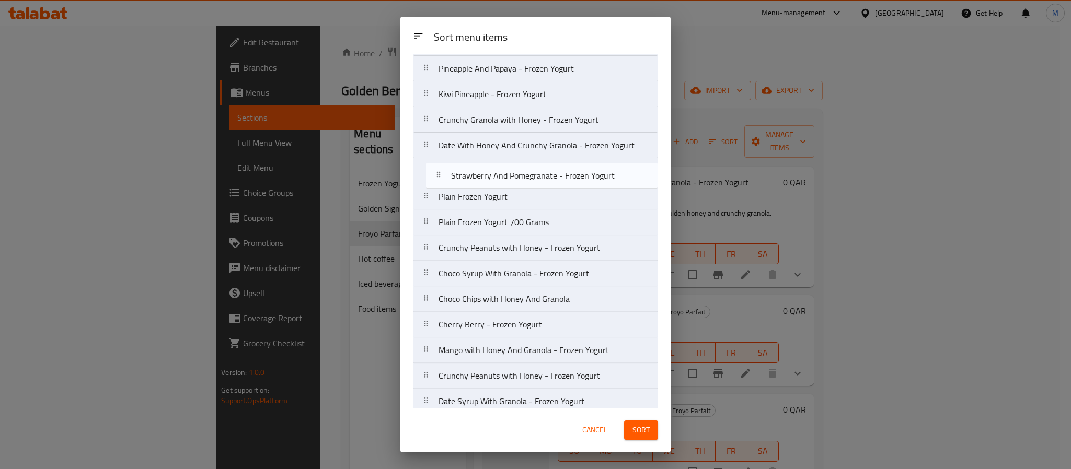
drag, startPoint x: 554, startPoint y: 365, endPoint x: 566, endPoint y: 179, distance: 186.5
click at [566, 179] on nav "Goldenberry With Honey And Granola - Frozen Yogurt Berry Fusion - Frozen Yogurt…" at bounding box center [535, 210] width 245 height 462
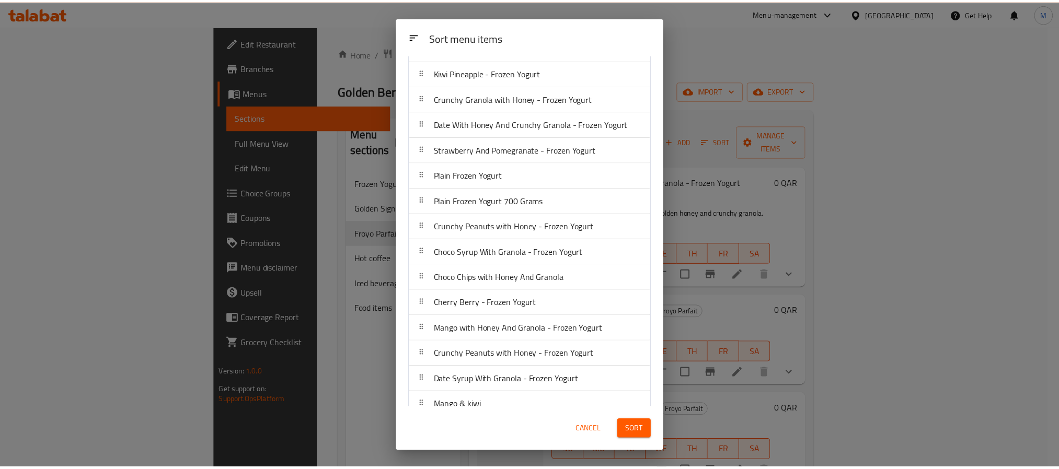
scroll to position [146, 0]
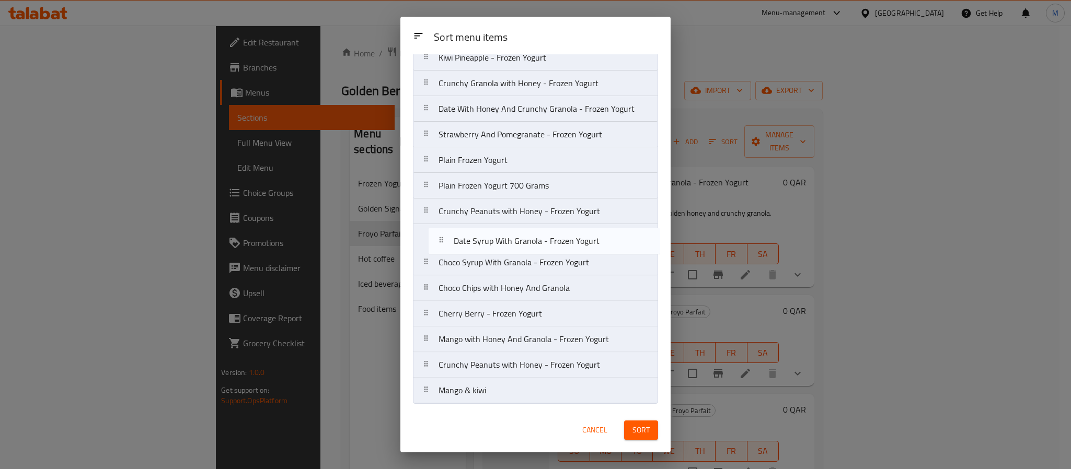
drag, startPoint x: 526, startPoint y: 371, endPoint x: 542, endPoint y: 240, distance: 131.1
click at [542, 240] on nav "Goldenberry With Honey And Granola - Frozen Yogurt Berry Fusion - Frozen Yogurt…" at bounding box center [535, 173] width 245 height 462
drag, startPoint x: 580, startPoint y: 373, endPoint x: 590, endPoint y: 238, distance: 135.2
click at [590, 238] on nav "Goldenberry With Honey And Granola - Frozen Yogurt Berry Fusion - Frozen Yogurt…" at bounding box center [535, 173] width 245 height 462
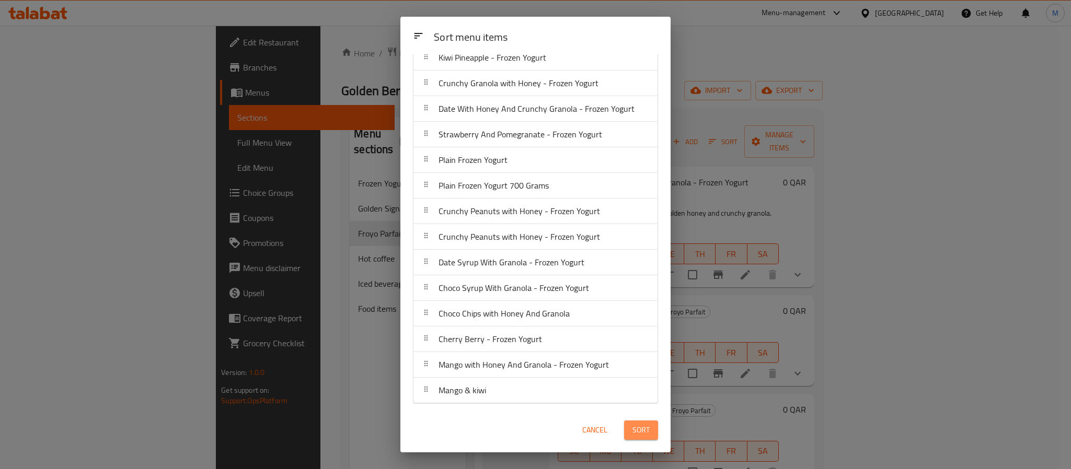
click at [643, 427] on span "Sort" at bounding box center [641, 430] width 17 height 13
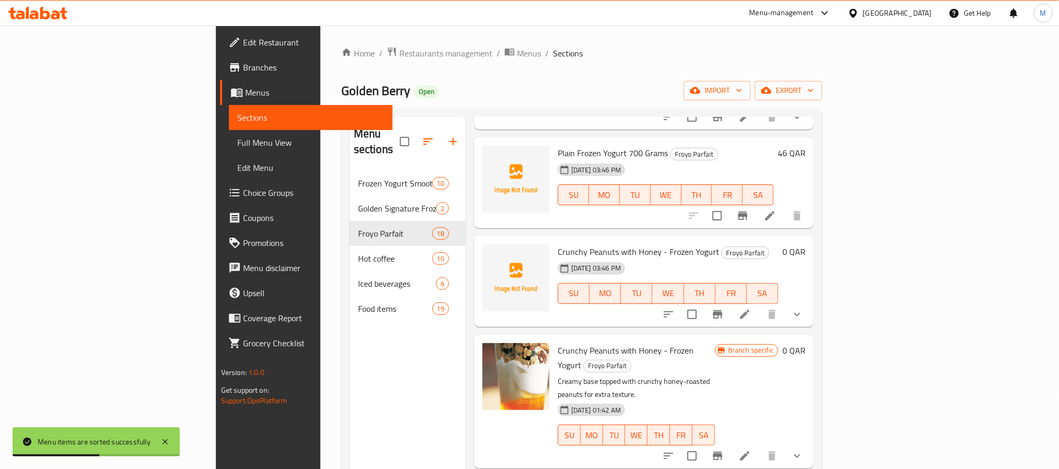
scroll to position [1098, 0]
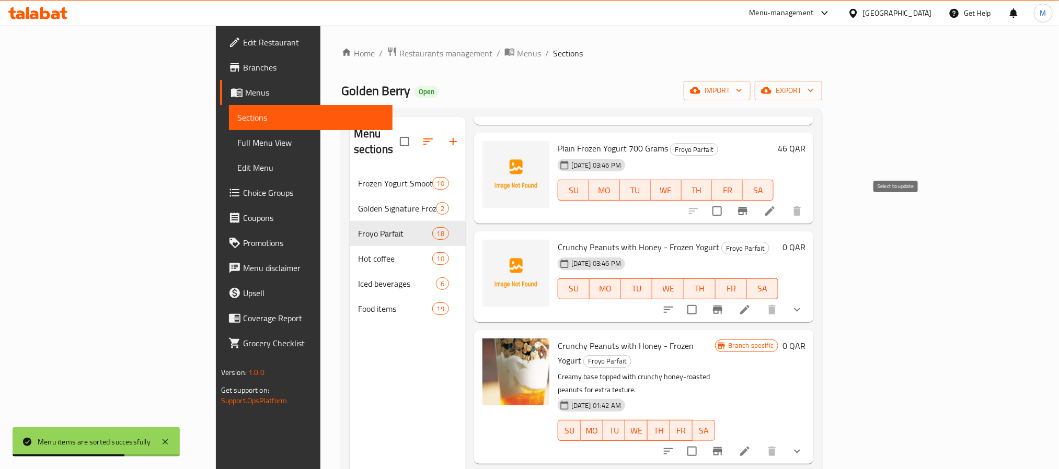
click at [703, 299] on input "checkbox" at bounding box center [692, 310] width 22 height 22
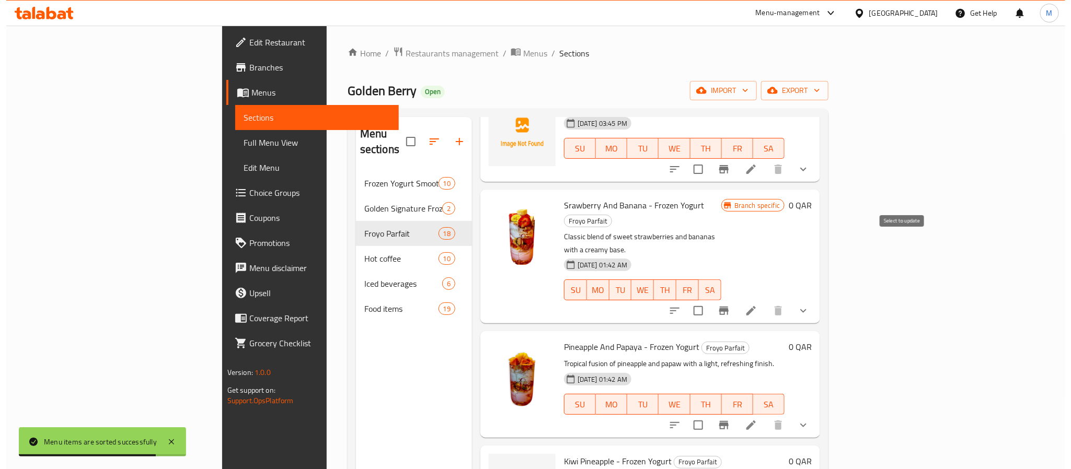
scroll to position [0, 0]
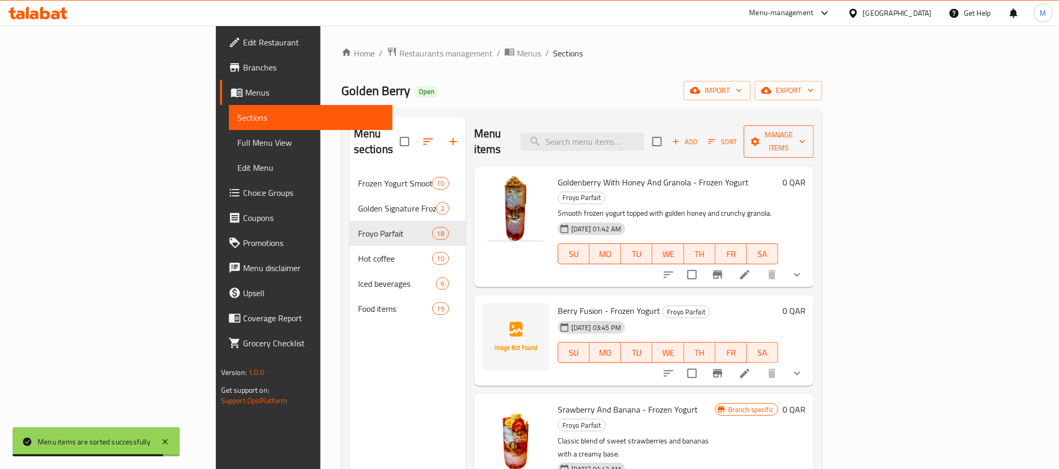
click at [806, 137] on span "Manage items" at bounding box center [778, 142] width 53 height 26
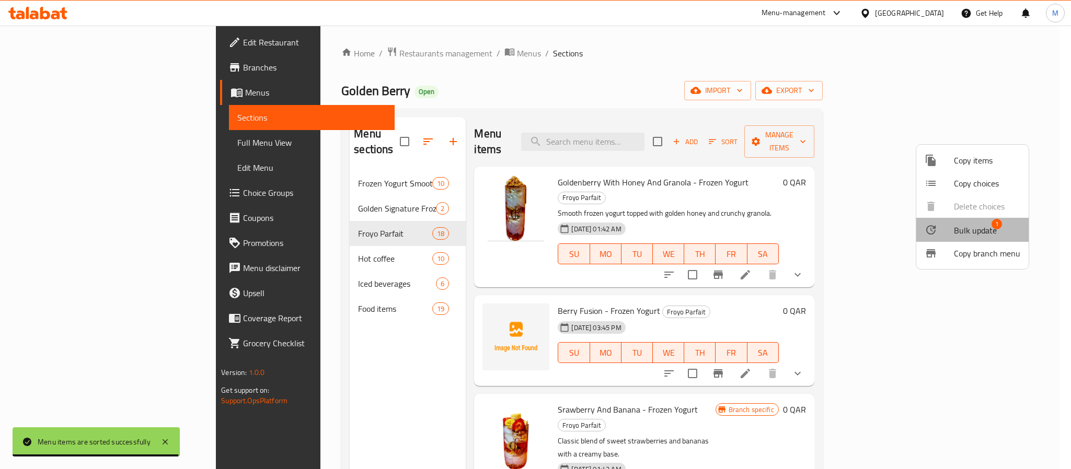
click at [984, 229] on span "Bulk update" at bounding box center [975, 230] width 43 height 13
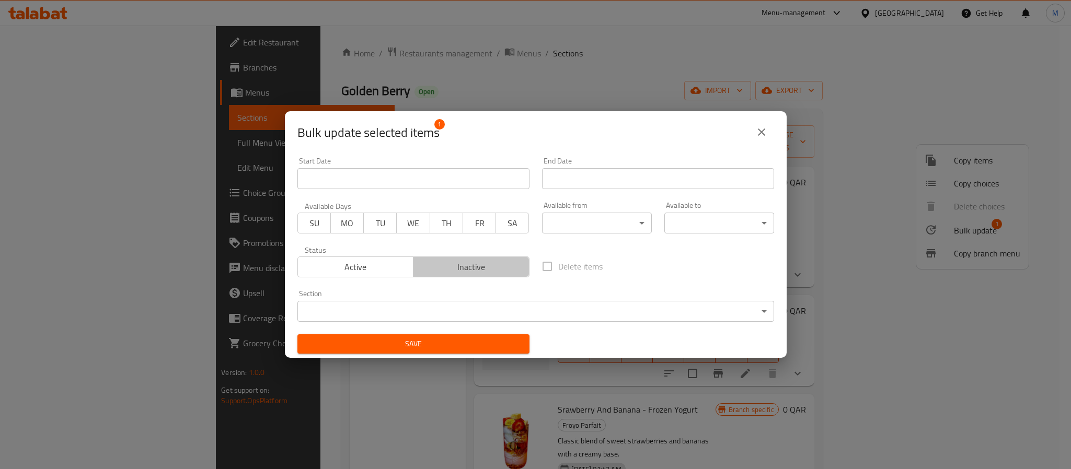
click at [490, 268] on span "Inactive" at bounding box center [472, 267] width 108 height 15
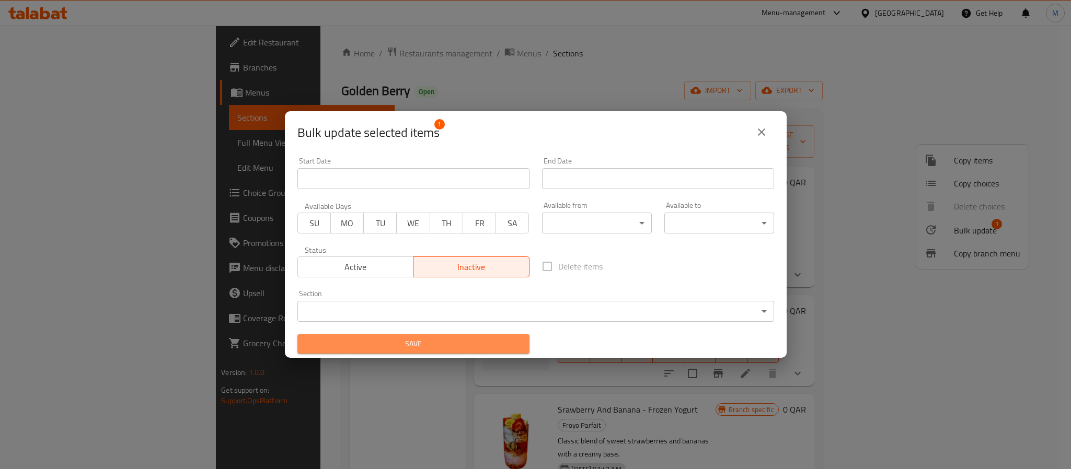
click at [499, 345] on span "Save" at bounding box center [413, 344] width 215 height 13
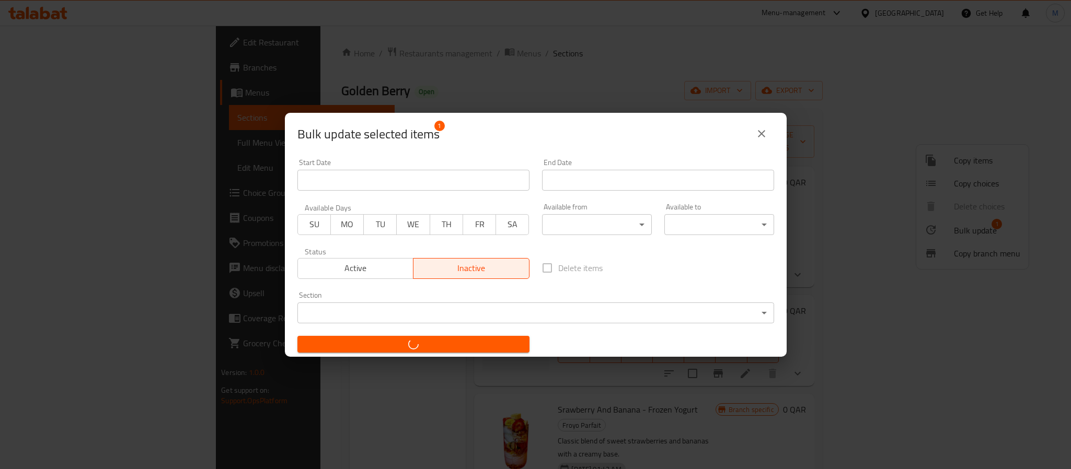
checkbox input "false"
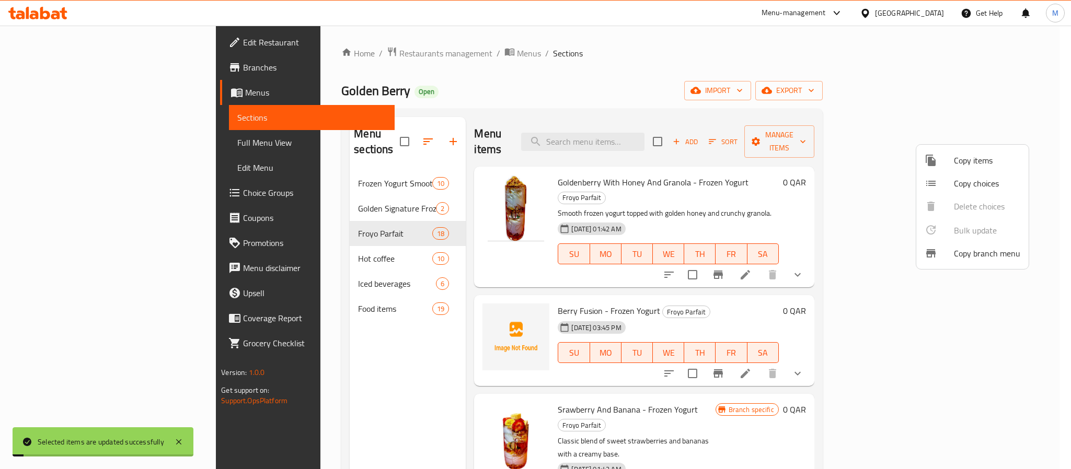
click at [786, 114] on div at bounding box center [535, 234] width 1071 height 469
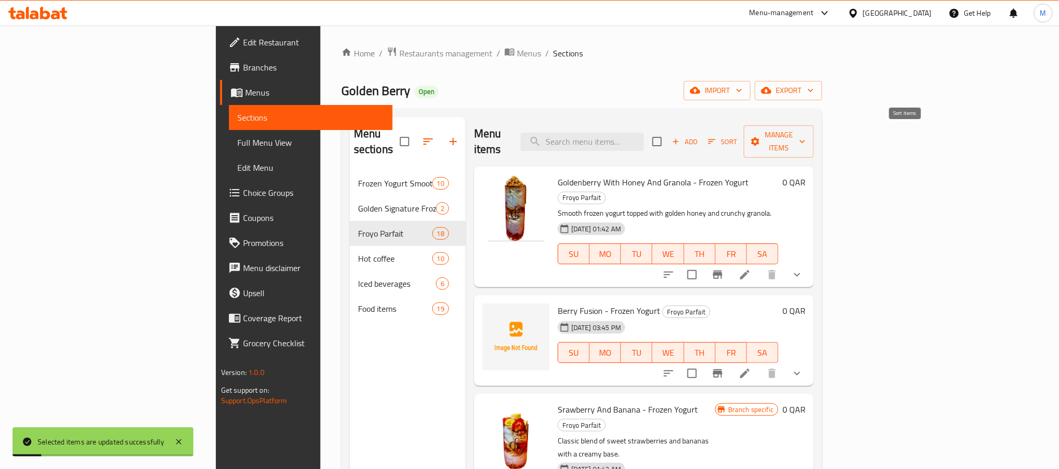
click at [737, 137] on span "Sort" at bounding box center [722, 142] width 29 height 12
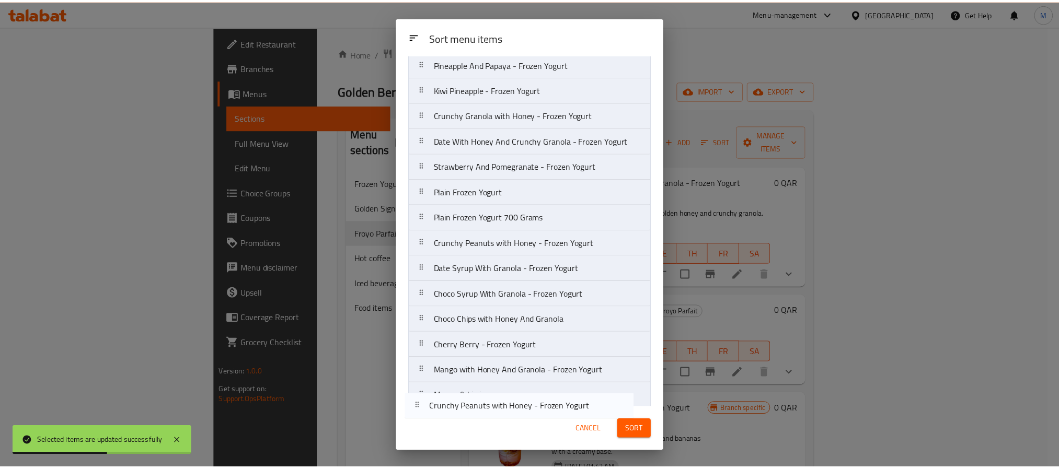
scroll to position [146, 0]
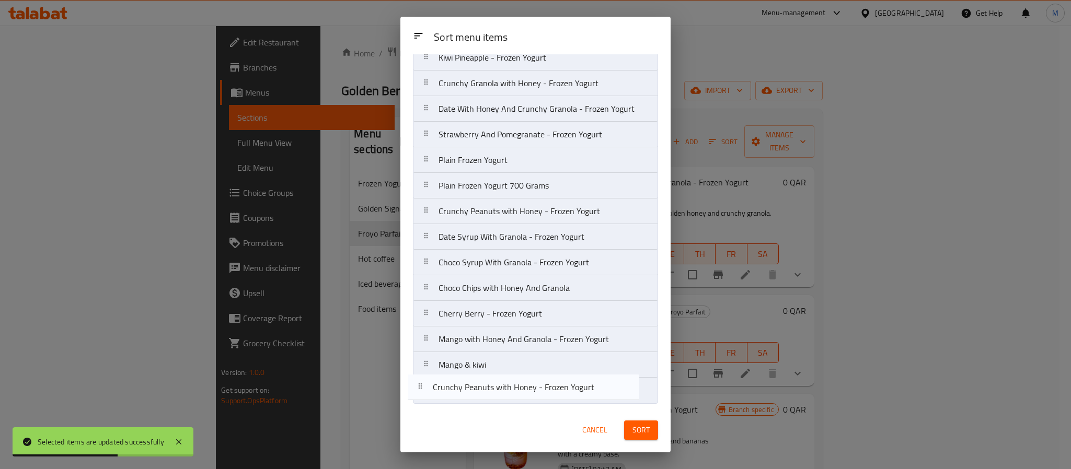
drag, startPoint x: 531, startPoint y: 363, endPoint x: 526, endPoint y: 397, distance: 34.3
click at [526, 397] on nav "Goldenberry With Honey And Granola - Frozen Yogurt Berry Fusion - Frozen Yogurt…" at bounding box center [535, 173] width 245 height 462
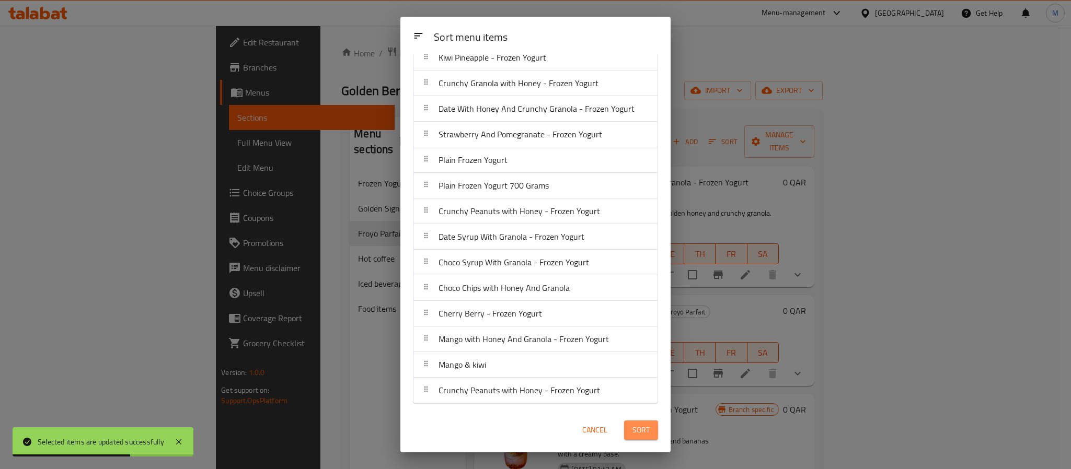
click at [647, 434] on span "Sort" at bounding box center [641, 430] width 17 height 13
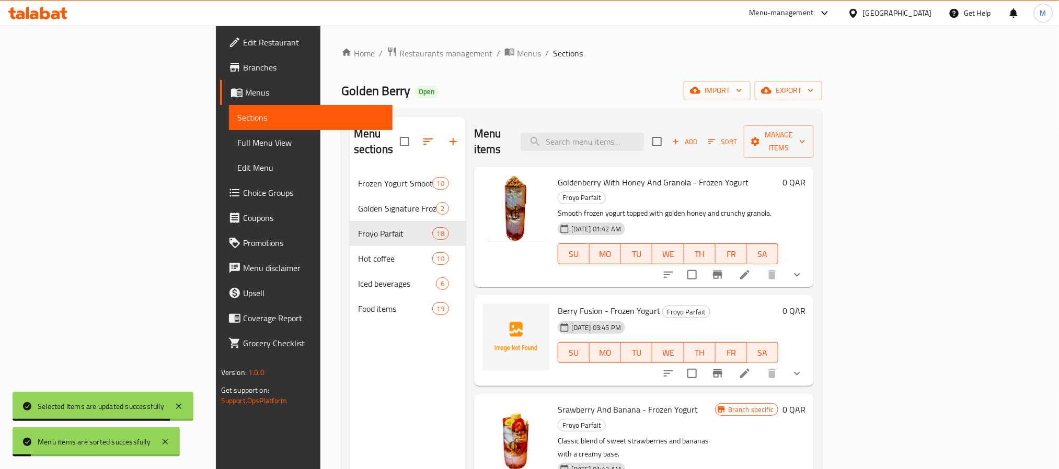
click at [765, 109] on div "Menu sections Frozen Yogurt Smoothies 10 Golden Signature Frozen Yogurt 2 Froyo…" at bounding box center [581, 352] width 481 height 486
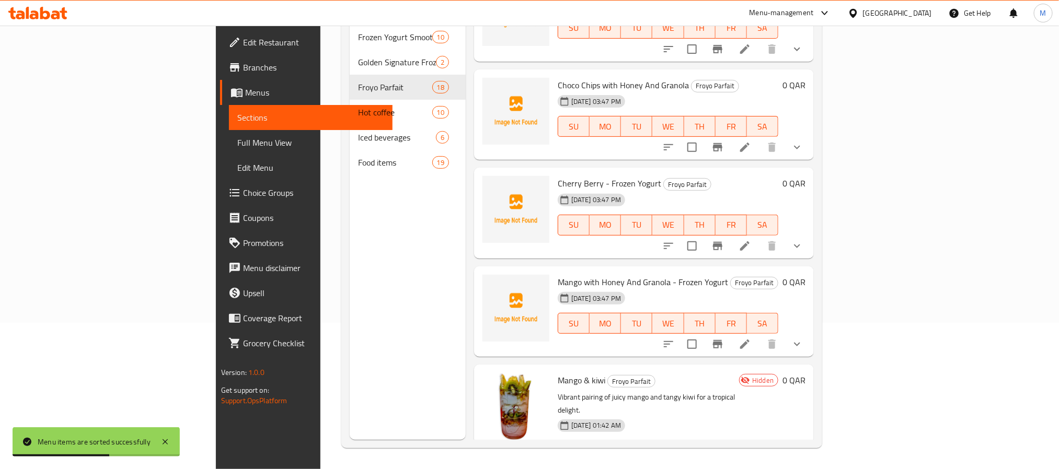
scroll to position [1470, 0]
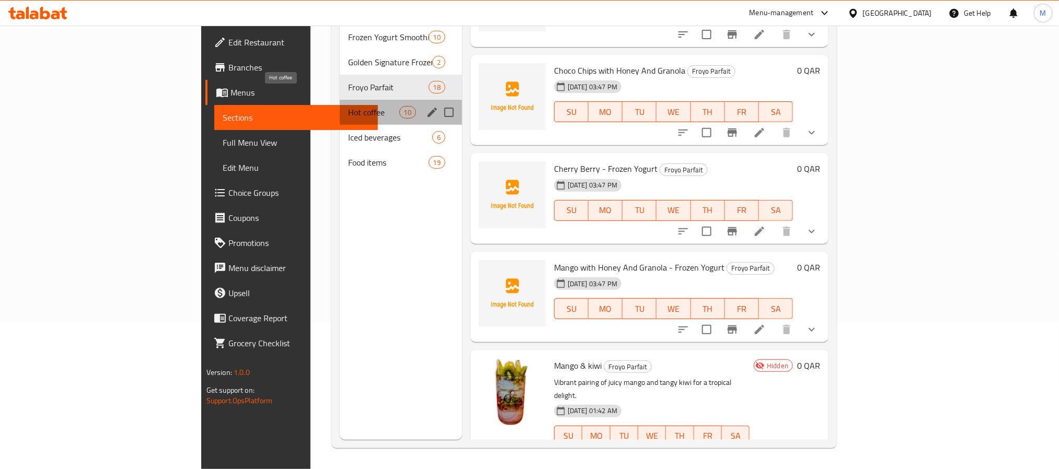
click at [348, 106] on span "Hot coffee" at bounding box center [373, 112] width 51 height 13
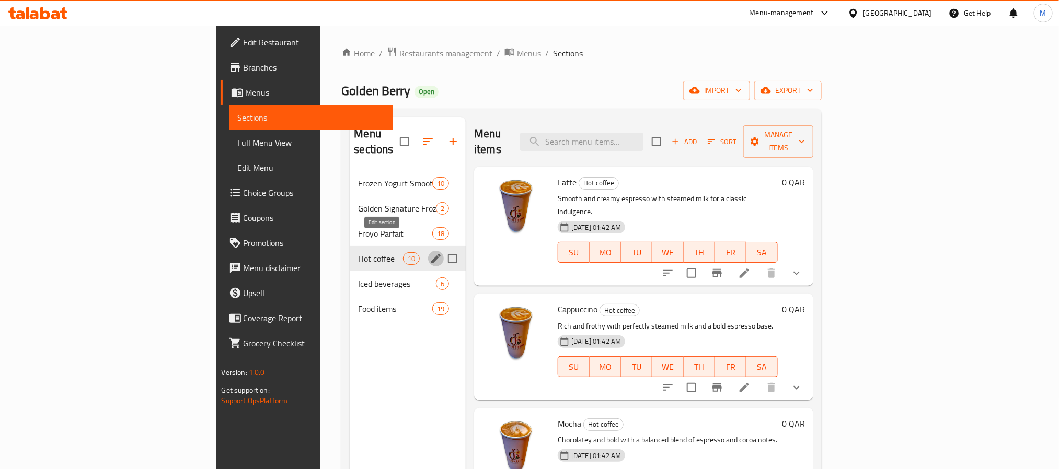
click at [430, 253] on icon "edit" at bounding box center [436, 259] width 13 height 13
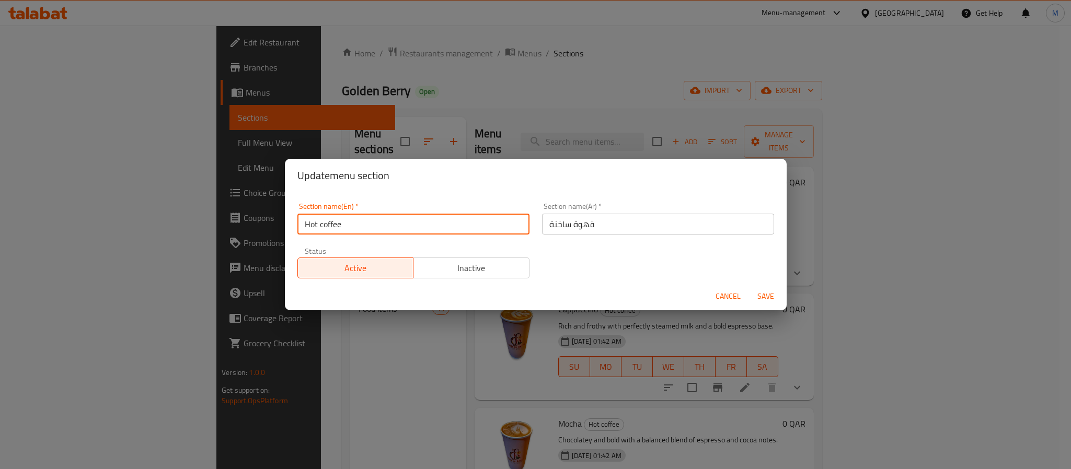
click at [318, 229] on input "Hot coffee" at bounding box center [413, 224] width 232 height 21
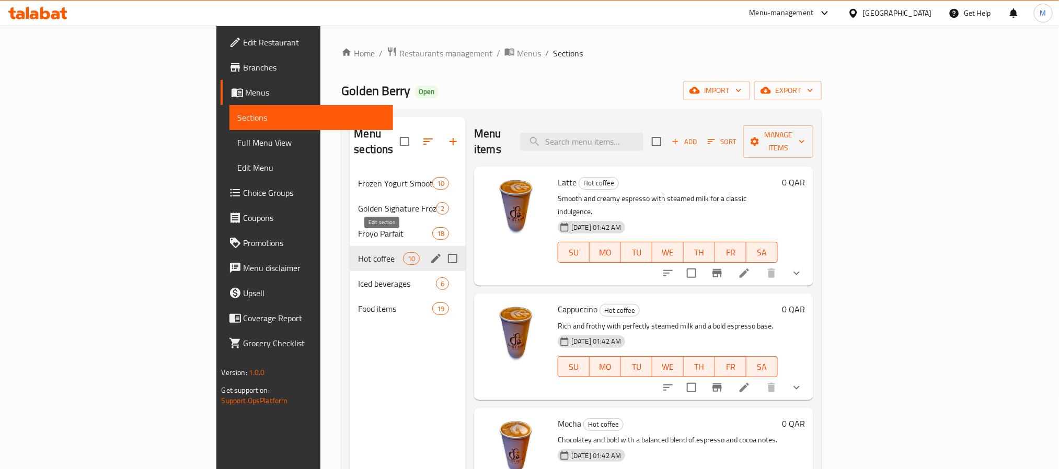
click at [431, 254] on icon "edit" at bounding box center [435, 258] width 9 height 9
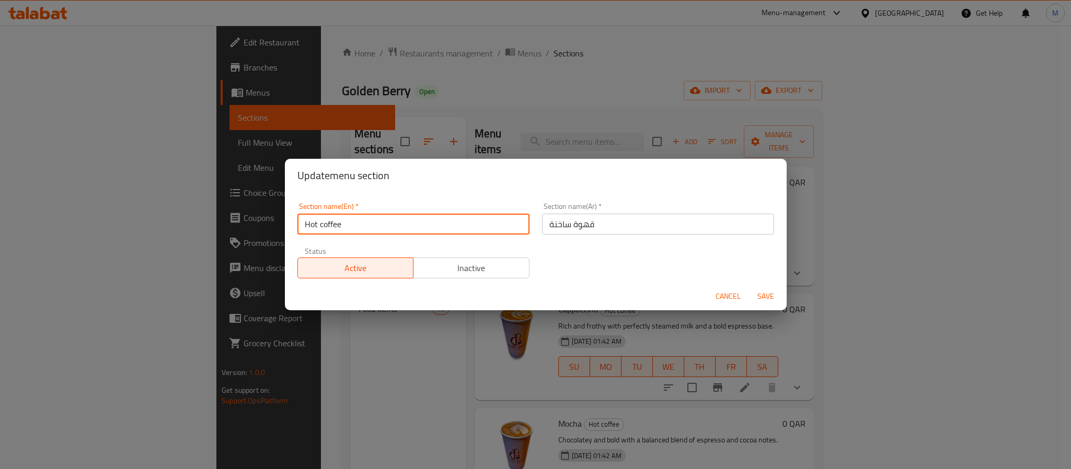
drag, startPoint x: 320, startPoint y: 229, endPoint x: 322, endPoint y: 237, distance: 8.0
click at [320, 229] on input "Hot coffee" at bounding box center [413, 224] width 232 height 21
type input "Hot Coffee"
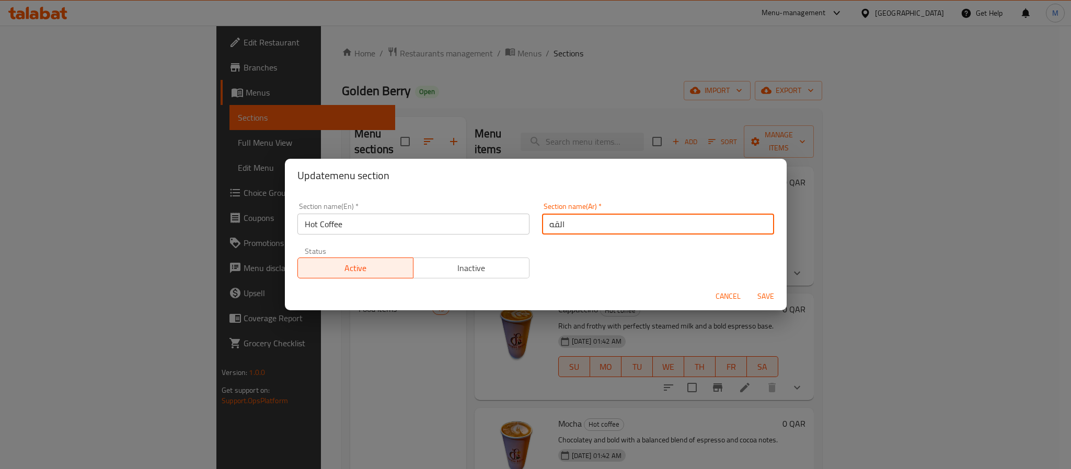
type input "القهوة الساخنة"
click at [749, 287] on button "Save" at bounding box center [765, 296] width 33 height 19
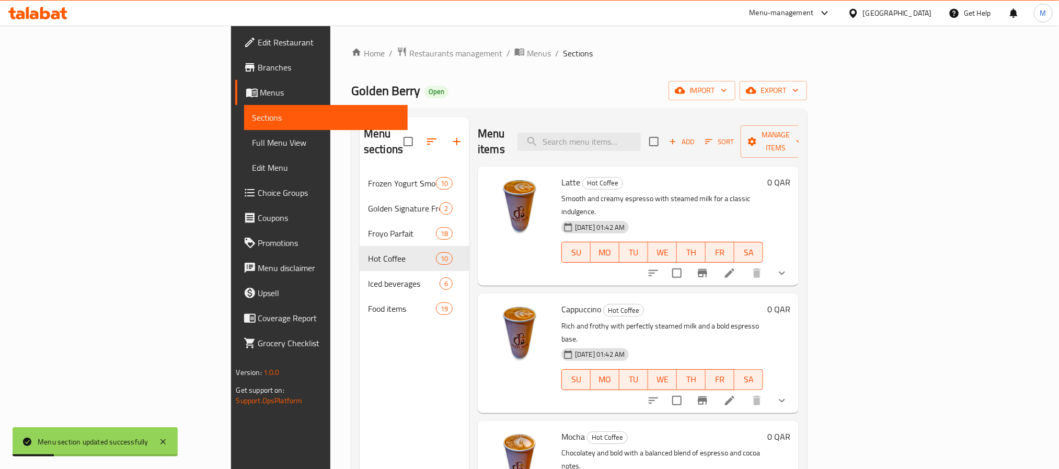
click at [513, 108] on div "Home / Restaurants management / Menus / Sections Golden Berry Open import expor…" at bounding box center [579, 321] width 456 height 548
click at [734, 136] on span "Sort" at bounding box center [719, 142] width 29 height 12
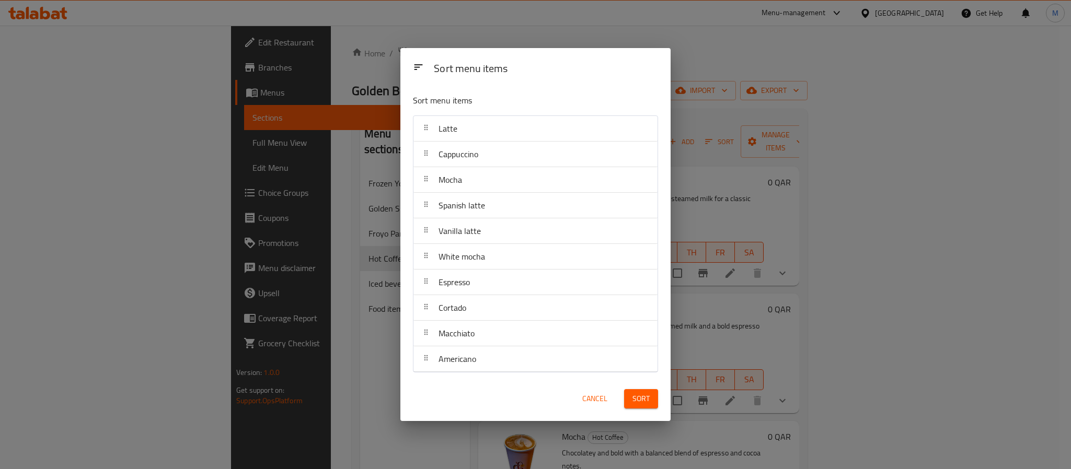
click at [594, 403] on span "Cancel" at bounding box center [594, 399] width 25 height 13
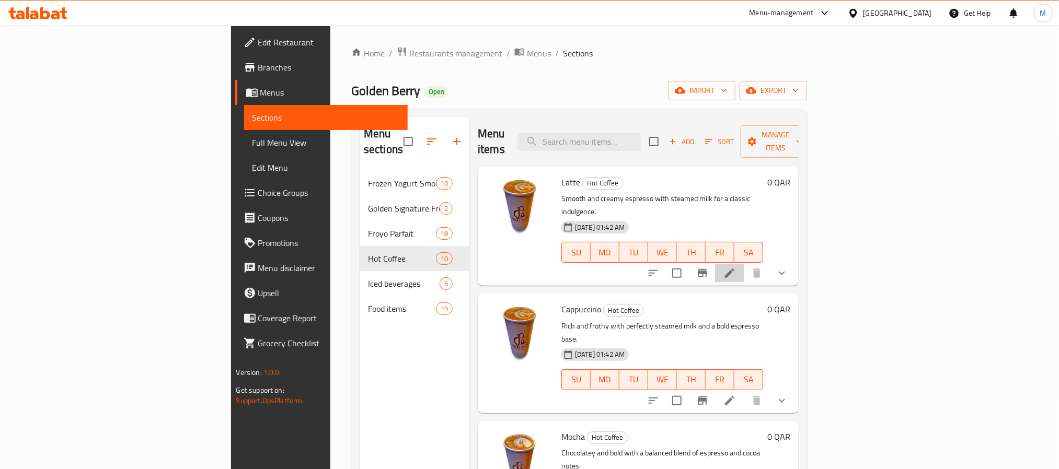
click at [744, 264] on li at bounding box center [729, 273] width 29 height 19
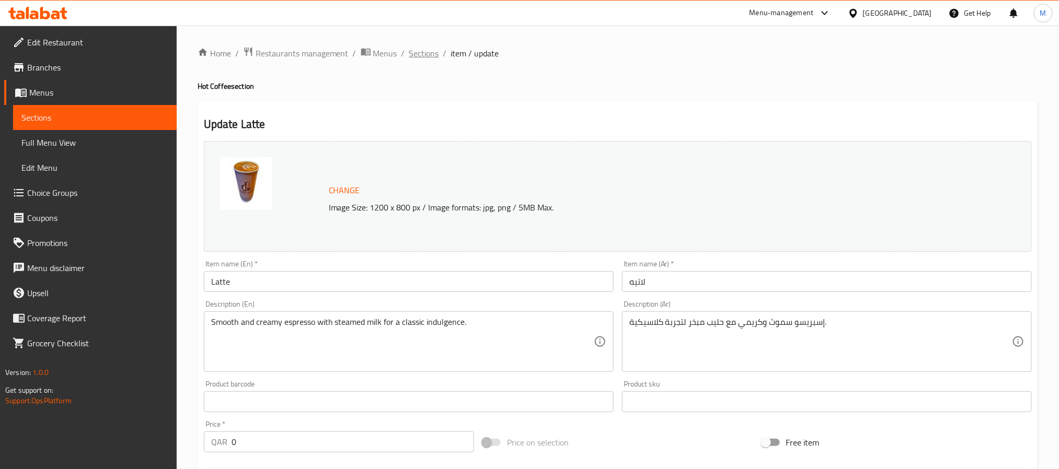
click at [414, 48] on span "Sections" at bounding box center [424, 53] width 30 height 13
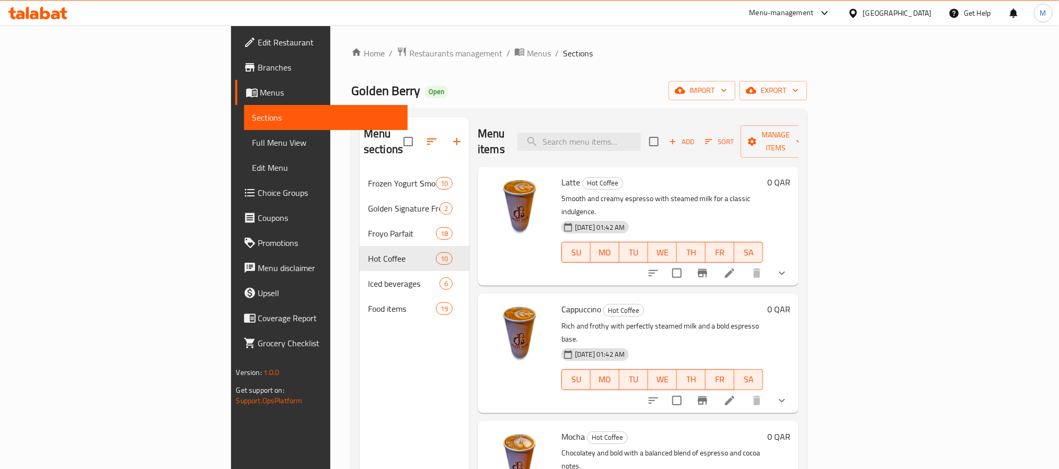
scroll to position [78, 0]
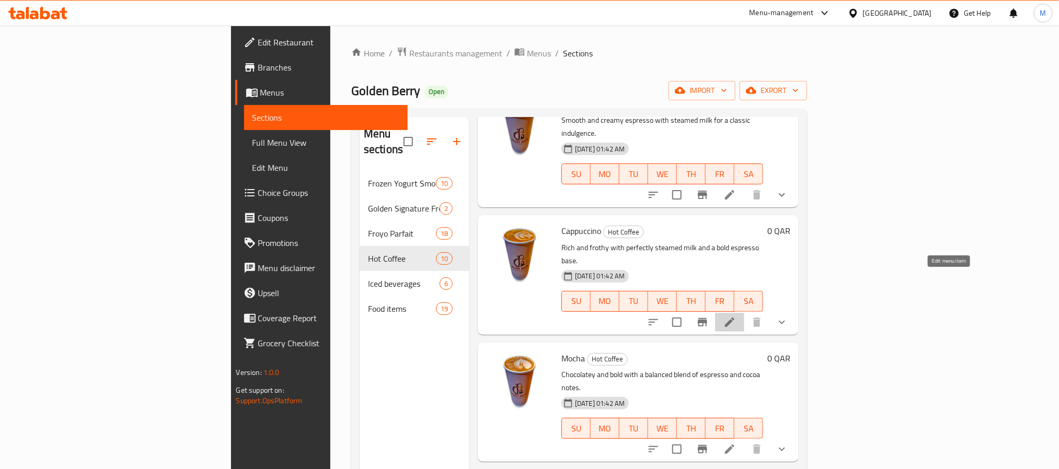
click at [736, 316] on icon at bounding box center [730, 322] width 13 height 13
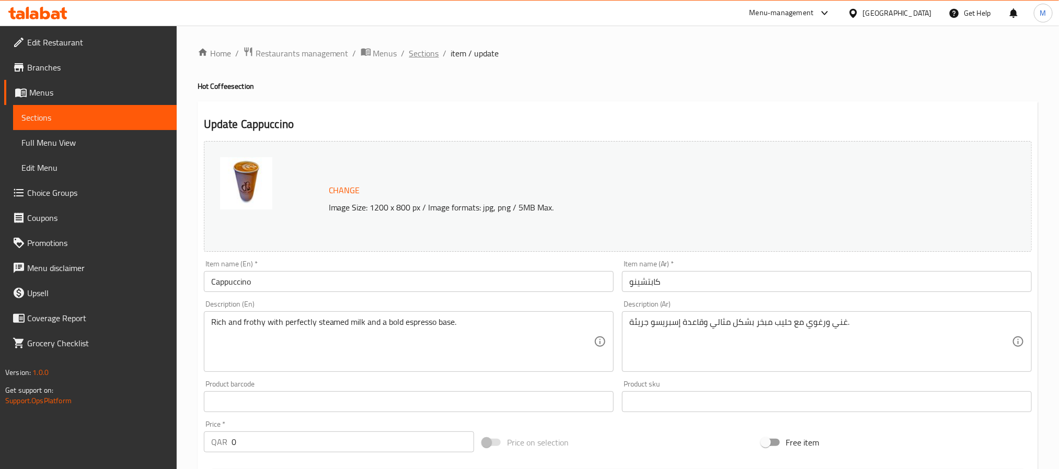
click at [429, 49] on span "Sections" at bounding box center [424, 53] width 30 height 13
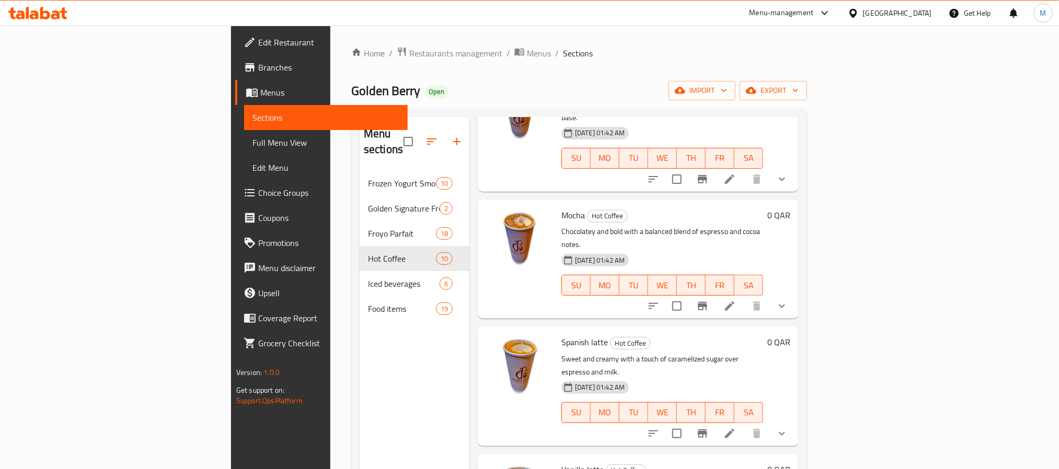
scroll to position [235, 0]
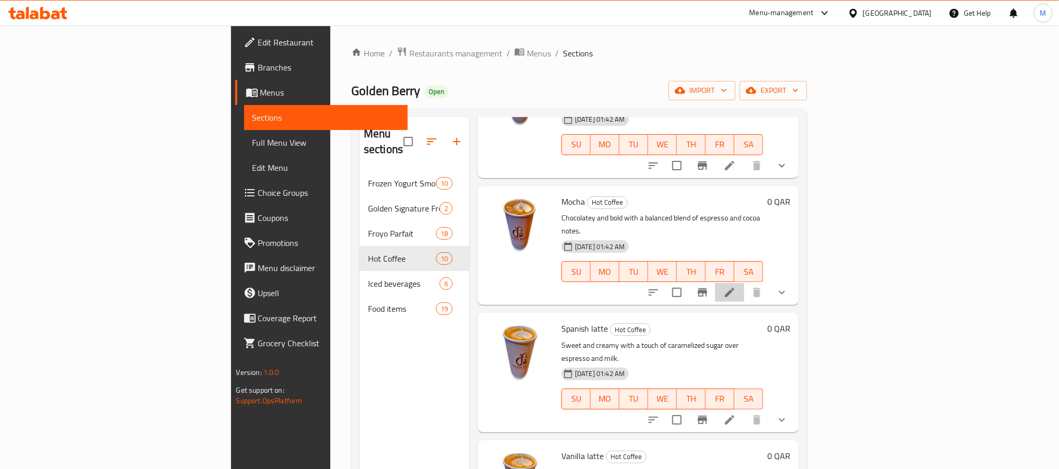
click at [744, 283] on li at bounding box center [729, 292] width 29 height 19
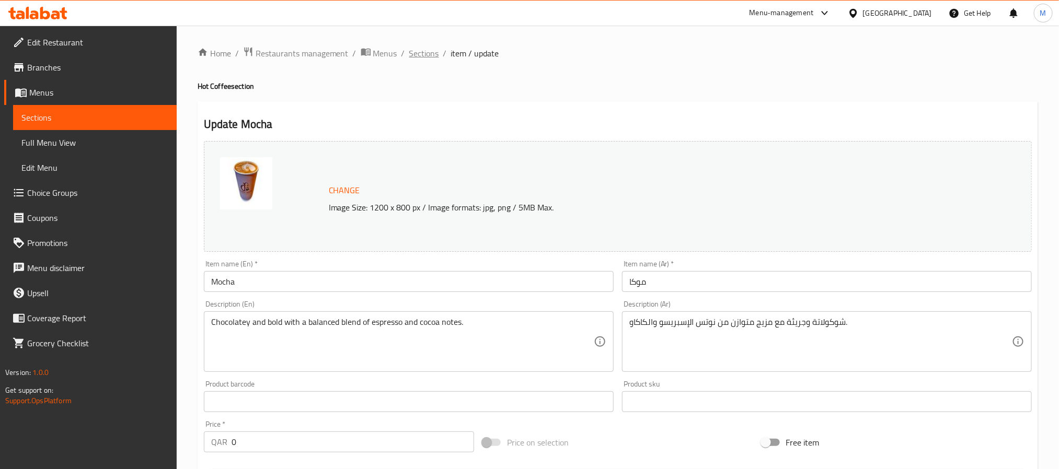
click at [423, 54] on span "Sections" at bounding box center [424, 53] width 30 height 13
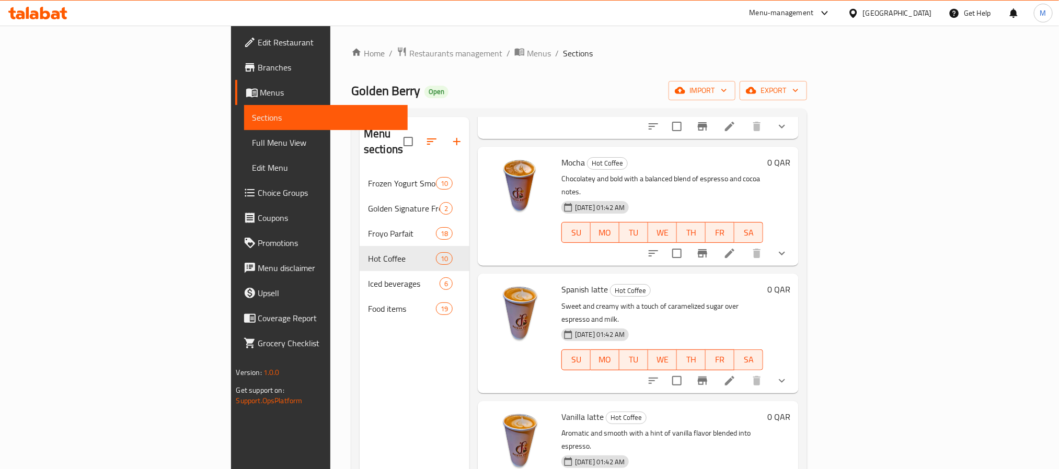
scroll to position [314, 0]
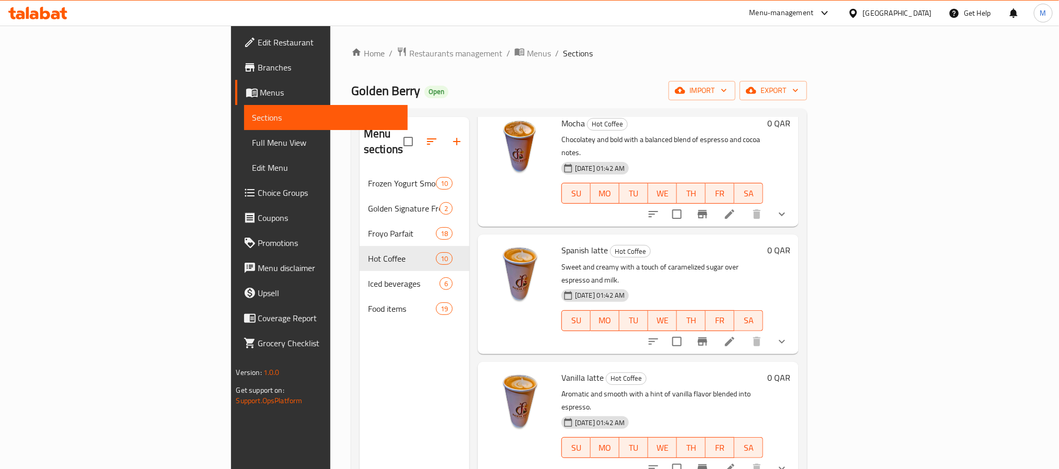
click at [744, 333] on li at bounding box center [729, 342] width 29 height 19
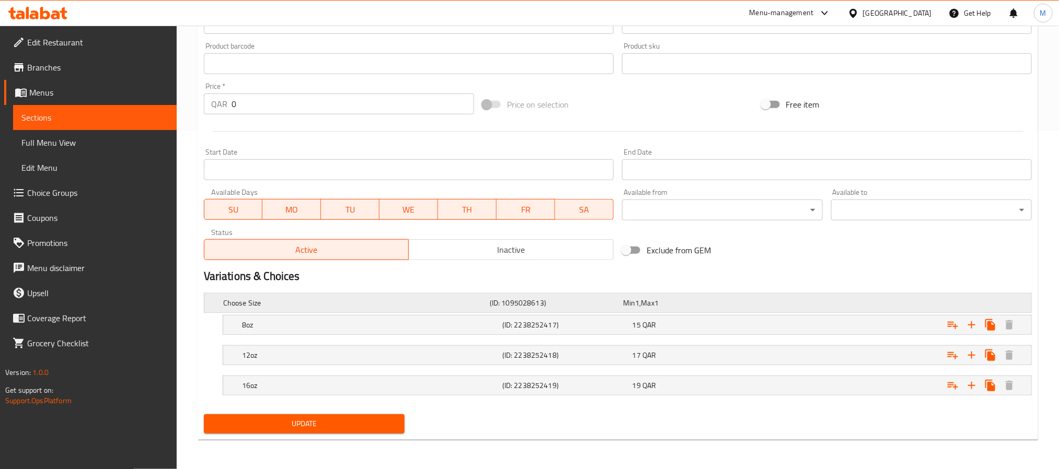
scroll to position [26, 0]
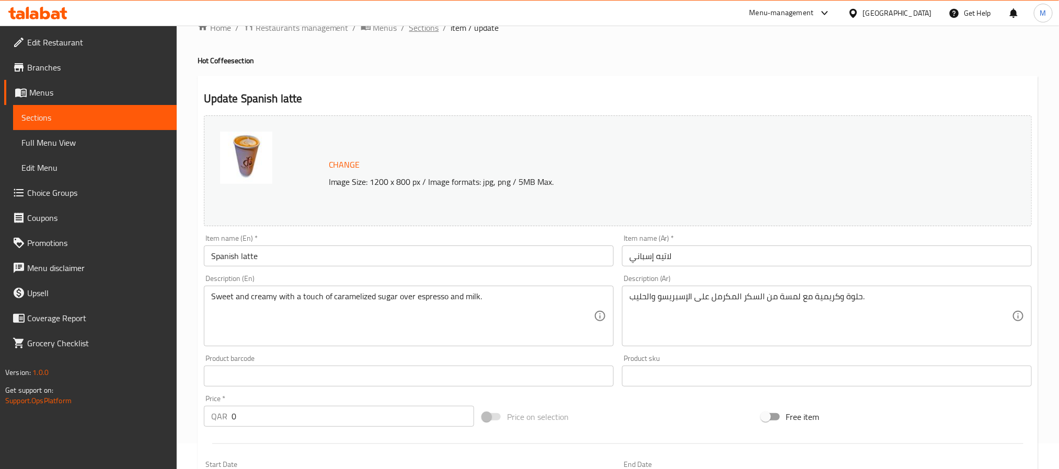
click at [410, 28] on span "Sections" at bounding box center [424, 27] width 30 height 13
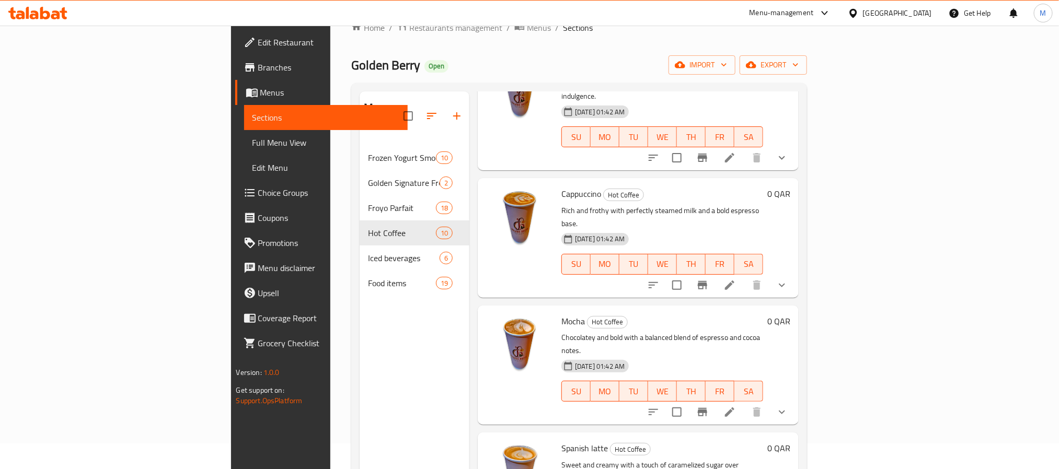
scroll to position [235, 0]
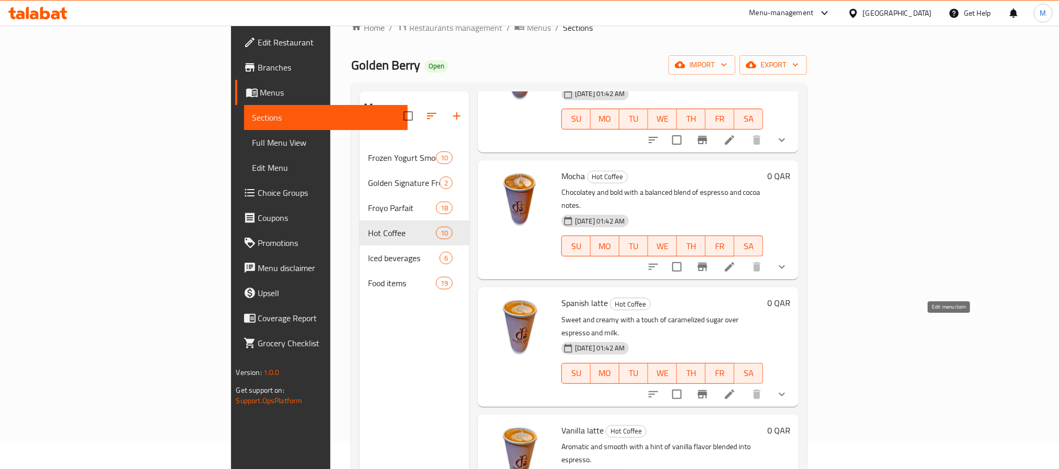
click at [736, 388] on icon at bounding box center [730, 394] width 13 height 13
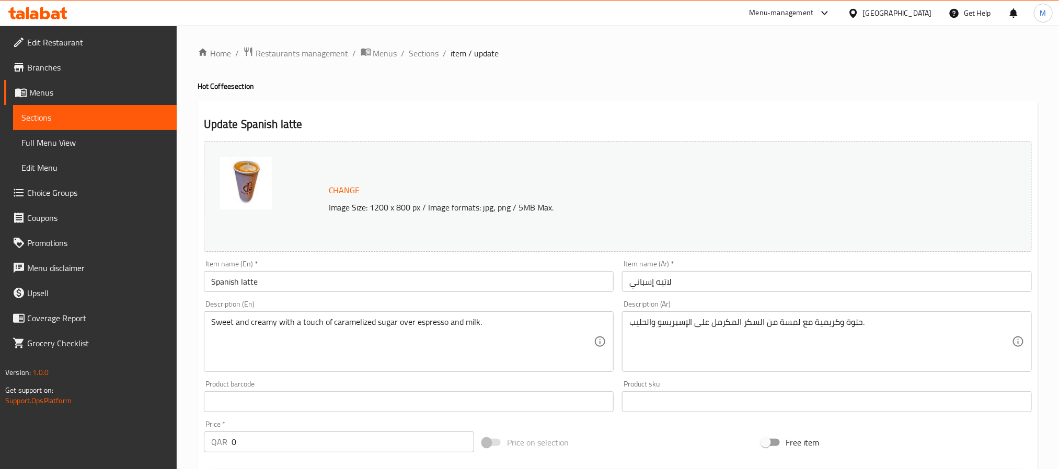
drag, startPoint x: 324, startPoint y: 283, endPoint x: 320, endPoint y: 292, distance: 9.4
click at [324, 283] on input "Spanish latte" at bounding box center [409, 281] width 410 height 21
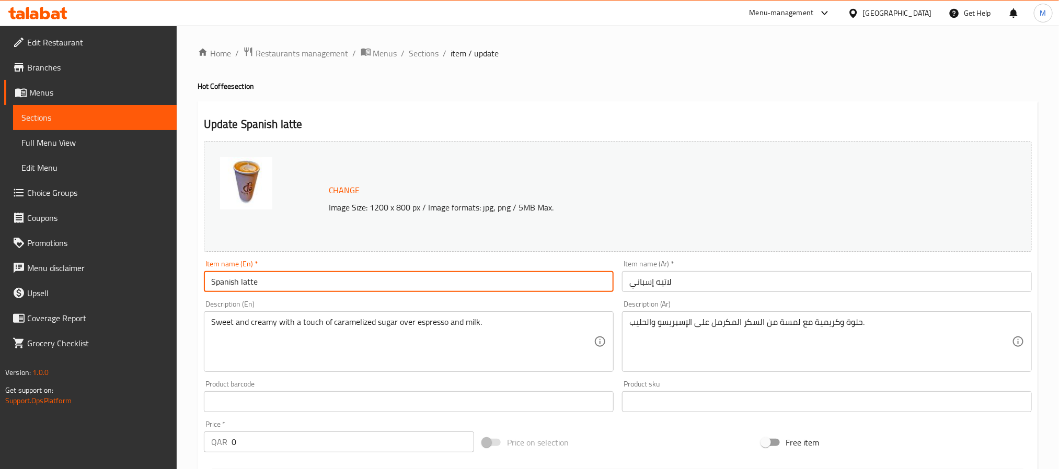
type input "Spanish Latte"
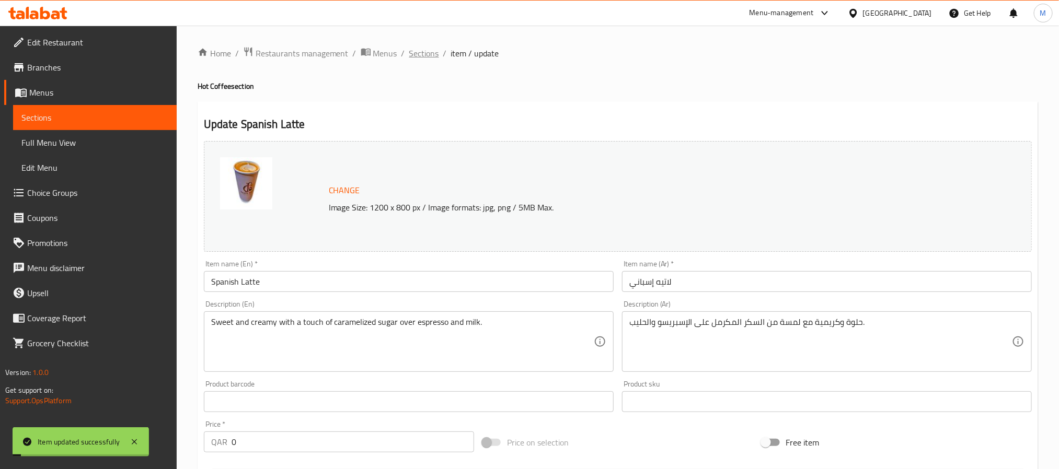
click at [424, 55] on span "Sections" at bounding box center [424, 53] width 30 height 13
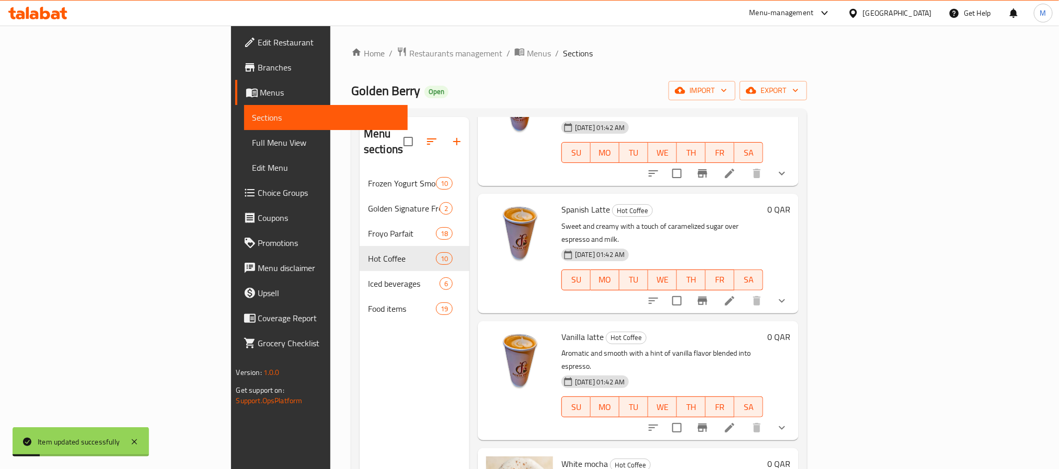
scroll to position [392, 0]
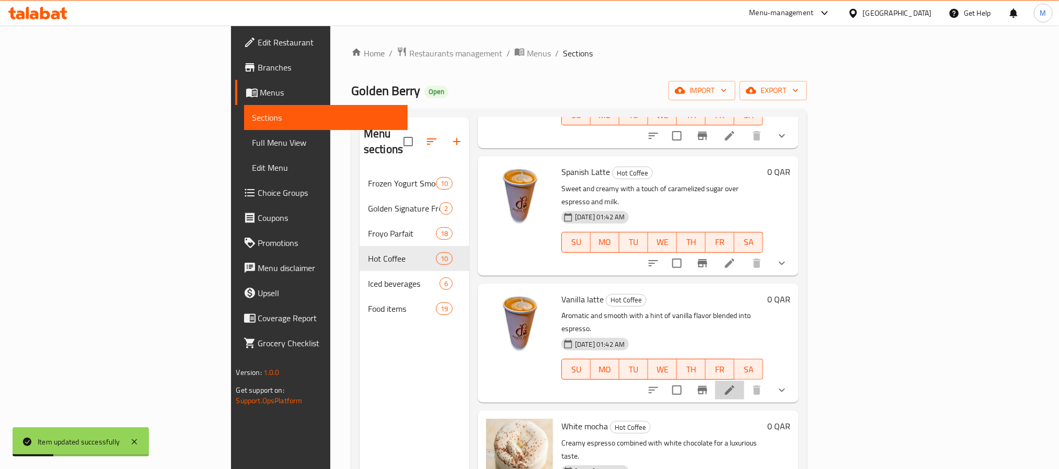
click at [744, 381] on li at bounding box center [729, 390] width 29 height 19
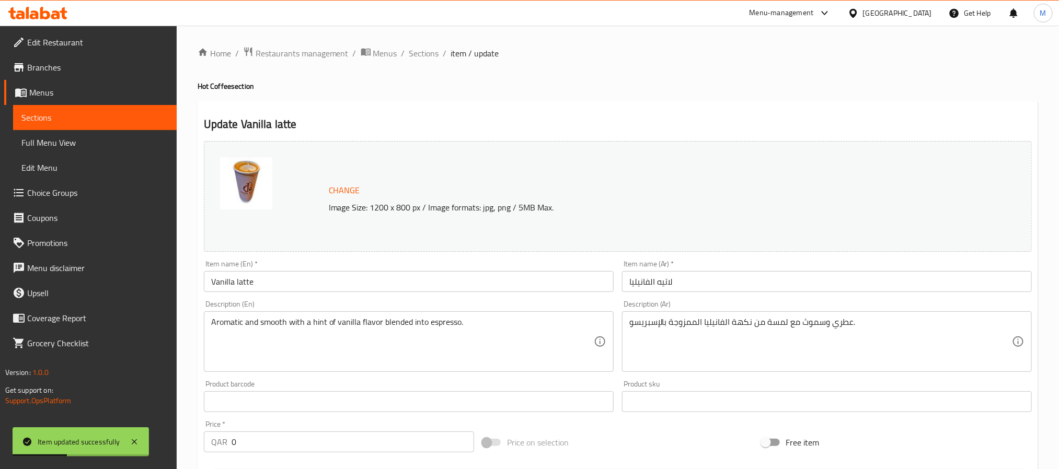
click at [284, 283] on input "Vanilla latte" at bounding box center [409, 281] width 410 height 21
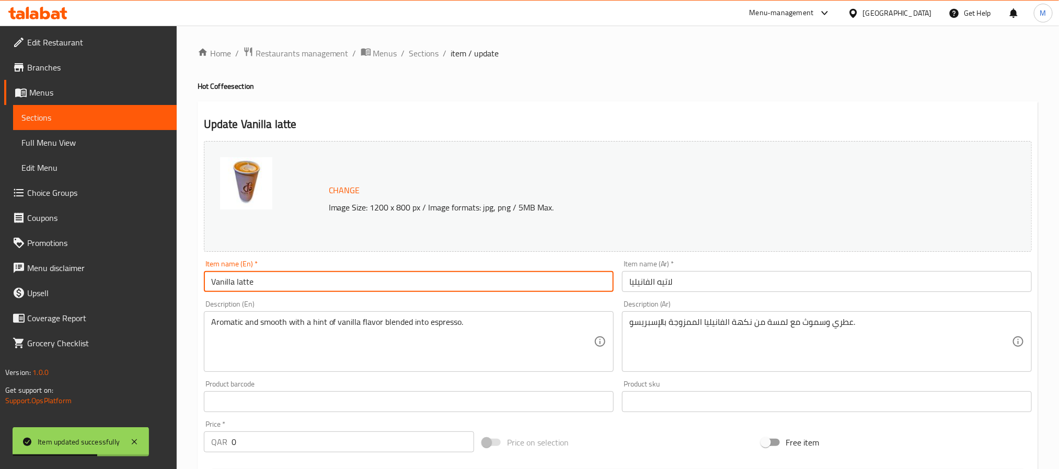
click at [237, 284] on input "Vanilla latte" at bounding box center [409, 281] width 410 height 21
type input "Vanilla Latte"
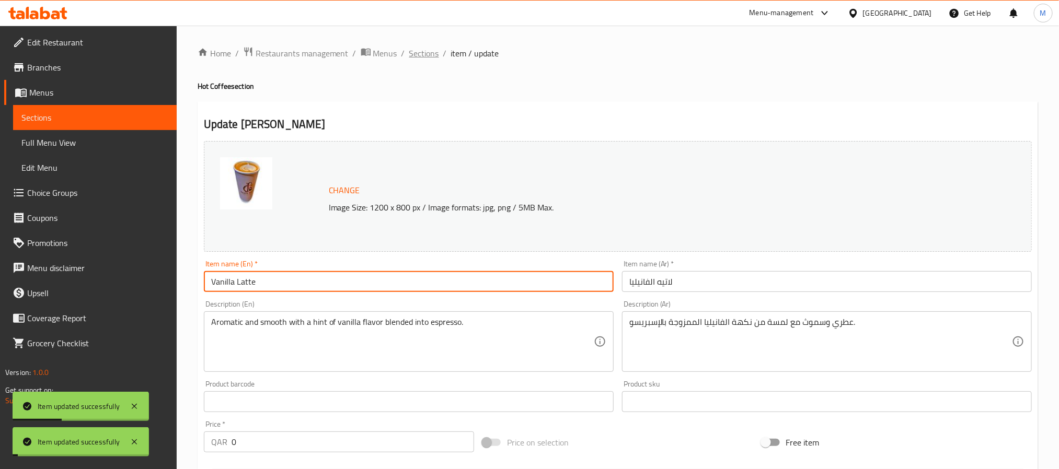
click at [423, 54] on span "Sections" at bounding box center [424, 53] width 30 height 13
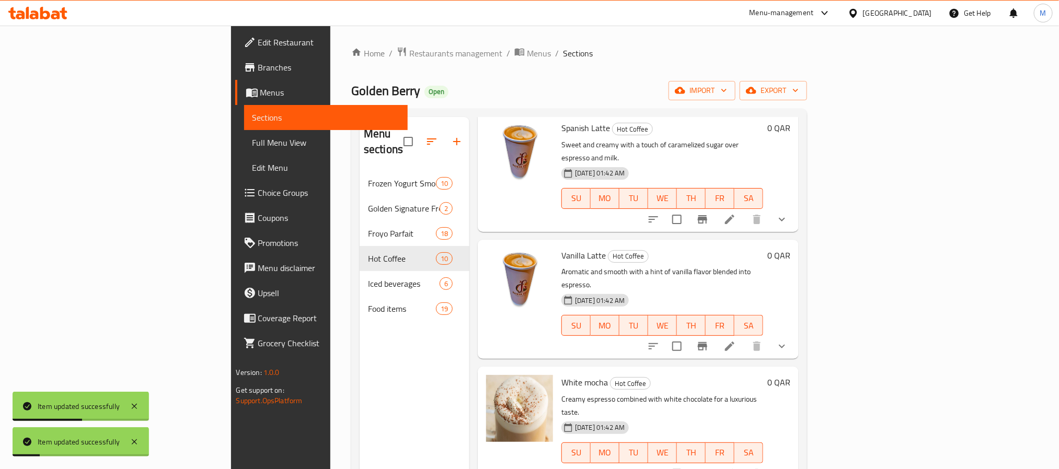
scroll to position [471, 0]
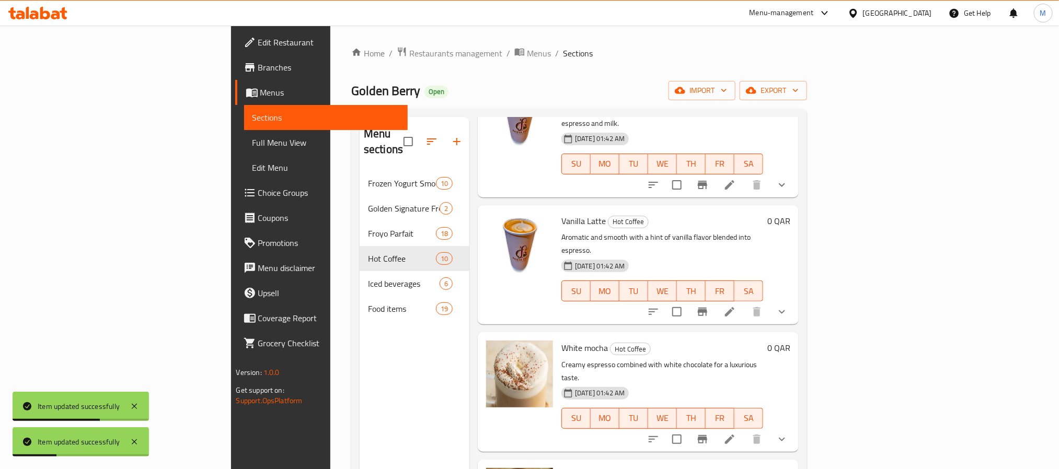
click at [736, 433] on icon at bounding box center [730, 439] width 13 height 13
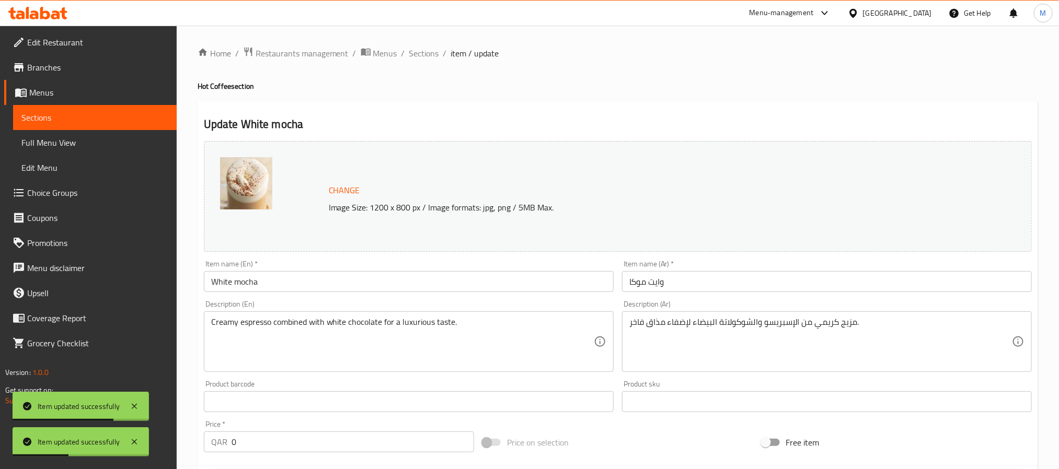
click at [276, 289] on input "White mocha" at bounding box center [409, 281] width 410 height 21
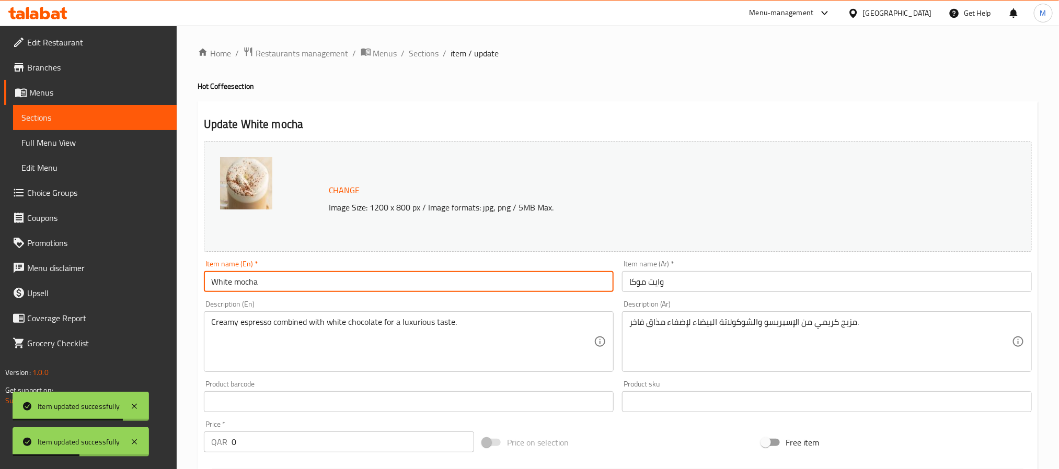
type input "White Mocha"
click at [427, 52] on span "Sections" at bounding box center [424, 53] width 30 height 13
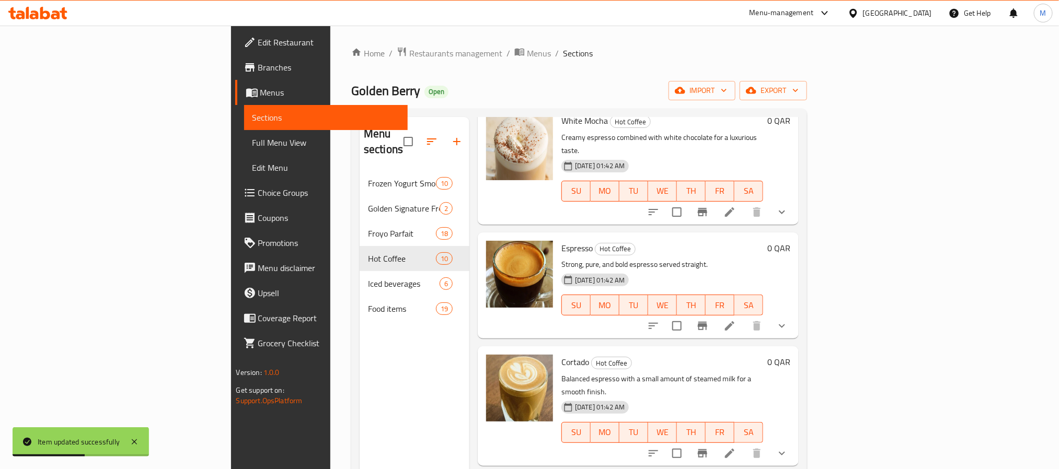
scroll to position [620, 0]
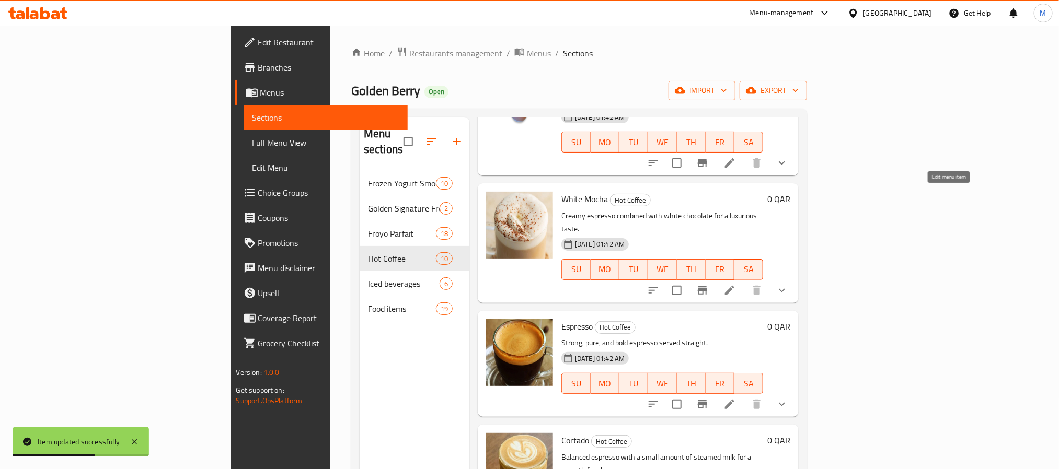
click at [736, 284] on icon at bounding box center [730, 290] width 13 height 13
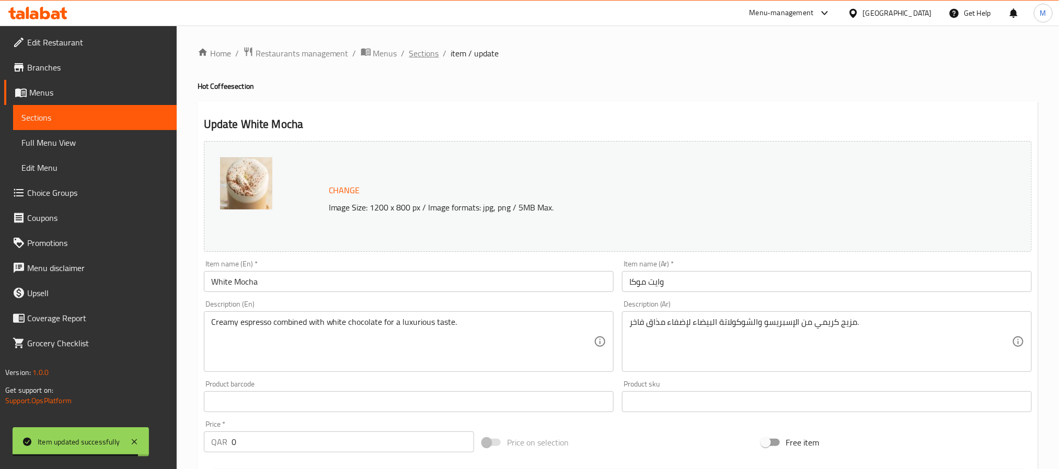
click at [423, 48] on span "Sections" at bounding box center [424, 53] width 30 height 13
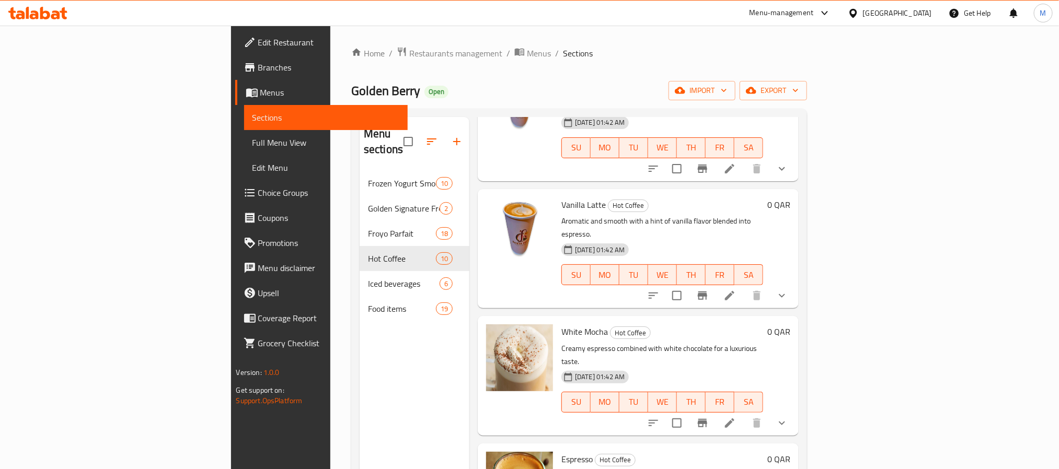
scroll to position [549, 0]
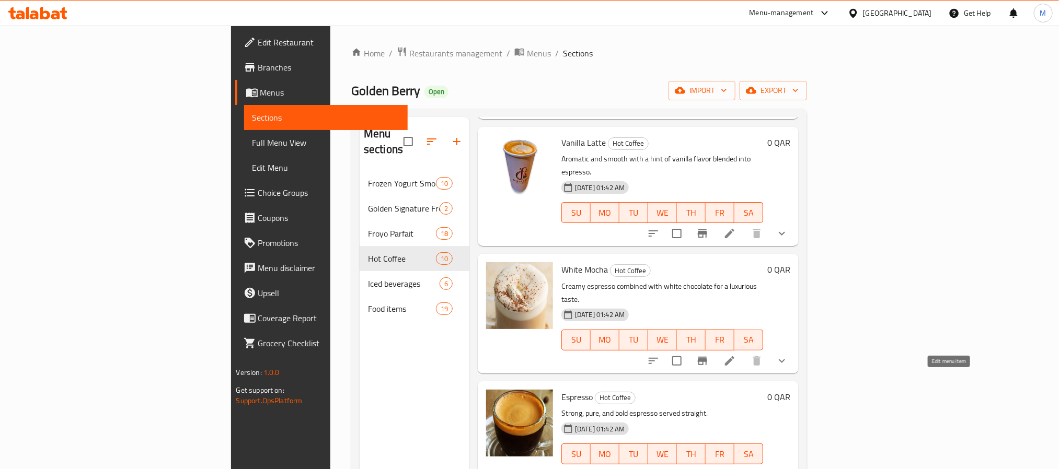
click at [736, 469] on icon at bounding box center [730, 475] width 13 height 13
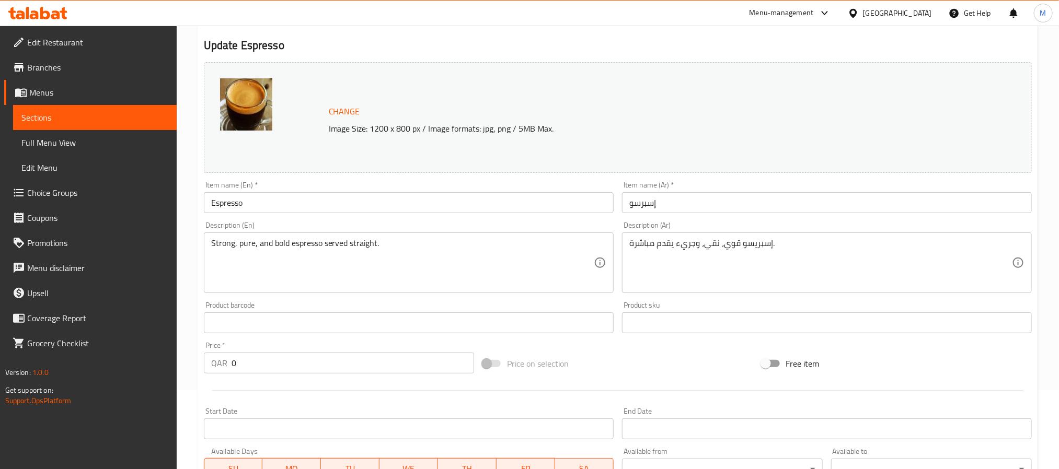
scroll to position [309, 0]
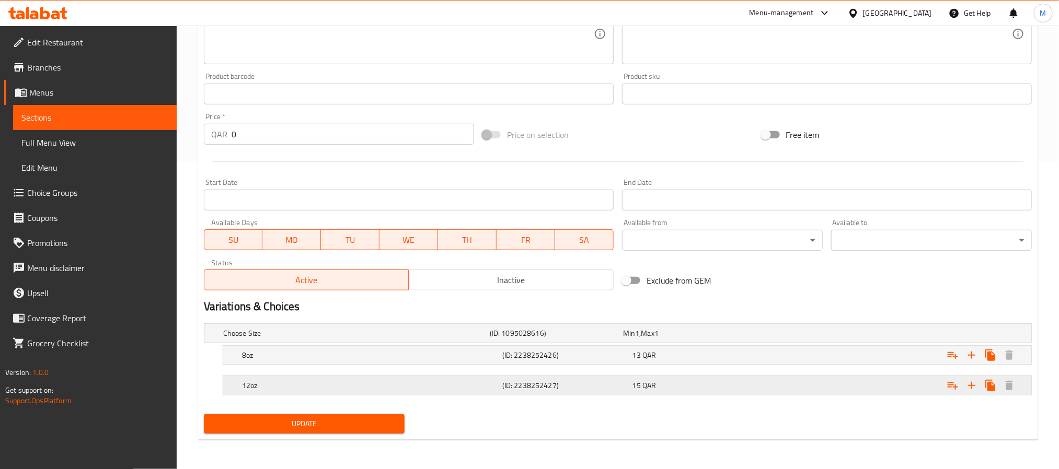
drag, startPoint x: 529, startPoint y: 391, endPoint x: 532, endPoint y: 382, distance: 9.3
click at [529, 391] on h5 "(ID: 2238252427)" at bounding box center [565, 386] width 126 height 10
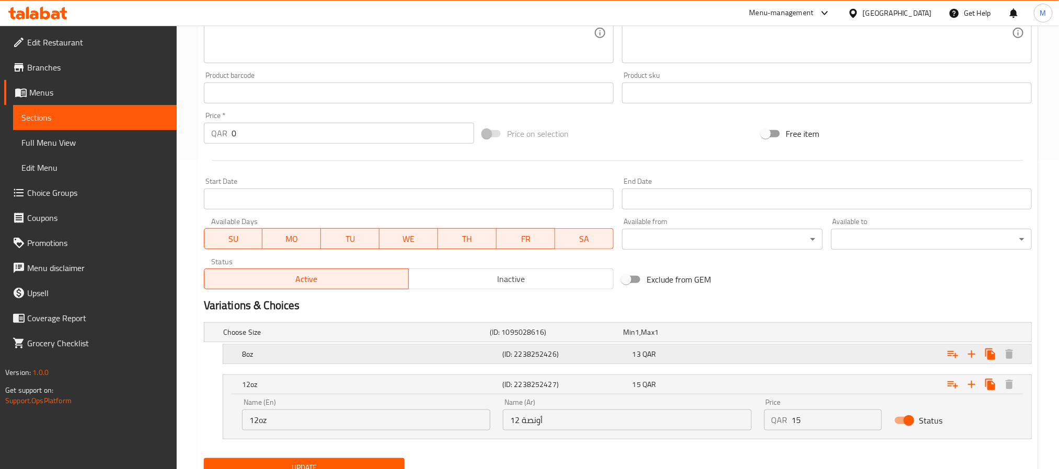
click at [535, 357] on h5 "(ID: 2238252426)" at bounding box center [565, 354] width 126 height 10
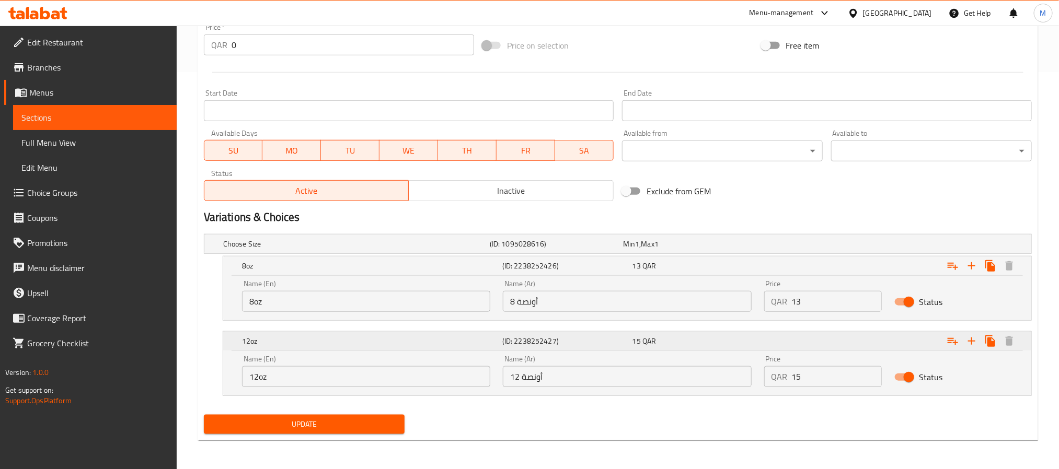
scroll to position [399, 0]
click at [361, 303] on input "8oz" at bounding box center [366, 301] width 248 height 21
type input "Single"
type input "سنجل"
type input "14"
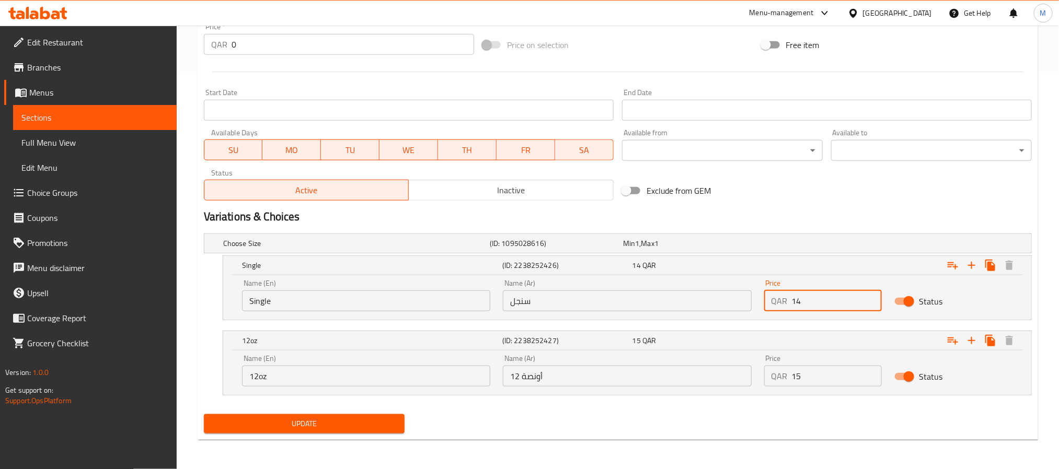
click at [405, 369] on input "12oz" at bounding box center [366, 376] width 248 height 21
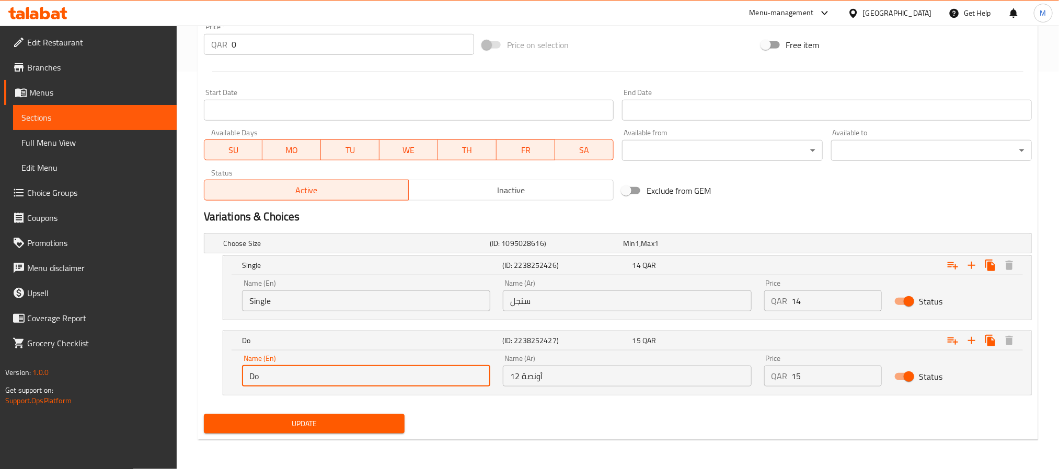
type input "Double"
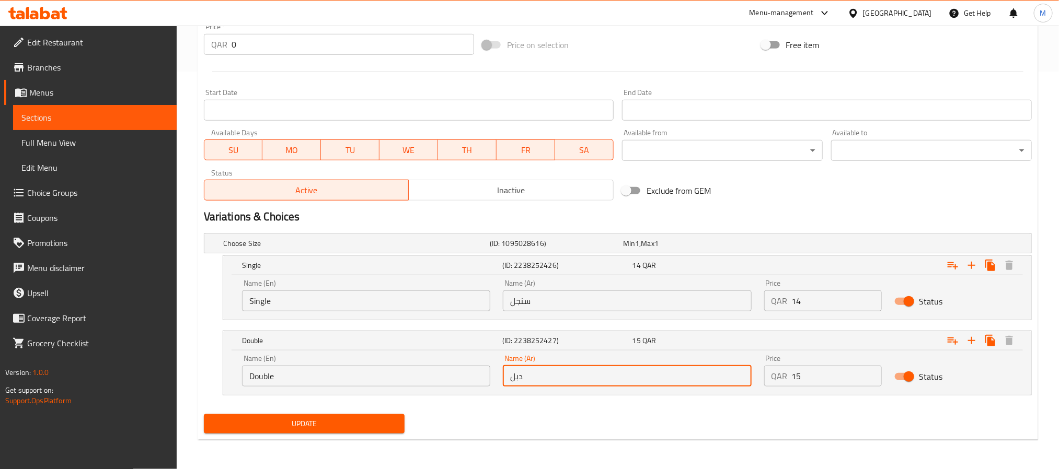
type input "دبل"
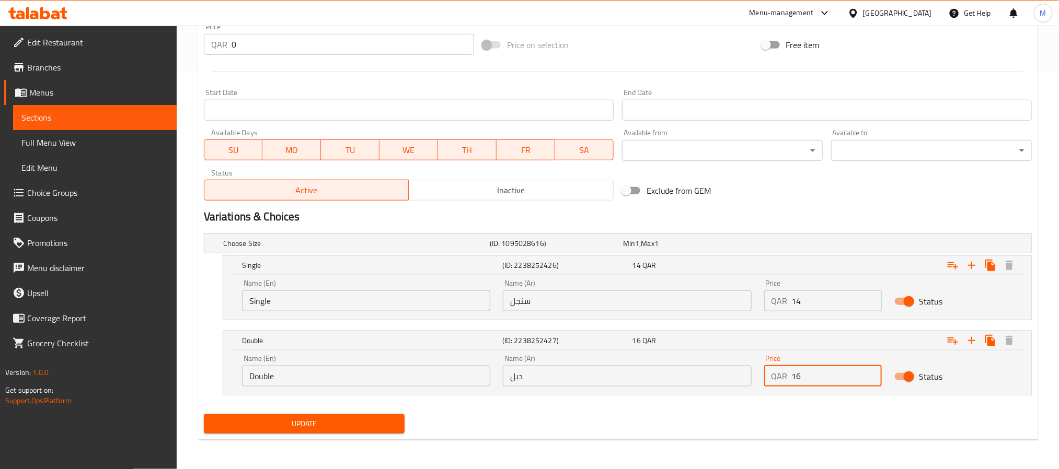
type input "16"
click at [204, 415] on button "Update" at bounding box center [304, 424] width 201 height 19
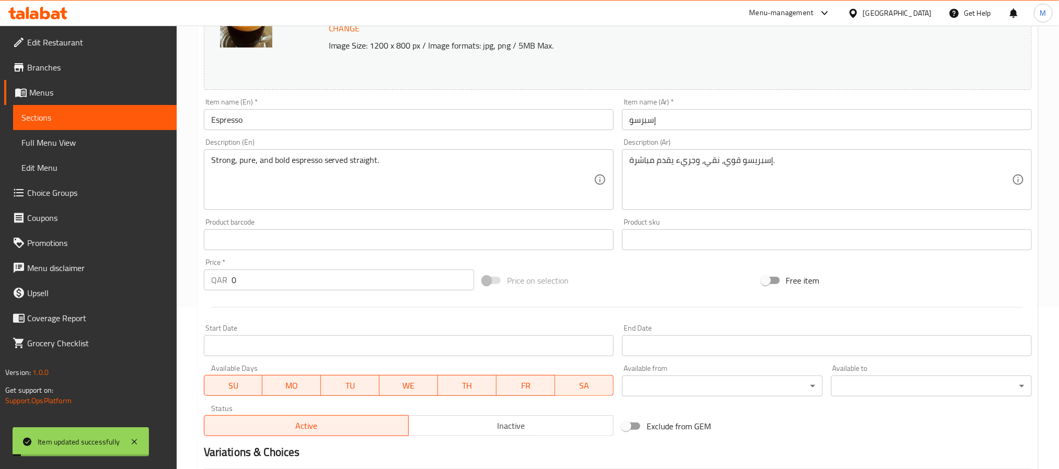
scroll to position [0, 0]
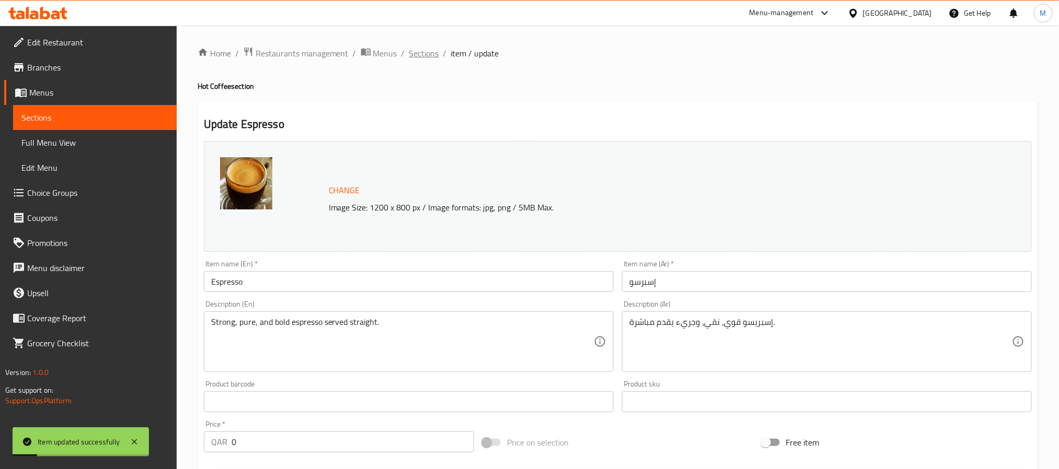
click at [430, 60] on span "Sections" at bounding box center [424, 53] width 30 height 13
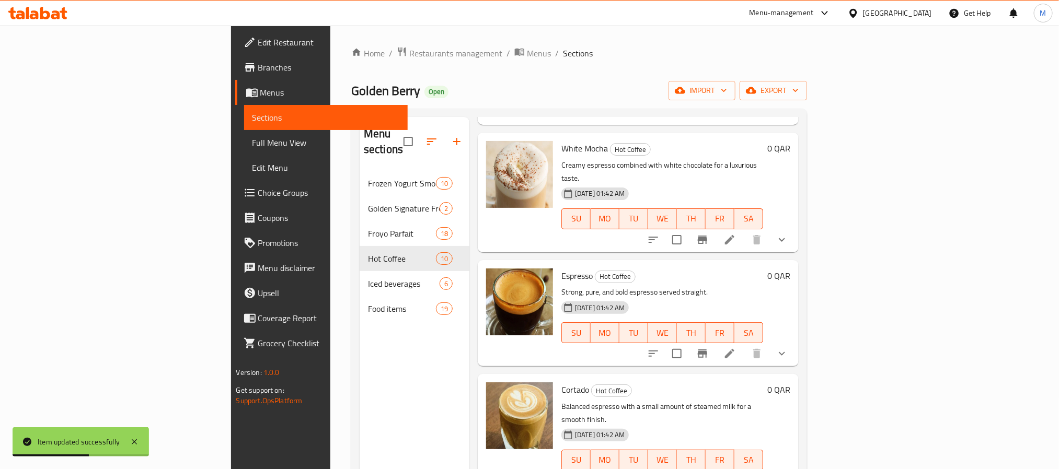
scroll to position [698, 0]
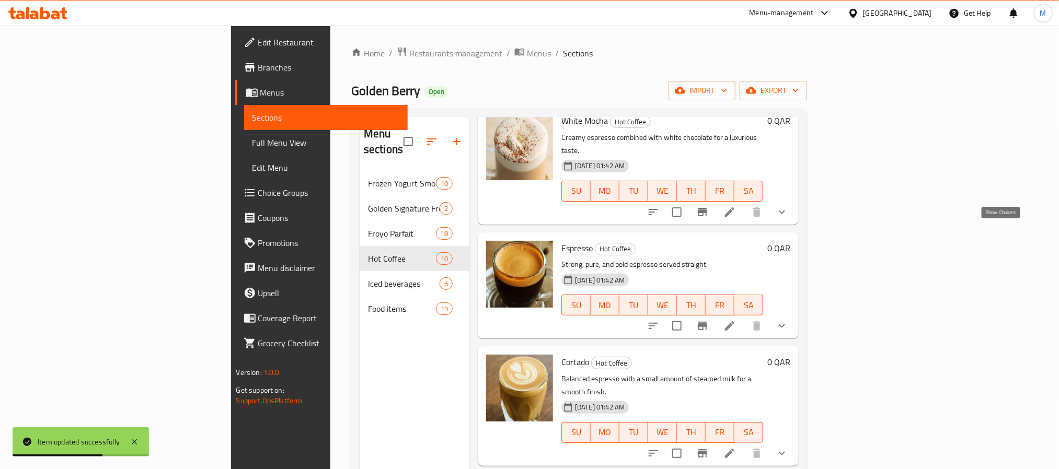
click at [788, 320] on icon "show more" at bounding box center [782, 326] width 13 height 13
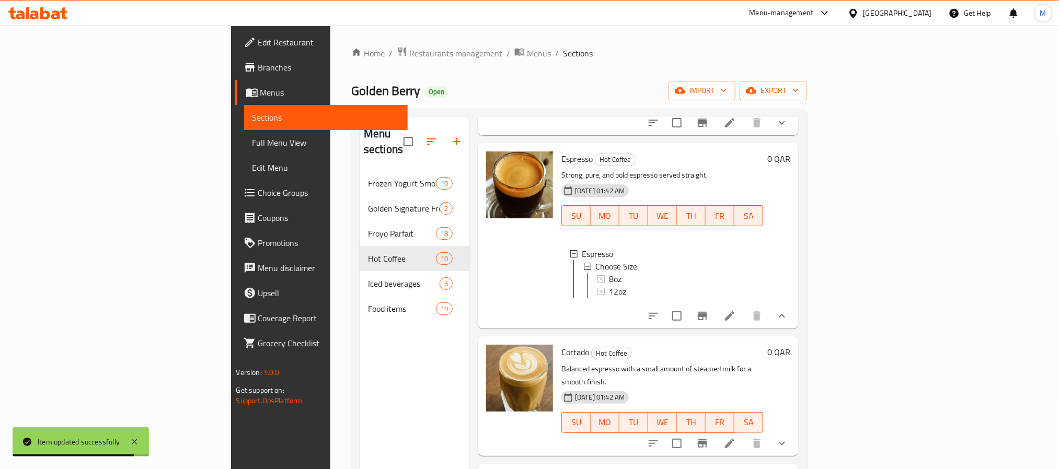
scroll to position [789, 0]
click at [736, 436] on icon at bounding box center [730, 442] width 13 height 13
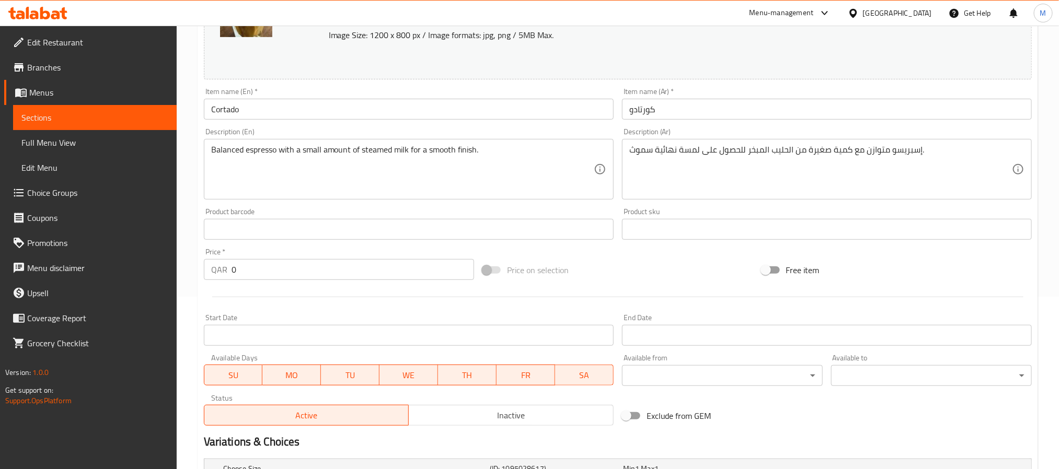
scroll to position [309, 0]
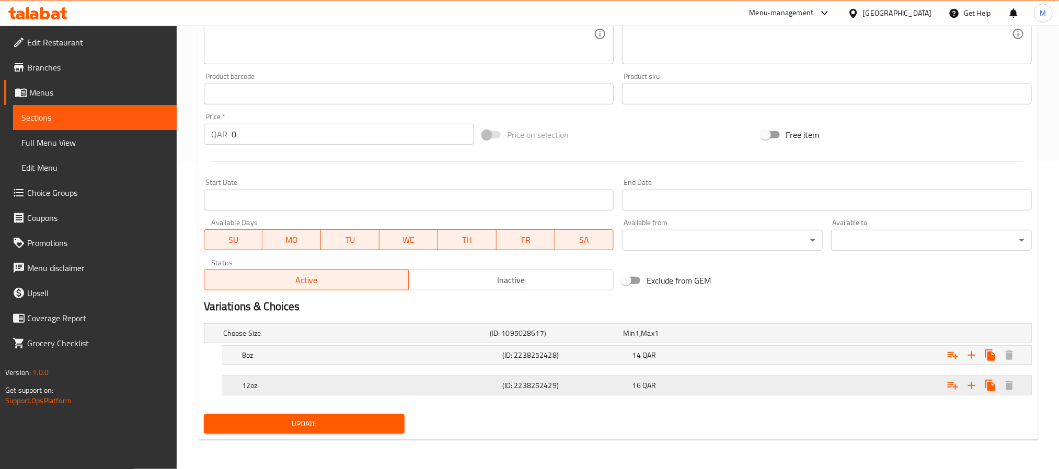
click at [624, 386] on h5 "(ID: 2238252429)" at bounding box center [565, 386] width 126 height 10
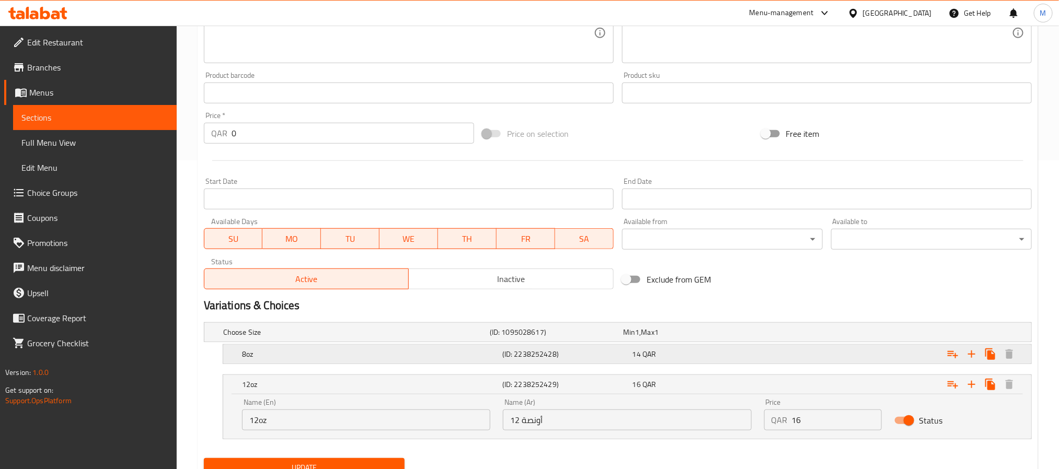
click at [626, 358] on h5 "(ID: 2238252428)" at bounding box center [565, 354] width 126 height 10
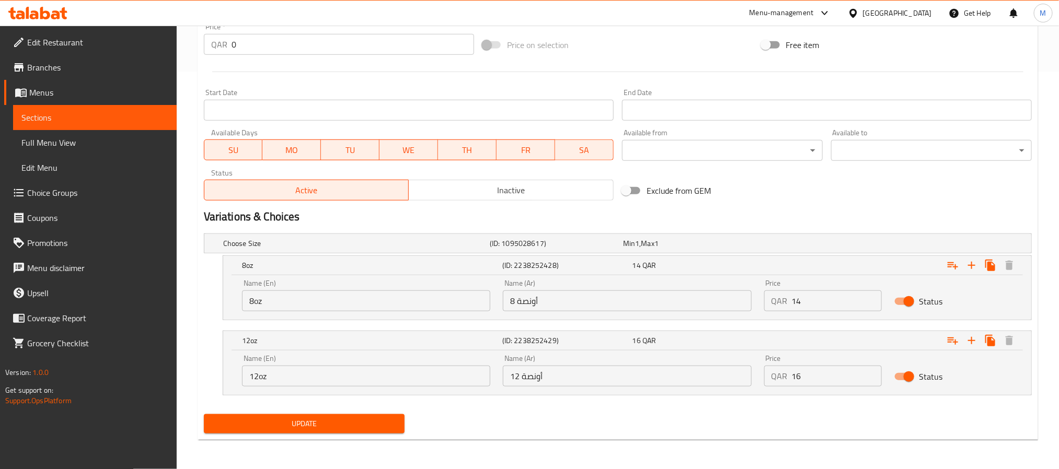
scroll to position [399, 0]
click at [811, 304] on input "14" at bounding box center [837, 301] width 90 height 21
type input "13"
click at [813, 372] on input "16" at bounding box center [837, 376] width 90 height 21
type input "15"
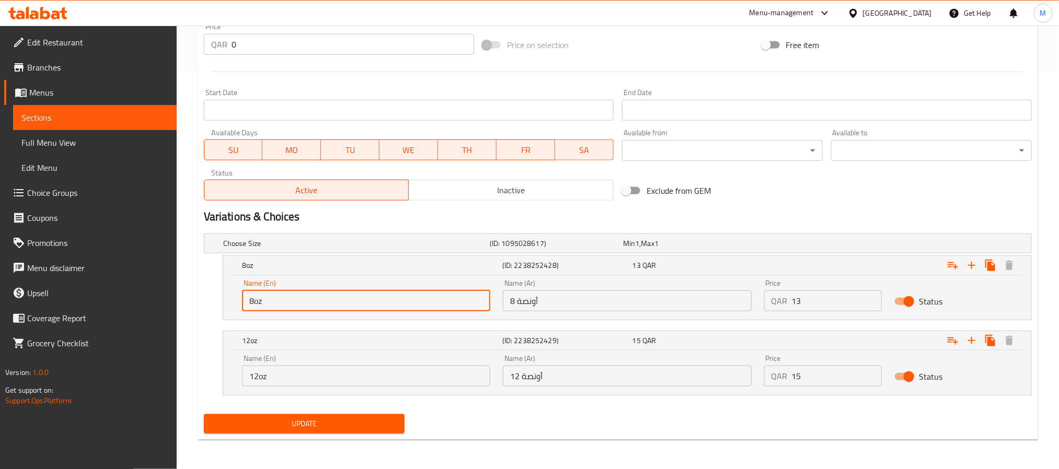
click at [406, 303] on input "8oz" at bounding box center [366, 301] width 248 height 21
type input "Single"
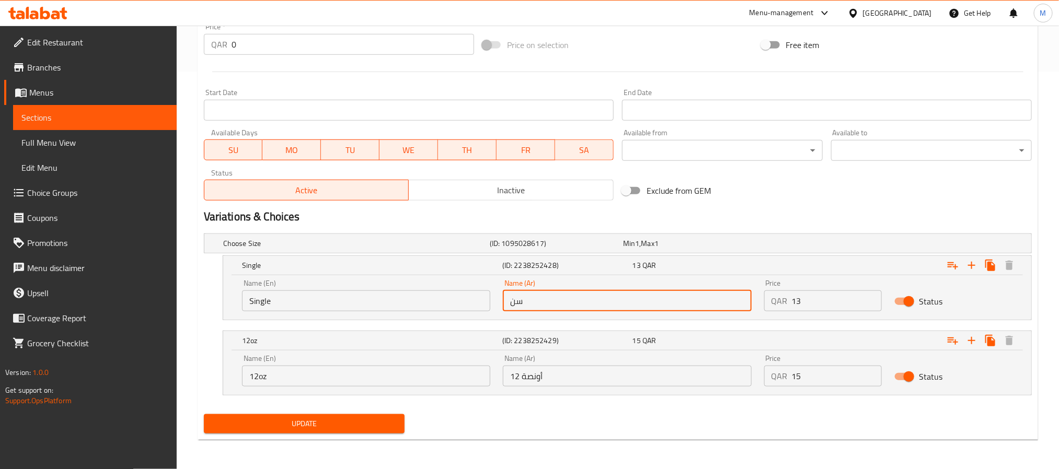
type input "سنجل"
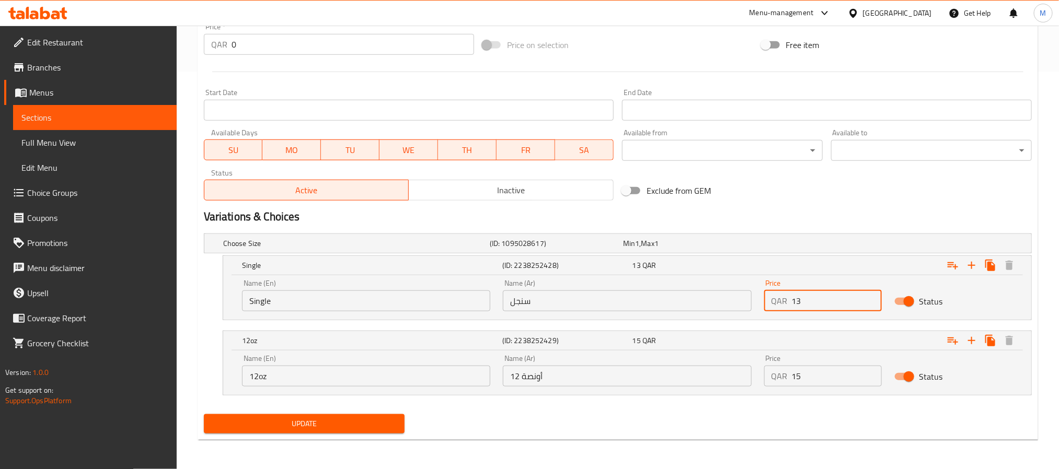
click at [397, 378] on input "12oz" at bounding box center [366, 376] width 248 height 21
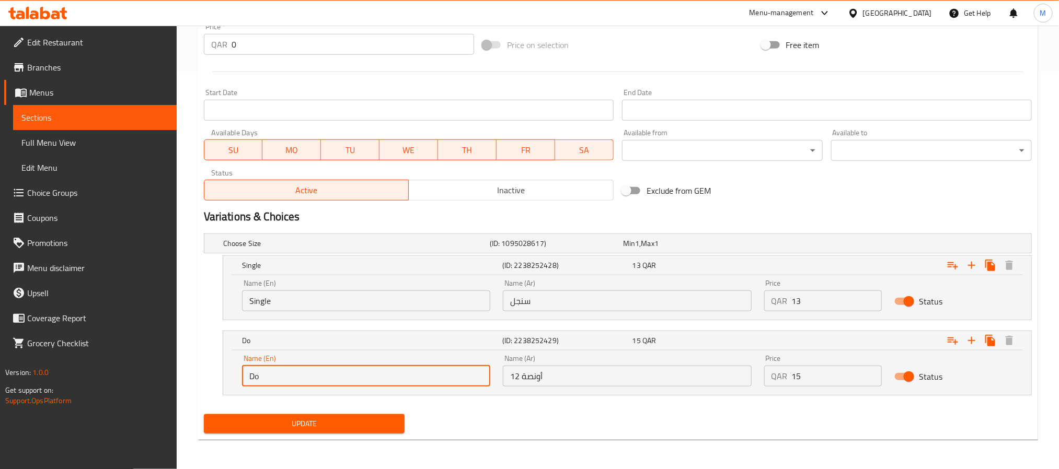
type input "Double"
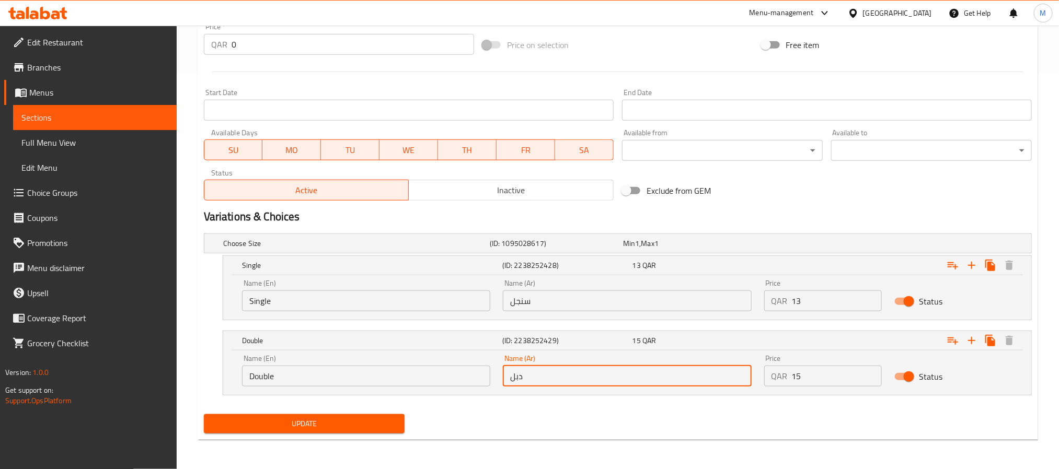
type input "دبل"
click at [204, 415] on button "Update" at bounding box center [304, 424] width 201 height 19
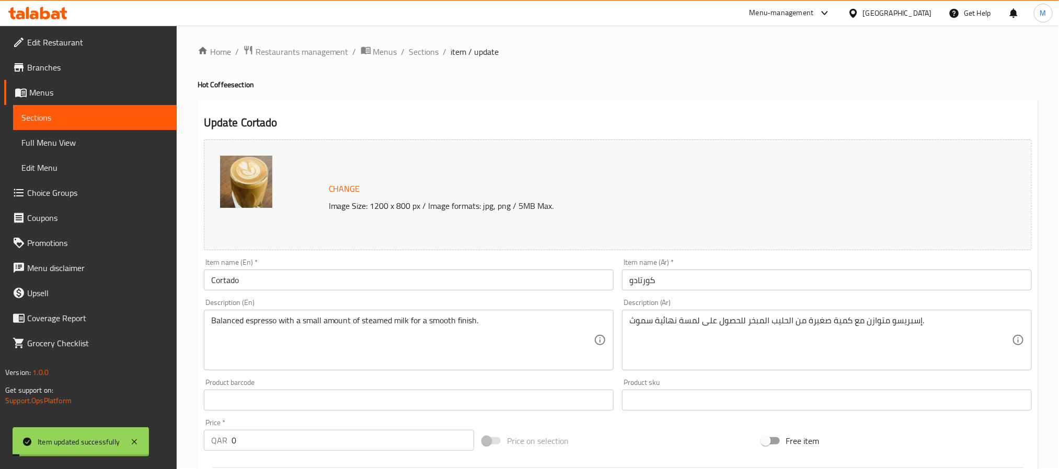
scroll to position [0, 0]
click at [431, 49] on span "Sections" at bounding box center [424, 53] width 30 height 13
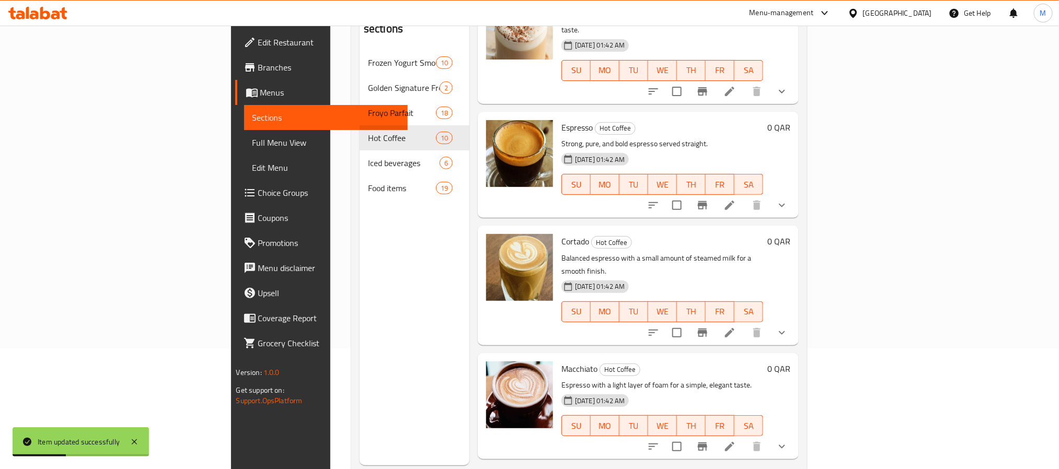
scroll to position [146, 0]
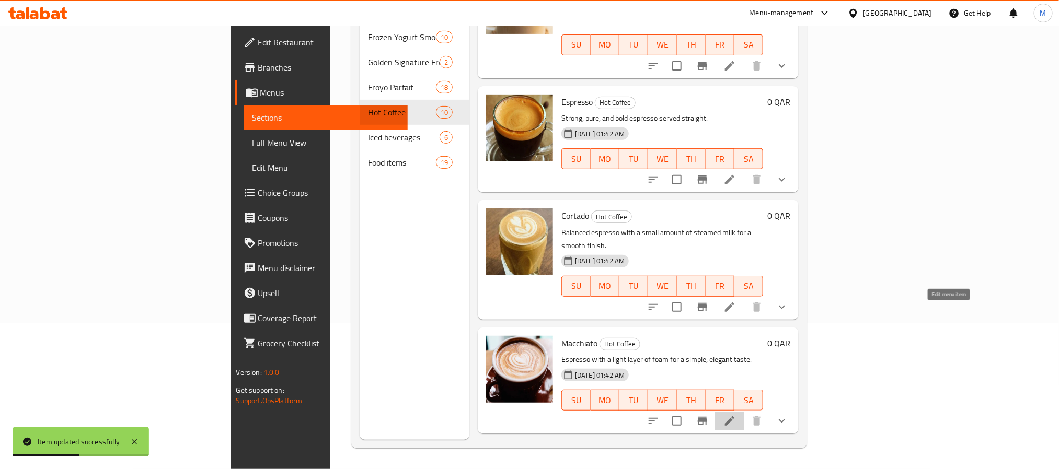
click at [736, 415] on icon at bounding box center [730, 421] width 13 height 13
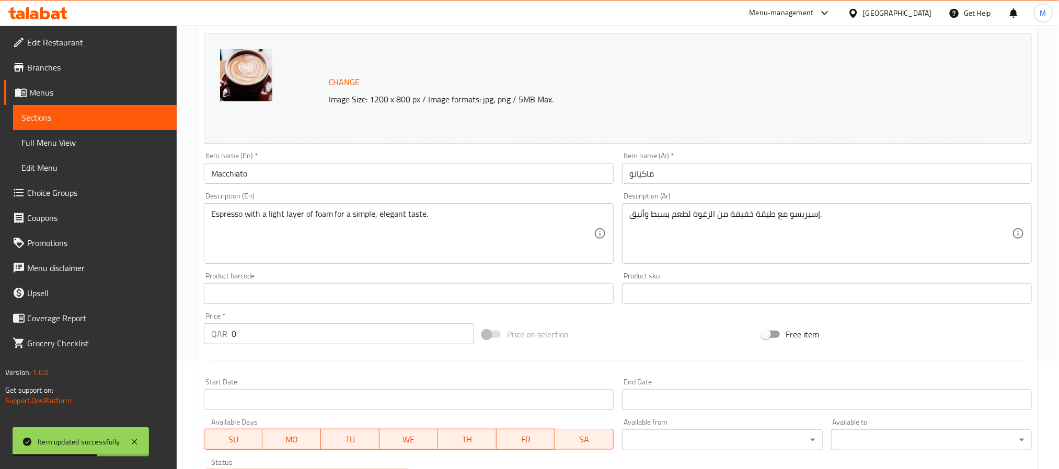
scroll to position [309, 0]
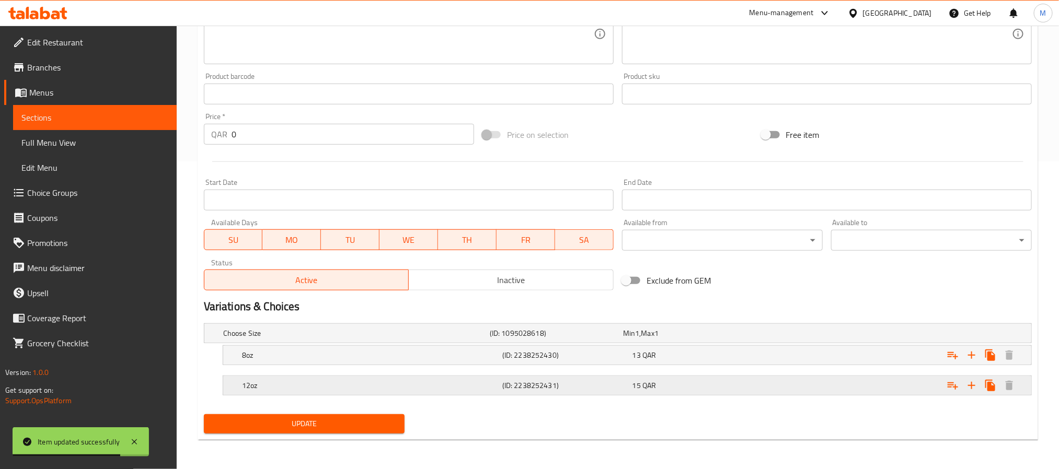
click at [380, 396] on div "12oz (ID: 2238252431) 15 QAR" at bounding box center [630, 385] width 781 height 23
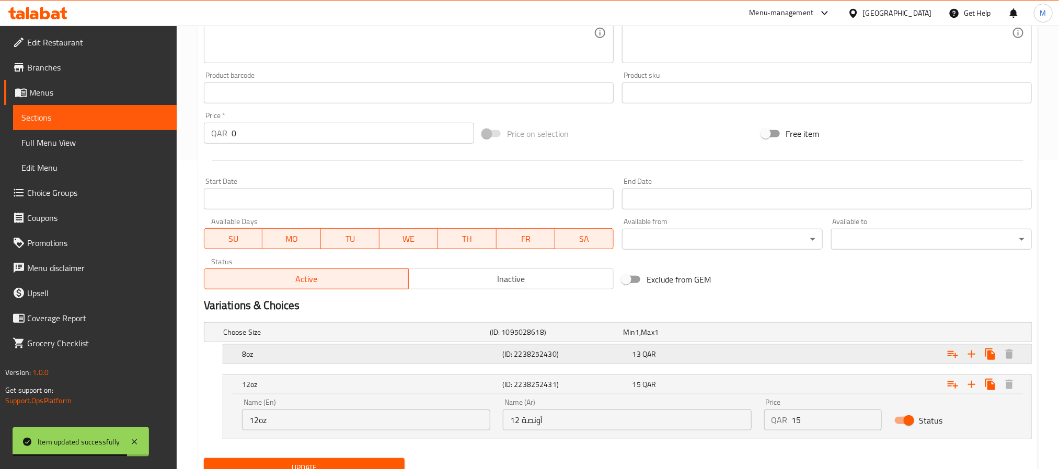
click at [392, 352] on h5 "8oz" at bounding box center [370, 354] width 256 height 10
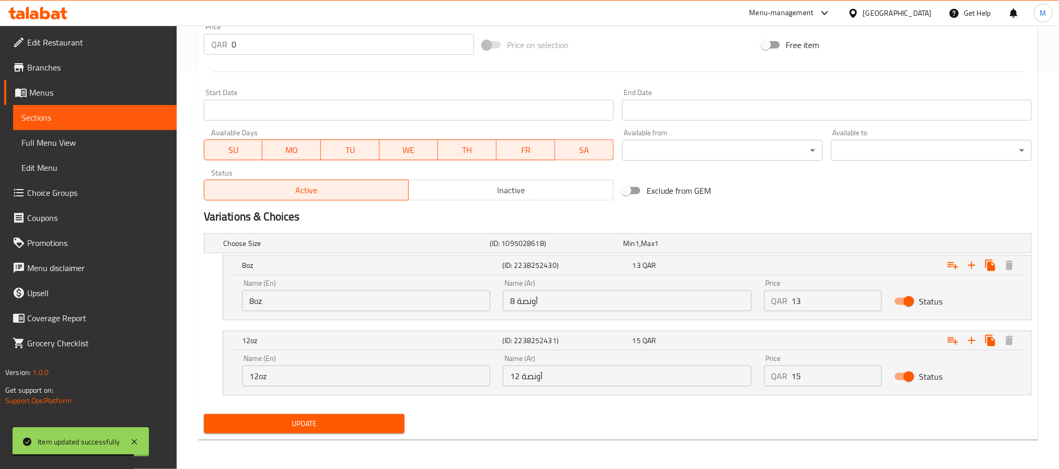
scroll to position [399, 0]
click at [369, 297] on input "8oz" at bounding box center [366, 301] width 248 height 21
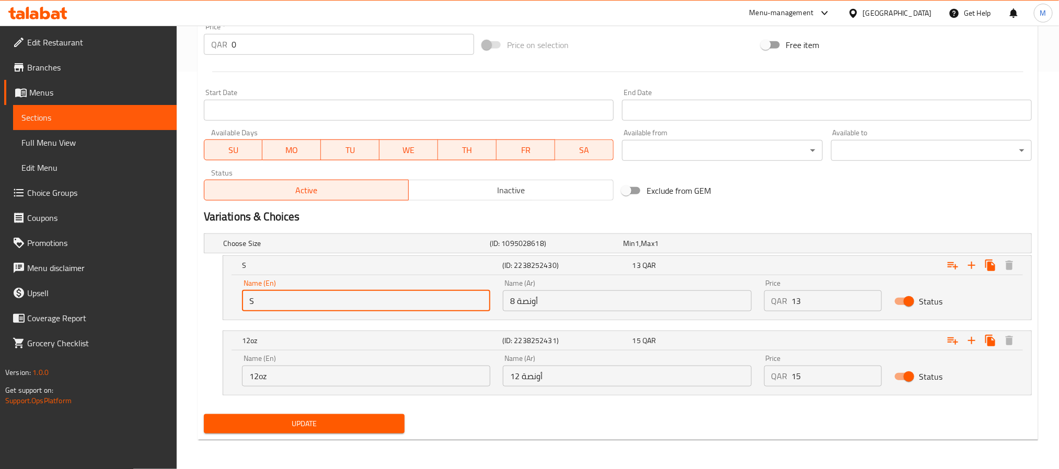
type input "Single"
click at [567, 302] on input "8 أونصة" at bounding box center [627, 301] width 248 height 21
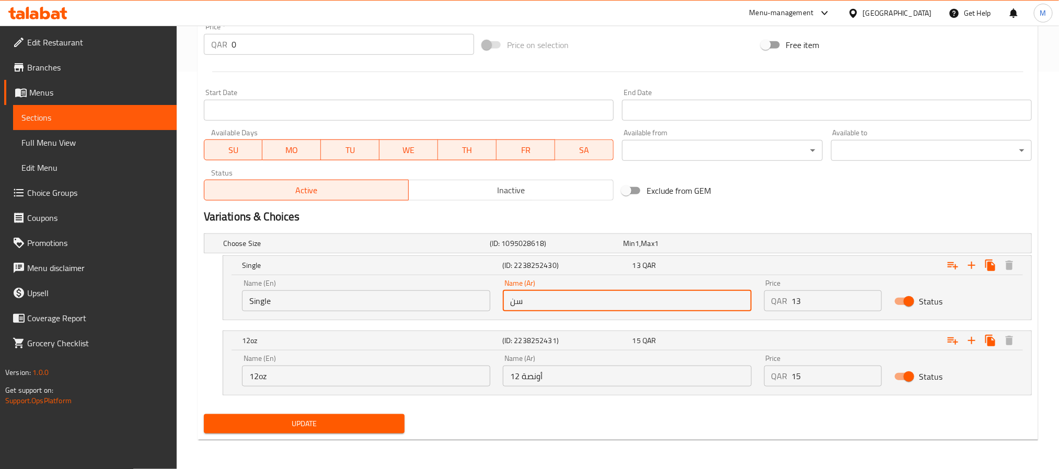
type input "سنجل"
click at [461, 380] on input "12oz" at bounding box center [366, 376] width 248 height 21
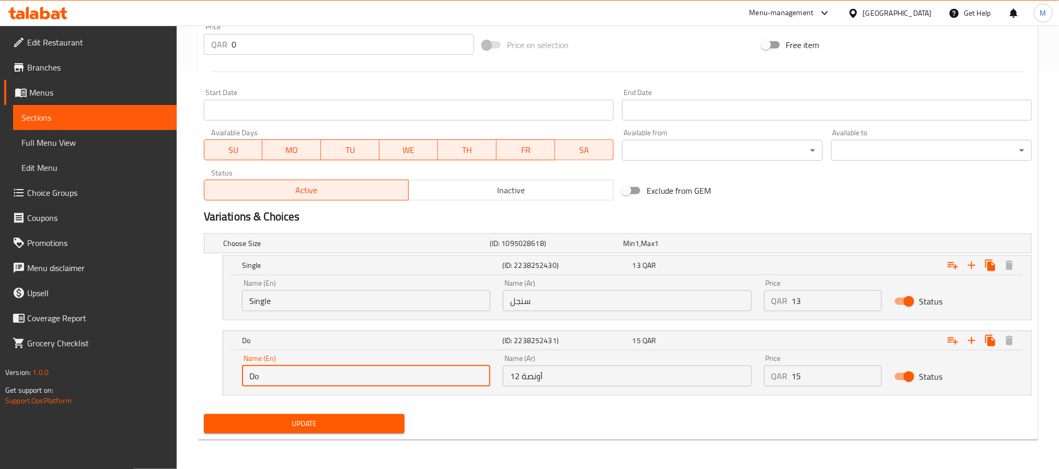
type input "Double"
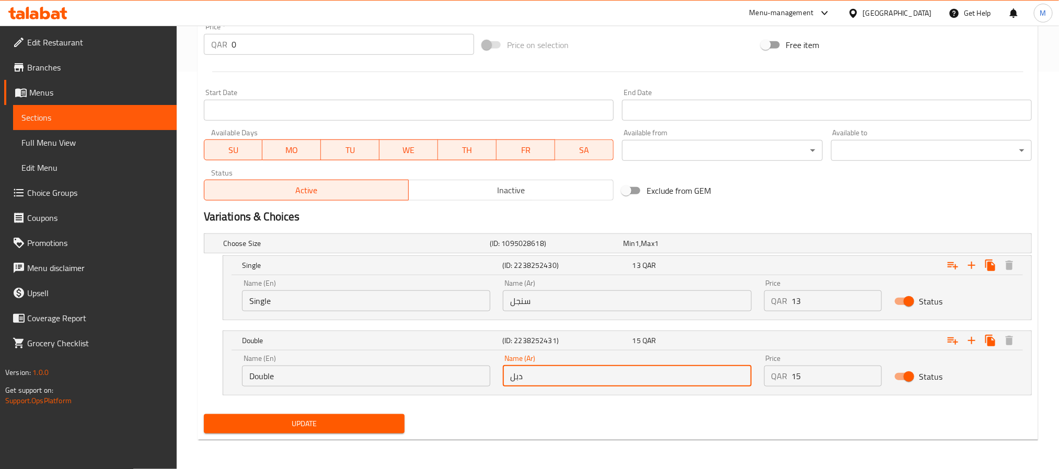
type input "دبل"
click at [204, 415] on button "Update" at bounding box center [304, 424] width 201 height 19
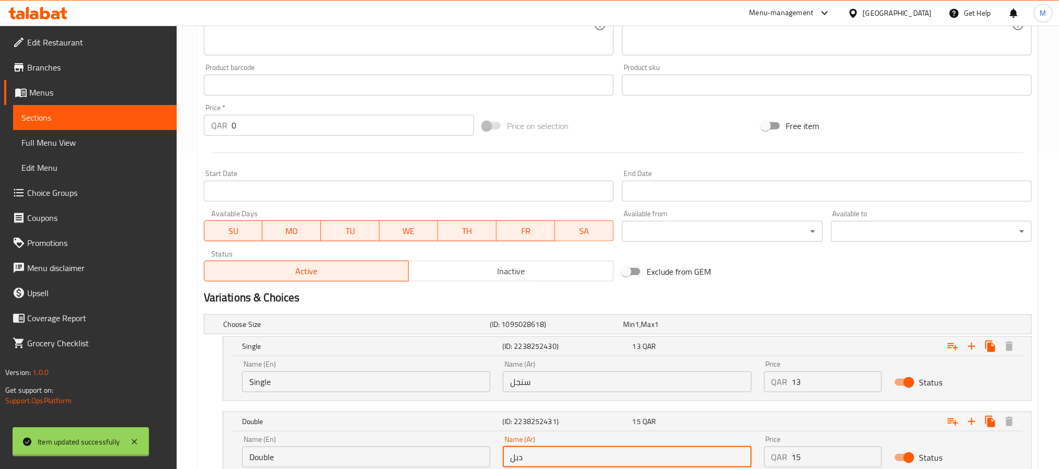
scroll to position [0, 0]
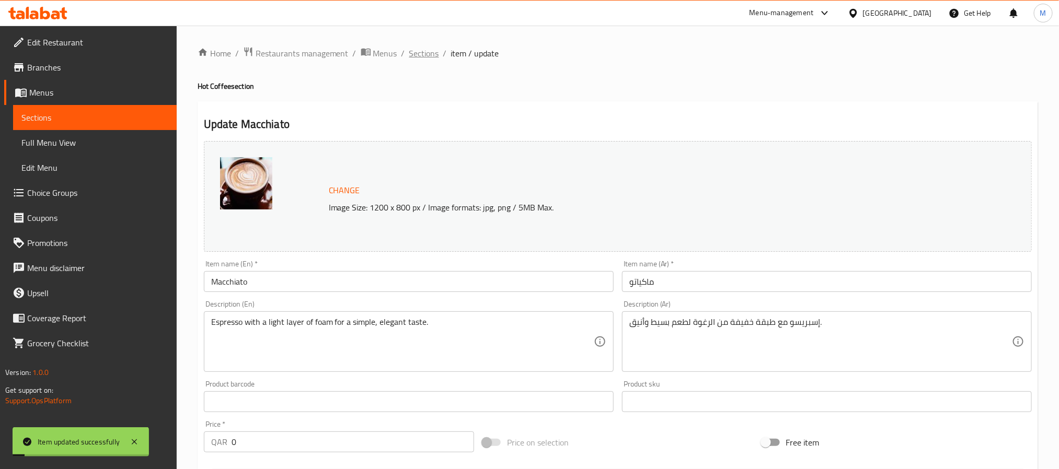
click at [430, 48] on span "Sections" at bounding box center [424, 53] width 30 height 13
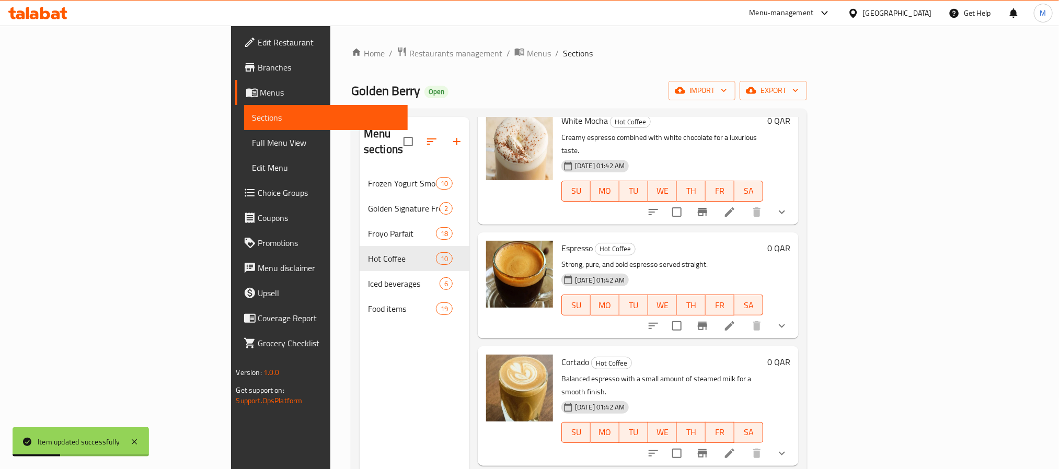
scroll to position [146, 0]
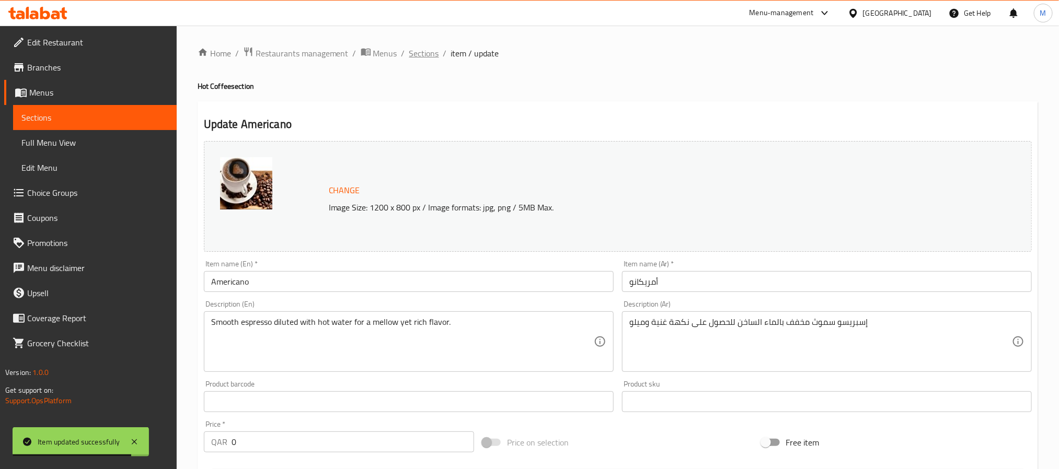
click at [424, 51] on span "Sections" at bounding box center [424, 53] width 30 height 13
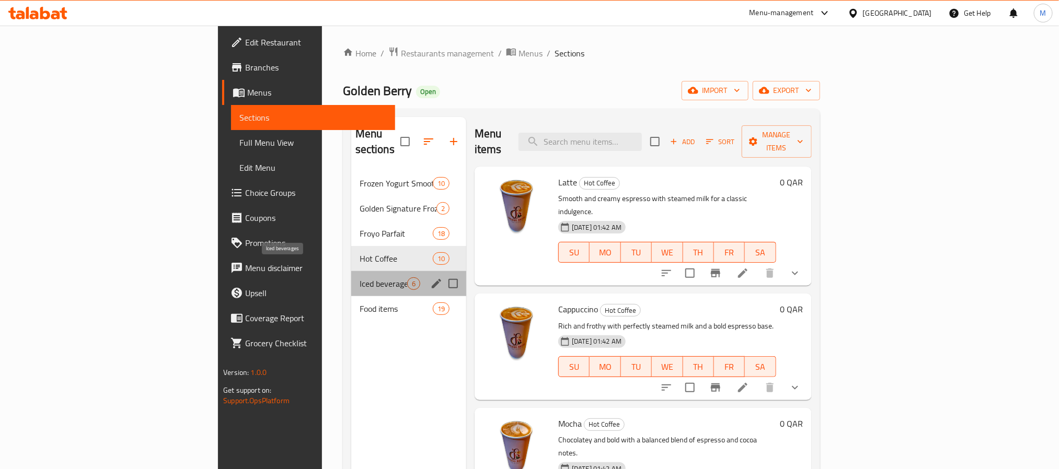
click at [360, 278] on span "Iced beverages" at bounding box center [384, 284] width 48 height 13
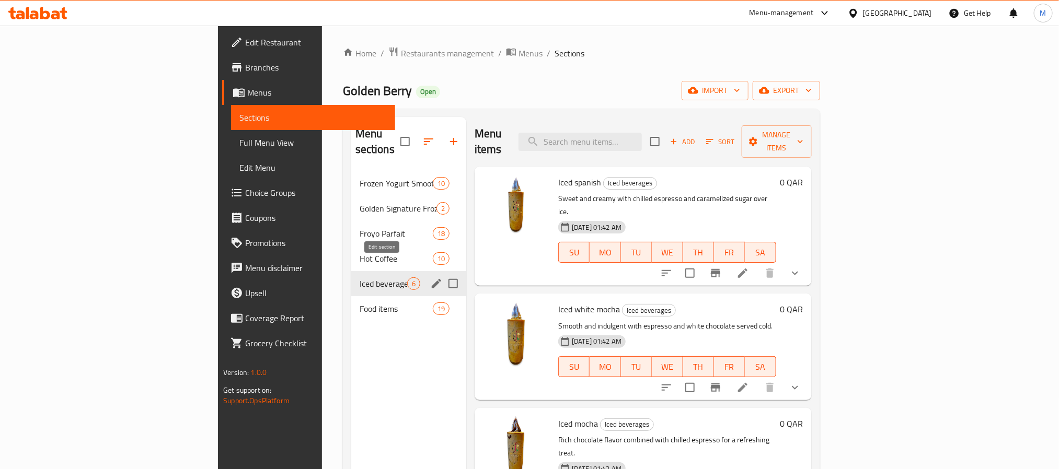
click at [430, 278] on icon "edit" at bounding box center [436, 284] width 13 height 13
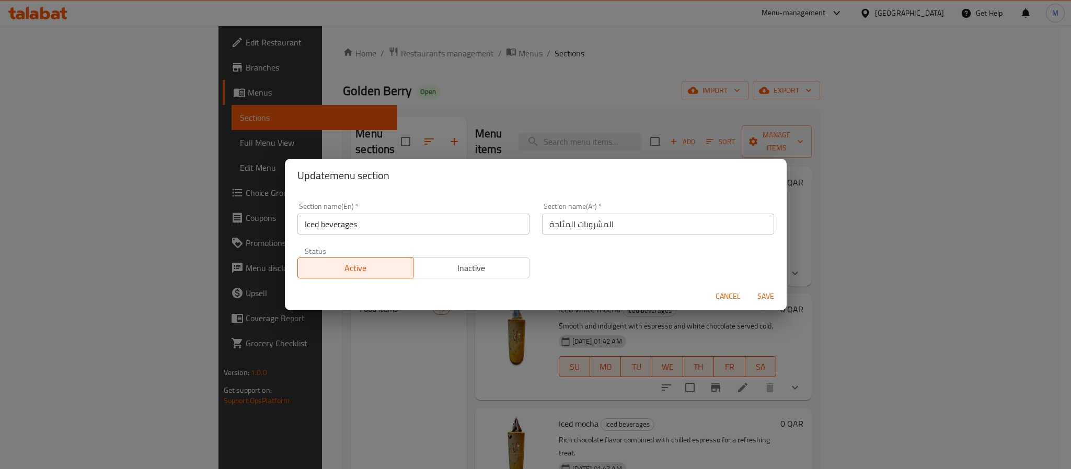
click at [350, 220] on input "Iced beverages" at bounding box center [413, 224] width 232 height 21
drag, startPoint x: 327, startPoint y: 229, endPoint x: 322, endPoint y: 233, distance: 6.4
click at [322, 233] on input "Iced beverages" at bounding box center [413, 224] width 232 height 21
type input "Iced Beverages"
click at [749, 287] on button "Save" at bounding box center [765, 296] width 33 height 19
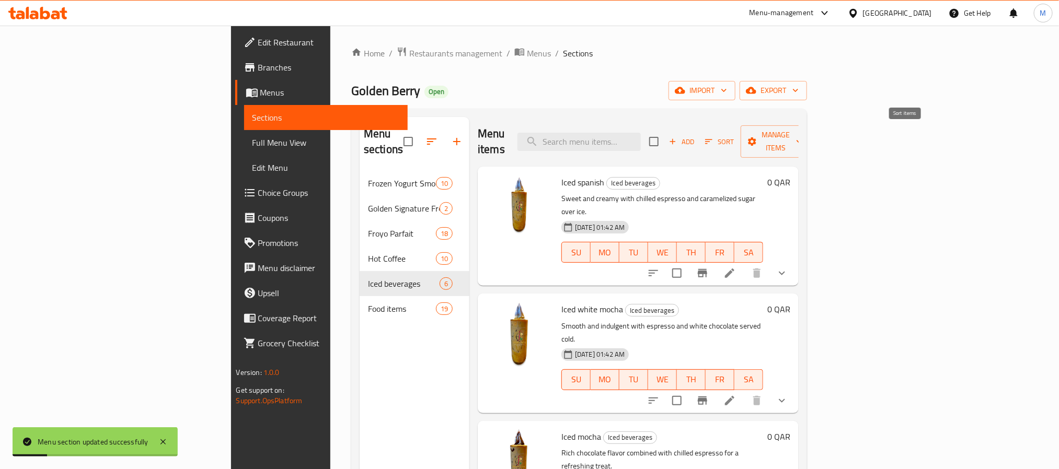
click at [734, 140] on span "Sort" at bounding box center [719, 142] width 29 height 12
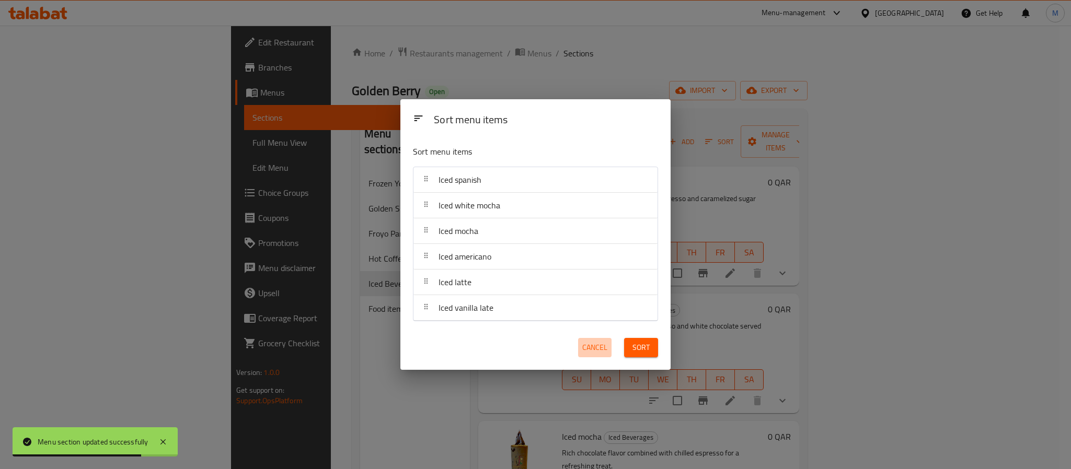
click at [593, 349] on span "Cancel" at bounding box center [594, 347] width 25 height 13
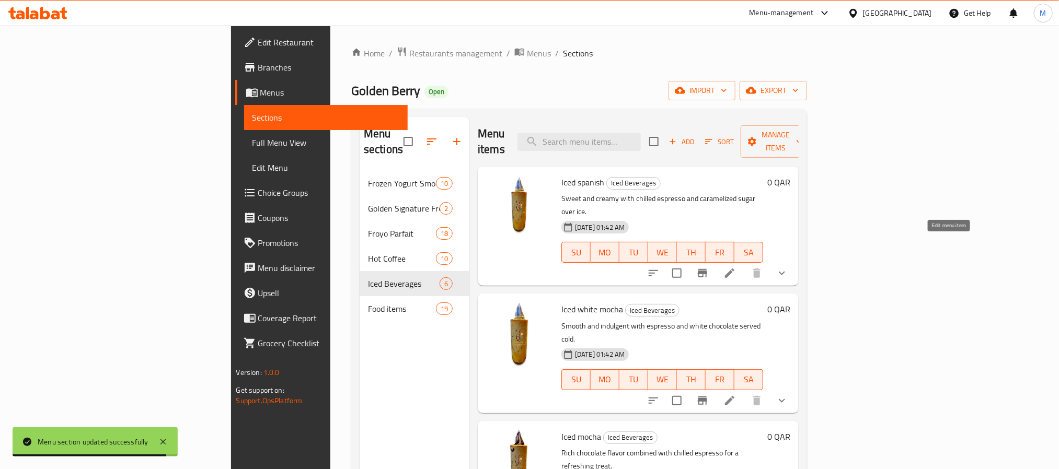
click at [736, 267] on icon at bounding box center [730, 273] width 13 height 13
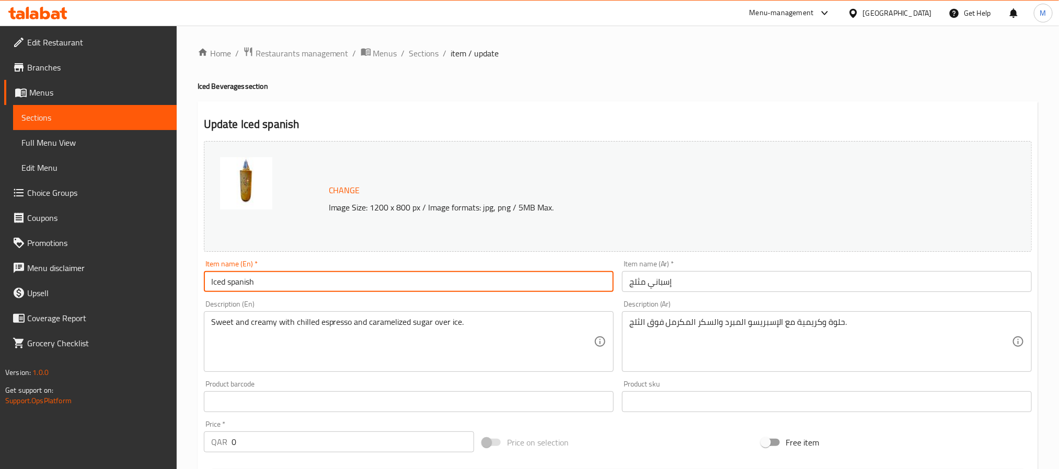
click at [342, 284] on input "Iced spanish" at bounding box center [409, 281] width 410 height 21
type input "Iced Spanish"
click at [427, 52] on span "Sections" at bounding box center [424, 53] width 30 height 13
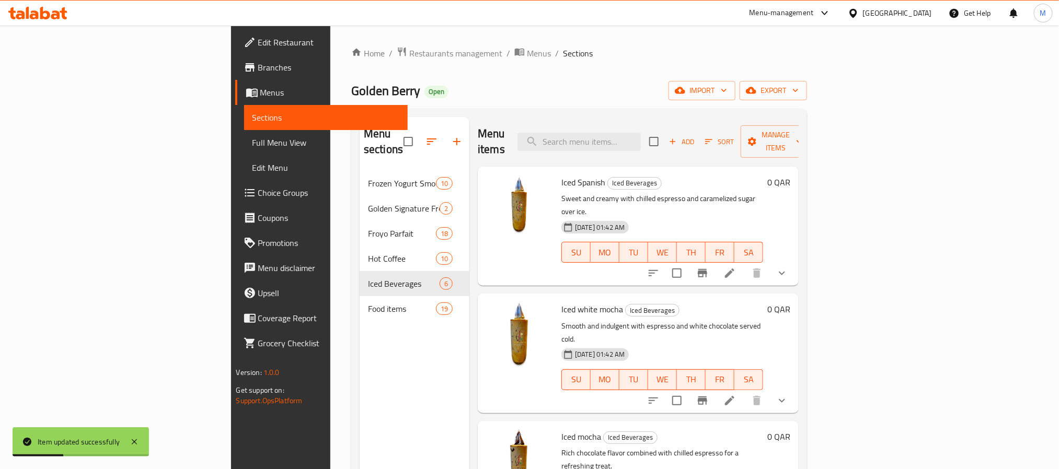
click at [735, 396] on icon at bounding box center [729, 400] width 9 height 9
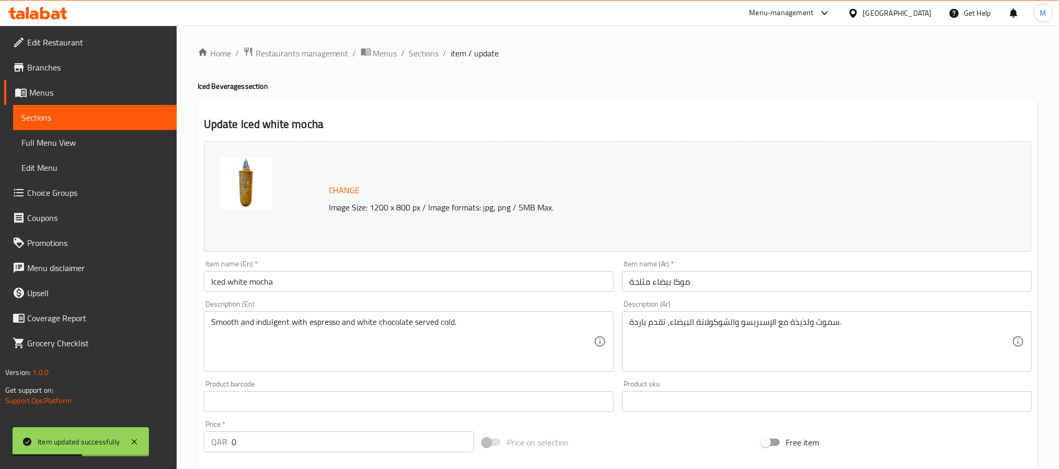
click at [233, 283] on input "Iced white mocha" at bounding box center [409, 281] width 410 height 21
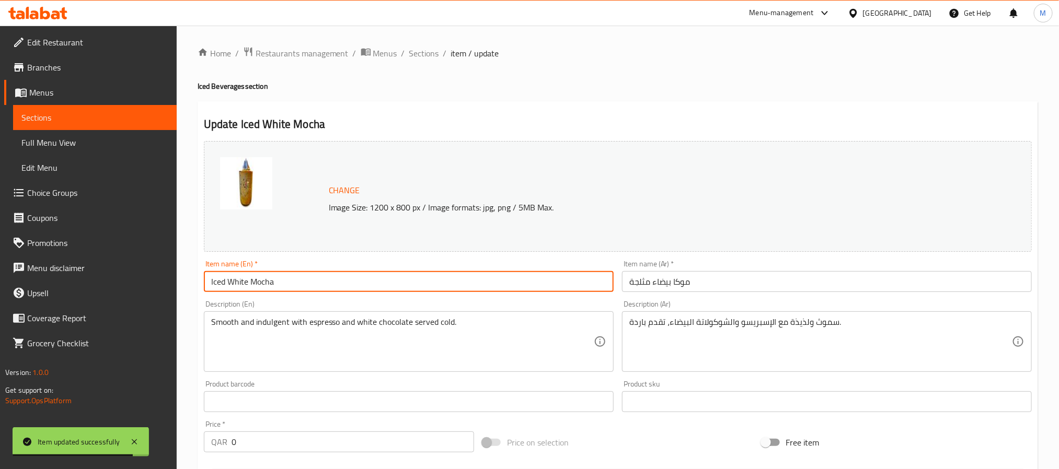
type input "Iced White Mocha"
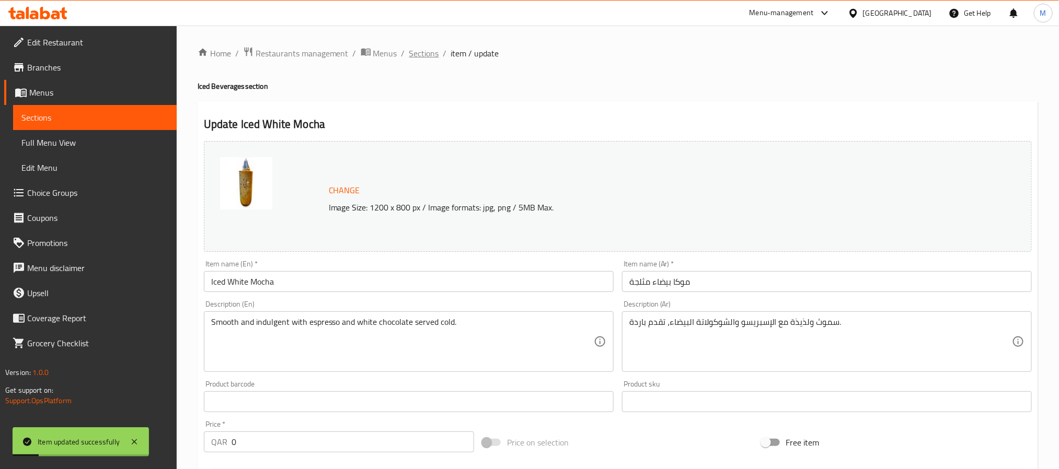
click at [422, 56] on span "Sections" at bounding box center [424, 53] width 30 height 13
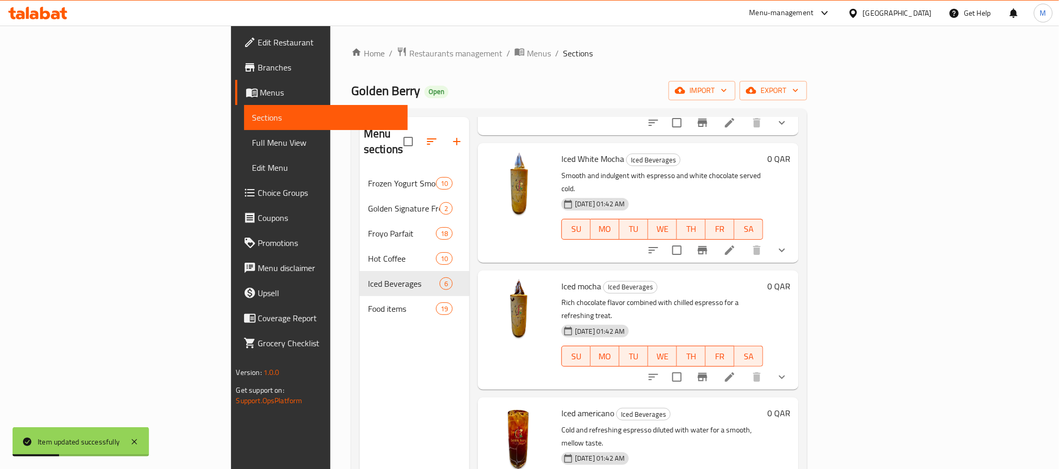
scroll to position [157, 0]
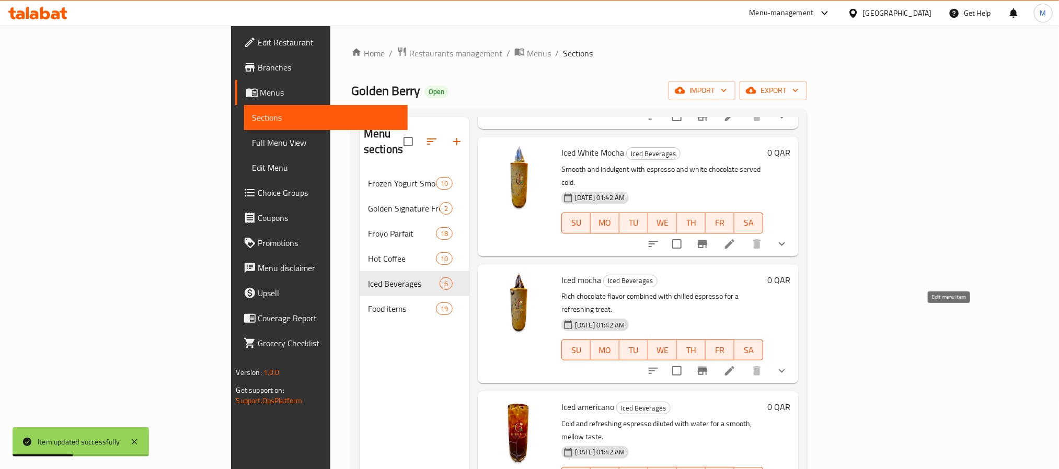
click at [735, 366] on icon at bounding box center [729, 370] width 9 height 9
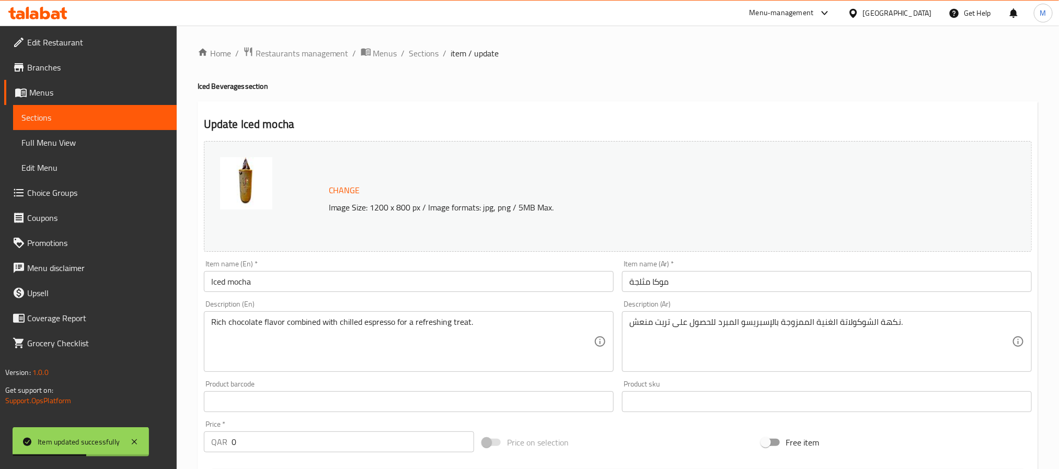
click at [353, 282] on input "Iced mocha" at bounding box center [409, 281] width 410 height 21
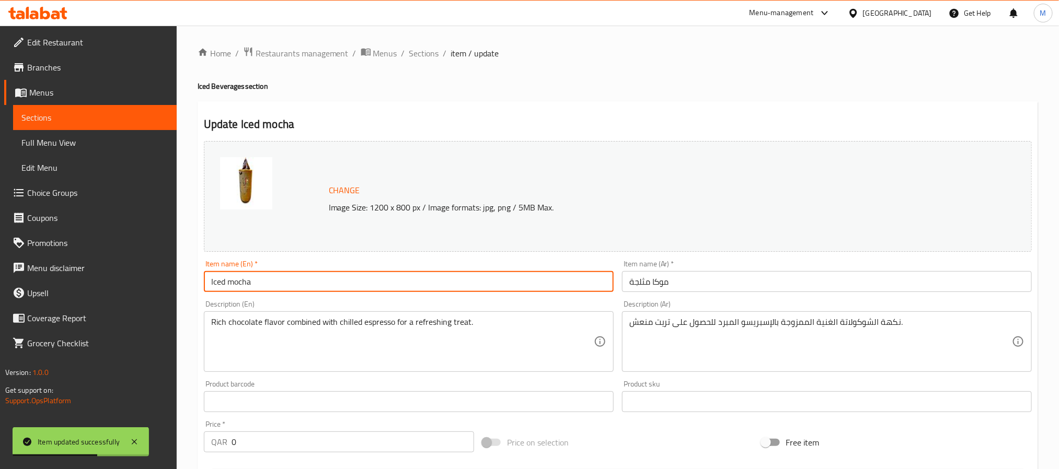
type input "Iced Mocha"
click at [422, 53] on span "Sections" at bounding box center [424, 53] width 30 height 13
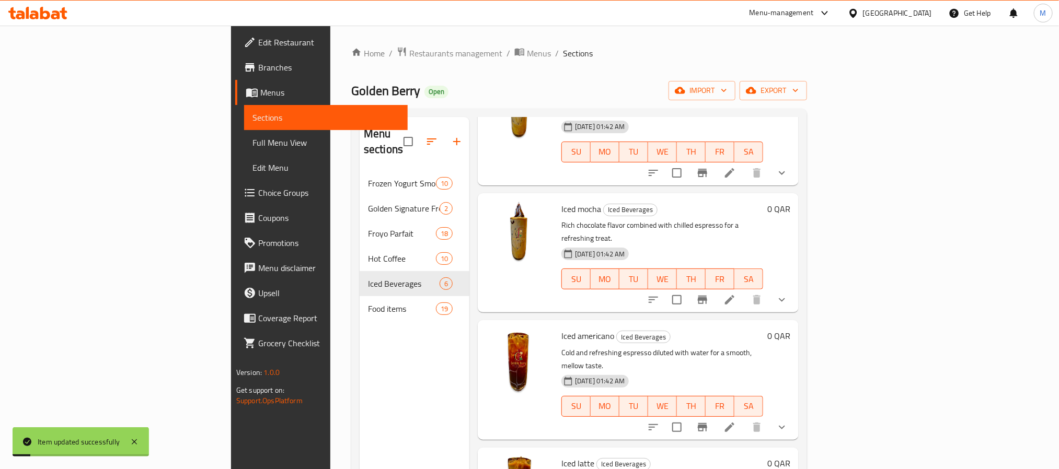
scroll to position [242, 0]
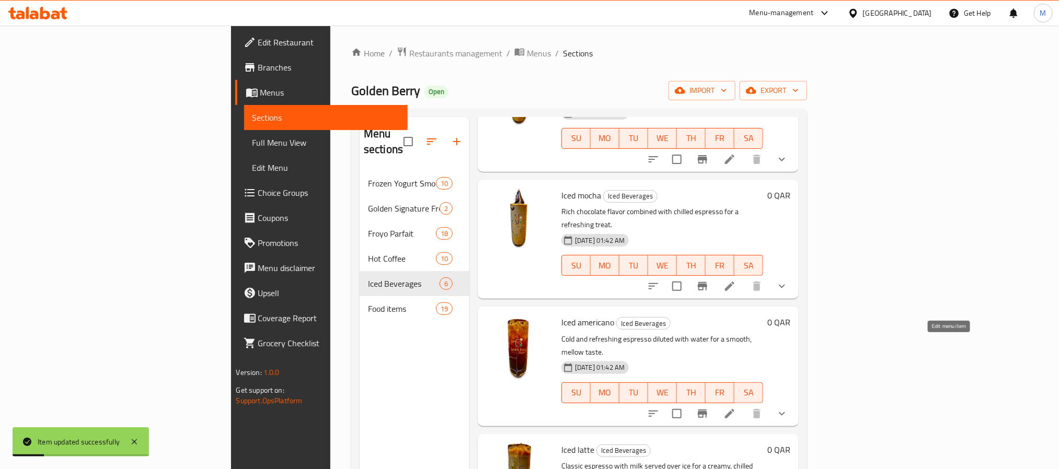
click at [735, 409] on icon at bounding box center [729, 413] width 9 height 9
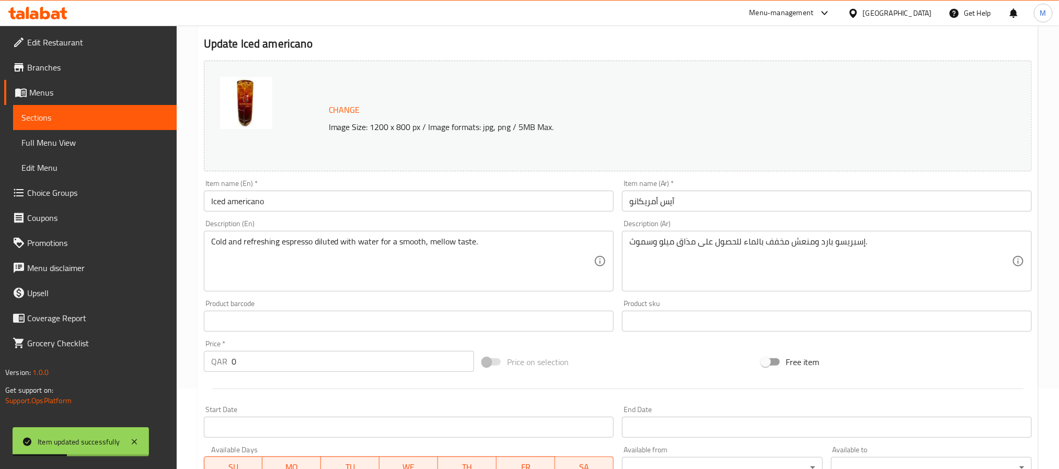
scroll to position [74, 0]
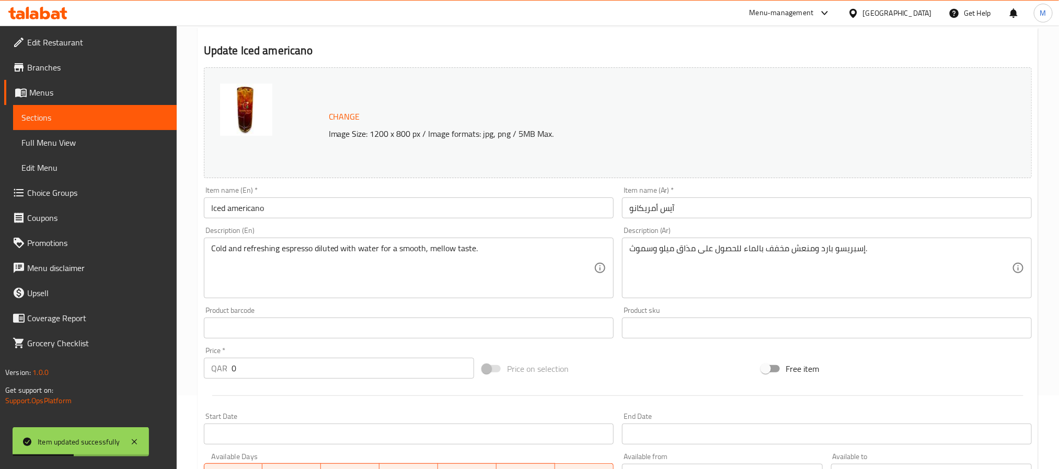
click at [349, 207] on input "Iced americano" at bounding box center [409, 208] width 410 height 21
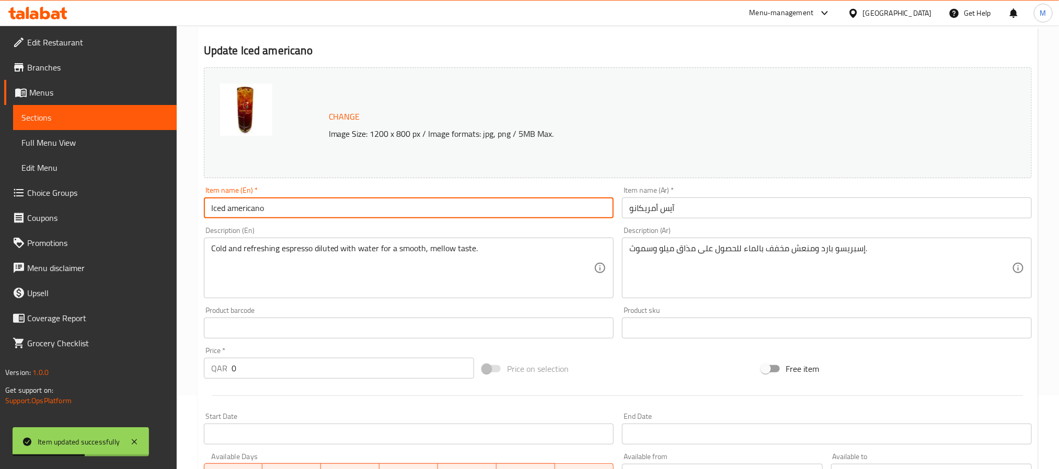
type input "Iced Americano"
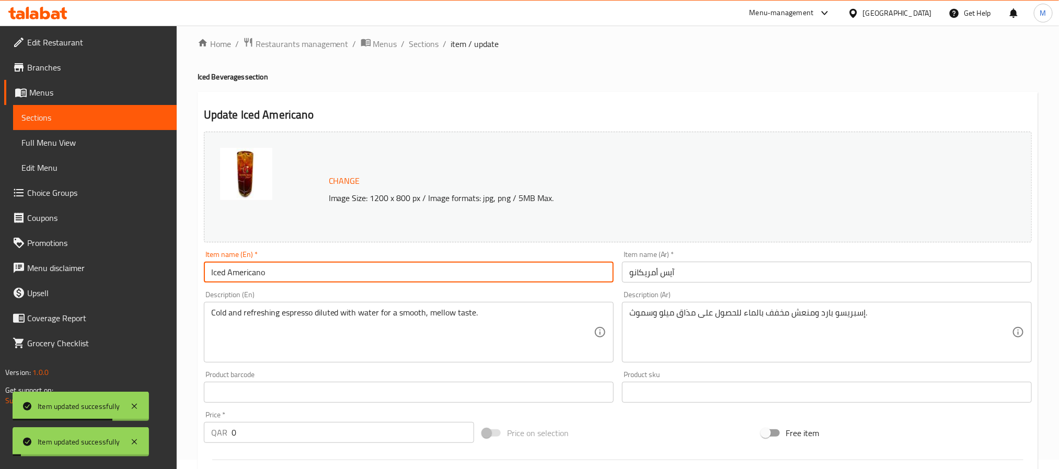
scroll to position [0, 0]
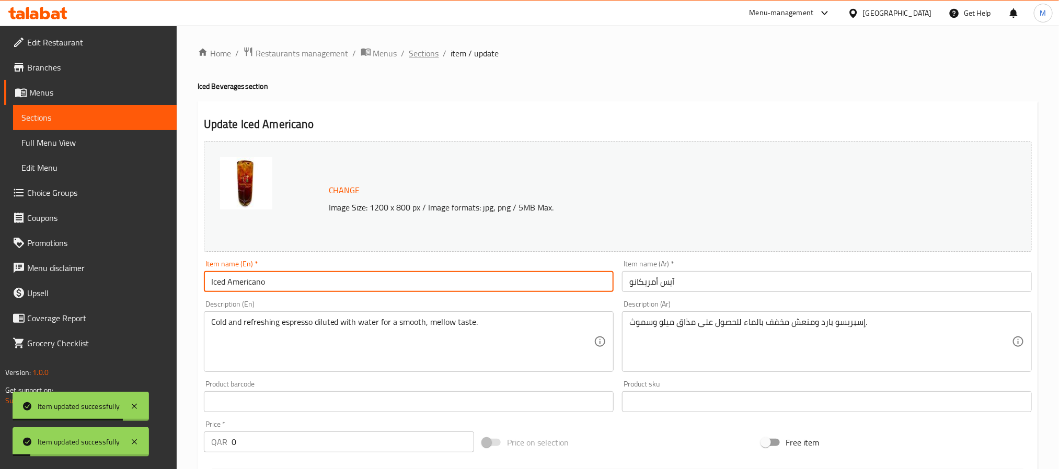
click at [419, 57] on span "Sections" at bounding box center [424, 53] width 30 height 13
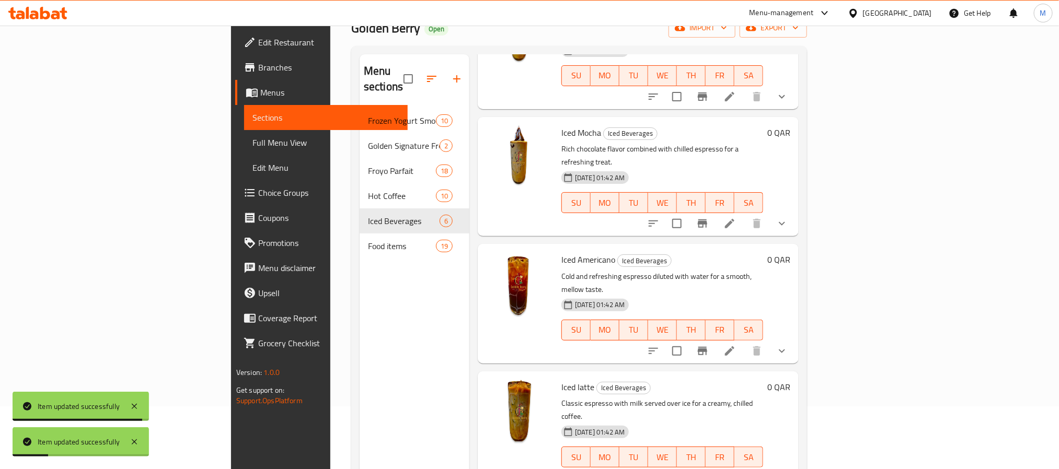
scroll to position [146, 0]
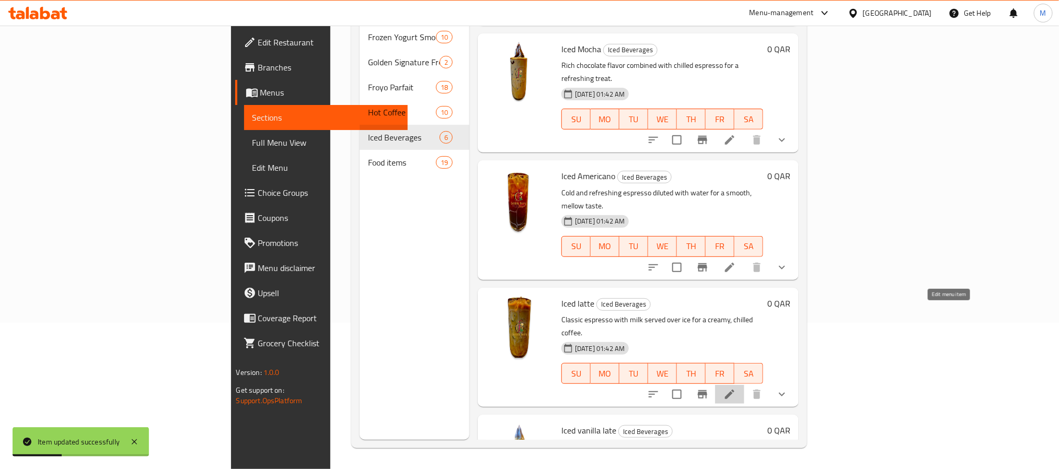
click at [736, 388] on icon at bounding box center [730, 394] width 13 height 13
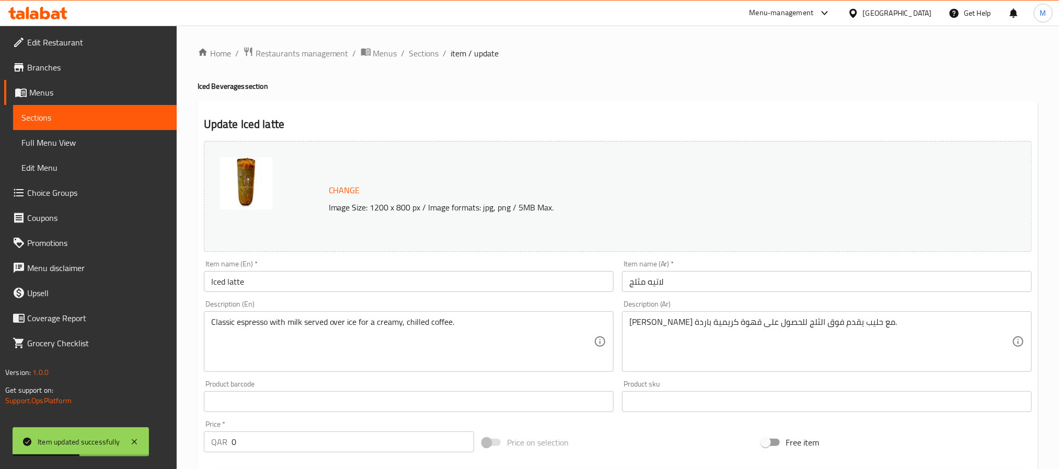
click at [297, 277] on input "Iced latte" at bounding box center [409, 281] width 410 height 21
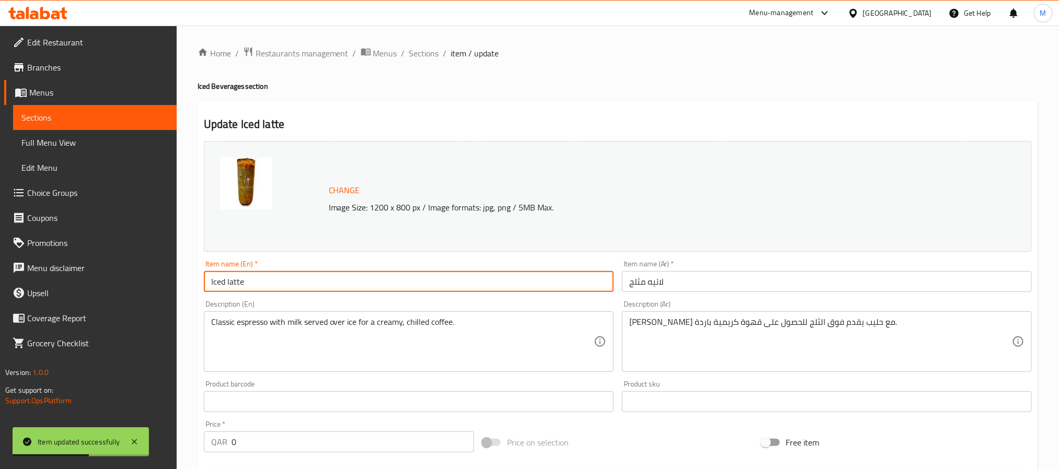
type input "Iced Latte"
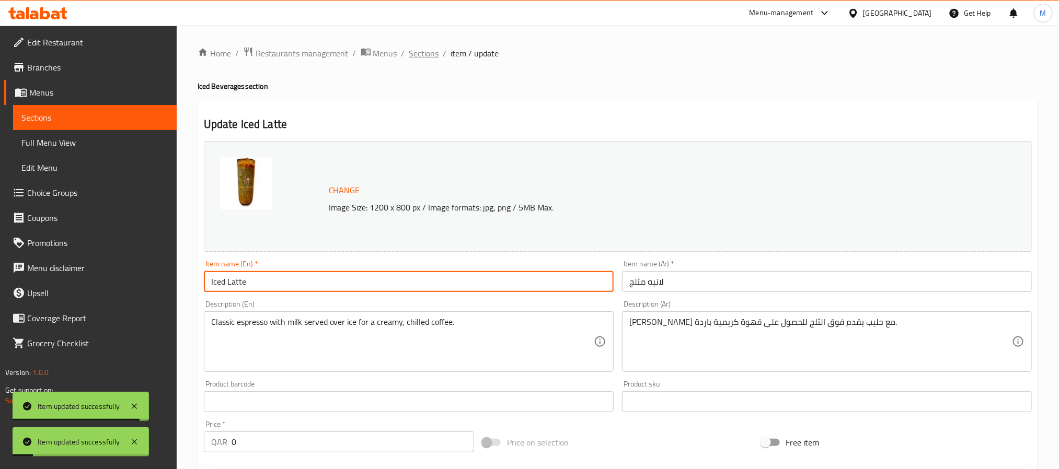
click at [428, 60] on span "Sections" at bounding box center [424, 53] width 30 height 13
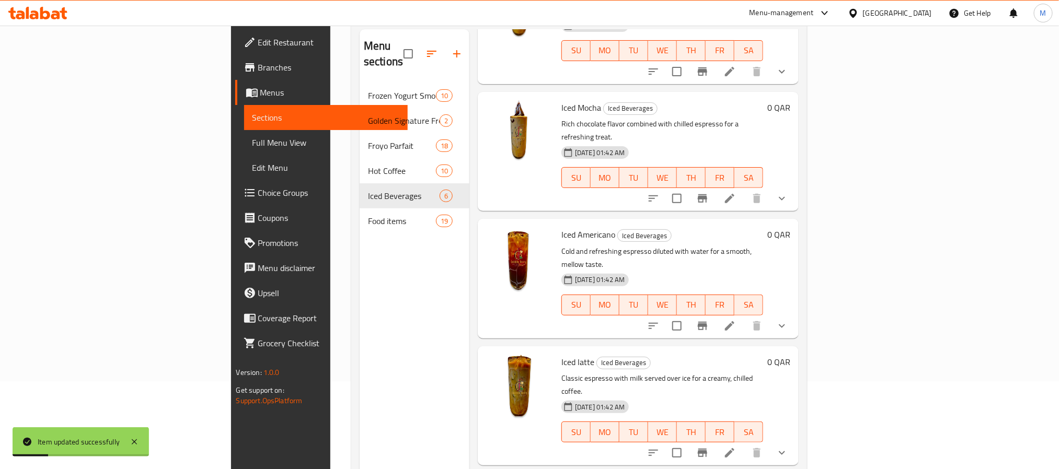
scroll to position [146, 0]
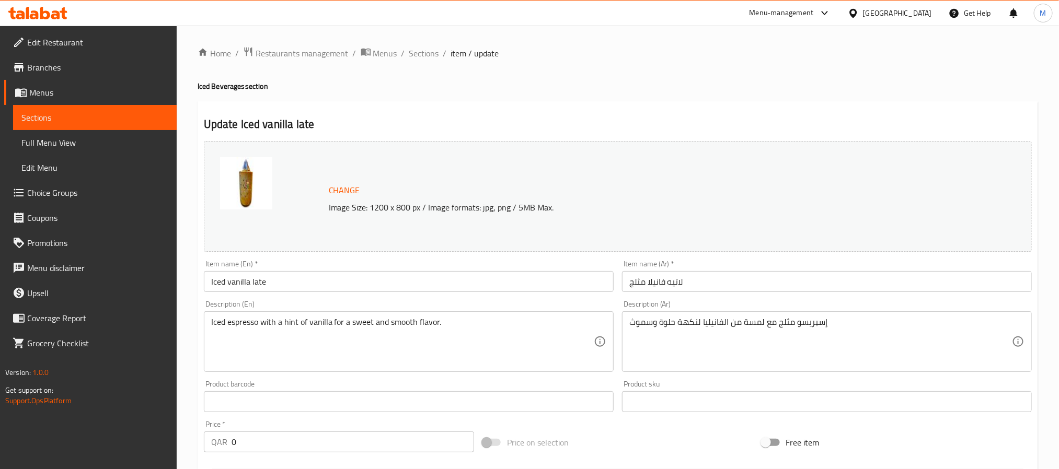
click at [405, 286] on input "Iced vanilla late" at bounding box center [409, 281] width 410 height 21
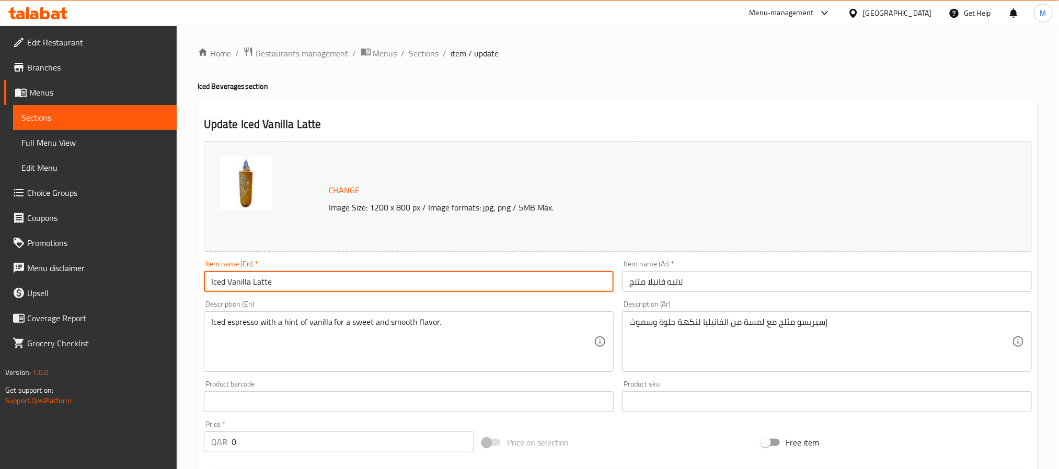
type input "Iced Vanilla Latte"
click at [426, 52] on span "Sections" at bounding box center [424, 53] width 30 height 13
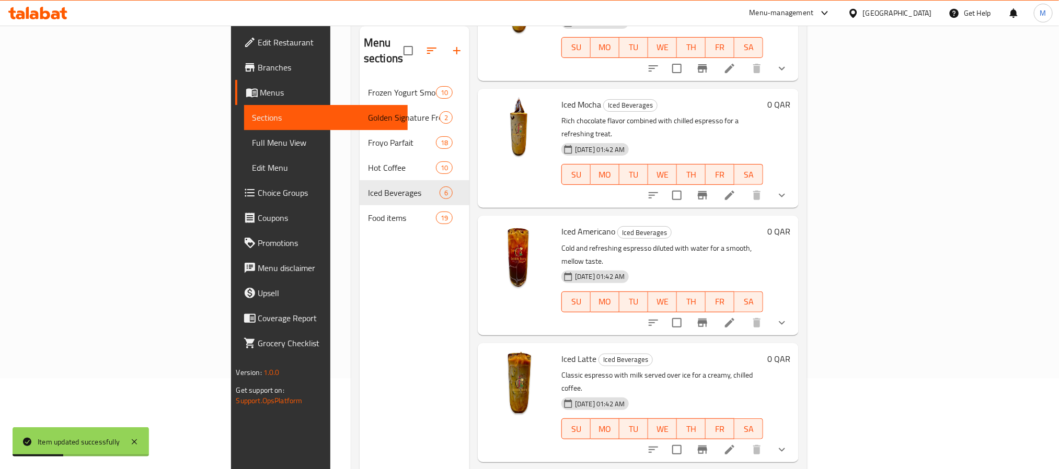
scroll to position [146, 0]
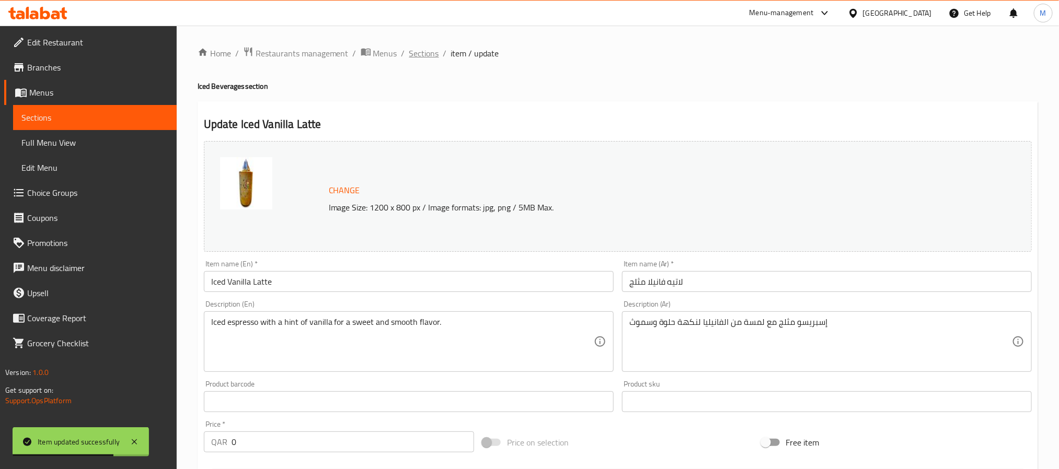
click at [435, 49] on span "Sections" at bounding box center [424, 53] width 30 height 13
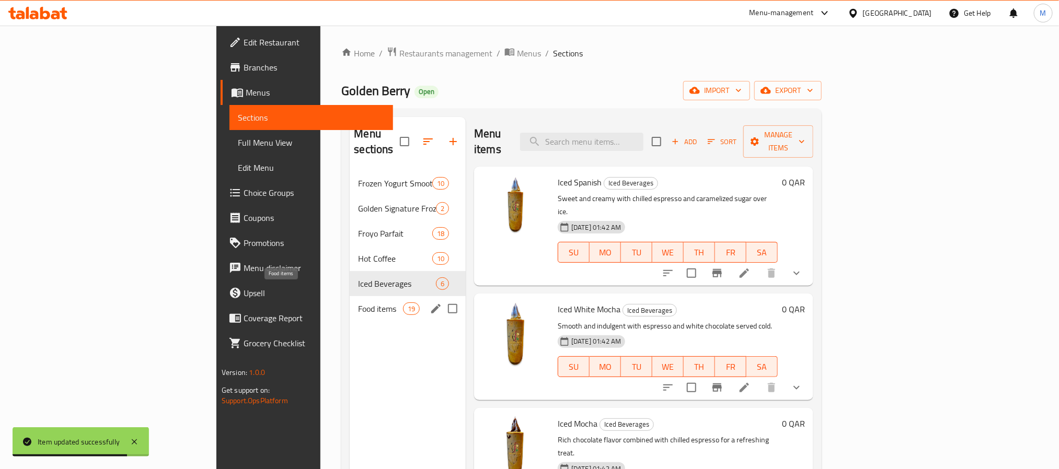
click at [358, 303] on span "Food items" at bounding box center [380, 309] width 44 height 13
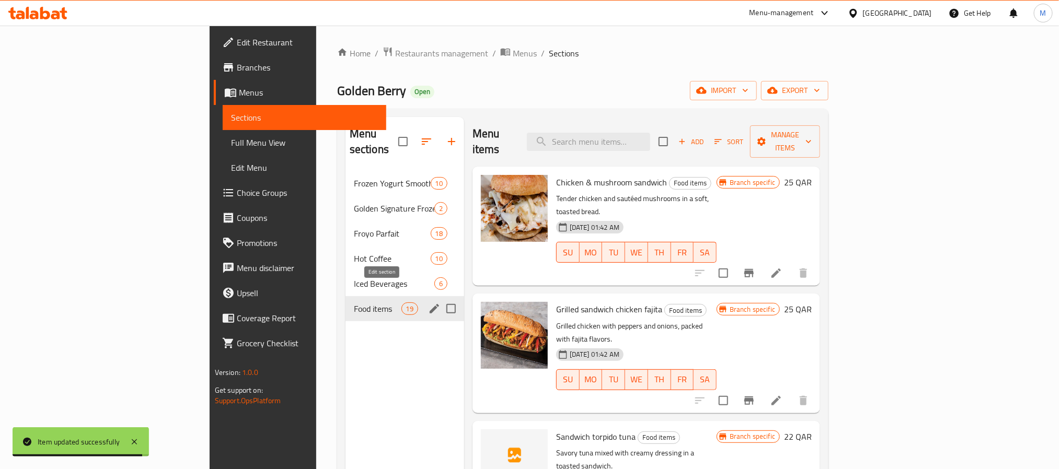
click at [428, 303] on icon "edit" at bounding box center [434, 309] width 13 height 13
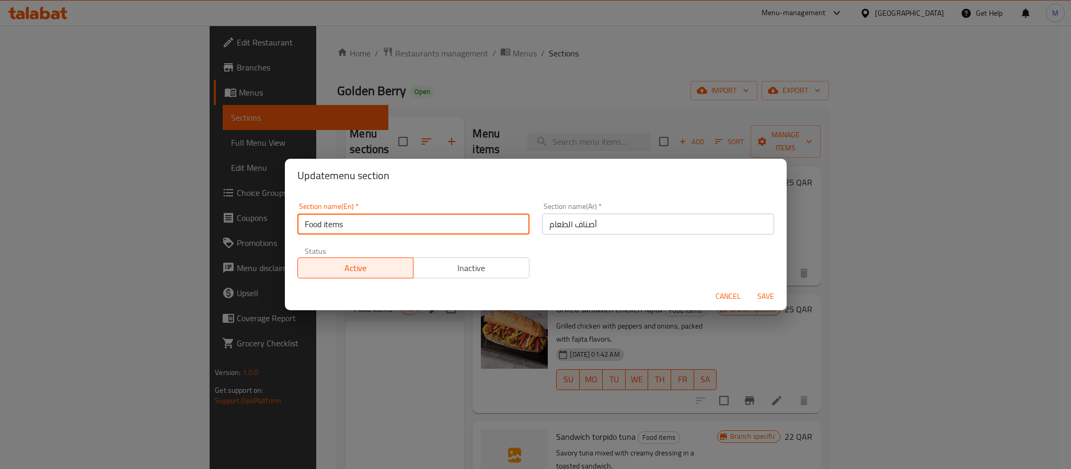
click at [353, 226] on input "Food items" at bounding box center [413, 224] width 232 height 21
click at [328, 228] on input "Food items" at bounding box center [413, 224] width 232 height 21
type input "Food Items"
click at [749, 287] on button "Save" at bounding box center [765, 296] width 33 height 19
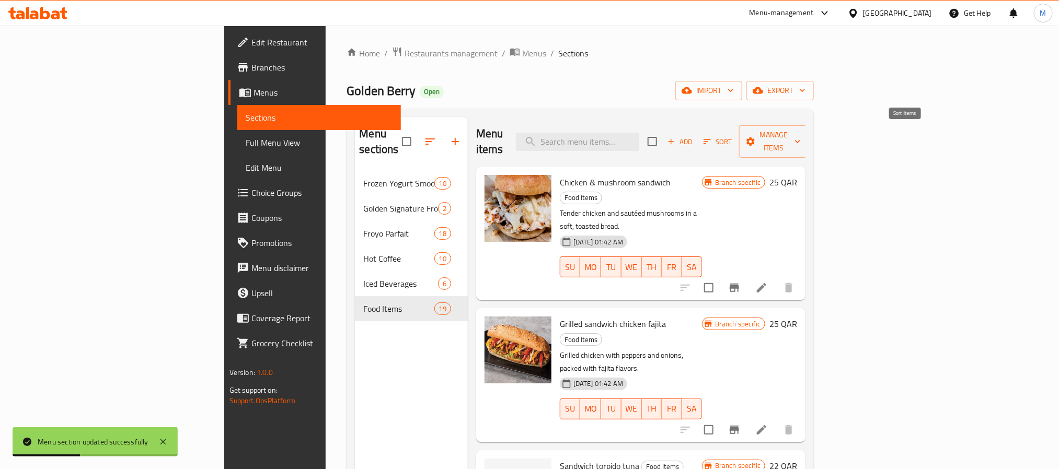
click at [712, 137] on icon "button" at bounding box center [707, 141] width 9 height 9
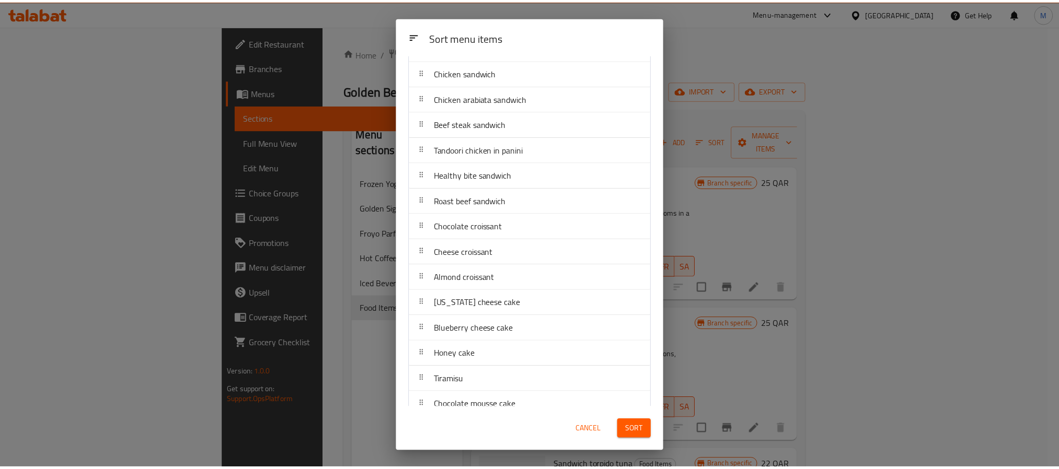
scroll to position [173, 0]
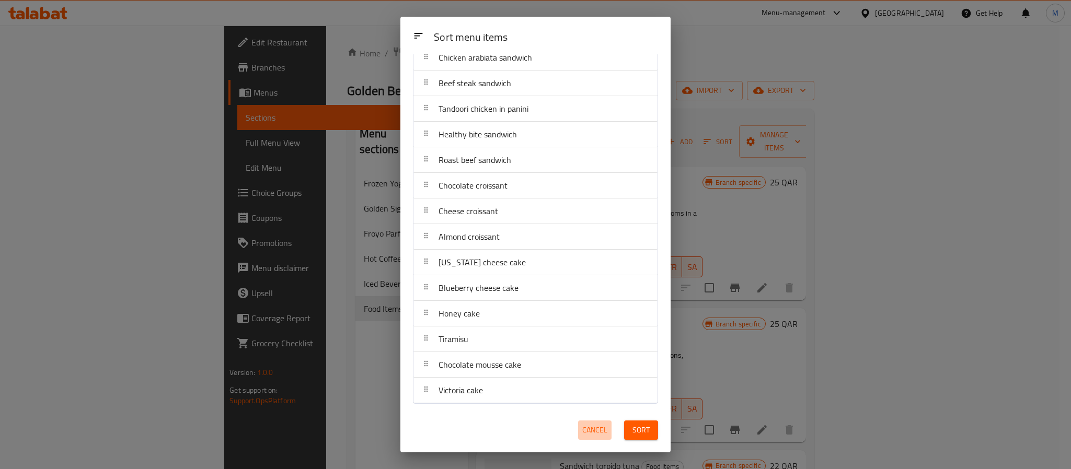
click at [593, 430] on span "Cancel" at bounding box center [594, 430] width 25 height 13
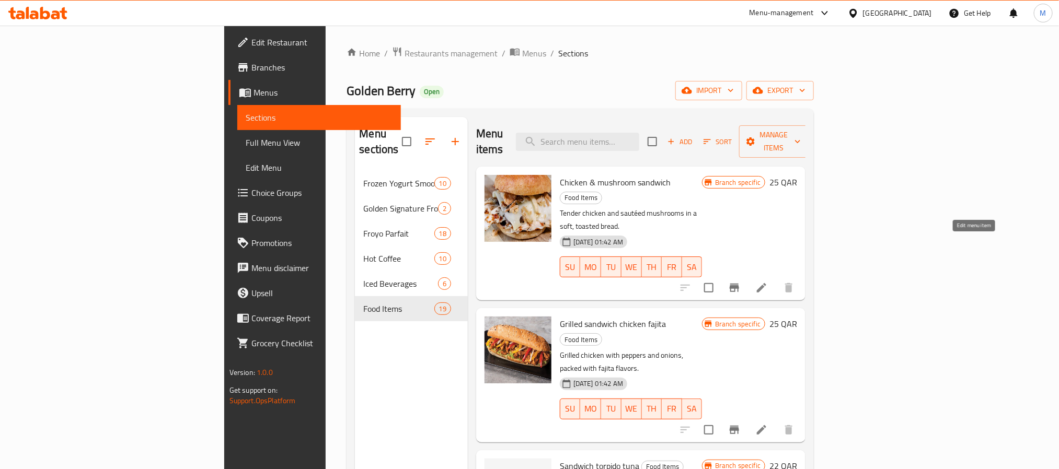
click at [768, 282] on icon at bounding box center [761, 288] width 13 height 13
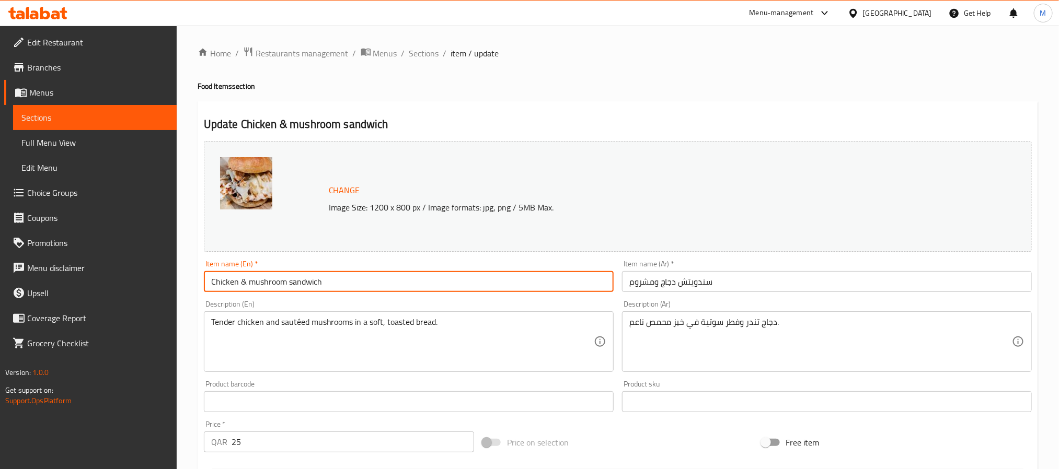
click at [411, 277] on input "Chicken & mushroom sandwich" at bounding box center [409, 281] width 410 height 21
type input "Chicken And Mushroom Sandwich"
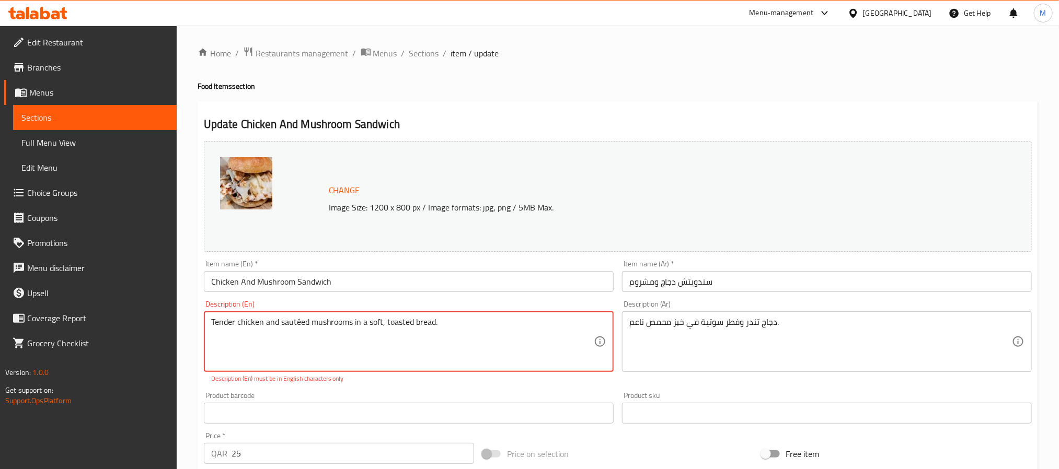
drag, startPoint x: 295, startPoint y: 320, endPoint x: 300, endPoint y: 317, distance: 5.8
click at [299, 317] on textarea "Tender chicken and sautéed mushrooms in a soft, toasted bread." at bounding box center [402, 342] width 383 height 50
type textarea "Tender chicken and sauteed mushrooms in a soft, toasted bread."
click at [342, 281] on input "Chicken And Mushroom Sandwich" at bounding box center [409, 281] width 410 height 21
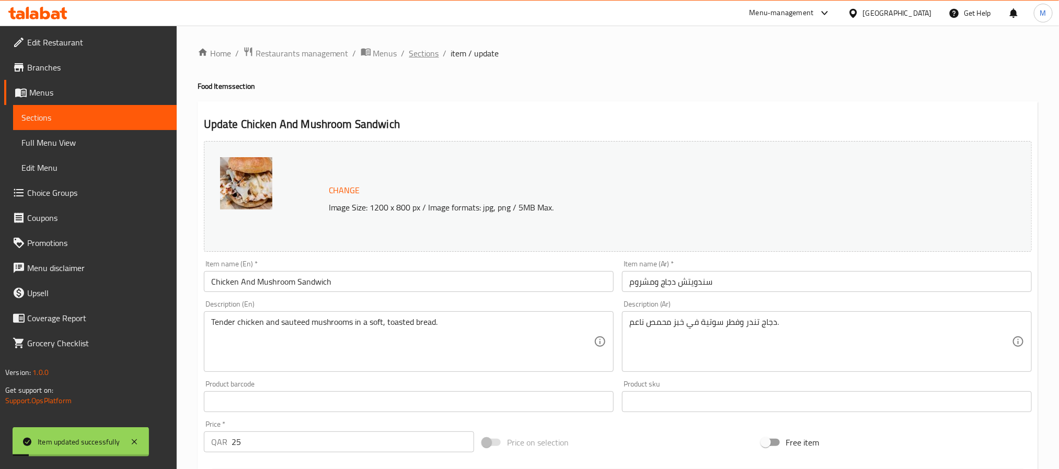
click at [429, 49] on span "Sections" at bounding box center [424, 53] width 30 height 13
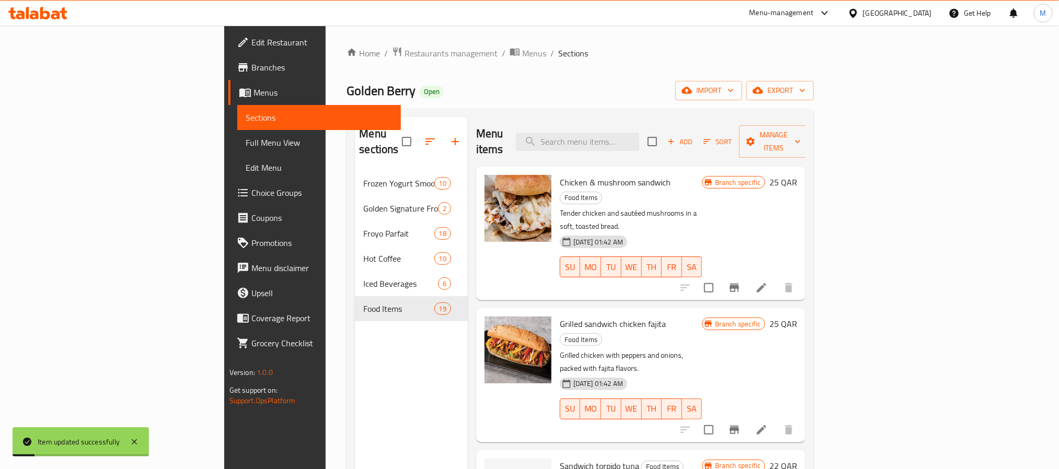
click at [739, 284] on icon "Branch-specific-item" at bounding box center [734, 288] width 9 height 8
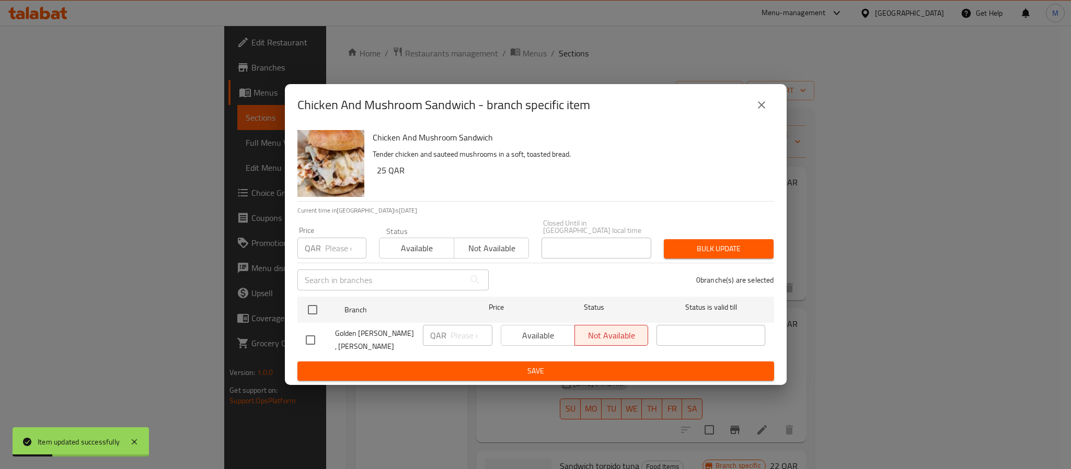
click at [764, 99] on button "close" at bounding box center [761, 105] width 25 height 25
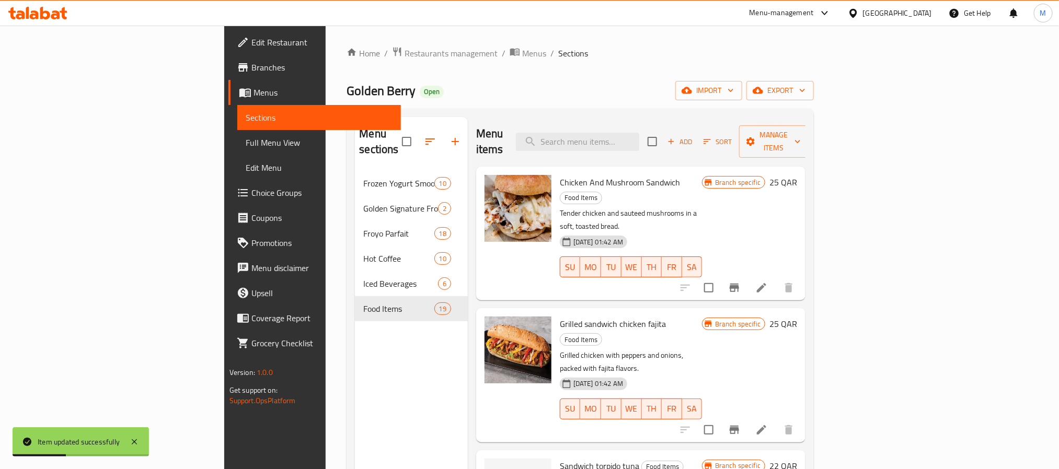
click at [739, 426] on icon "Branch-specific-item" at bounding box center [734, 430] width 9 height 8
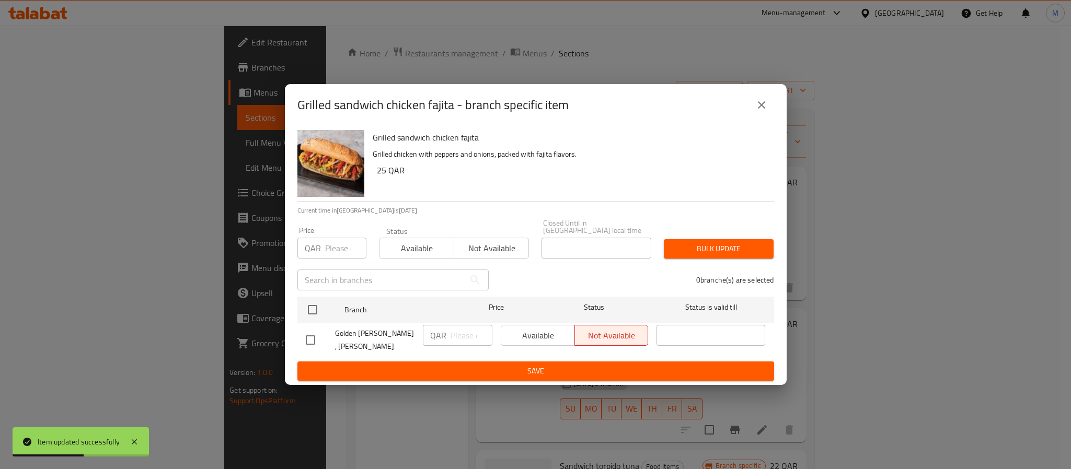
click at [762, 104] on icon "close" at bounding box center [761, 105] width 13 height 13
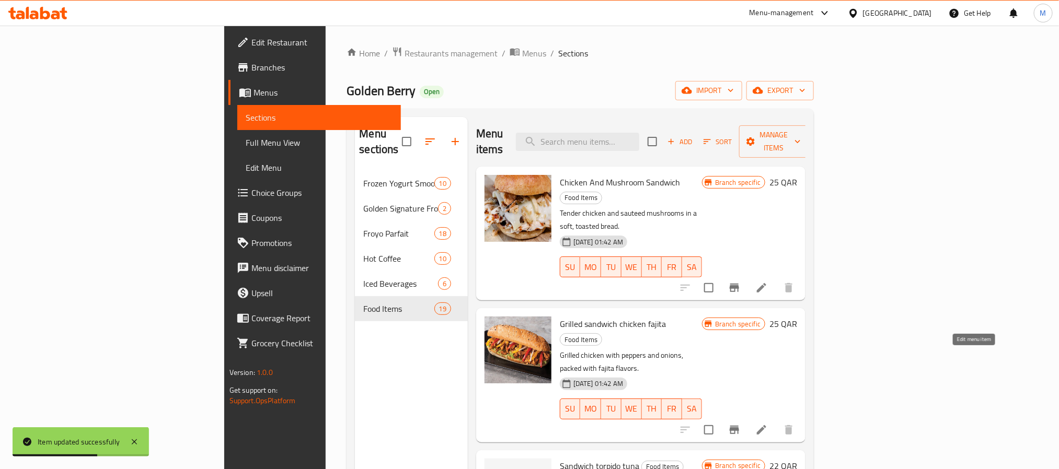
click at [768, 424] on icon at bounding box center [761, 430] width 13 height 13
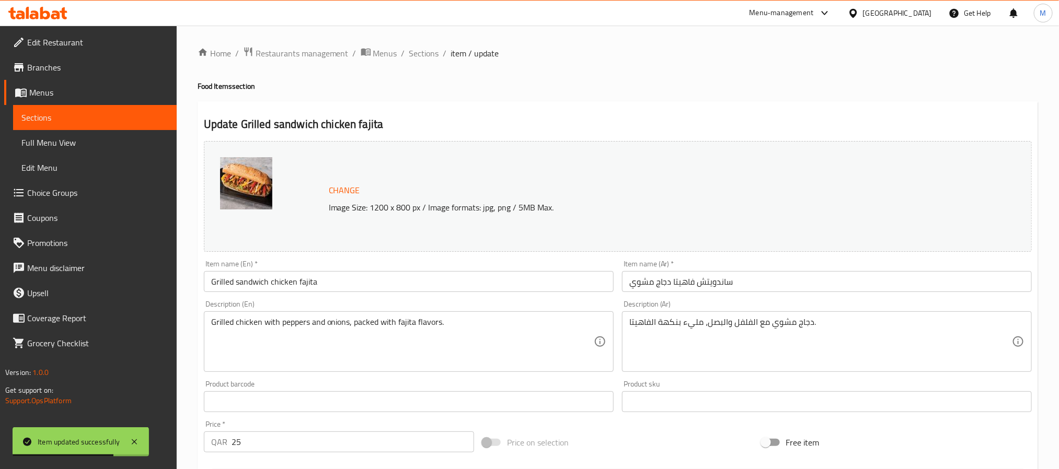
click at [336, 275] on input "Grilled sandwich chicken fajita" at bounding box center [409, 281] width 410 height 21
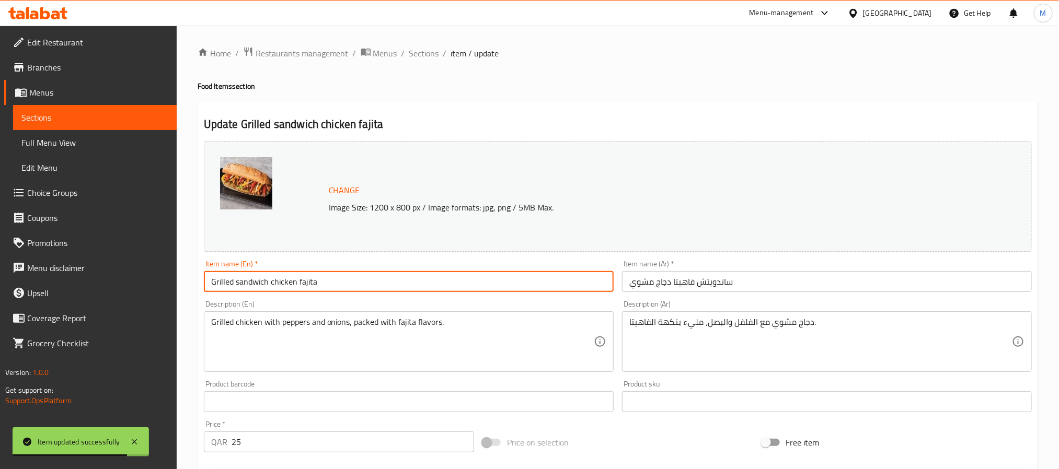
click at [237, 287] on input "Grilled sandwich chicken fajita" at bounding box center [409, 281] width 410 height 21
type input "Grilled Sandwich Chicken Fajita"
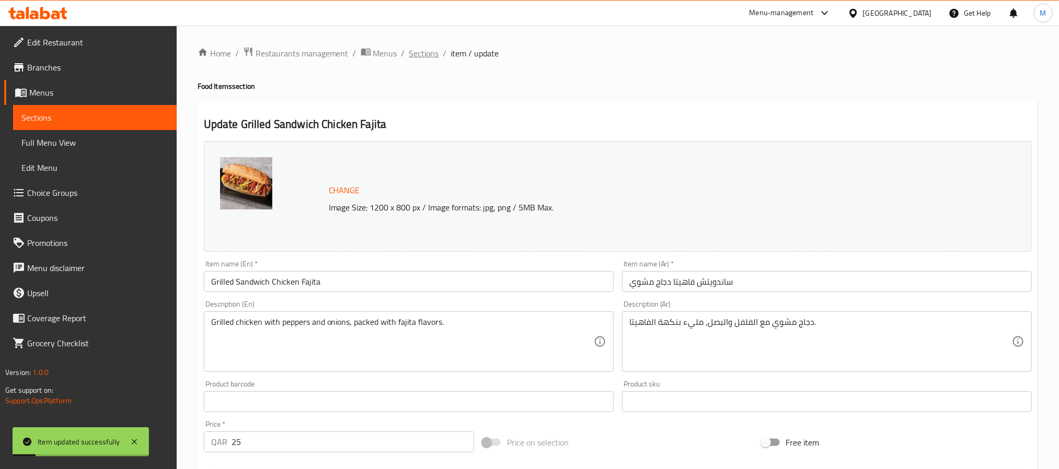
click at [423, 53] on span "Sections" at bounding box center [424, 53] width 30 height 13
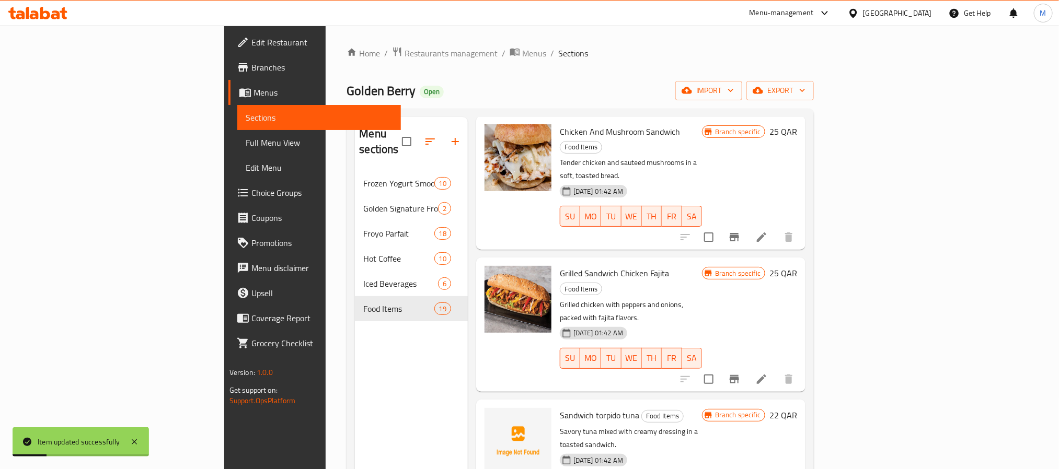
scroll to position [157, 0]
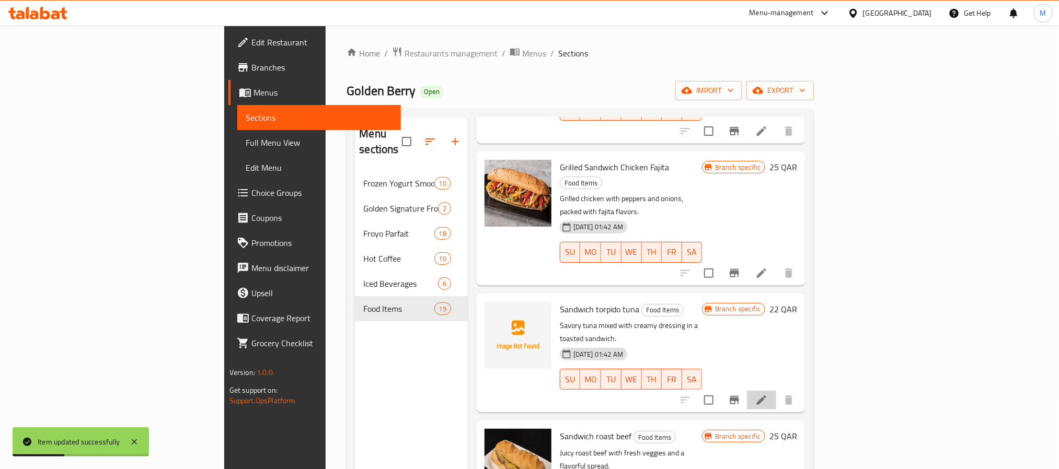
click at [776, 391] on li at bounding box center [761, 400] width 29 height 19
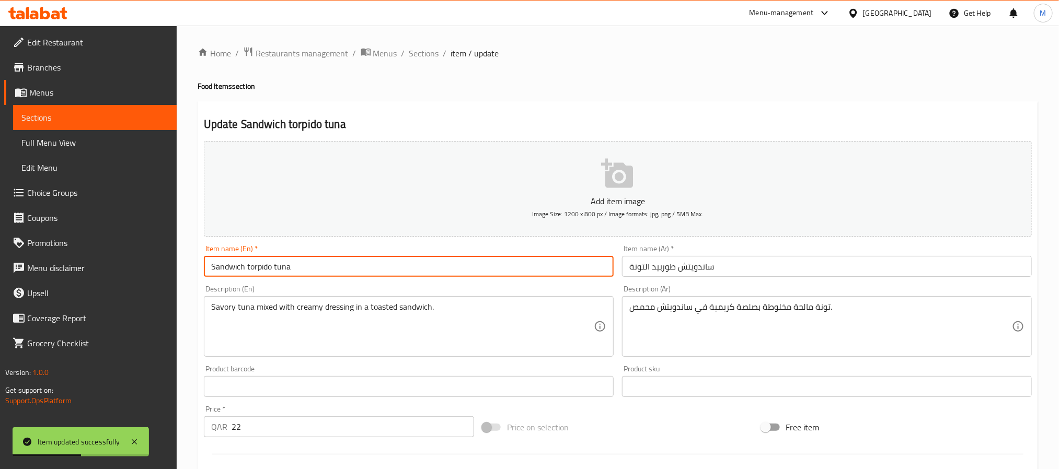
click at [337, 270] on input "Sandwich torpido tuna" at bounding box center [409, 266] width 410 height 21
type input "Sandwich Torpido Tuna"
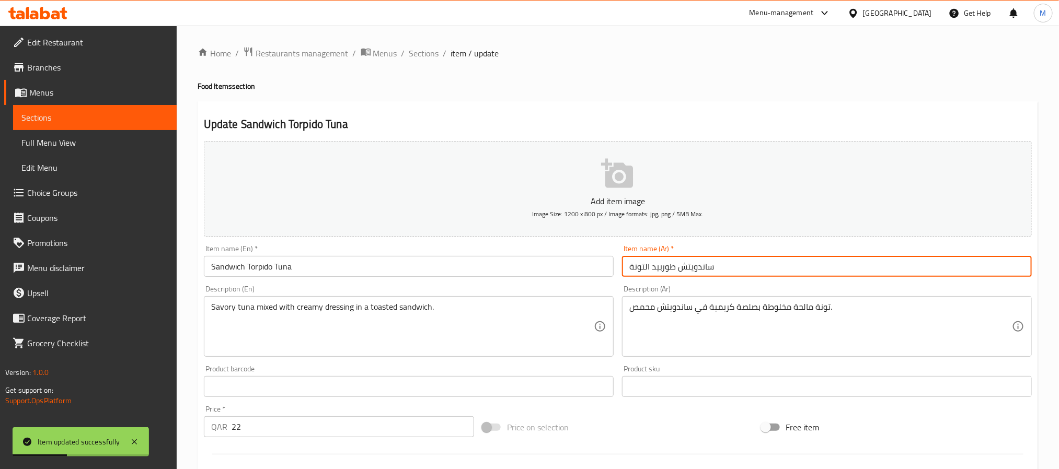
click at [673, 268] on input "ساندويتش طوربيد التونة" at bounding box center [827, 266] width 410 height 21
drag, startPoint x: 651, startPoint y: 270, endPoint x: 658, endPoint y: 274, distance: 8.3
click at [651, 270] on input "ساندويتش توربيد التونة" at bounding box center [827, 266] width 410 height 21
type input "ساندويتش توربيدو تونة"
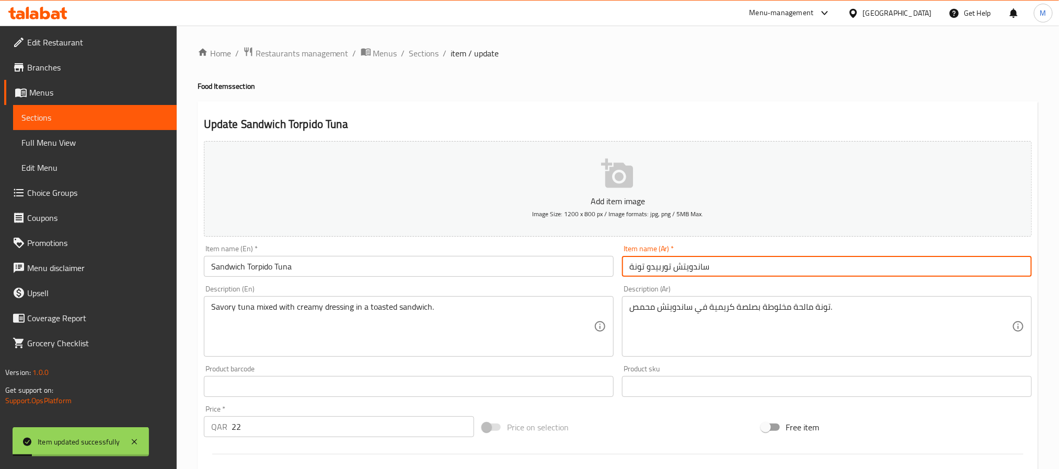
drag, startPoint x: 428, startPoint y: 52, endPoint x: 1070, endPoint y: 419, distance: 739.8
click at [428, 52] on span "Sections" at bounding box center [424, 53] width 30 height 13
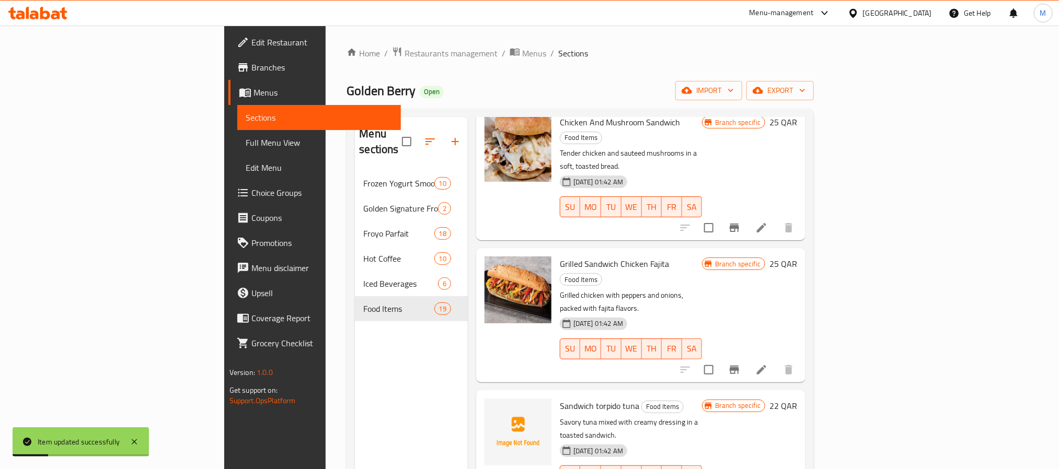
scroll to position [157, 0]
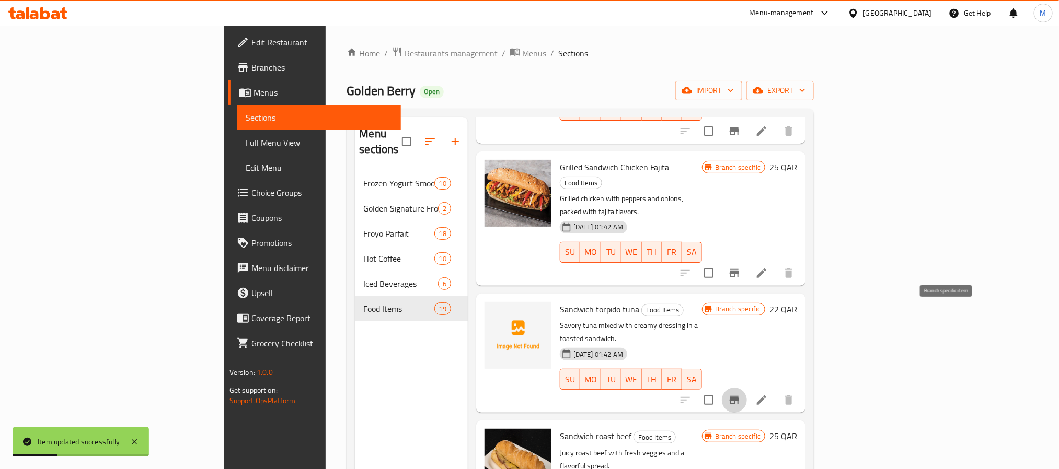
click at [747, 388] on button "Branch-specific-item" at bounding box center [734, 400] width 25 height 25
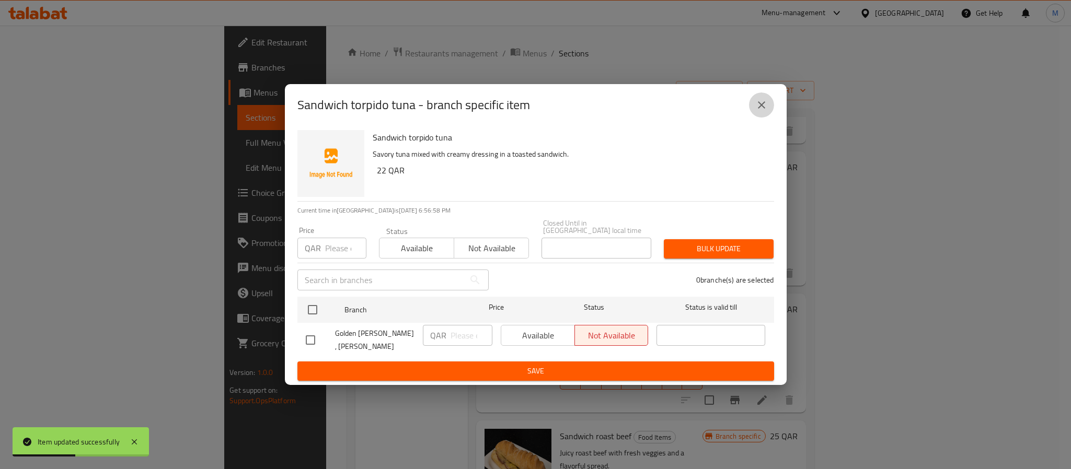
click at [766, 107] on icon "close" at bounding box center [761, 105] width 13 height 13
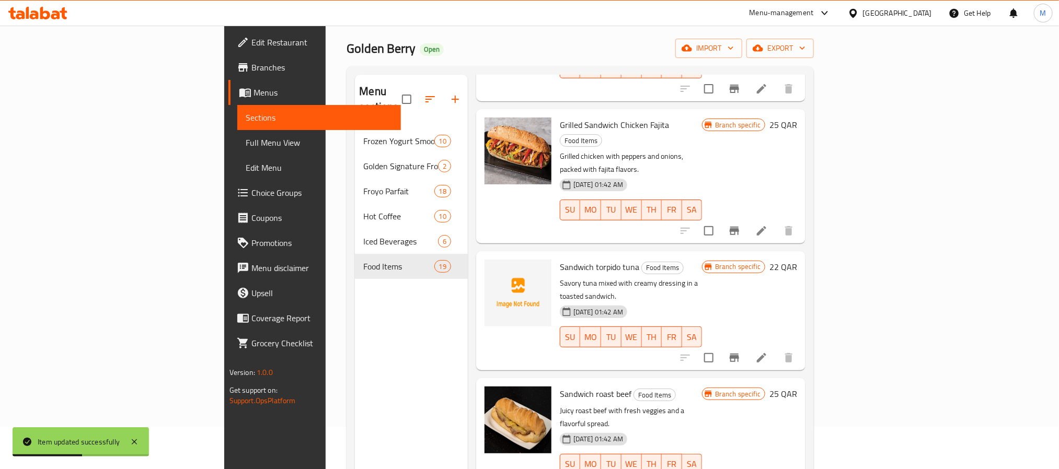
scroll to position [78, 0]
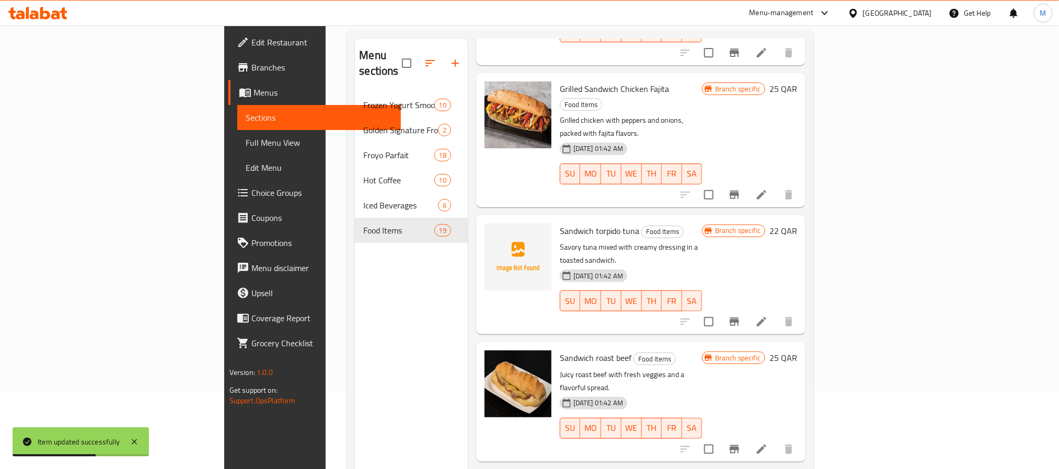
click at [768, 443] on icon at bounding box center [761, 449] width 13 height 13
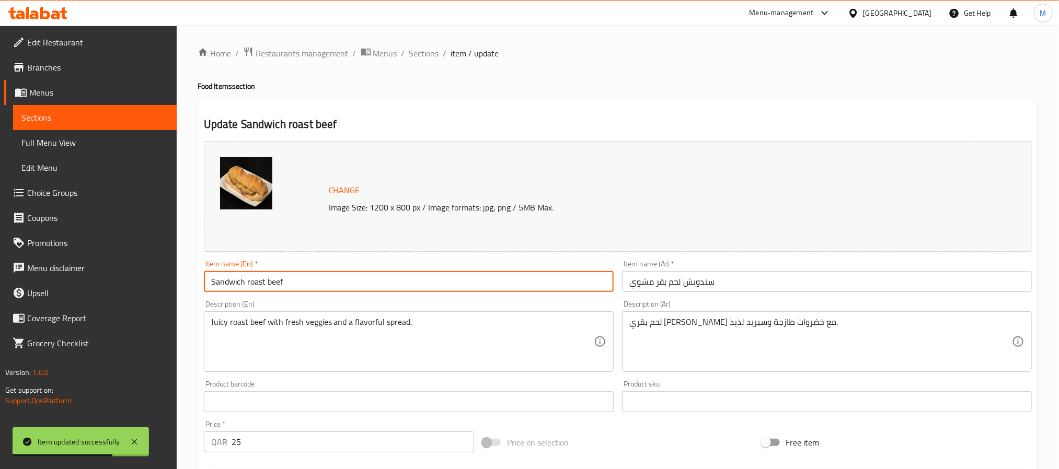
click at [353, 285] on input "Sandwich roast beef" at bounding box center [409, 281] width 410 height 21
type input "Sandwich Roast Beef"
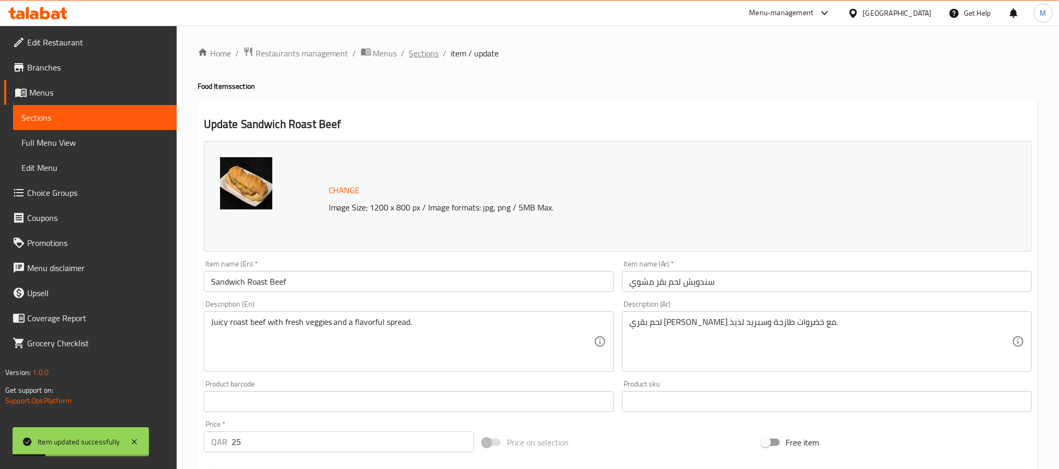
click at [418, 52] on span "Sections" at bounding box center [424, 53] width 30 height 13
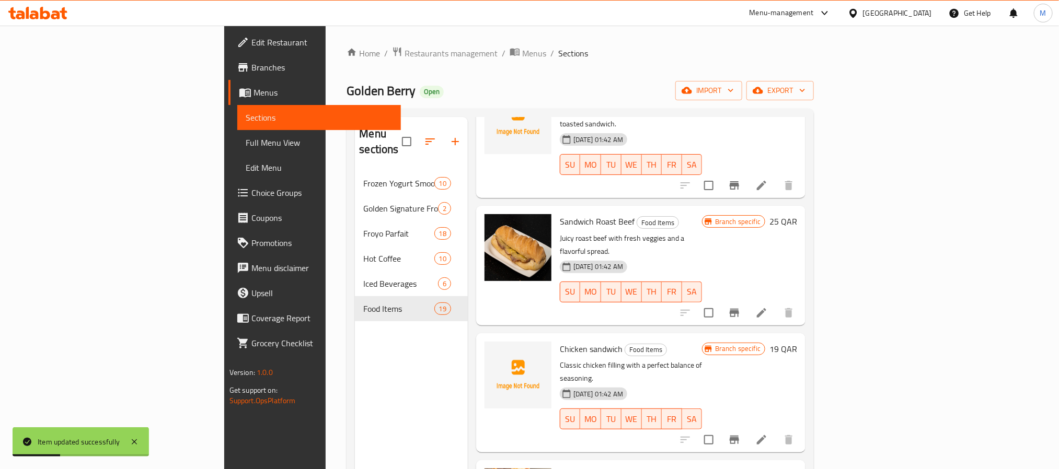
scroll to position [392, 0]
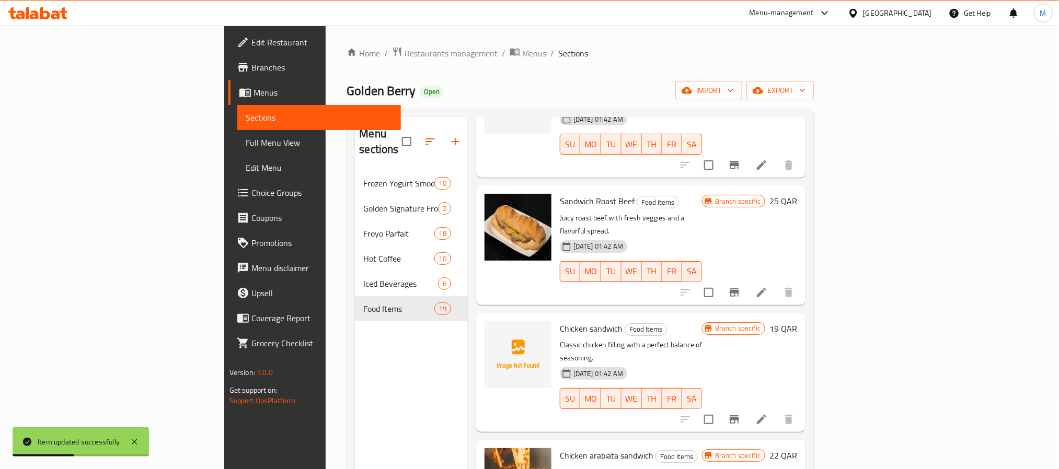
click at [768, 414] on icon at bounding box center [761, 420] width 13 height 13
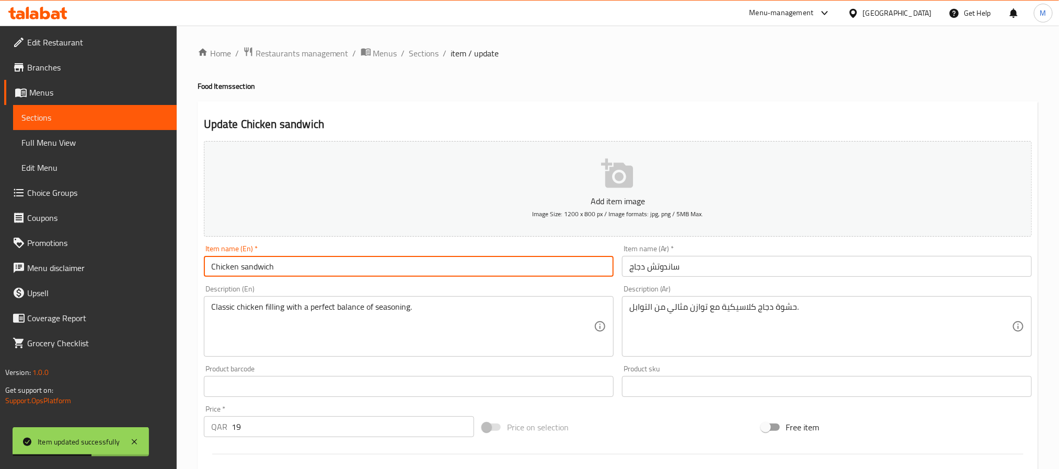
click at [306, 276] on input "Chicken sandwich" at bounding box center [409, 266] width 410 height 21
click at [243, 273] on input "Chicken sandwich" at bounding box center [409, 266] width 410 height 21
type input "Chicken Sandwich"
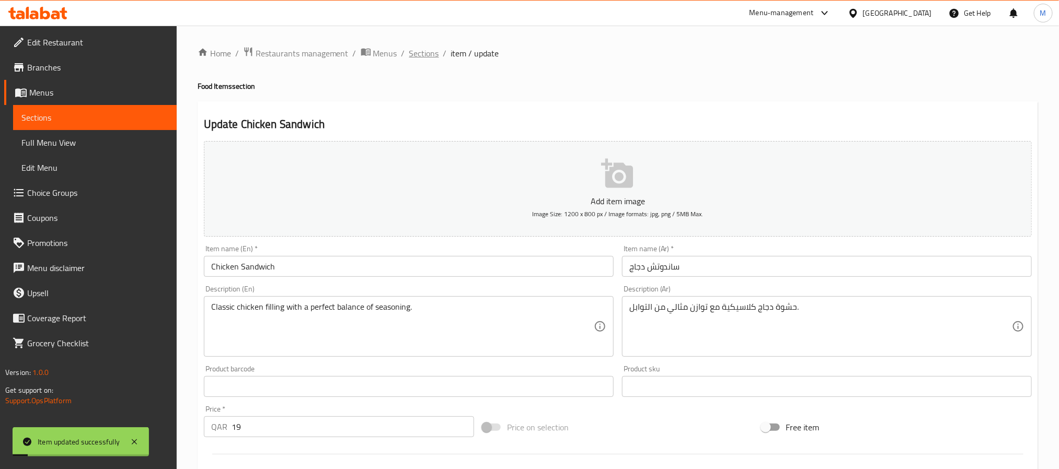
click at [426, 60] on div "Home / Restaurants management / Menus / Sections / item / update Food Items sec…" at bounding box center [618, 382] width 841 height 671
click at [428, 55] on span "Sections" at bounding box center [424, 53] width 30 height 13
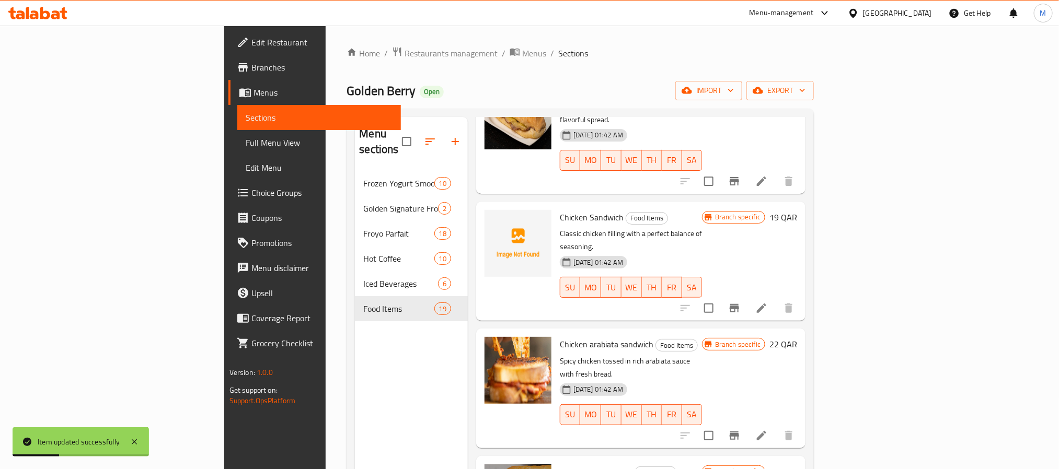
scroll to position [549, 0]
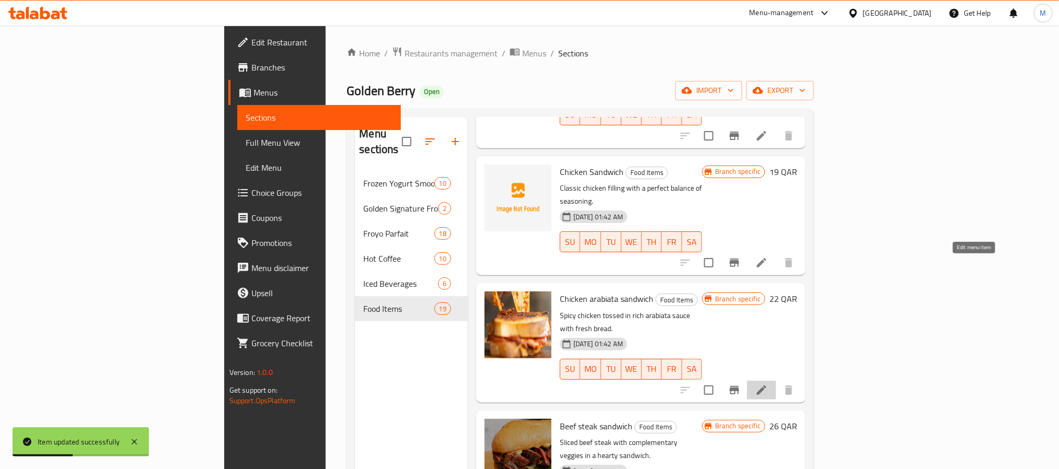
click at [768, 384] on icon at bounding box center [761, 390] width 13 height 13
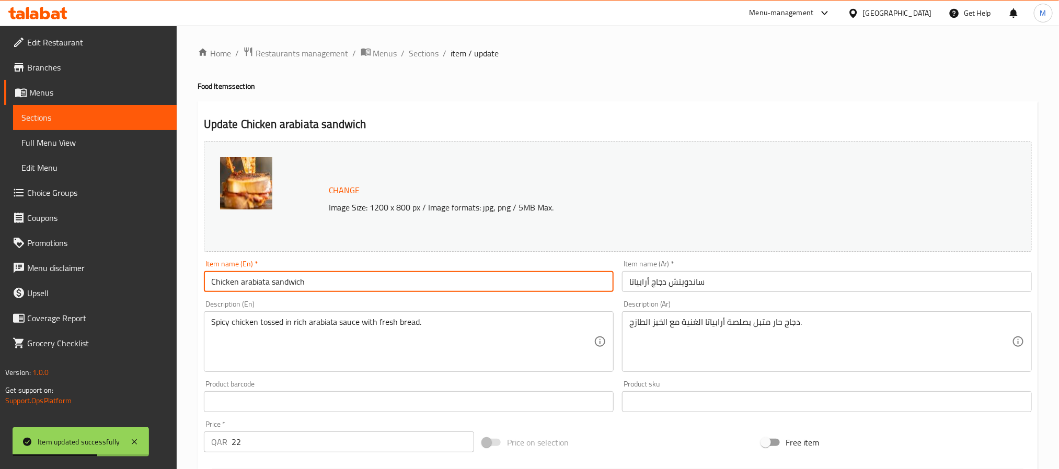
click at [238, 282] on input "Chicken arabiata sandwich" at bounding box center [409, 281] width 410 height 21
drag, startPoint x: 274, startPoint y: 287, endPoint x: 281, endPoint y: 298, distance: 12.9
click at [281, 298] on div "Change Image Size: 1200 x 800 px / Image formats: jpg, png / 5MB Max. Item name…" at bounding box center [618, 370] width 837 height 466
type input "Chicken Arabiata Sandwich"
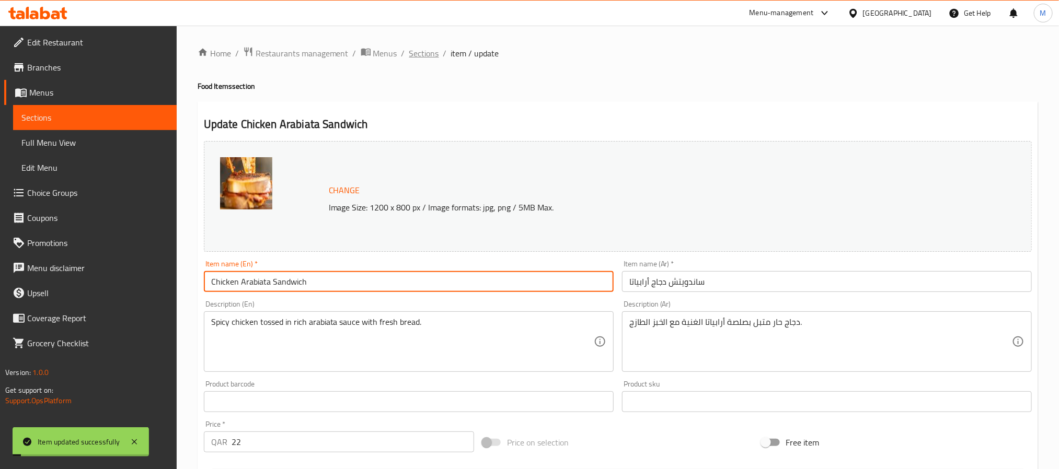
click at [420, 50] on span "Sections" at bounding box center [424, 53] width 30 height 13
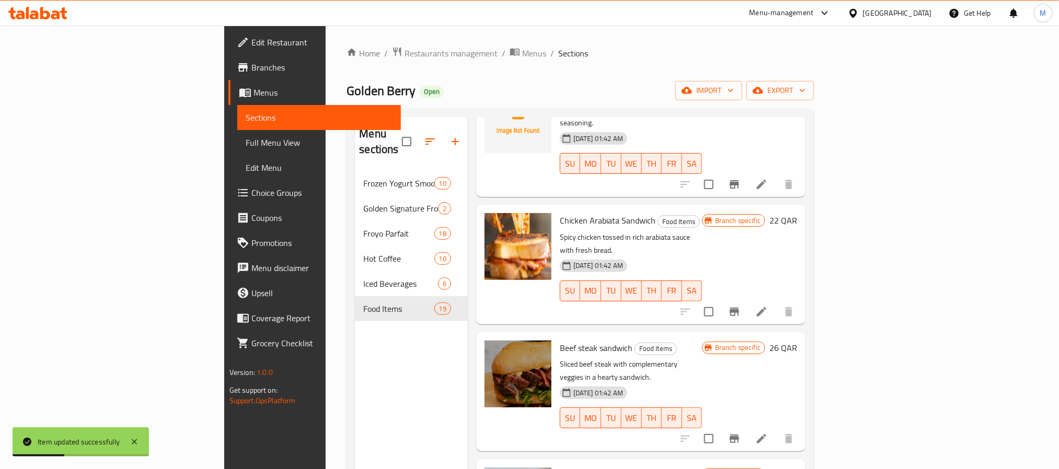
scroll to position [549, 0]
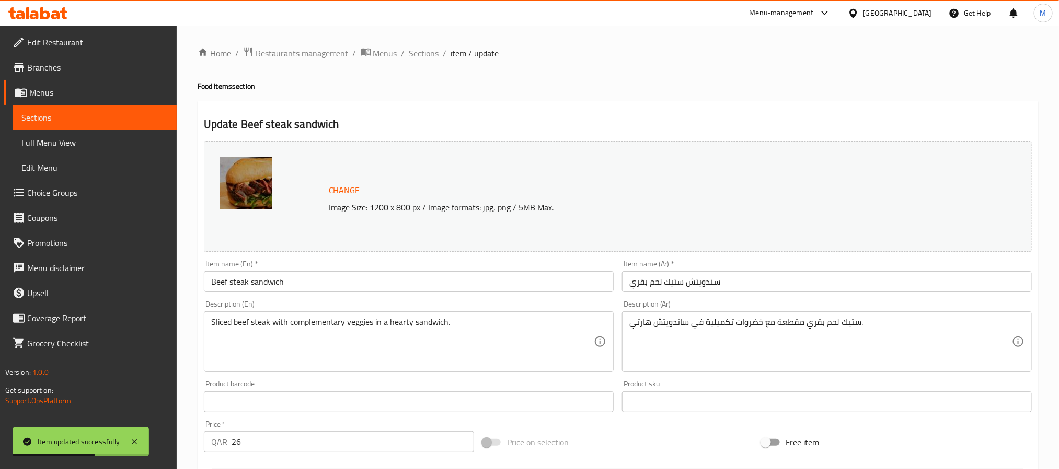
click at [381, 285] on input "Beef steak sandwich" at bounding box center [409, 281] width 410 height 21
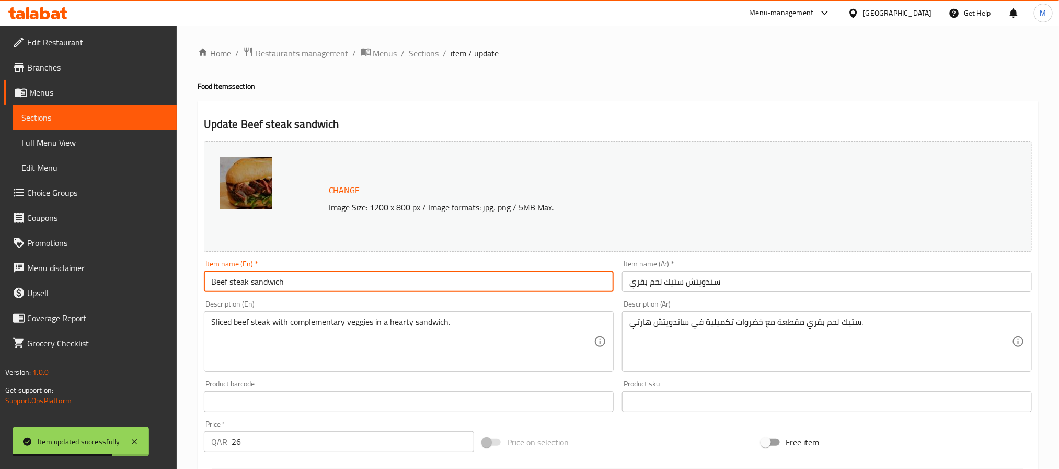
drag, startPoint x: 231, startPoint y: 287, endPoint x: 256, endPoint y: 320, distance: 41.4
click at [232, 290] on input "Beef steak sandwich" at bounding box center [409, 281] width 410 height 21
type input "Beef Steak Sandwich"
click at [426, 49] on span "Sections" at bounding box center [424, 53] width 30 height 13
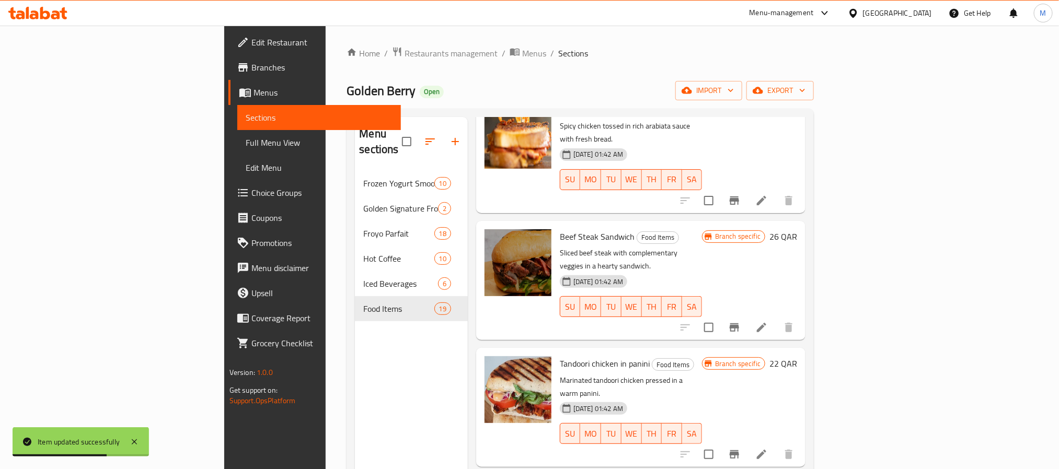
scroll to position [784, 0]
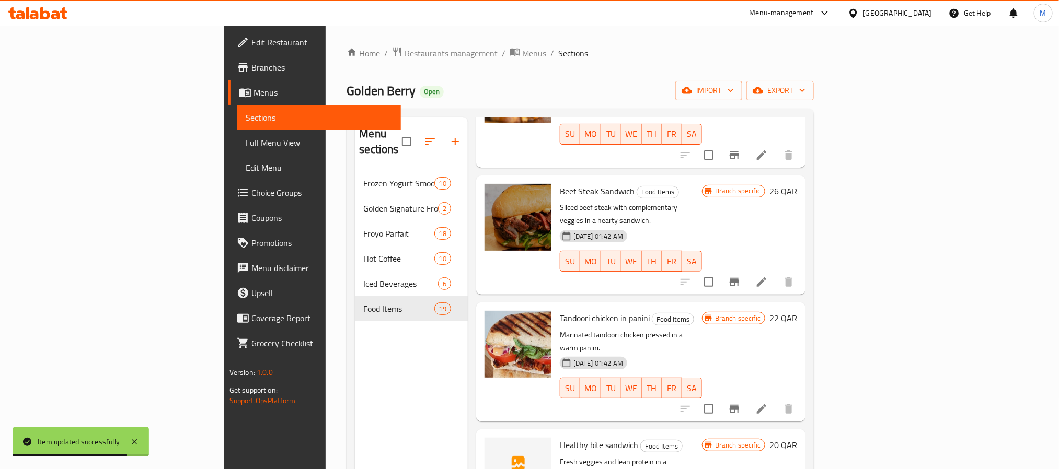
click at [768, 403] on icon at bounding box center [761, 409] width 13 height 13
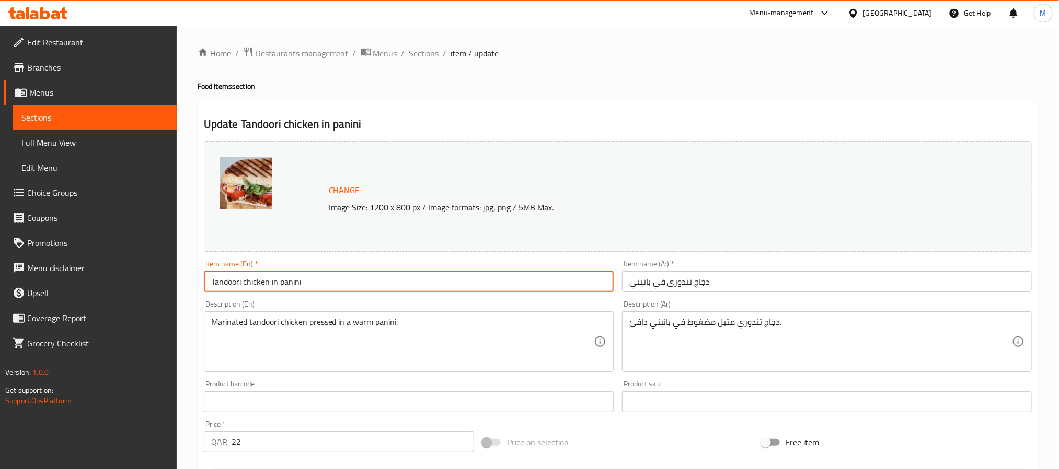
click at [245, 288] on input "Tandoori chicken in panini" at bounding box center [409, 281] width 410 height 21
click at [284, 289] on input "Tandoori Chicken in panini" at bounding box center [409, 281] width 410 height 21
type input "Tandoori Chicken in Panini"
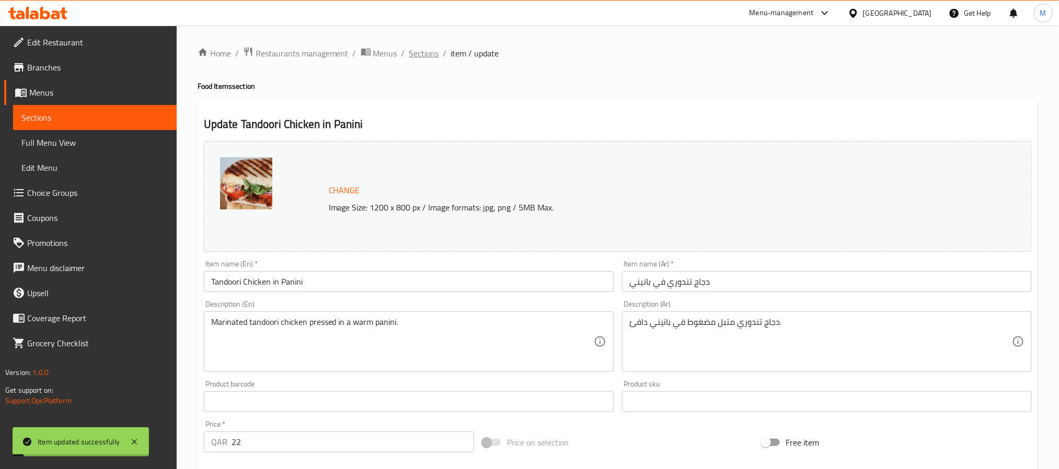
click at [422, 49] on span "Sections" at bounding box center [424, 53] width 30 height 13
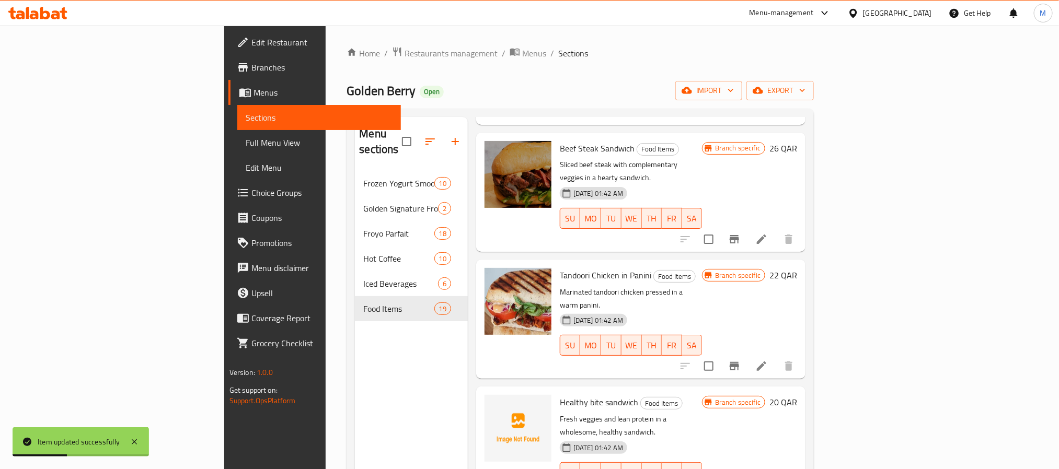
scroll to position [863, 0]
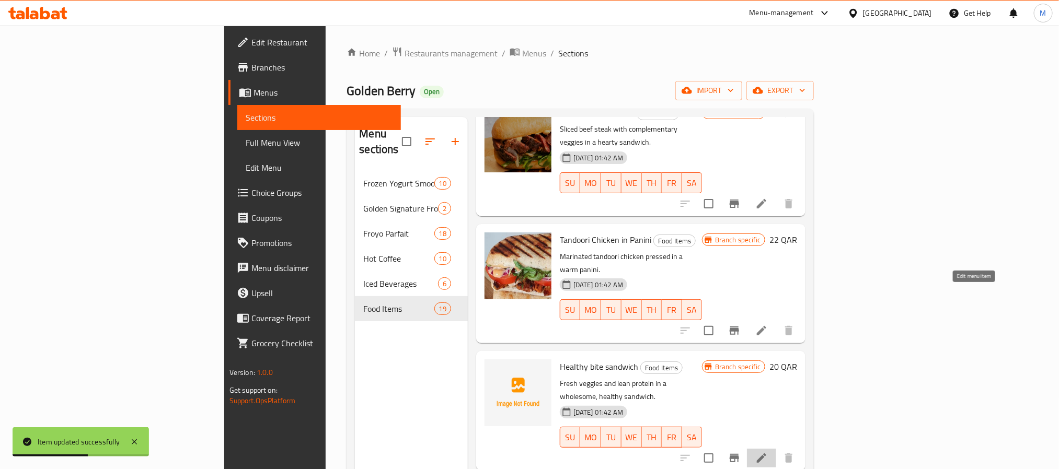
click at [768, 452] on icon at bounding box center [761, 458] width 13 height 13
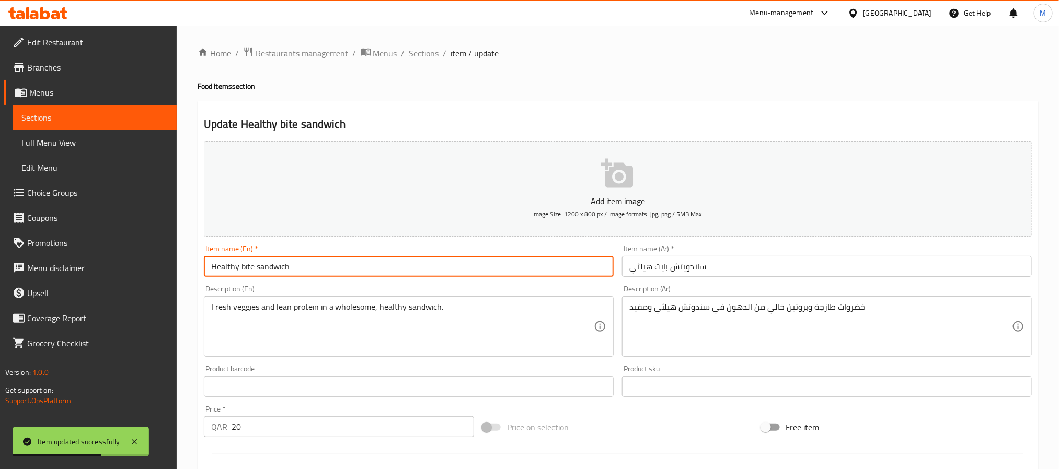
click at [292, 262] on input "Healthy bite sandwich" at bounding box center [409, 266] width 410 height 21
click at [244, 267] on input "Healthy bite sandwich" at bounding box center [409, 266] width 410 height 21
type input "Healthy Bite Sandwich"
click at [422, 50] on span "Sections" at bounding box center [424, 53] width 30 height 13
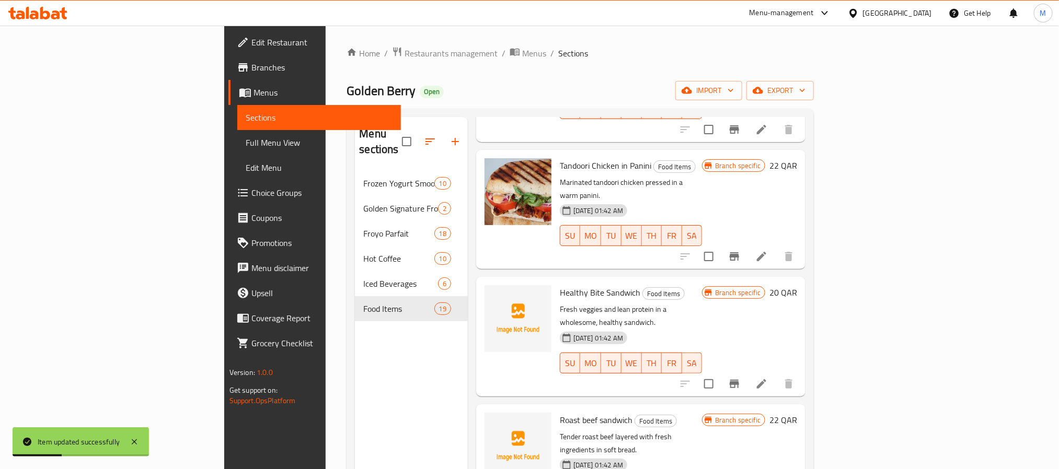
scroll to position [941, 0]
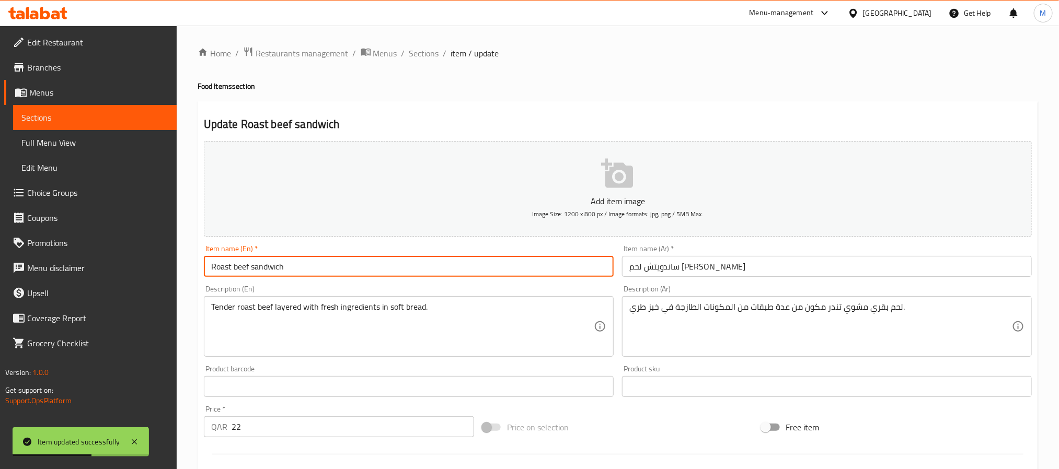
click at [300, 267] on input "Roast beef sandwich" at bounding box center [409, 266] width 410 height 21
click at [244, 275] on input "Roast beef sandwich" at bounding box center [409, 266] width 410 height 21
type input "Roast Beef Sandwich"
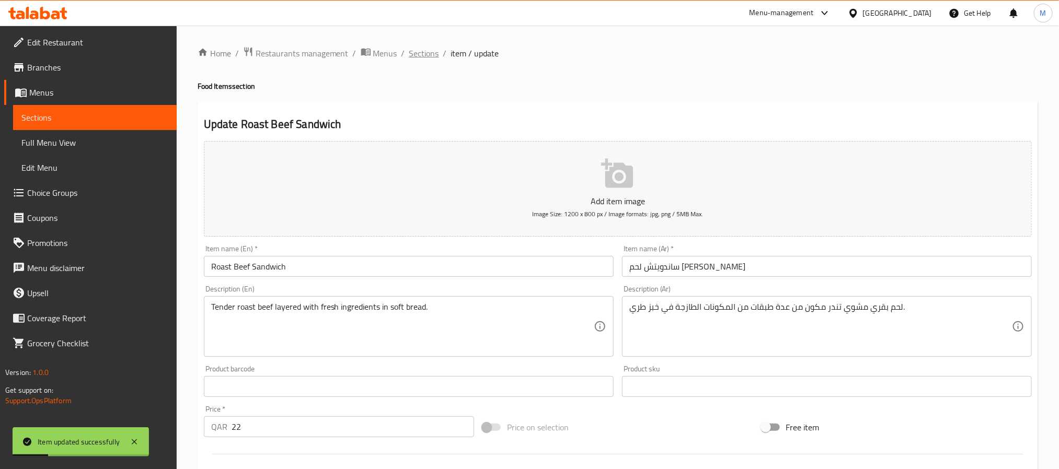
click at [419, 58] on span "Sections" at bounding box center [424, 53] width 30 height 13
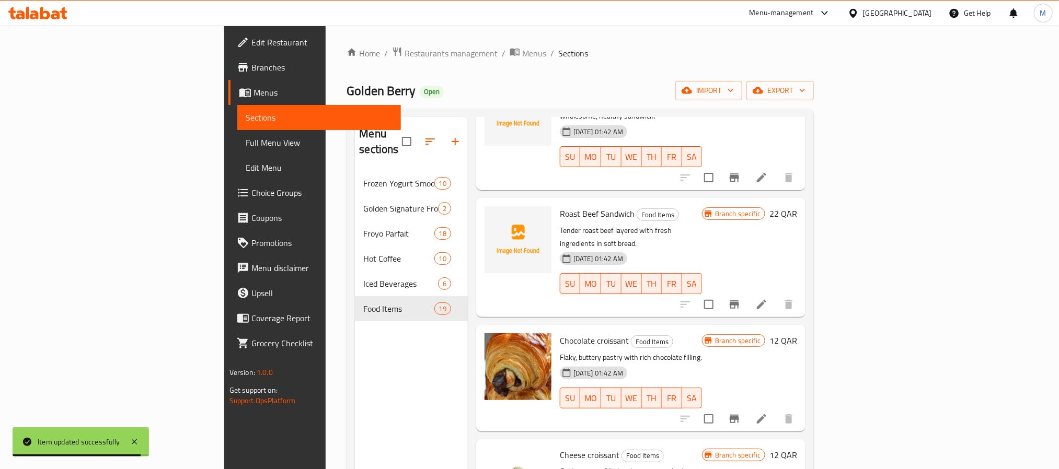
scroll to position [1176, 0]
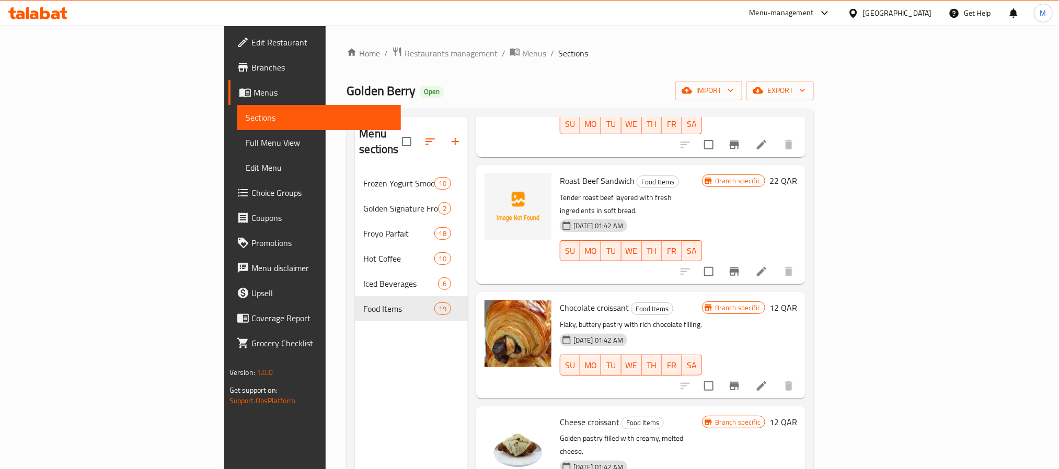
click at [776, 377] on li at bounding box center [761, 386] width 29 height 19
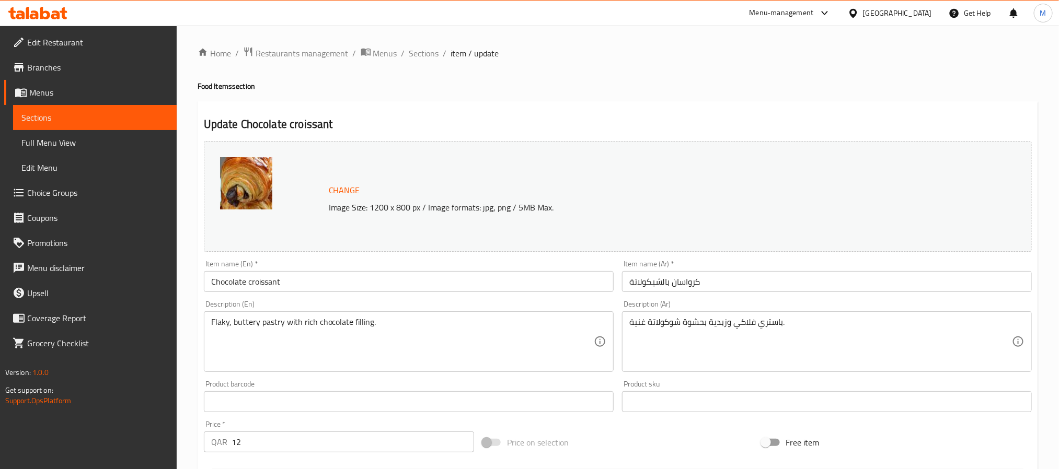
click at [304, 282] on input "Chocolate croissant" at bounding box center [409, 281] width 410 height 21
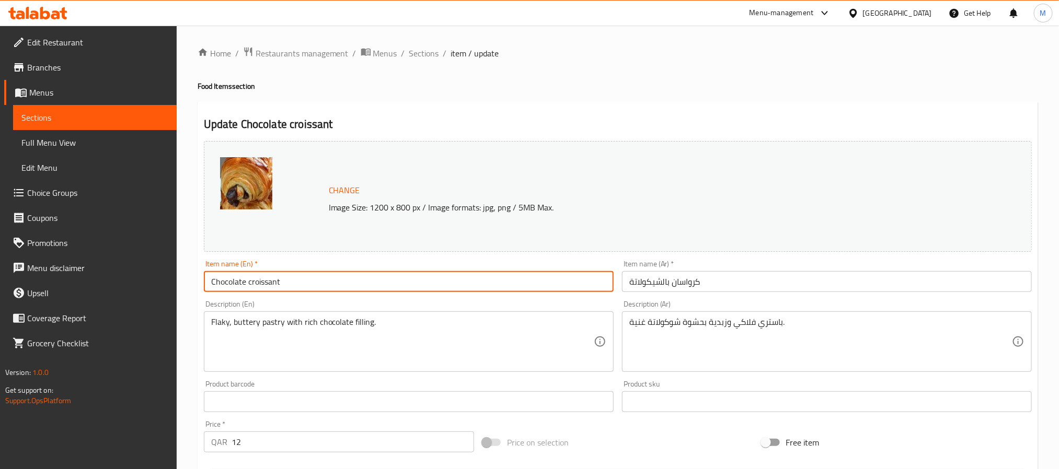
type input "Chocolate Croissant"
click at [427, 52] on span "Sections" at bounding box center [424, 53] width 30 height 13
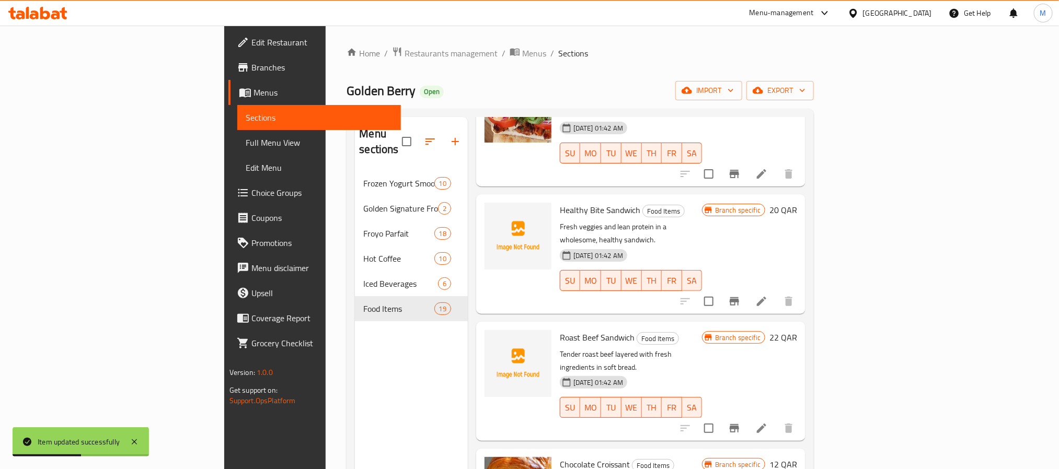
scroll to position [1098, 0]
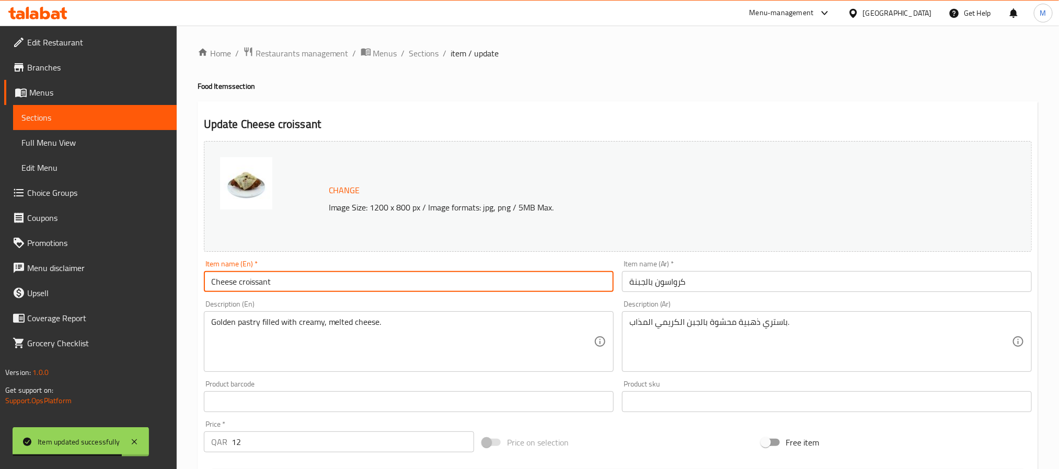
click at [390, 281] on input "Cheese croissant" at bounding box center [409, 281] width 410 height 21
type input "Cheese Croissant"
click at [669, 284] on input "كرواسون بالجبنة" at bounding box center [827, 281] width 410 height 21
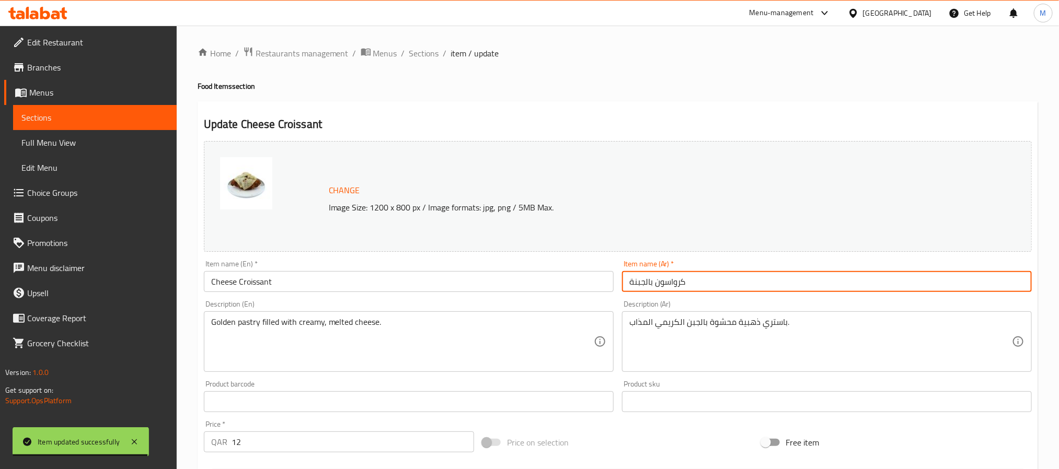
click at [669, 284] on input "كرواسون بالجبنة" at bounding box center [827, 281] width 410 height 21
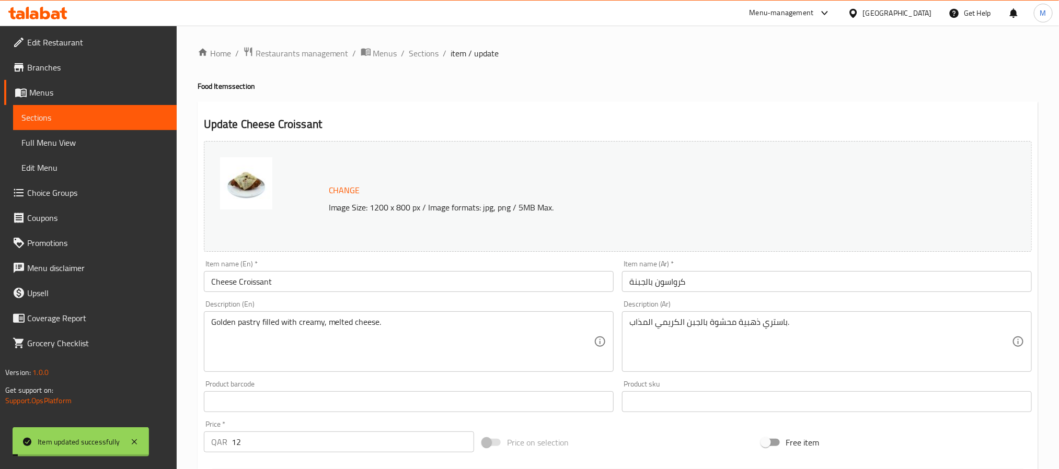
click at [429, 52] on span "Sections" at bounding box center [424, 53] width 30 height 13
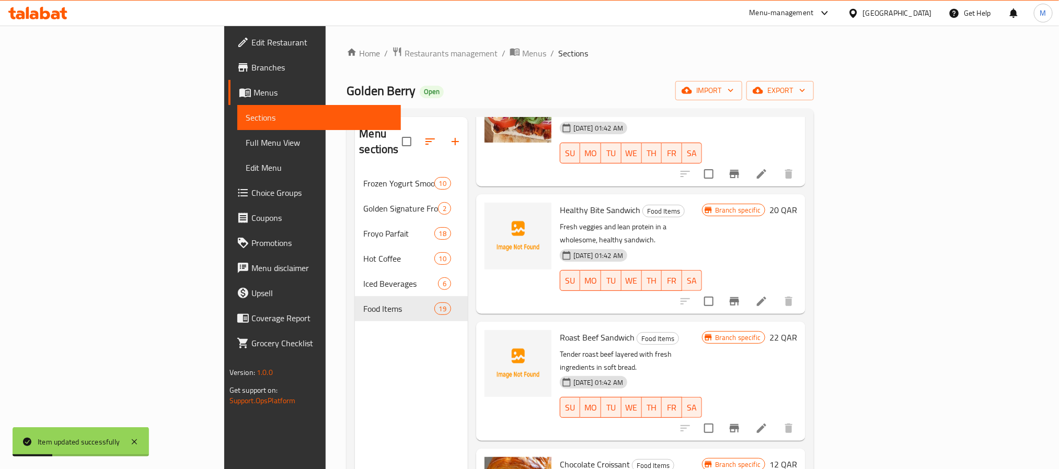
scroll to position [1098, 0]
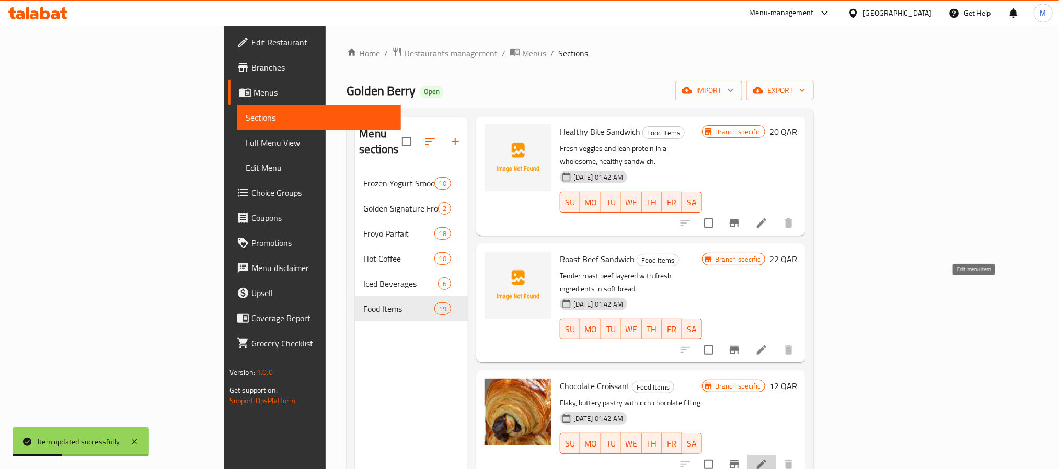
click at [766, 460] on icon at bounding box center [761, 464] width 9 height 9
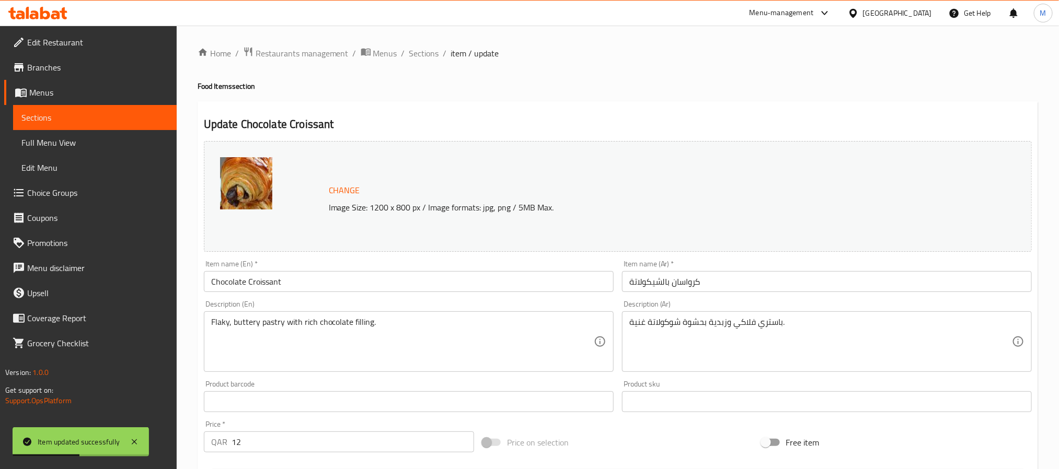
click at [690, 290] on input "كرواسان بالشيكولاتة" at bounding box center [827, 281] width 410 height 21
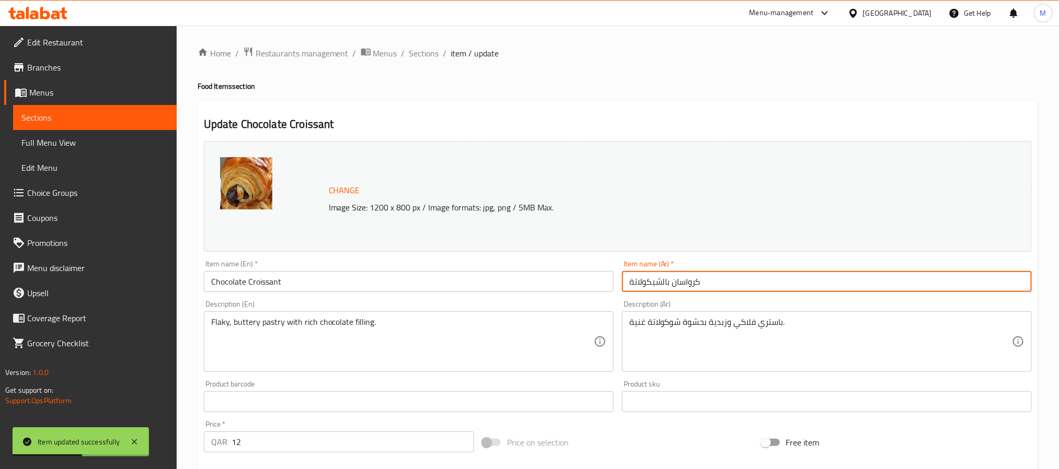
click at [690, 290] on input "كرواسان بالشيكولاتة" at bounding box center [827, 281] width 410 height 21
paste input "و"
type input "كرواسون بالشيكولاتة"
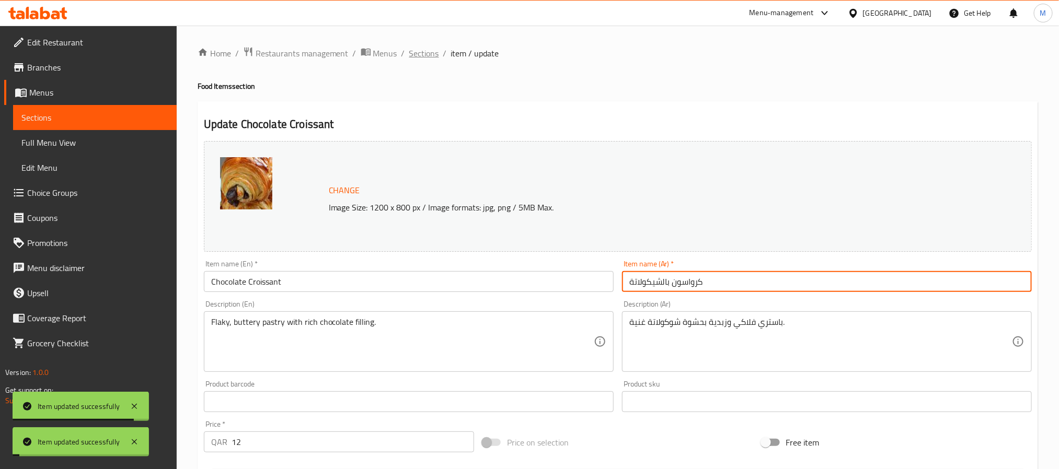
click at [426, 50] on span "Sections" at bounding box center [424, 53] width 30 height 13
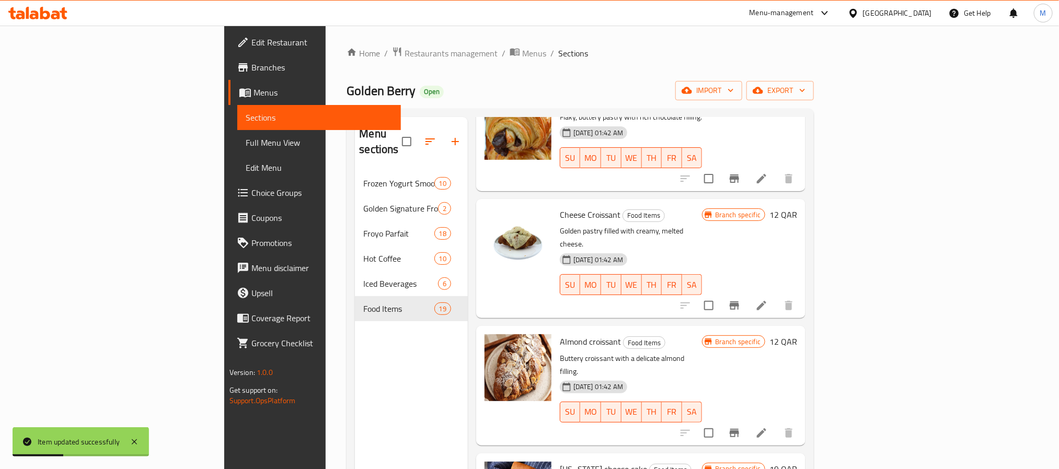
scroll to position [1412, 0]
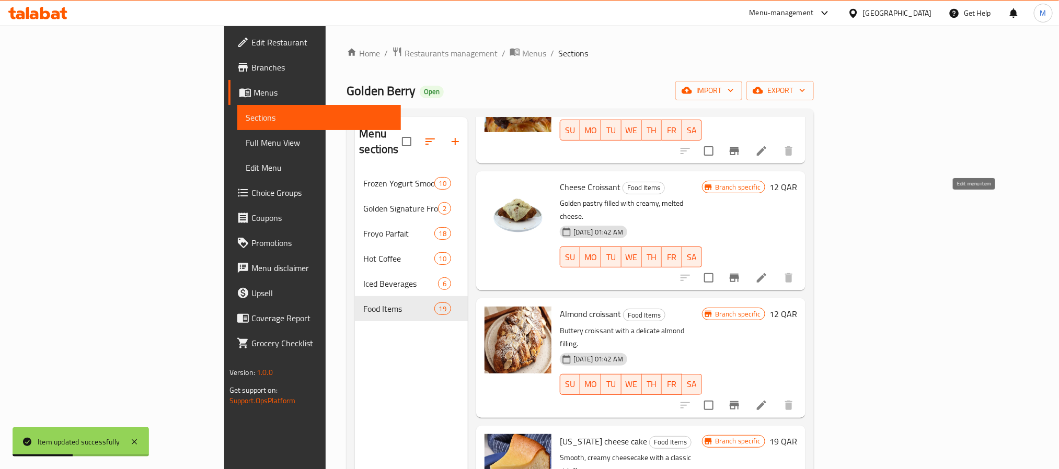
click at [768, 399] on icon at bounding box center [761, 405] width 13 height 13
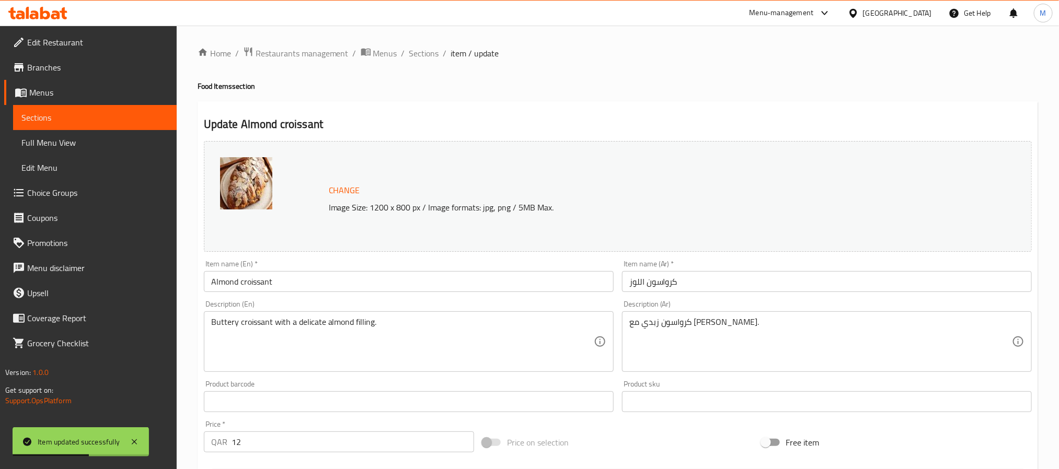
click at [356, 265] on div "Item name (En)   * Almond croissant Item name (En) *" at bounding box center [409, 276] width 410 height 32
click at [346, 292] on input "Almond croissant" at bounding box center [409, 281] width 410 height 21
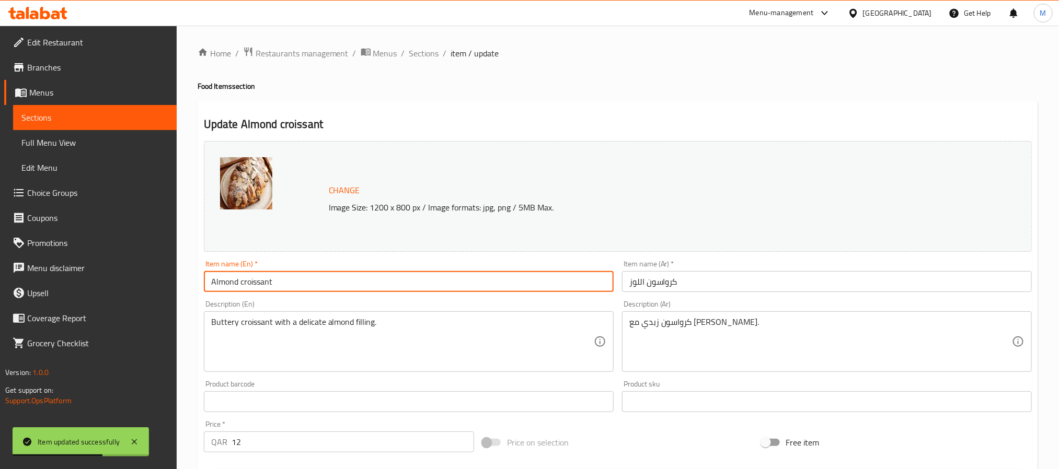
type input "Almond Croissant"
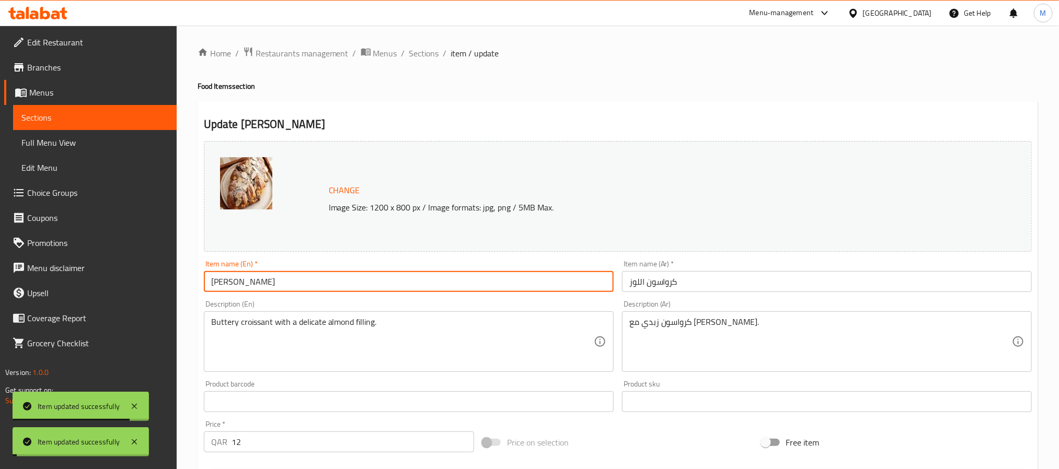
click at [430, 55] on span "Sections" at bounding box center [424, 53] width 30 height 13
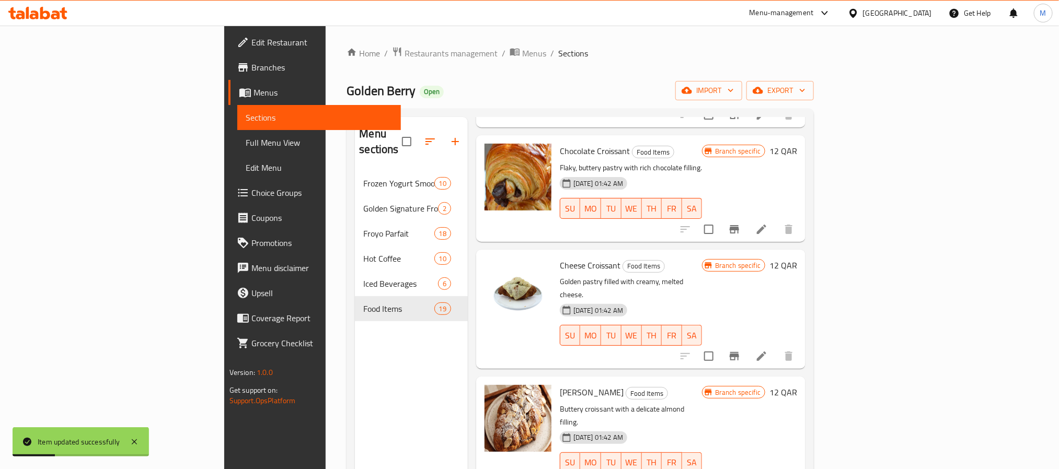
scroll to position [1412, 0]
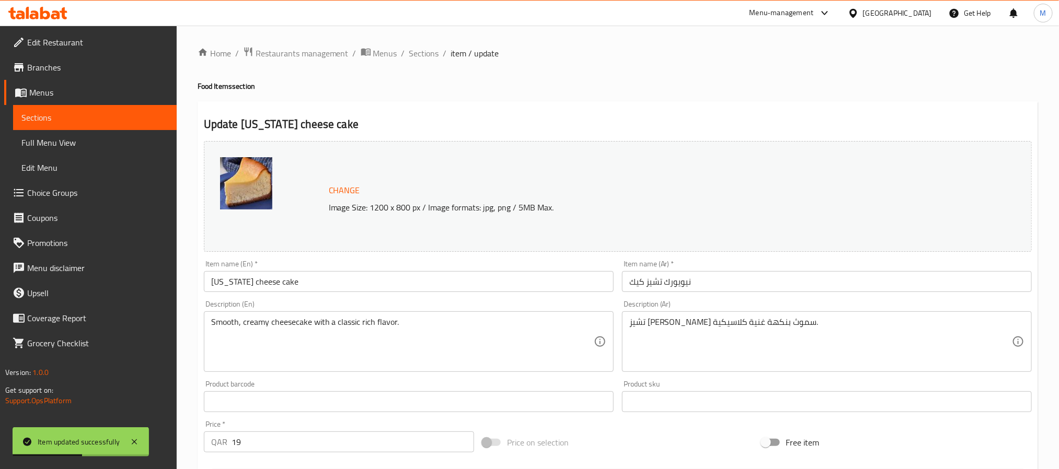
click at [351, 286] on input "New york cheese cake" at bounding box center [409, 281] width 410 height 21
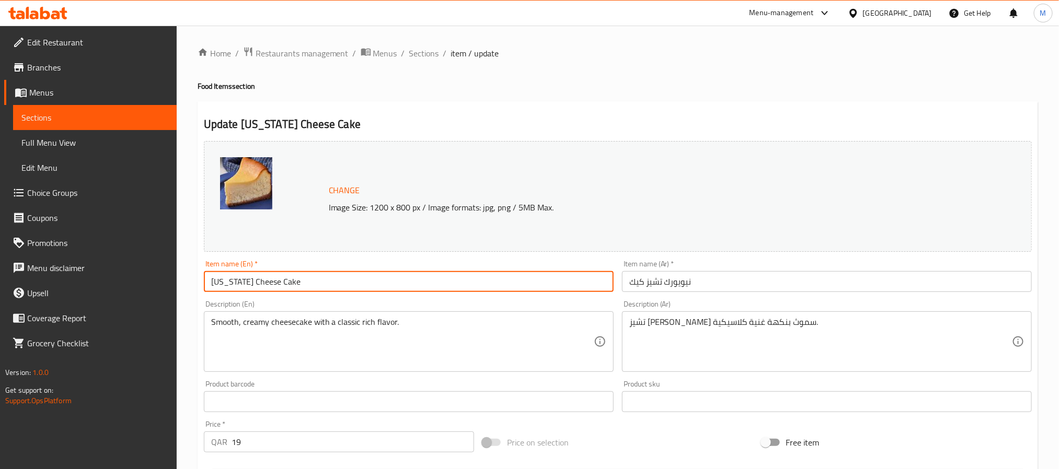
type input "New York Cheese Cake"
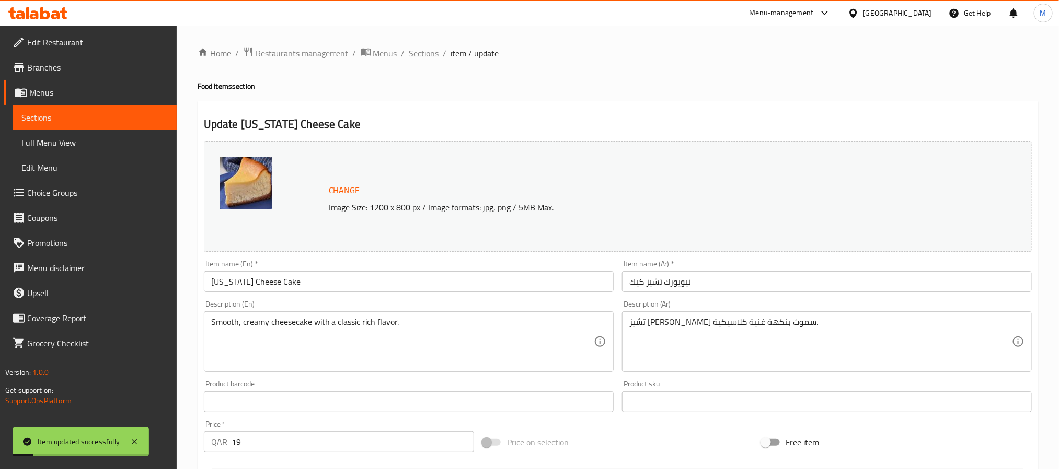
click at [422, 55] on span "Sections" at bounding box center [424, 53] width 30 height 13
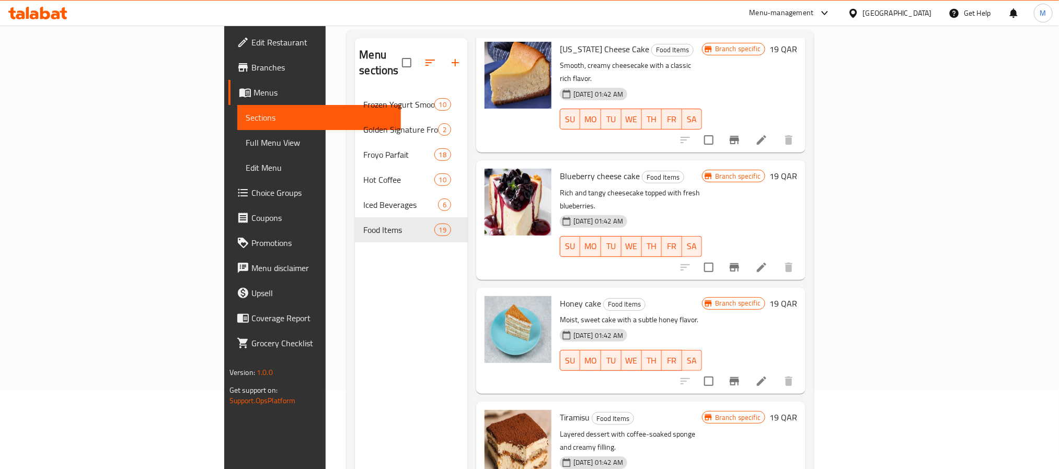
scroll to position [146, 0]
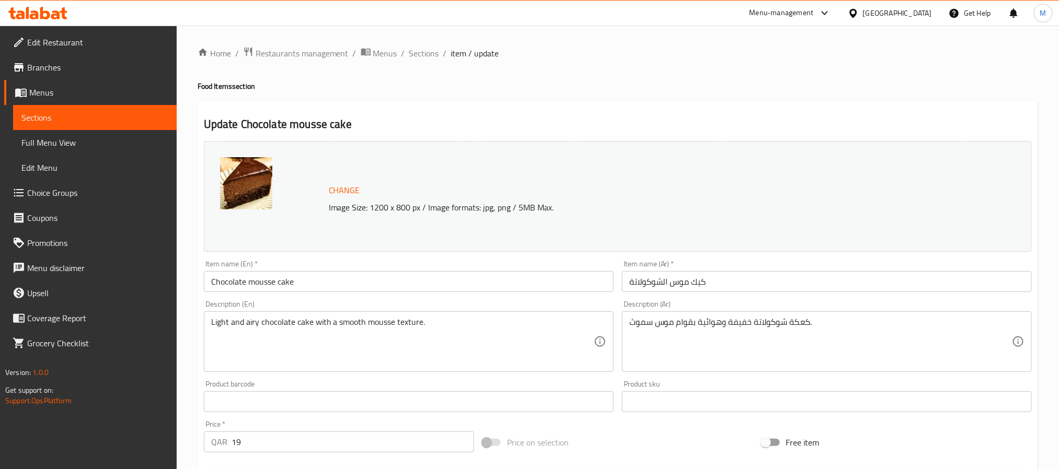
click at [301, 290] on div "Home / Restaurants management / Menus / Sections / item / update Food Items sec…" at bounding box center [618, 390] width 841 height 686
click at [303, 283] on input "Chocolate mousse cake" at bounding box center [409, 281] width 410 height 21
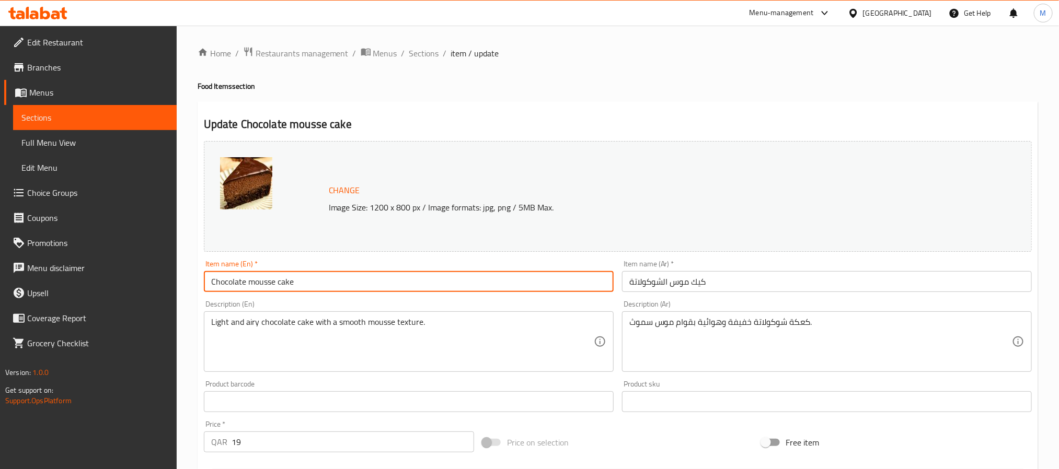
click at [280, 286] on input "Chocolate mousse cake" at bounding box center [409, 281] width 410 height 21
type input "Chocolate Mousse Cake"
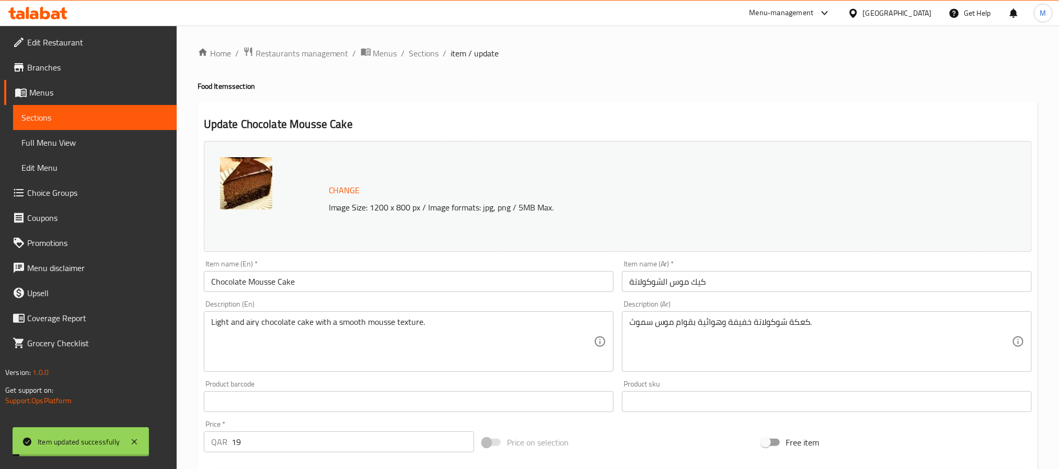
click at [428, 54] on span "Sections" at bounding box center [424, 53] width 30 height 13
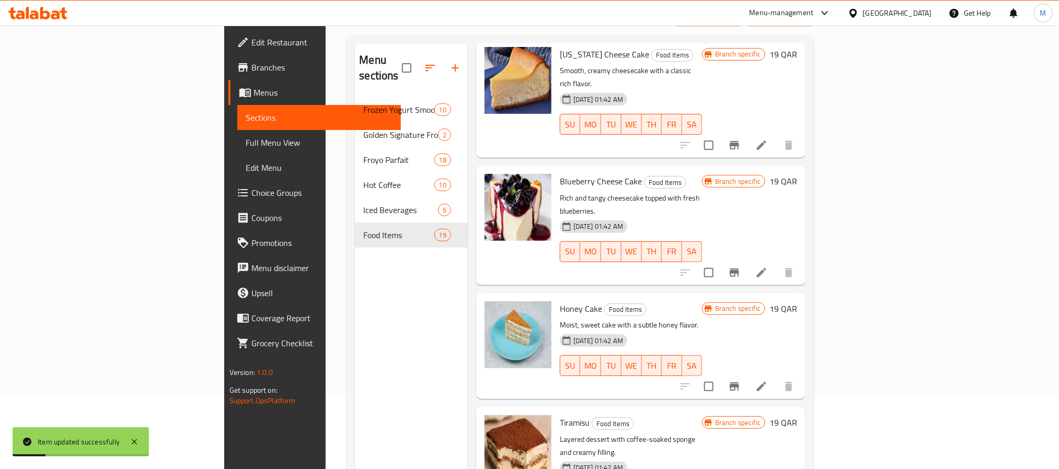
scroll to position [146, 0]
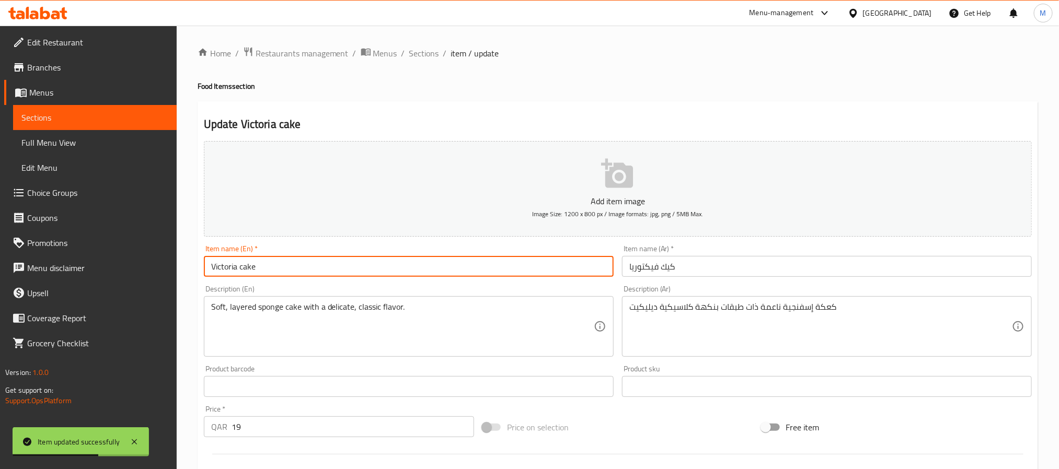
click at [240, 273] on input "Victoria cake" at bounding box center [409, 266] width 410 height 21
type input "Victoria Cake"
click at [420, 55] on span "Sections" at bounding box center [424, 53] width 30 height 13
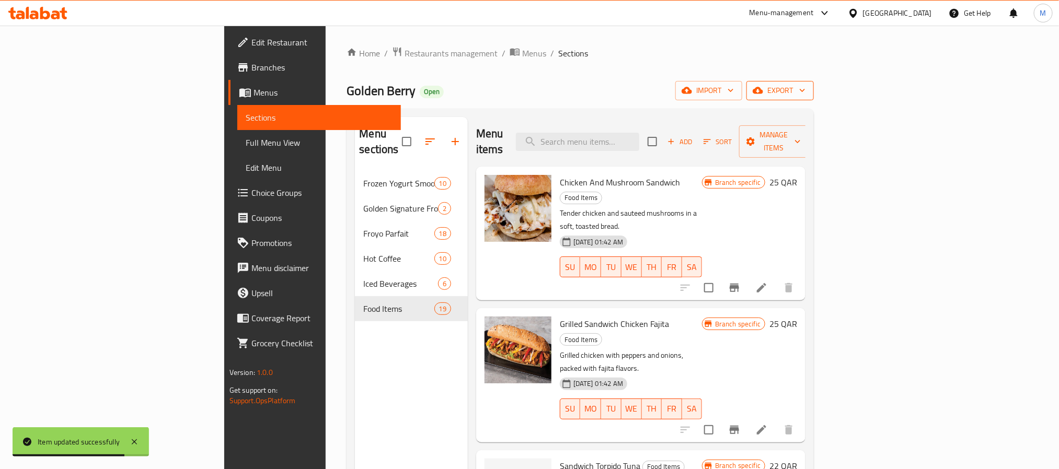
click at [808, 93] on icon "button" at bounding box center [802, 90] width 10 height 10
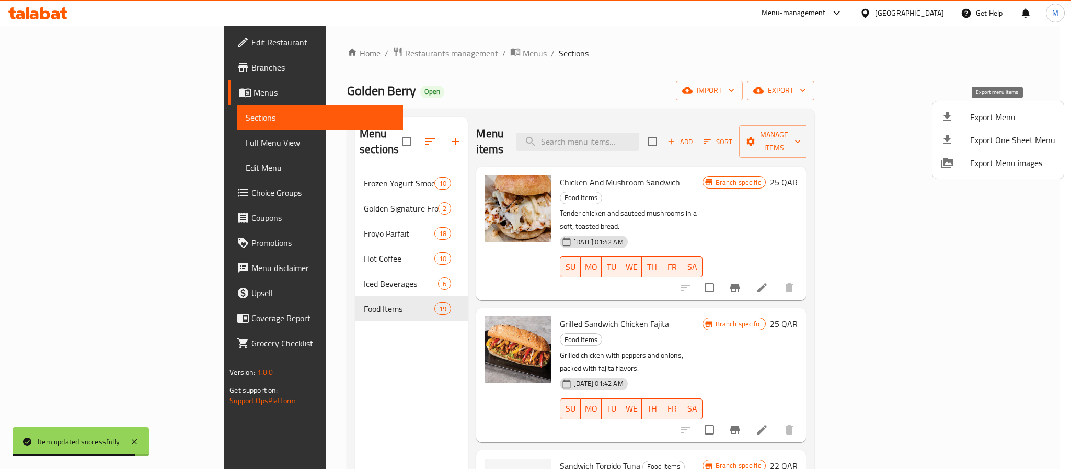
click at [968, 117] on div at bounding box center [955, 117] width 29 height 13
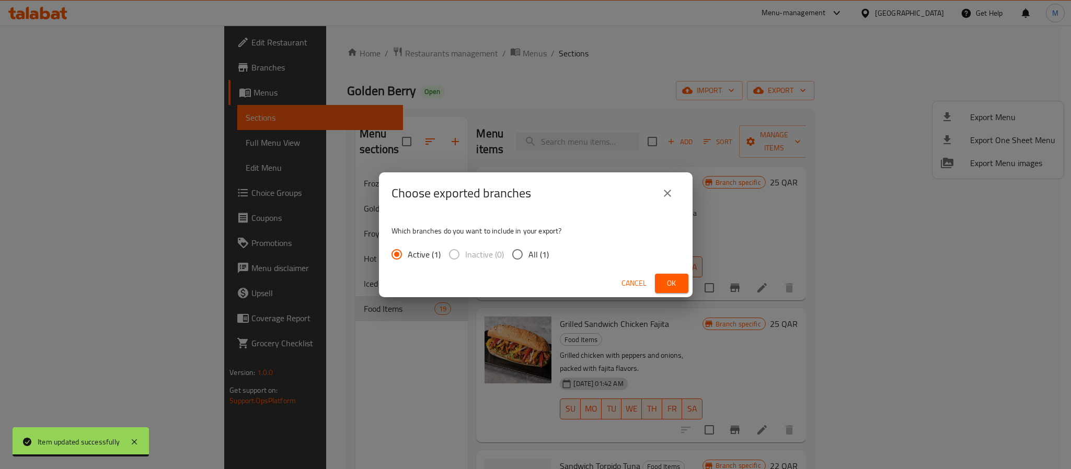
click at [527, 251] on input "All (1)" at bounding box center [518, 255] width 22 height 22
radio input "true"
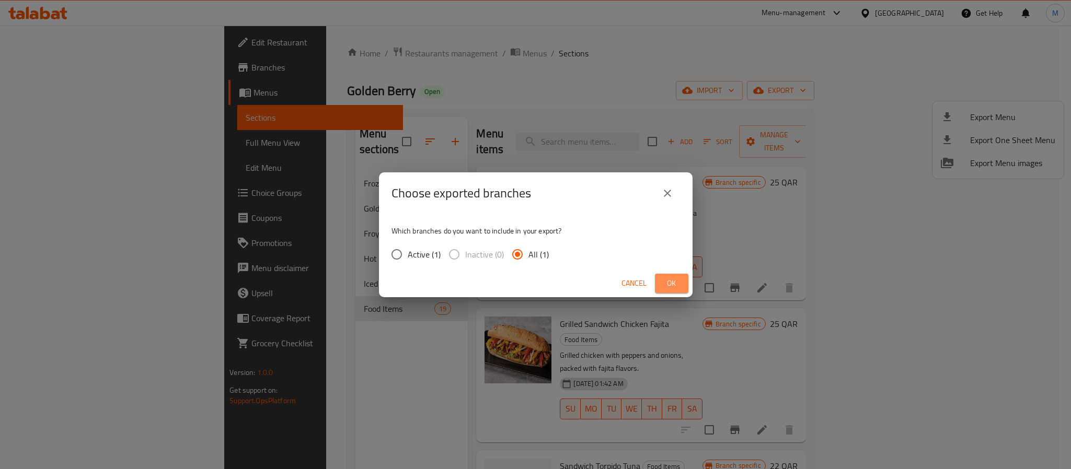
click at [676, 283] on span "Ok" at bounding box center [671, 283] width 17 height 13
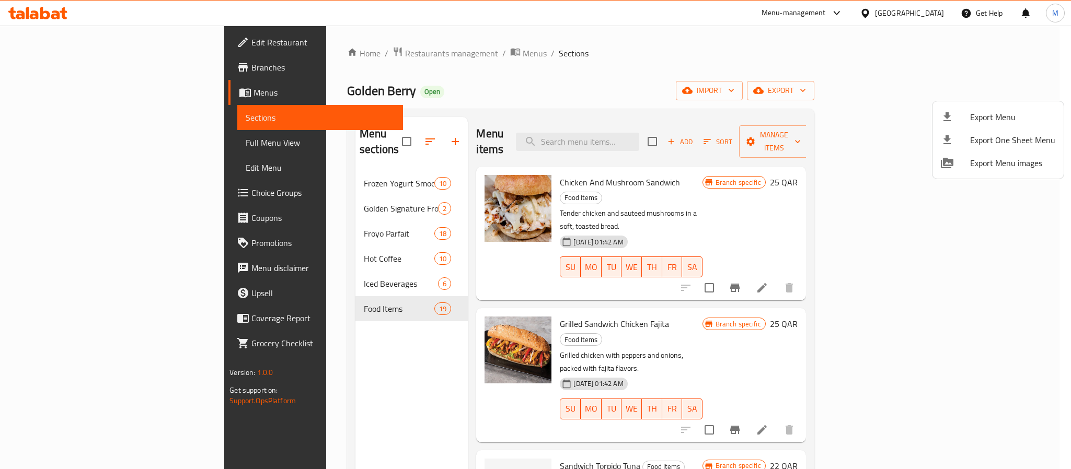
click at [585, 265] on div at bounding box center [535, 234] width 1071 height 469
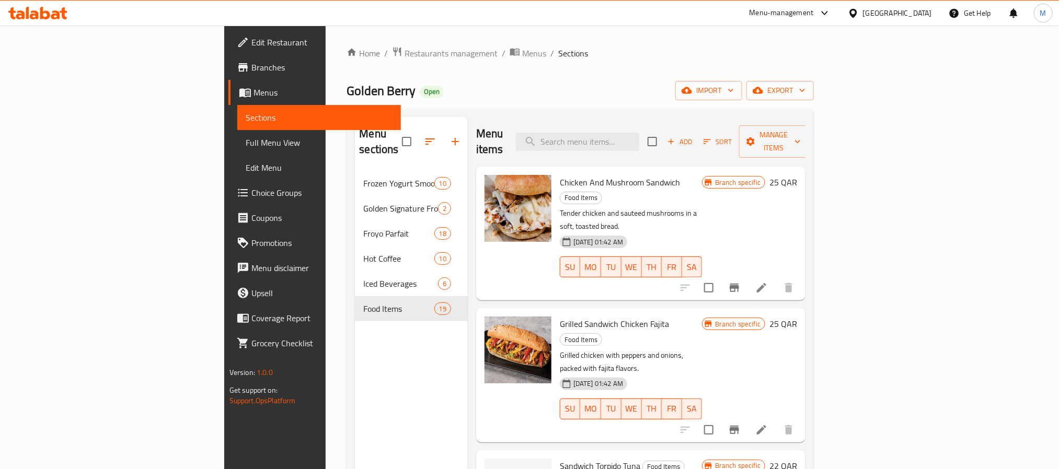
click at [909, 3] on div "[GEOGRAPHIC_DATA]" at bounding box center [890, 13] width 101 height 25
click at [863, 13] on div at bounding box center [855, 13] width 15 height 12
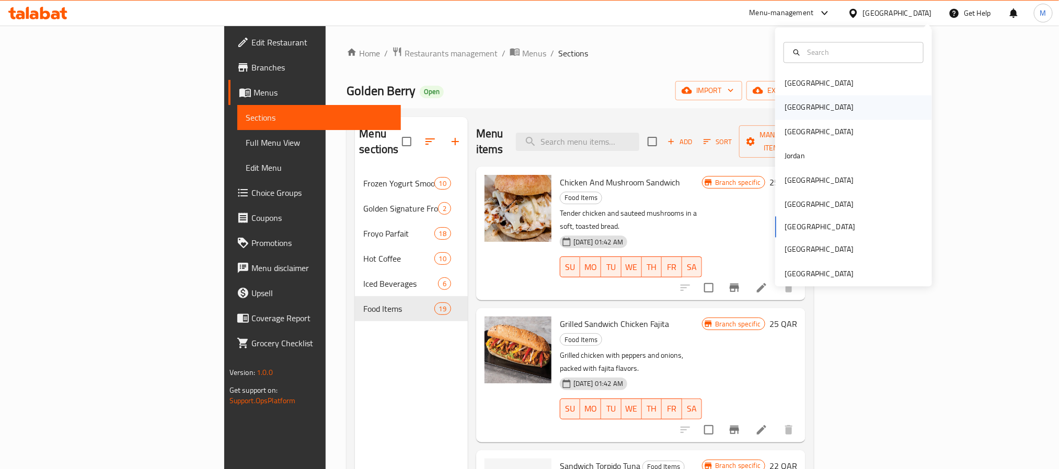
click at [811, 101] on div "Egypt" at bounding box center [853, 108] width 157 height 24
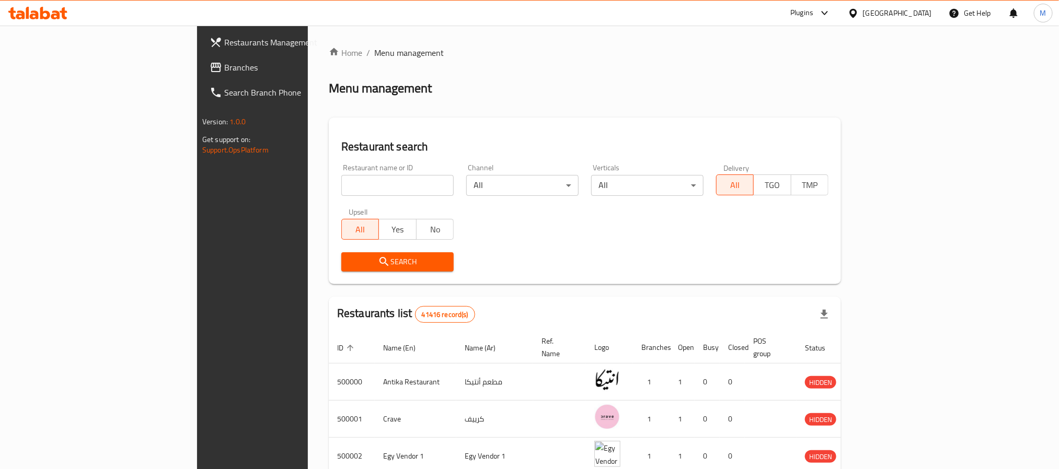
click at [224, 71] on span "Branches" at bounding box center [294, 67] width 141 height 13
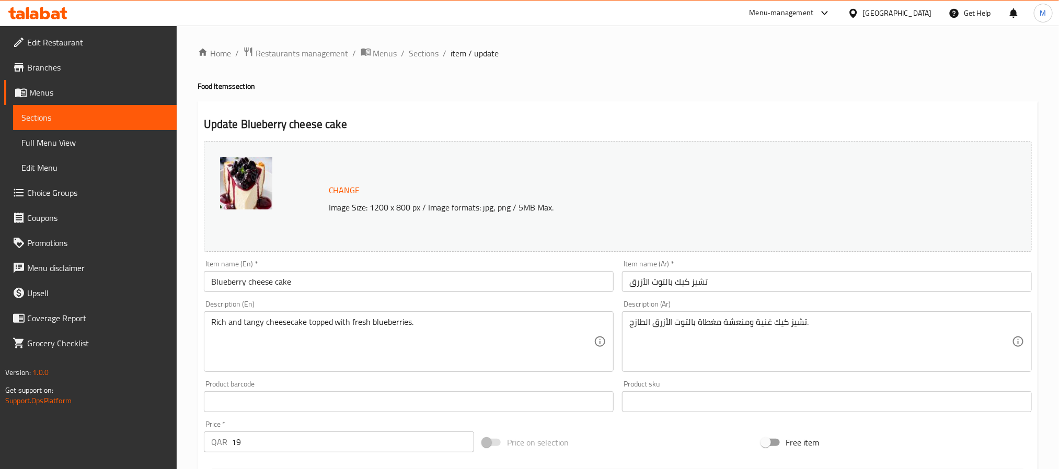
click at [249, 278] on input "Blueberry cheese cake" at bounding box center [409, 281] width 410 height 21
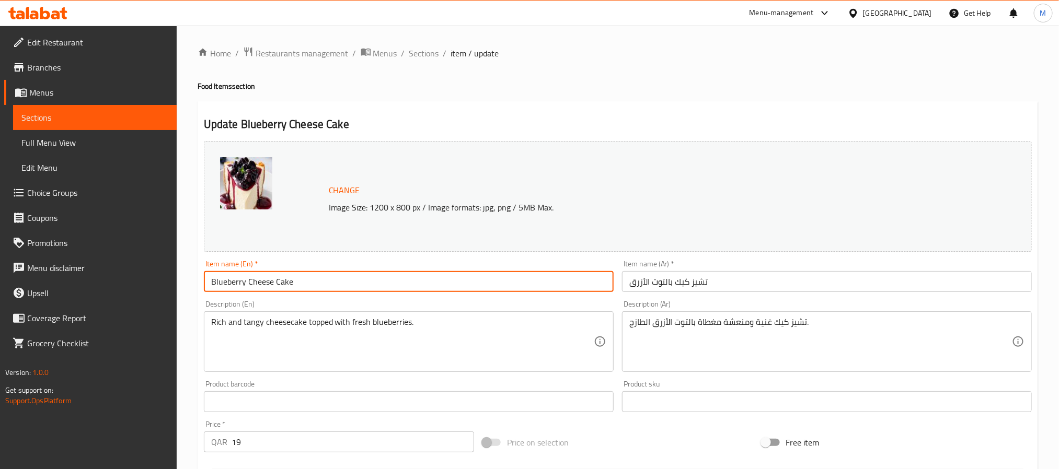
type input "Blueberry Cheese Cake"
click at [237, 289] on input "Honey cake" at bounding box center [409, 281] width 410 height 21
type input "Honey Cake"
